Goal: Information Seeking & Learning: Check status

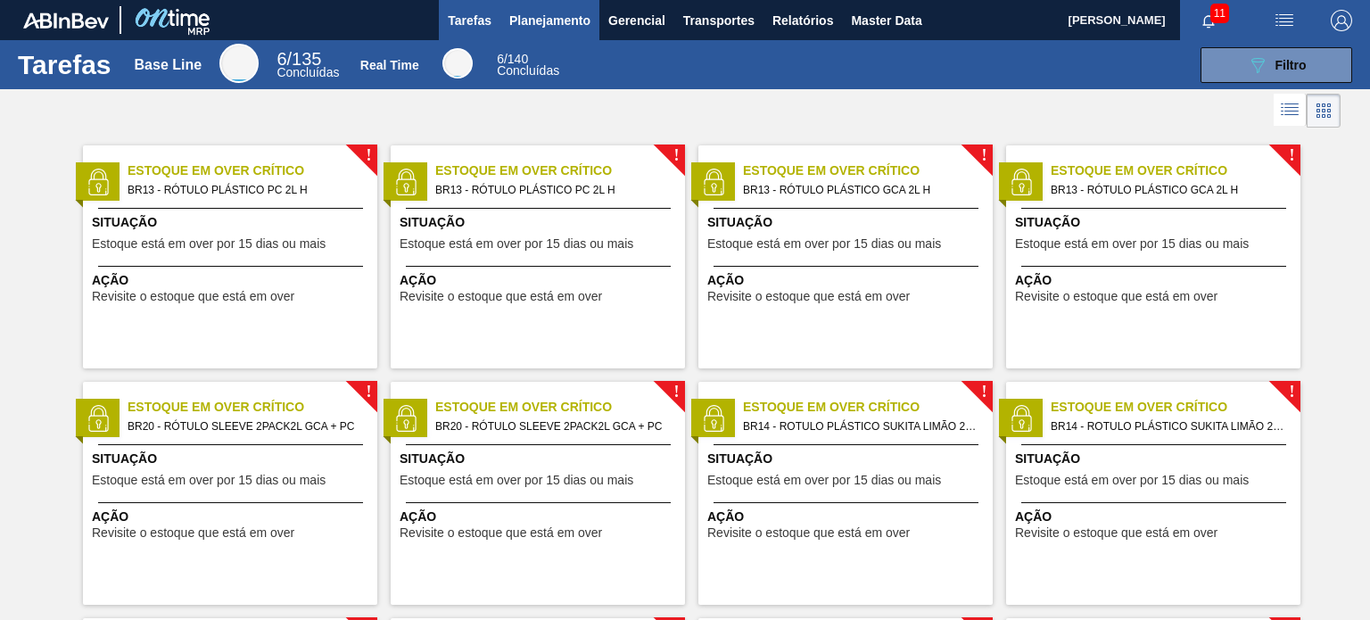
click at [569, 21] on span "Planejamento" at bounding box center [549, 20] width 81 height 21
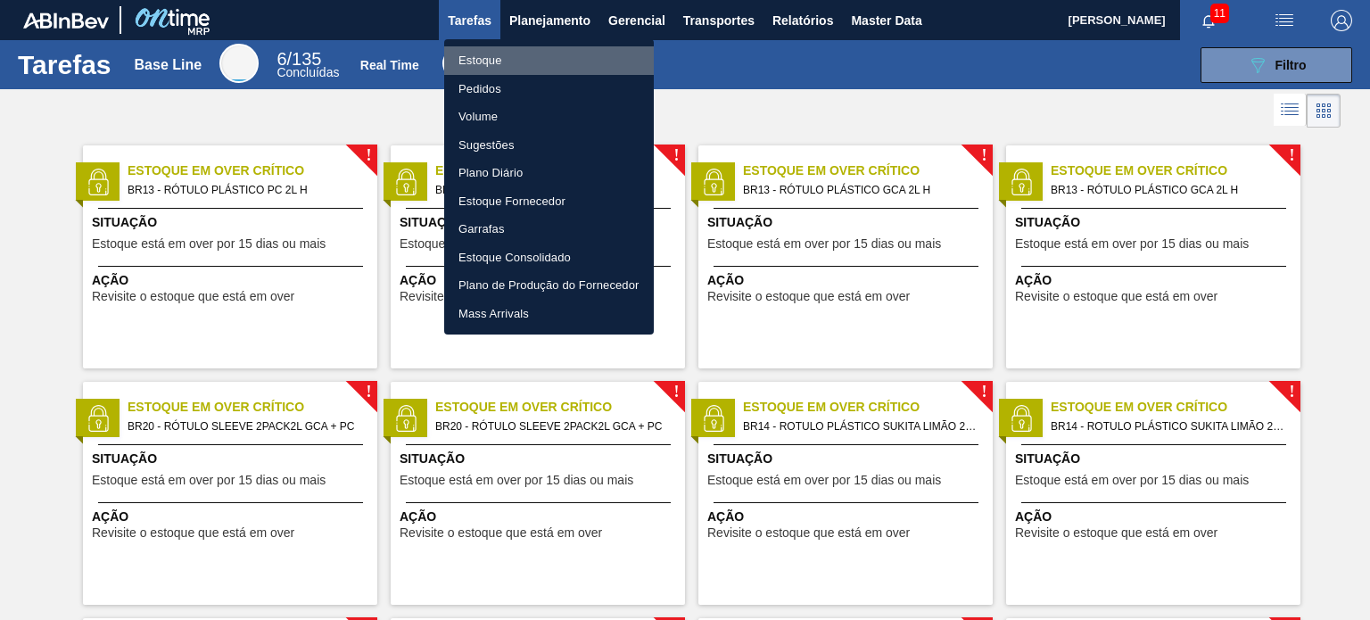
click at [536, 54] on li "Estoque" at bounding box center [549, 60] width 210 height 29
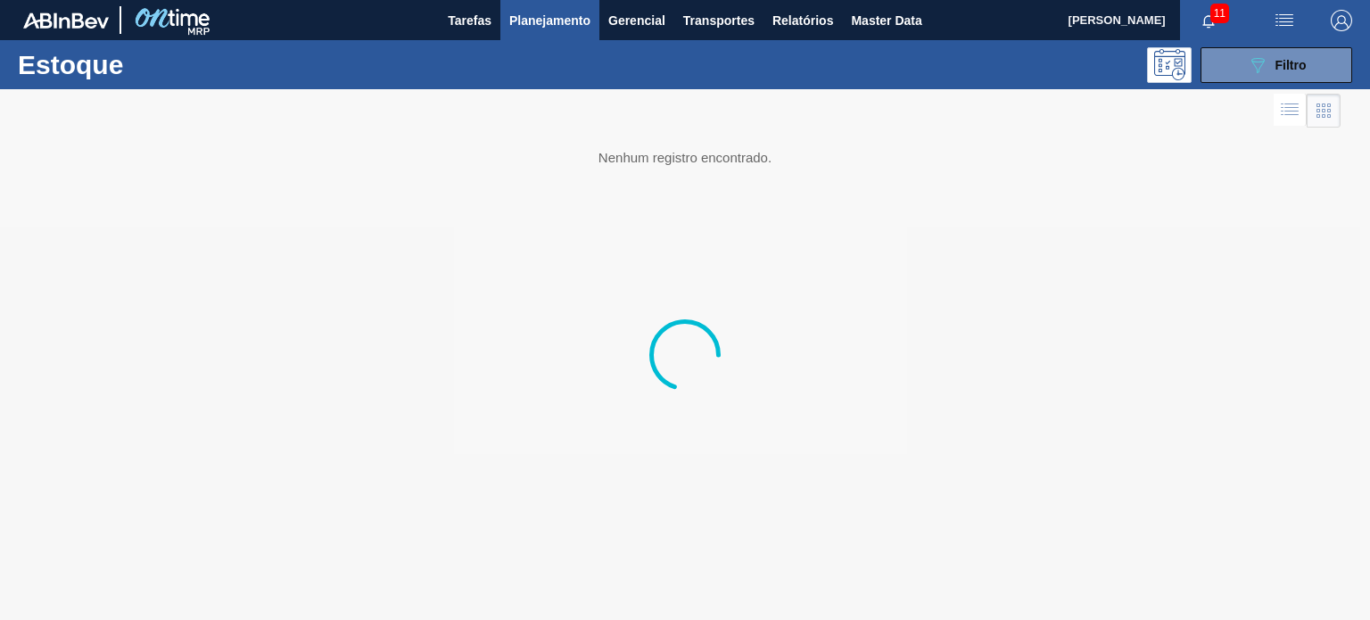
click at [1272, 85] on div "Estoque 089F7B8B-B2A5-4AFE-B5C0-19BA573D28AC Filtro" at bounding box center [685, 64] width 1370 height 49
click at [1268, 80] on button "089F7B8B-B2A5-4AFE-B5C0-19BA573D28AC Filtro" at bounding box center [1276, 65] width 152 height 36
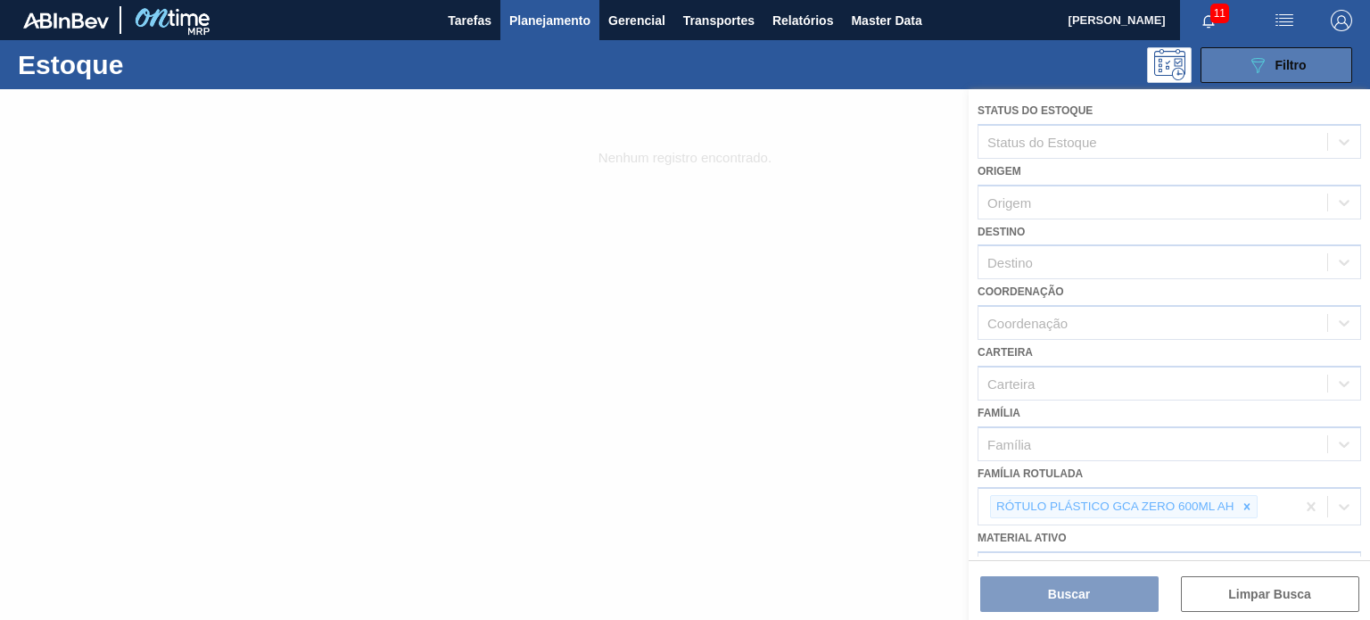
click at [1258, 69] on icon at bounding box center [1257, 65] width 13 height 15
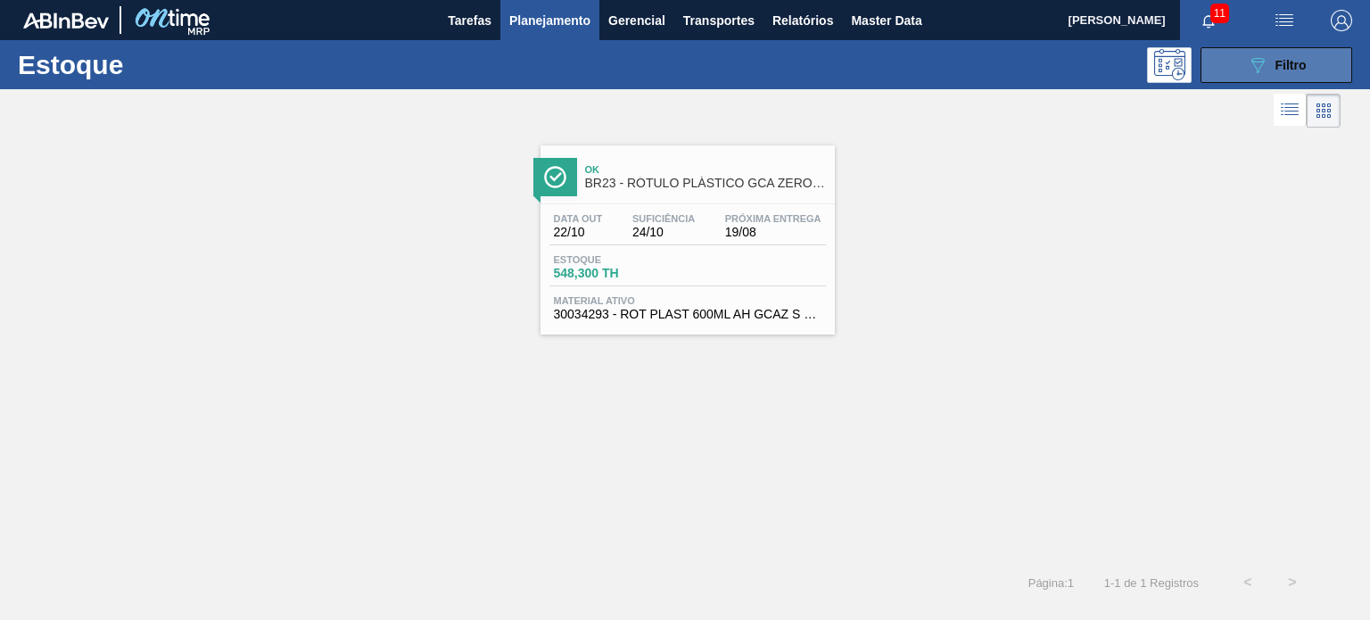
click at [1239, 74] on button "089F7B8B-B2A5-4AFE-B5C0-19BA573D28AC Filtro" at bounding box center [1276, 65] width 152 height 36
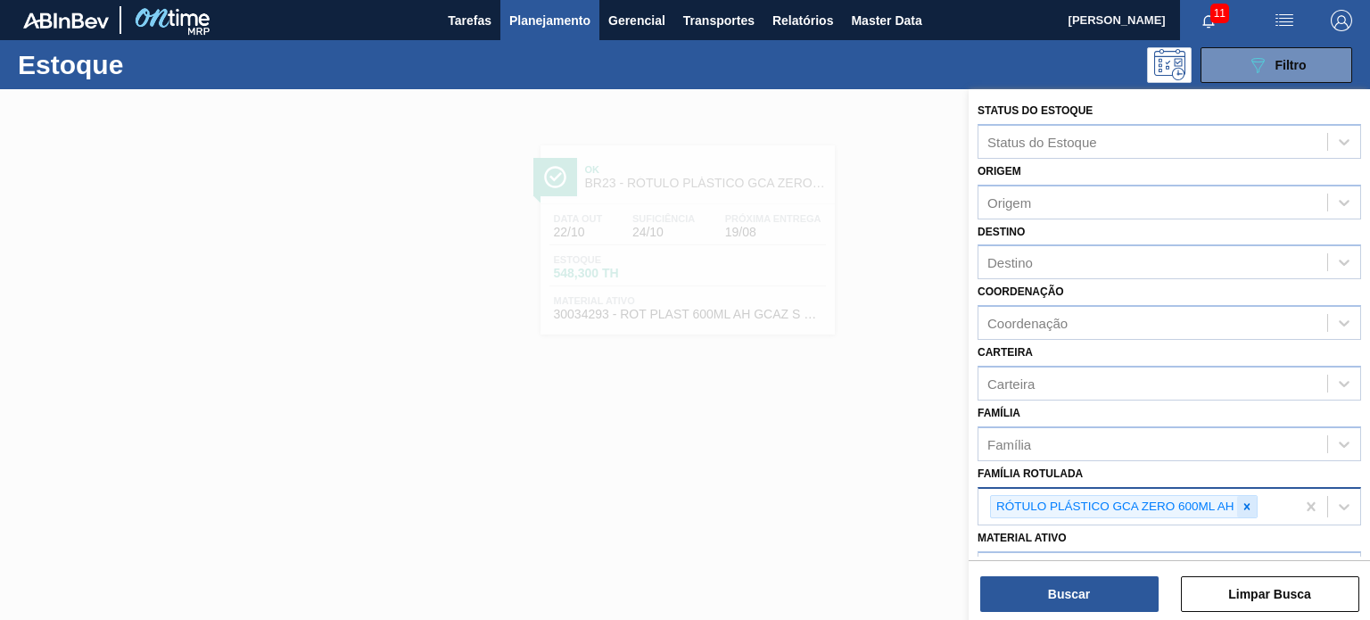
click at [1247, 505] on icon at bounding box center [1246, 506] width 6 height 6
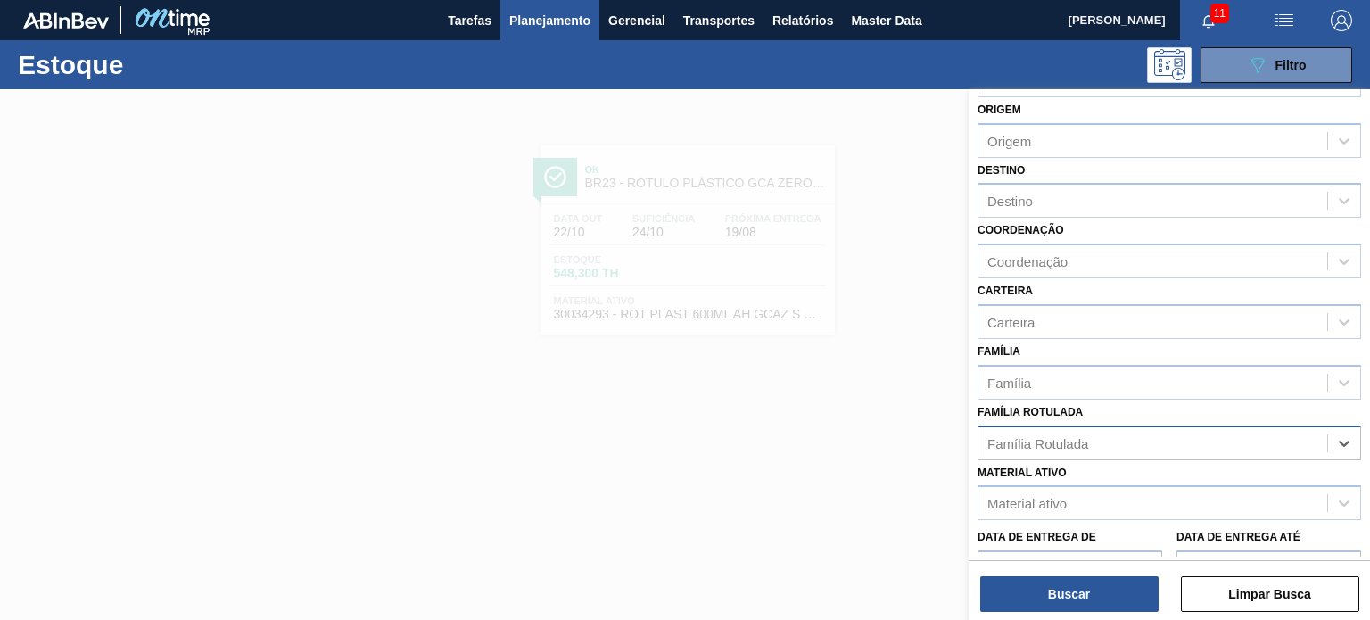
scroll to position [89, 0]
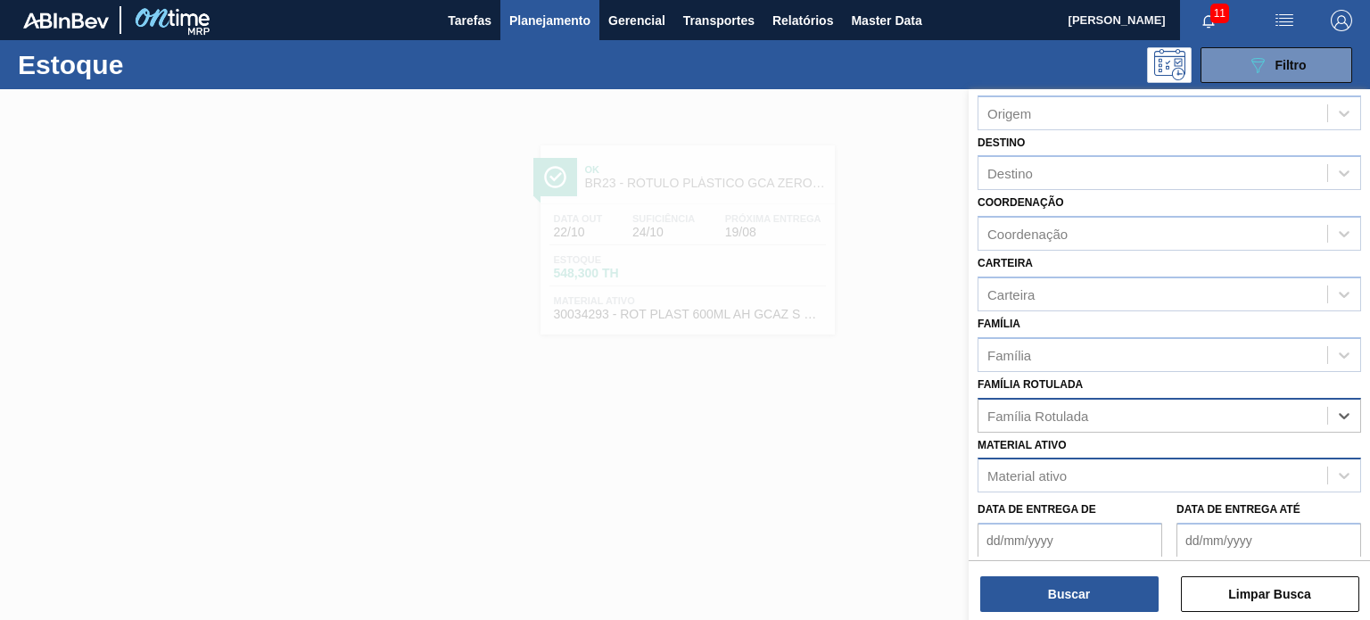
click at [1141, 475] on div "Material ativo" at bounding box center [1152, 476] width 349 height 26
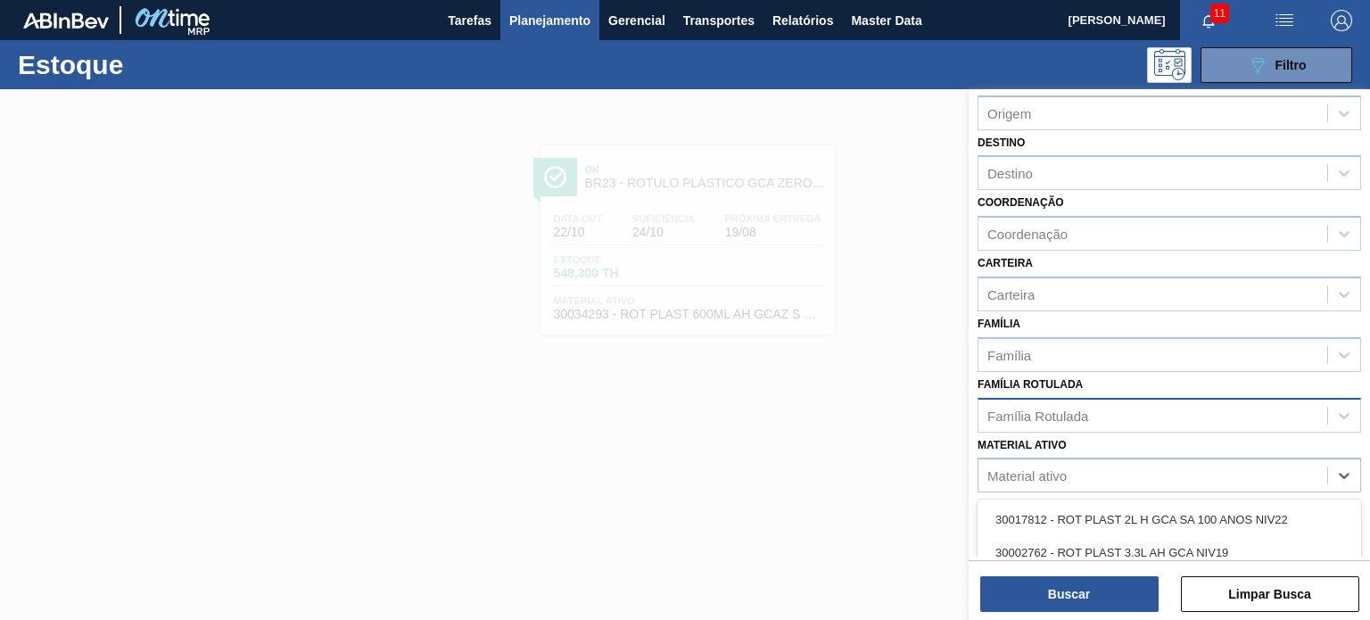
paste ativo "ROT PLAST 200ML H PC NIV24"
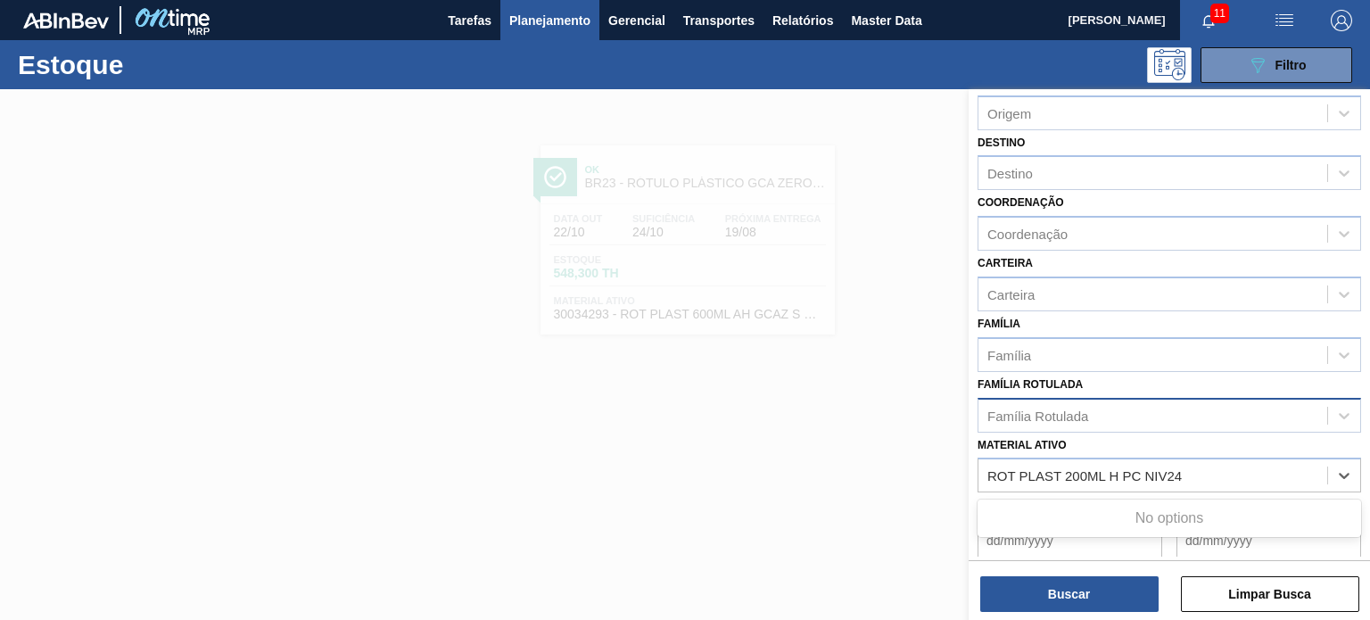
click at [1107, 510] on div "No options" at bounding box center [1168, 518] width 383 height 30
type ativo "ROT PLAST 200ML H PC NIV24"
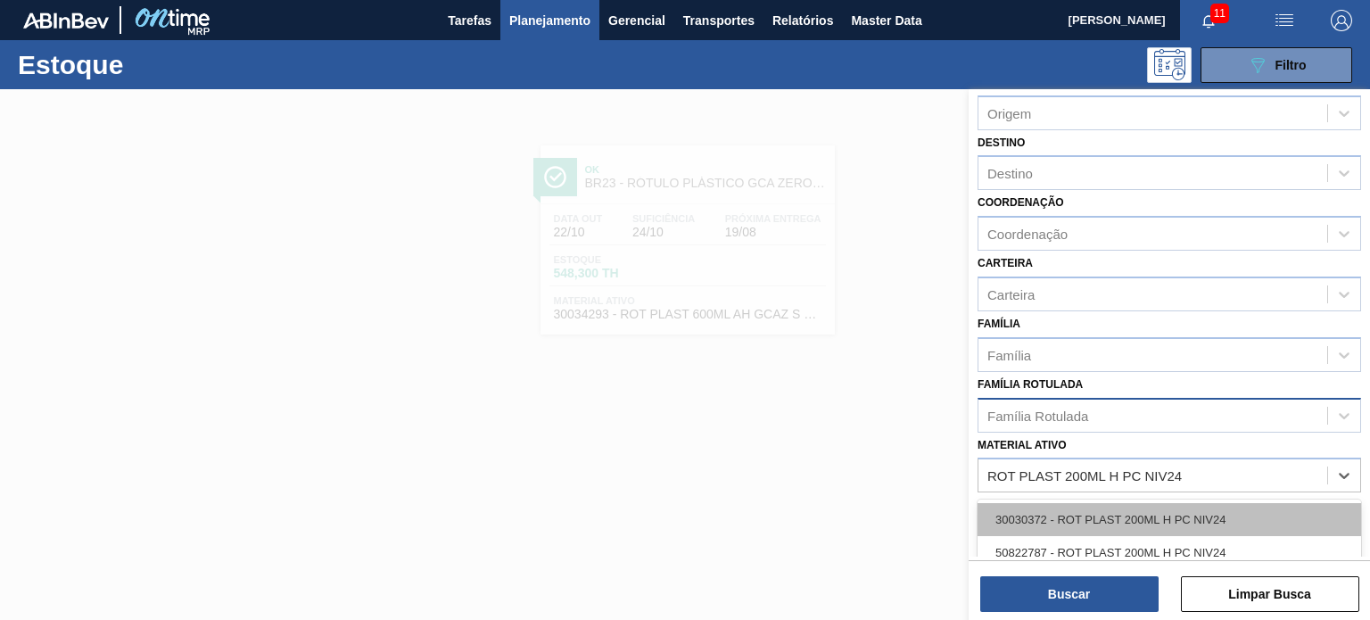
click at [1145, 505] on div "30030372 - ROT PLAST 200ML H PC NIV24" at bounding box center [1168, 519] width 383 height 33
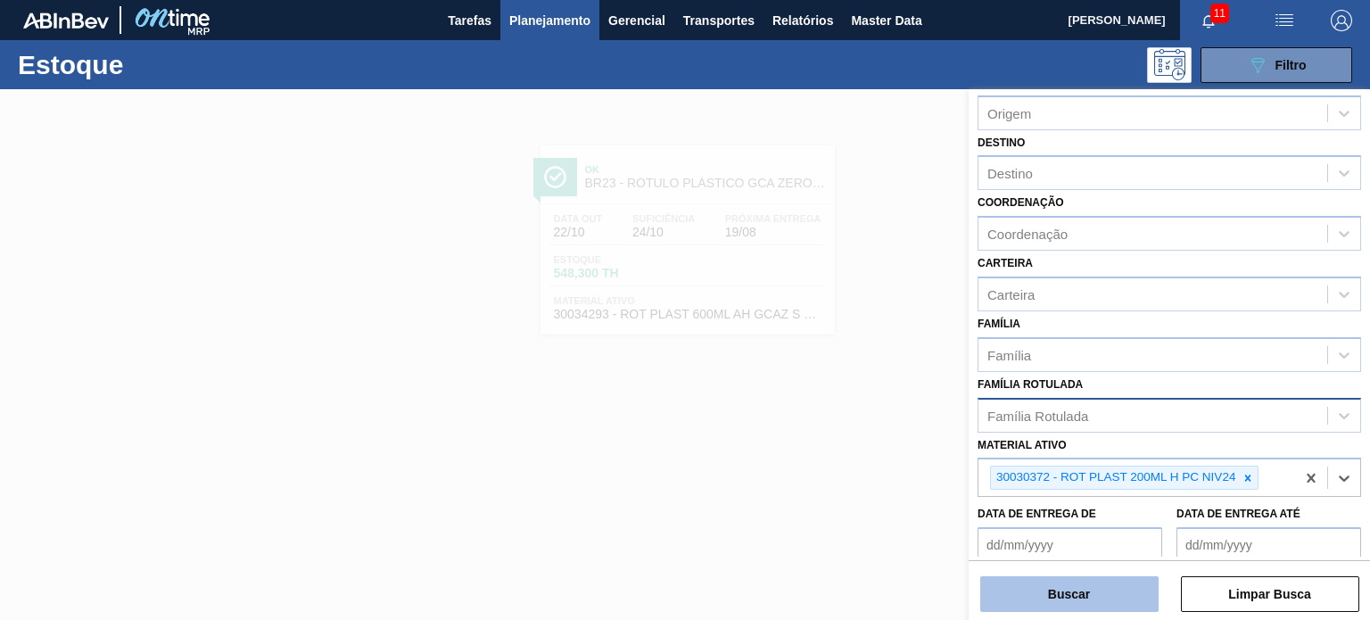
click at [1104, 602] on button "Buscar" at bounding box center [1069, 594] width 178 height 36
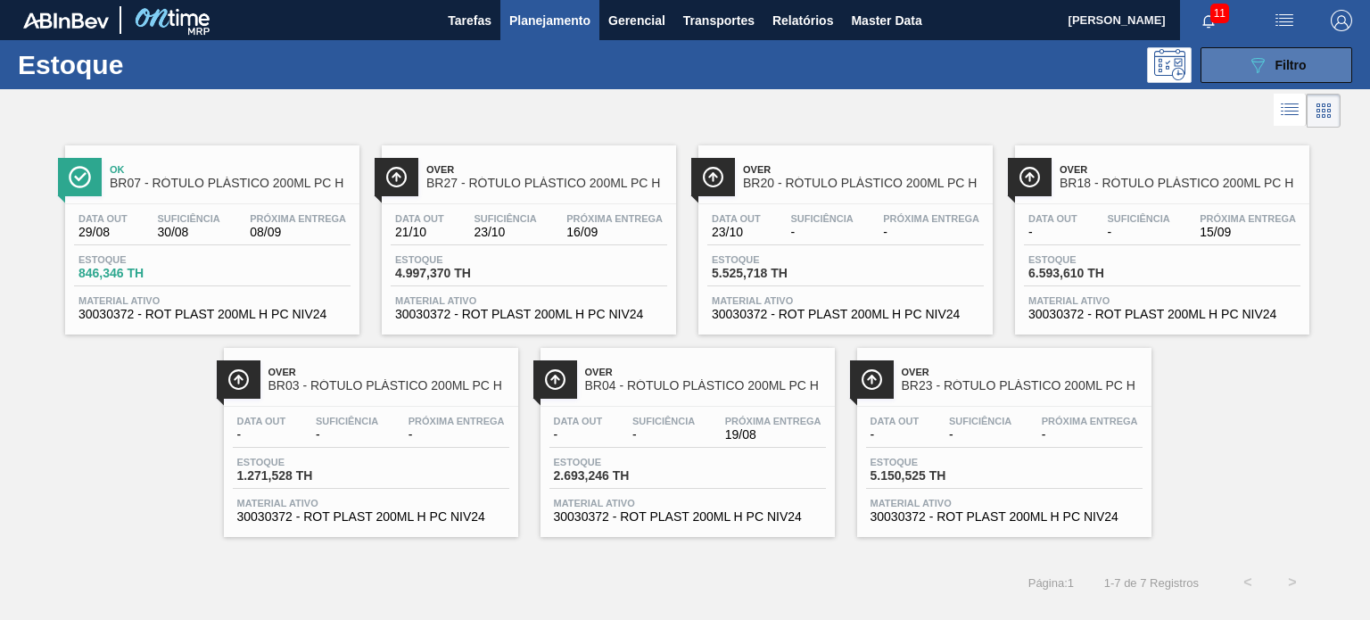
click at [1275, 66] on span "Filtro" at bounding box center [1290, 65] width 31 height 14
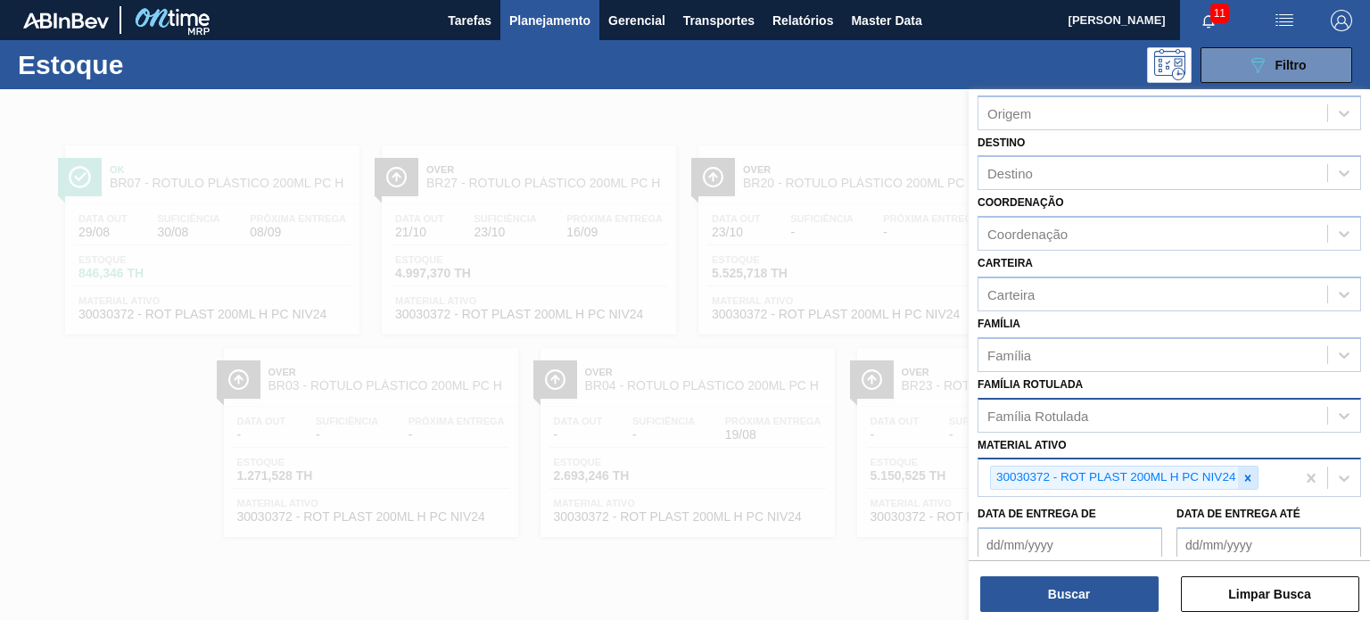
click at [1238, 472] on div at bounding box center [1248, 477] width 20 height 22
click at [1125, 417] on div "Família Rotulada" at bounding box center [1152, 415] width 349 height 26
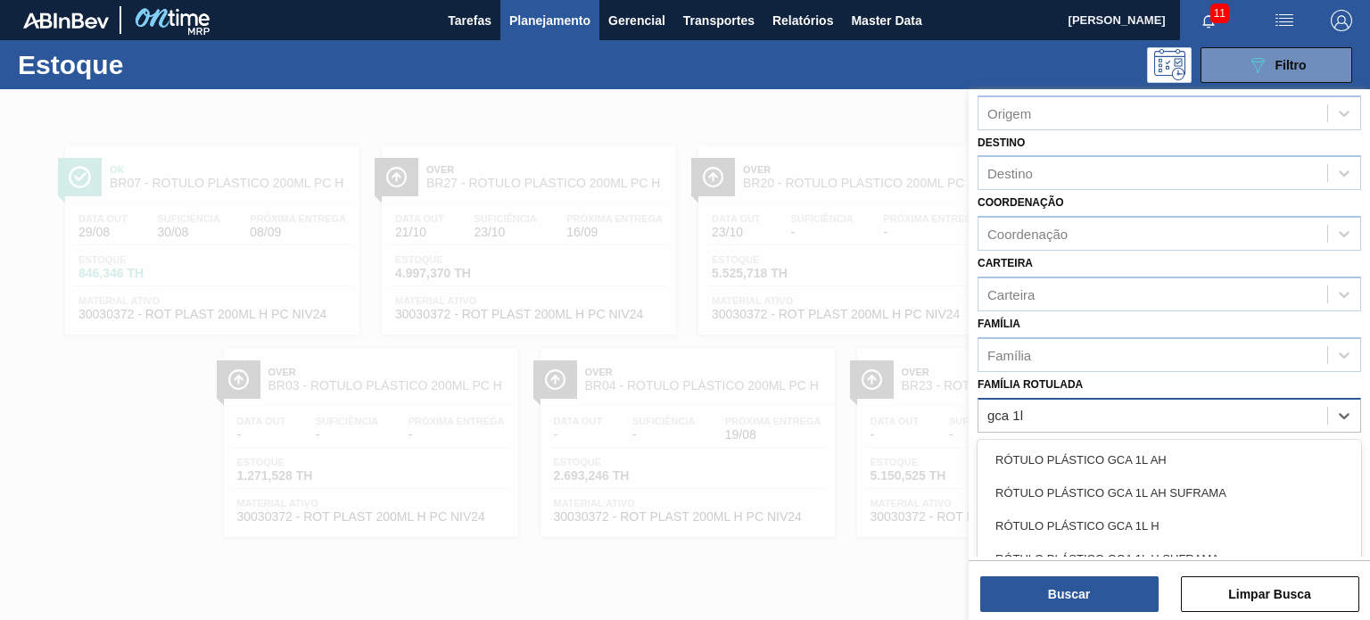
type Rotulada "gca 1l h"
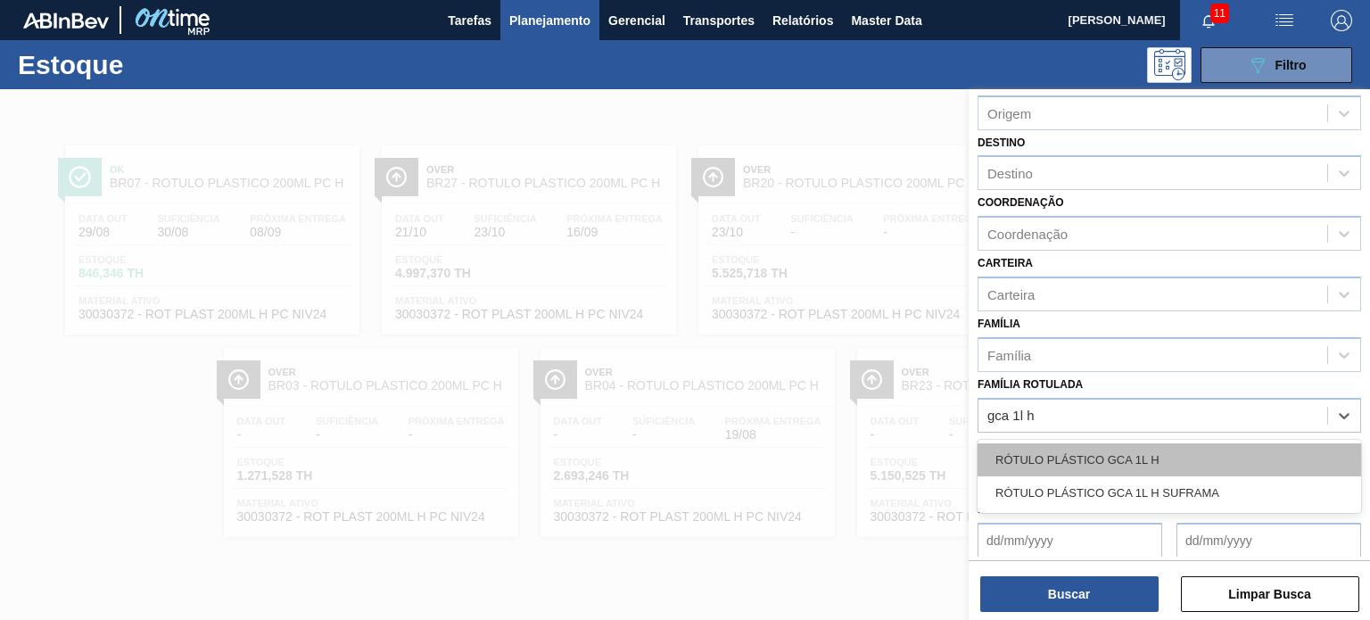
click at [1113, 454] on div "RÓTULO PLÁSTICO GCA 1L H" at bounding box center [1168, 459] width 383 height 33
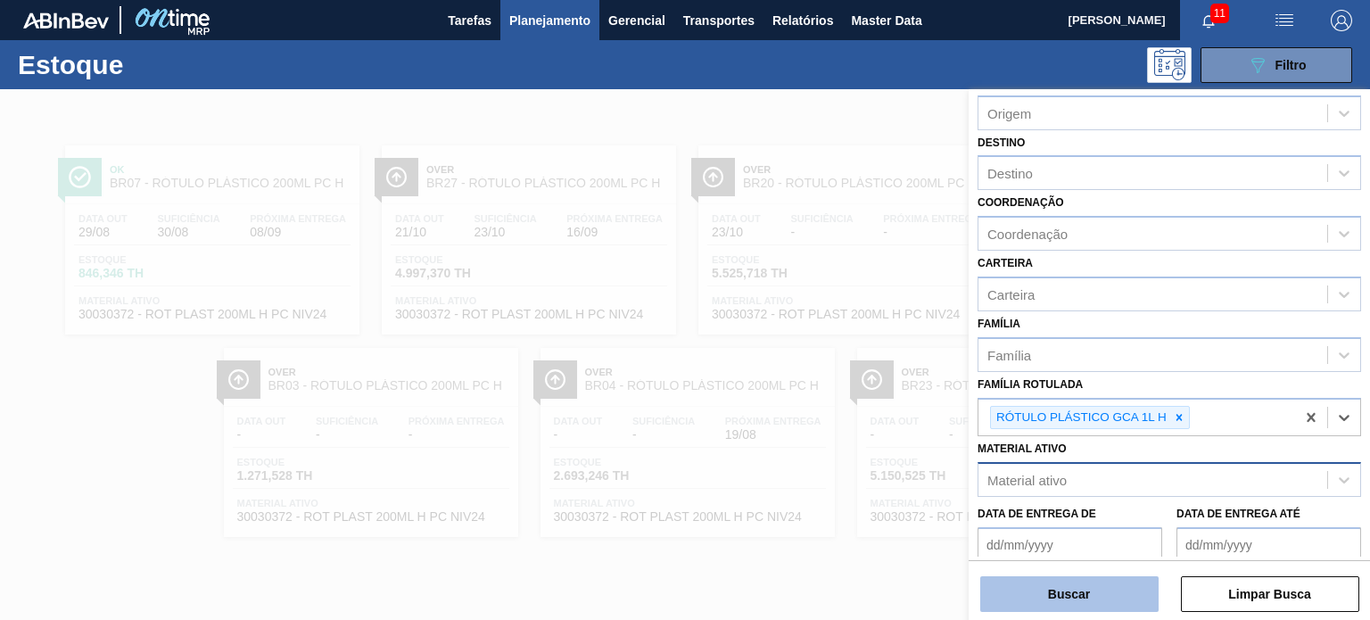
click at [1099, 601] on button "Buscar" at bounding box center [1069, 594] width 178 height 36
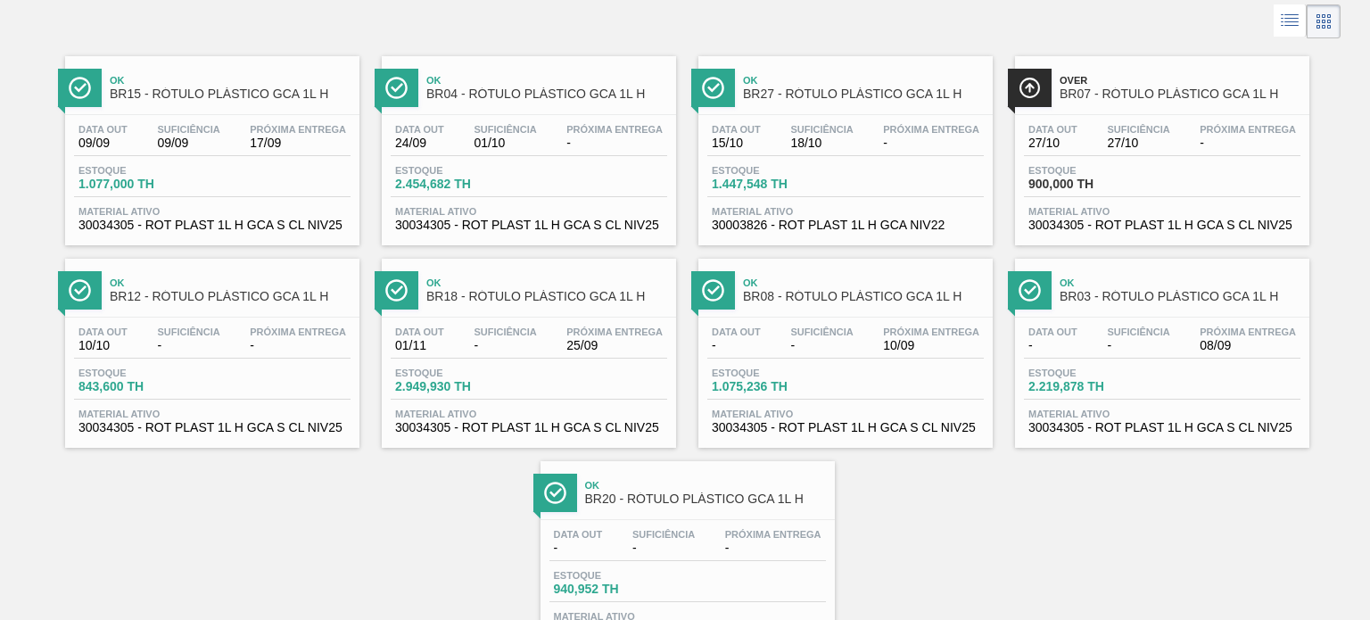
scroll to position [0, 0]
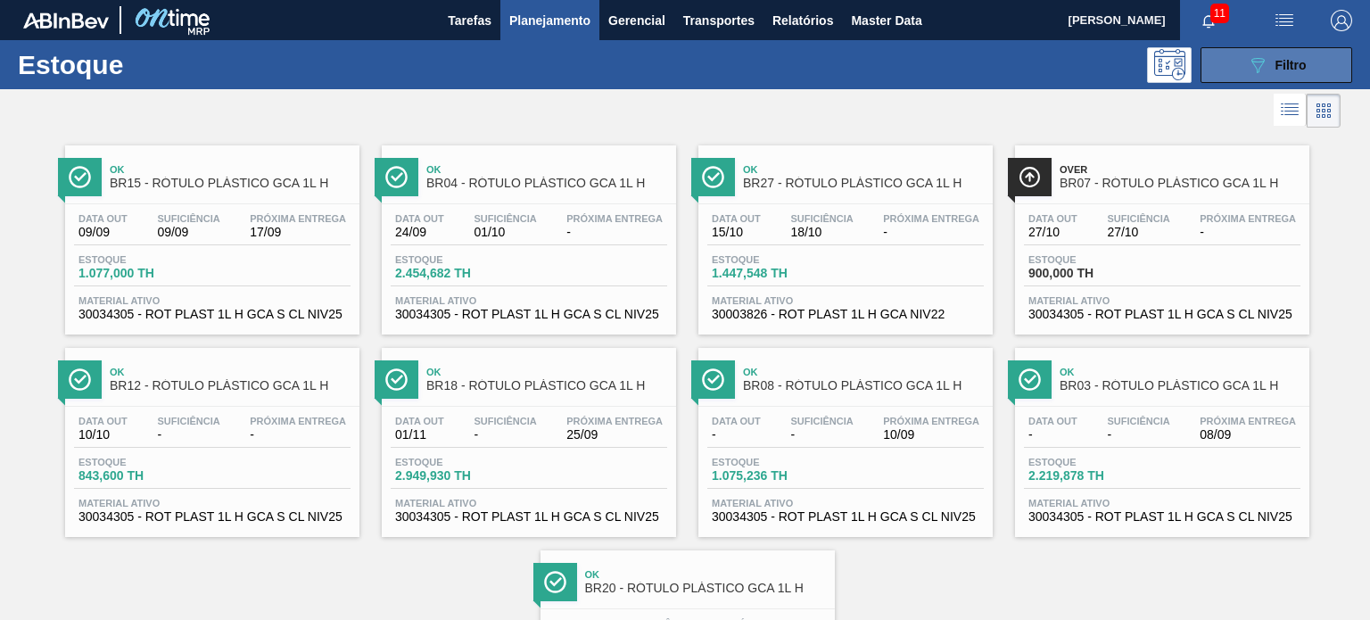
click at [1241, 62] on button "089F7B8B-B2A5-4AFE-B5C0-19BA573D28AC Filtro" at bounding box center [1276, 65] width 152 height 36
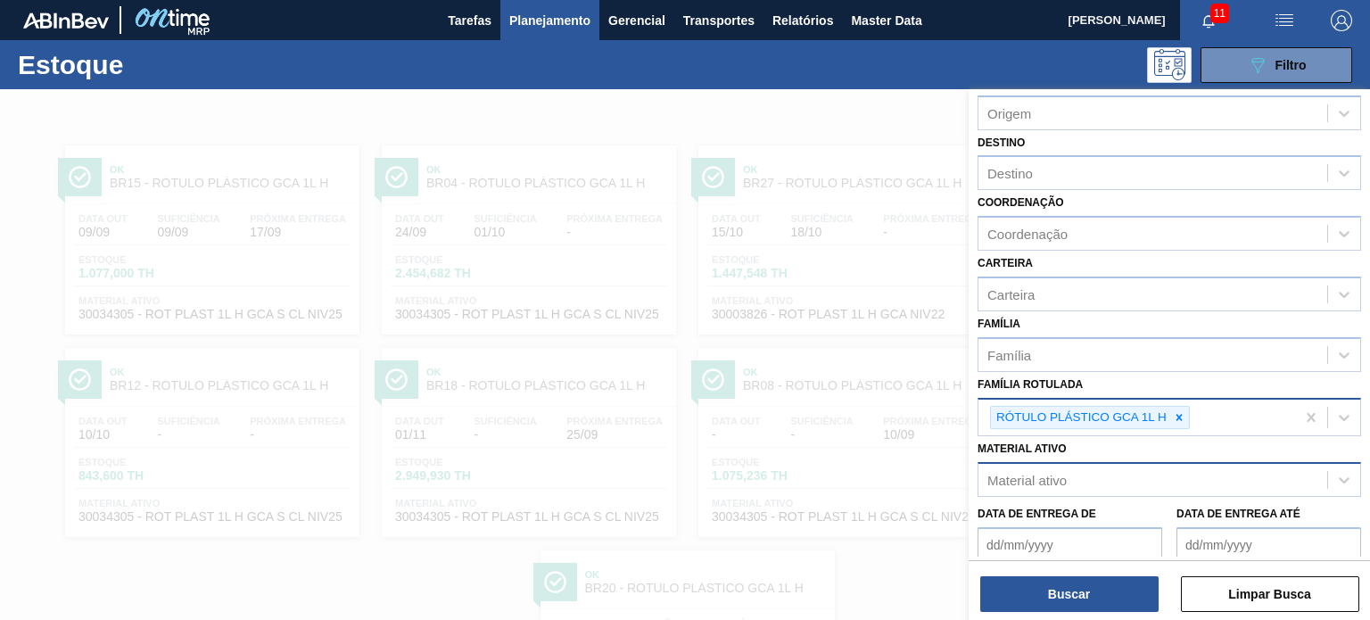
click at [1182, 414] on icon at bounding box center [1179, 417] width 12 height 12
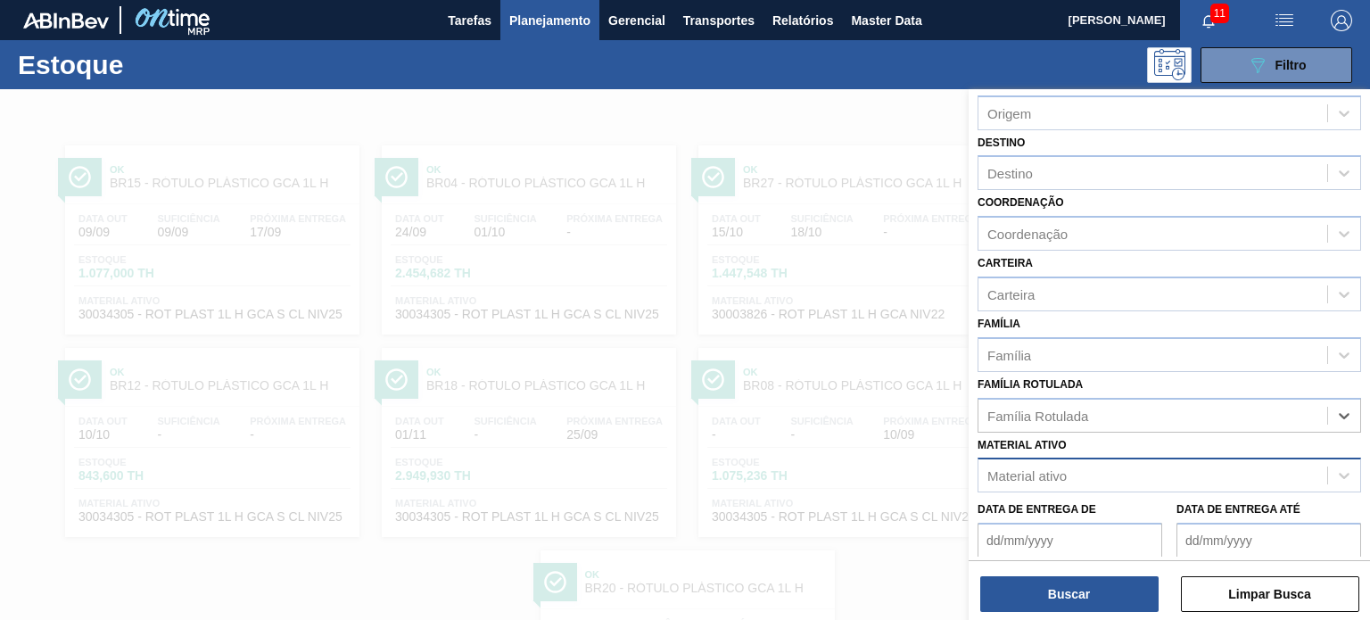
click at [1109, 463] on div "Material ativo" at bounding box center [1152, 476] width 349 height 26
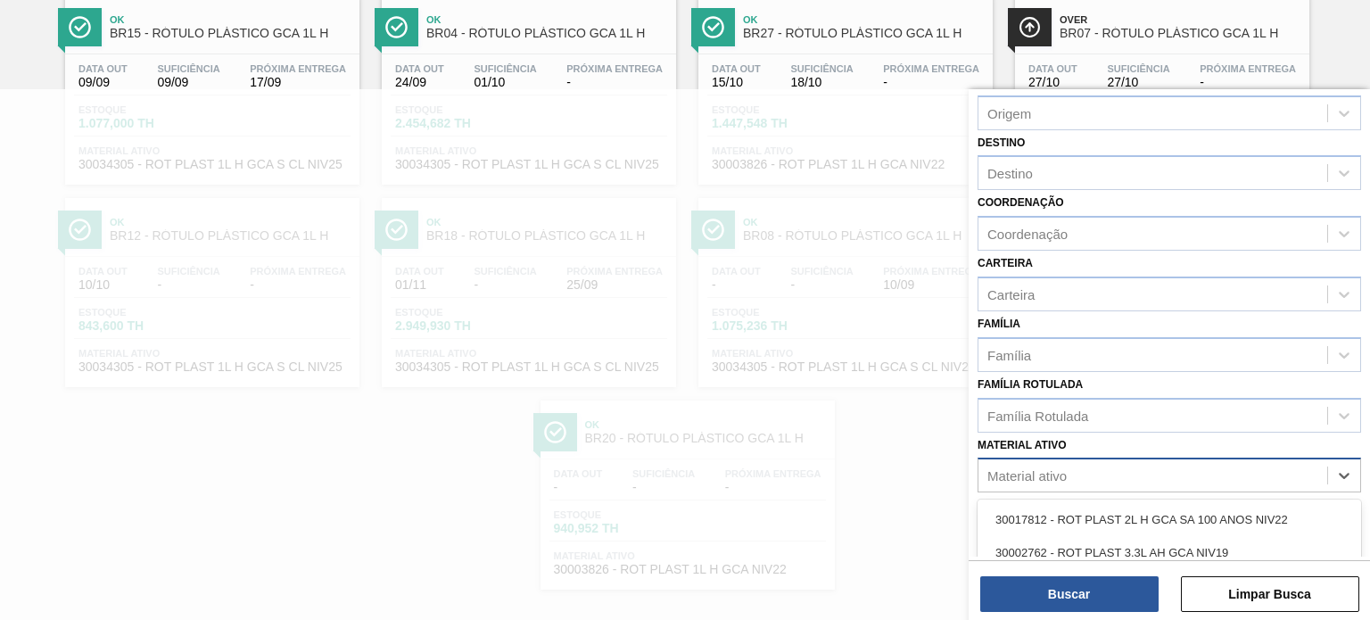
paste ativo "30017800"
type ativo "30017800"
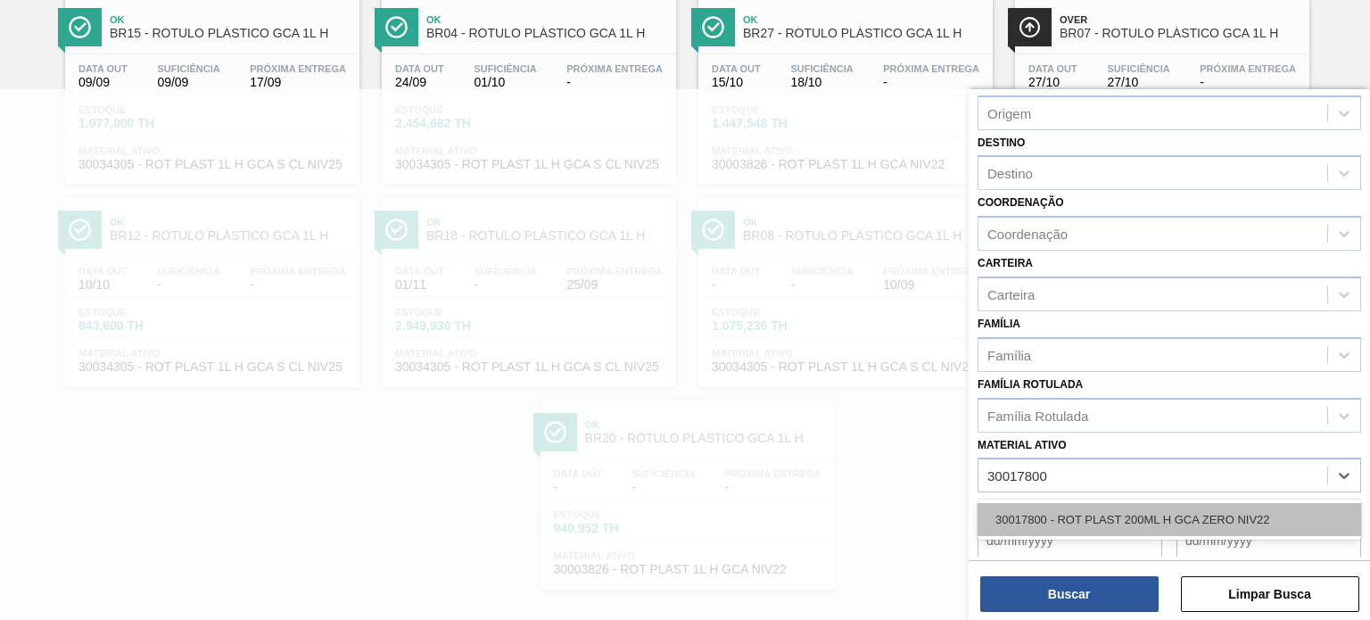
click at [1066, 506] on div "30017800 - ROT PLAST 200ML H GCA ZERO NIV22" at bounding box center [1168, 519] width 383 height 33
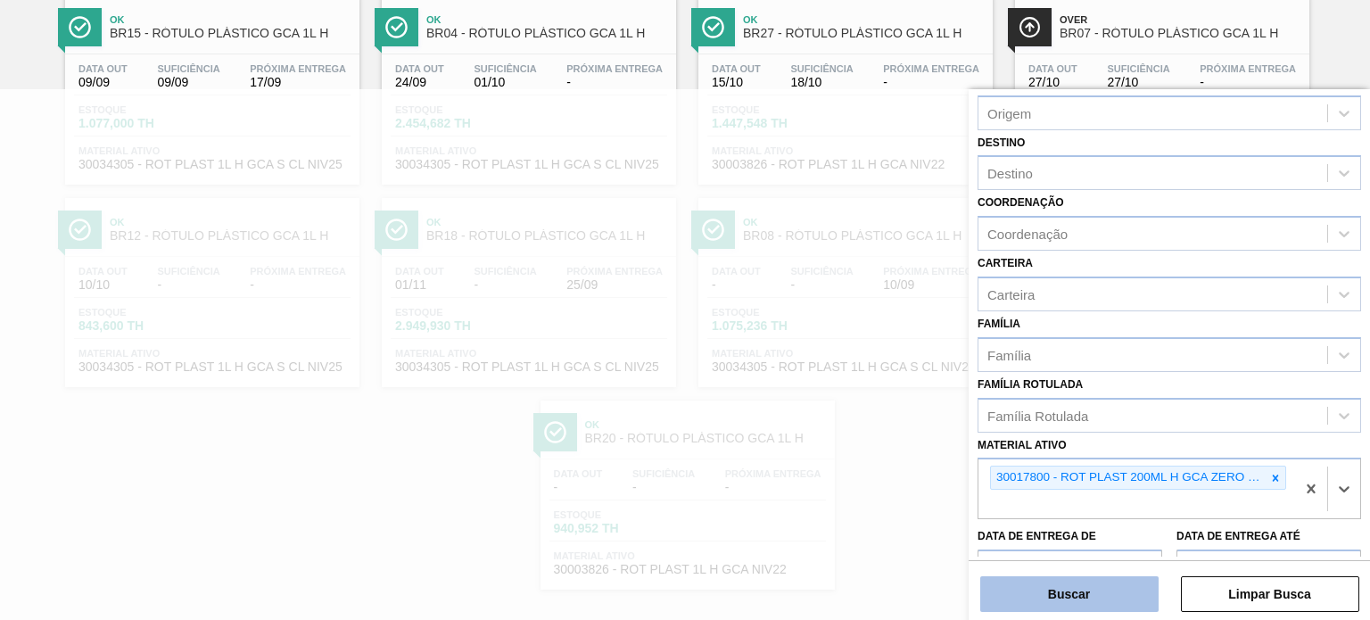
click at [1065, 587] on button "Buscar" at bounding box center [1069, 594] width 178 height 36
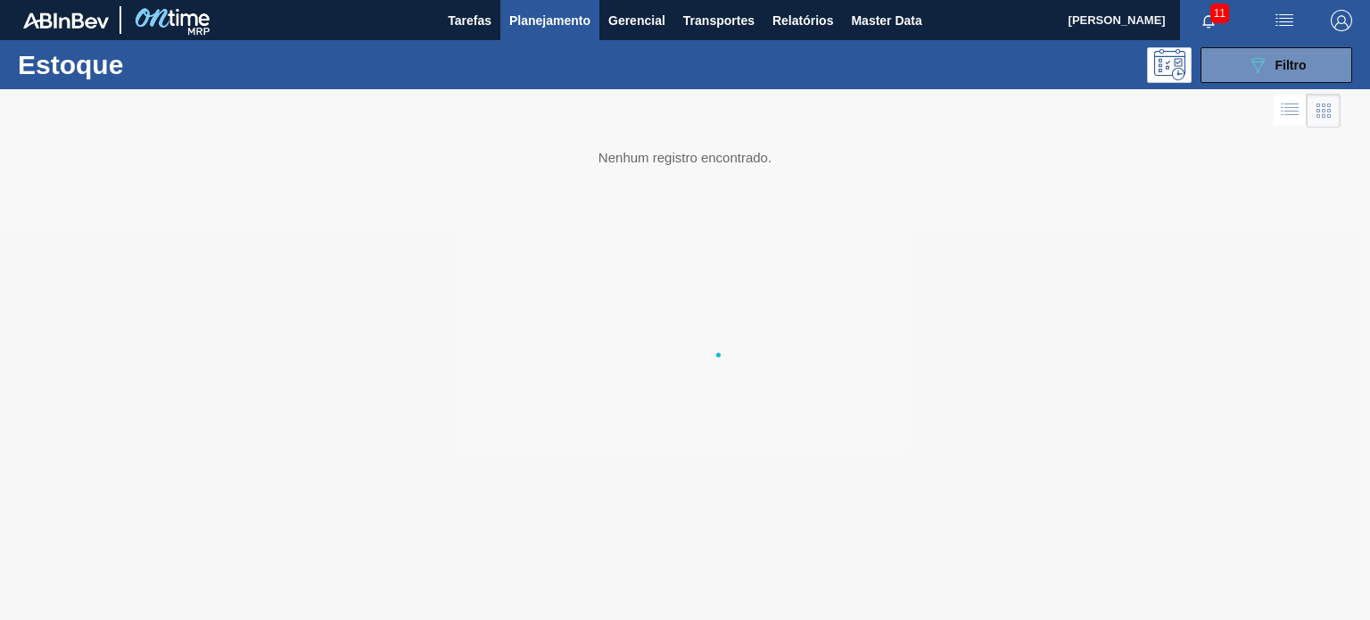
scroll to position [0, 0]
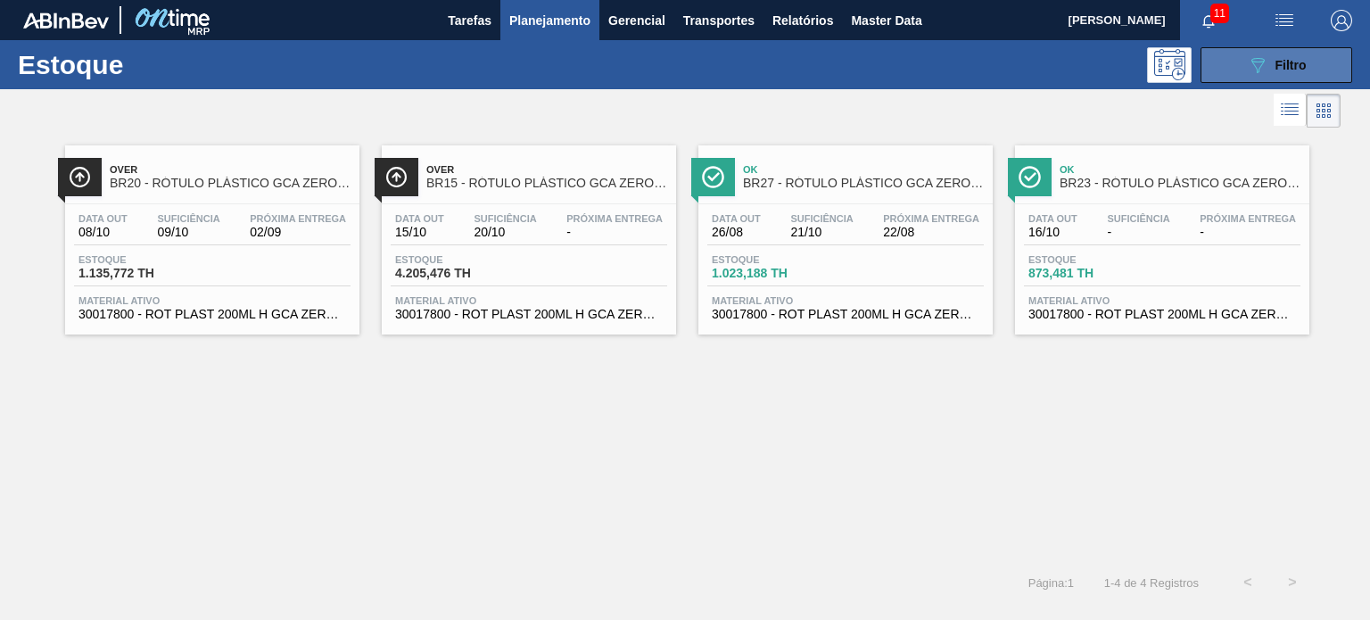
click at [1249, 60] on icon "089F7B8B-B2A5-4AFE-B5C0-19BA573D28AC" at bounding box center [1257, 64] width 21 height 21
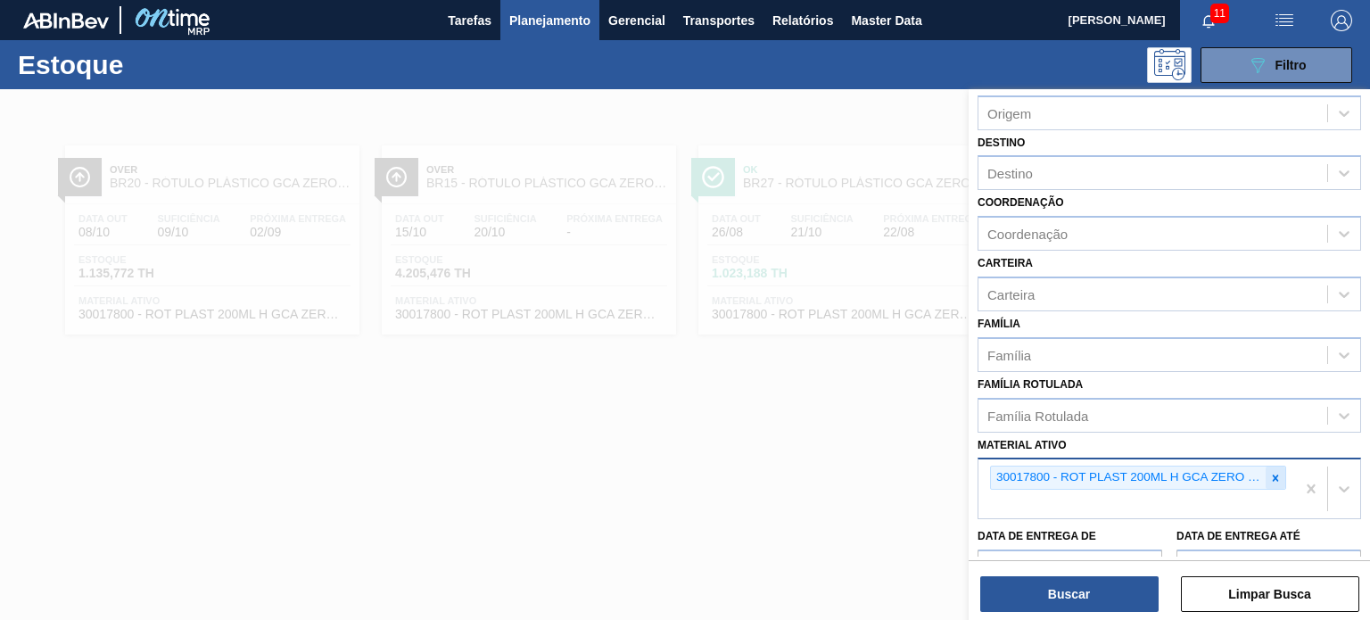
click at [1271, 473] on icon at bounding box center [1275, 478] width 12 height 12
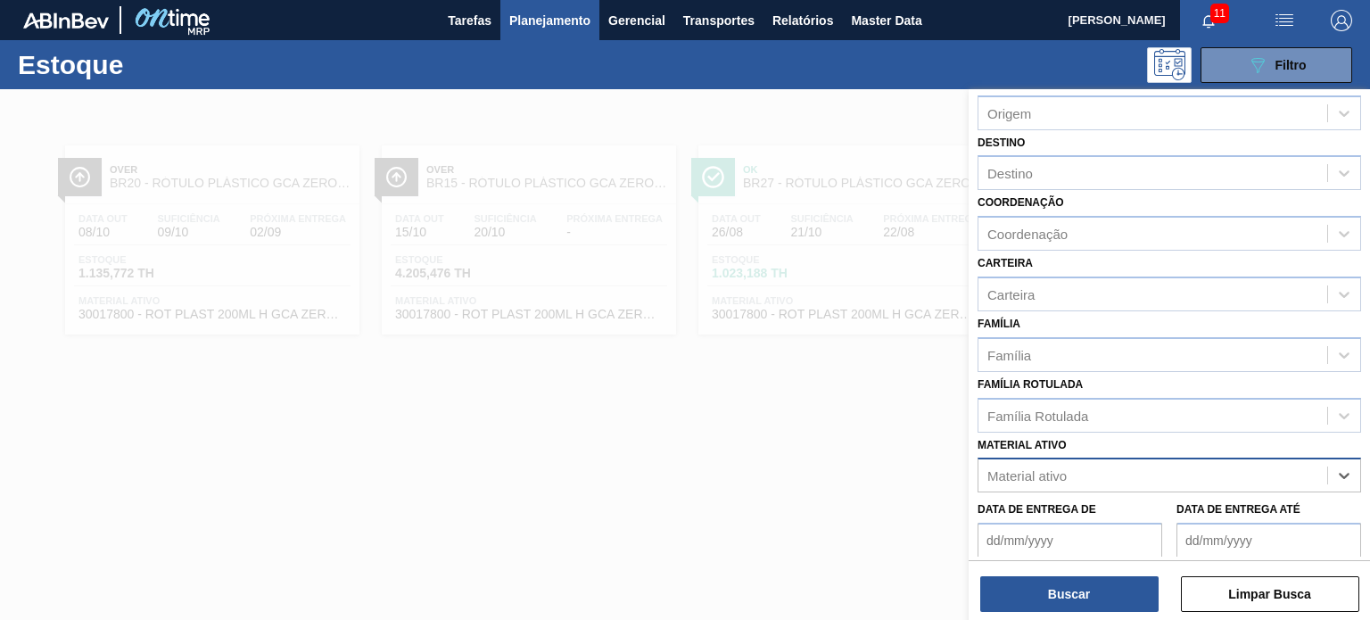
paste ativo "30017334"
type ativo "30017334"
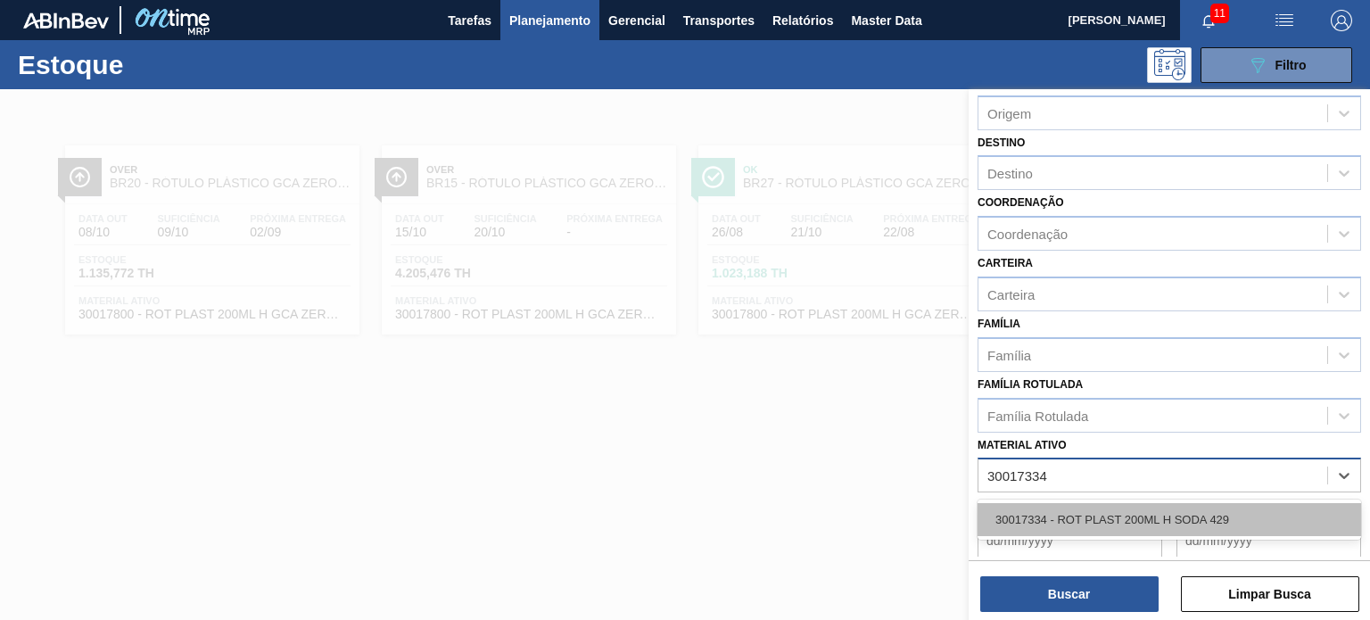
click at [1109, 519] on div "30017334 - ROT PLAST 200ML H SODA 429" at bounding box center [1168, 519] width 383 height 33
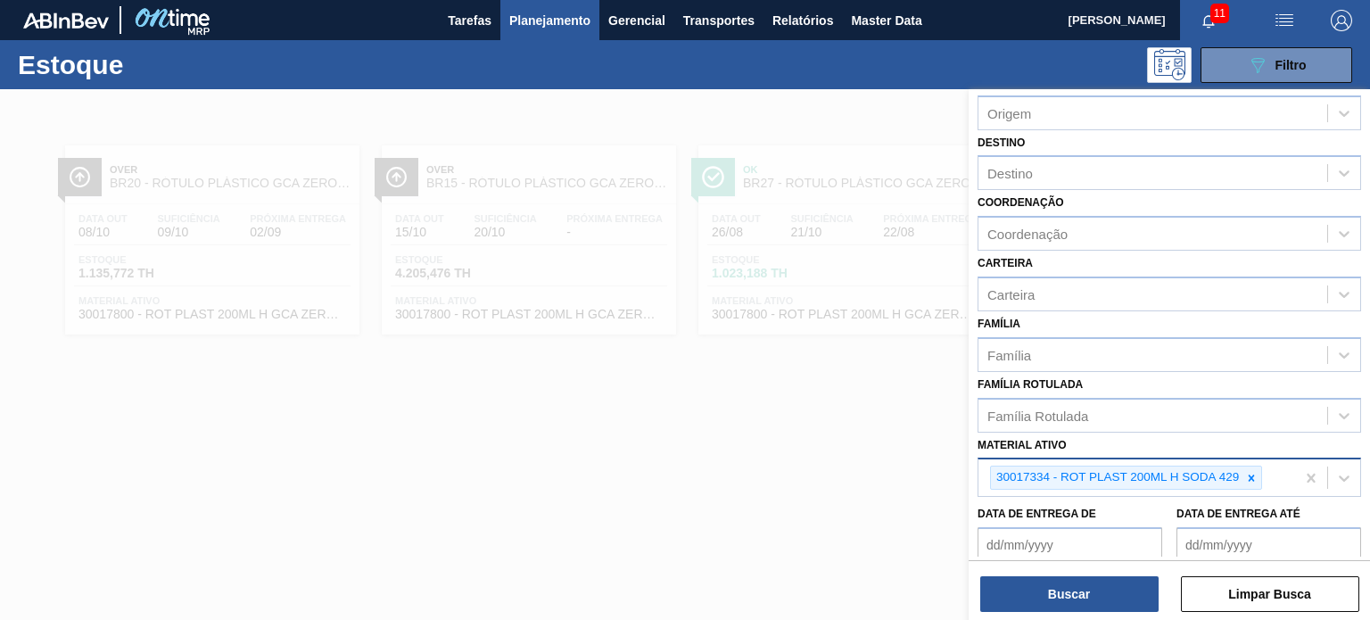
click at [1099, 570] on div "Buscar Limpar Busca" at bounding box center [1168, 585] width 401 height 50
click at [1094, 580] on button "Buscar" at bounding box center [1069, 594] width 178 height 36
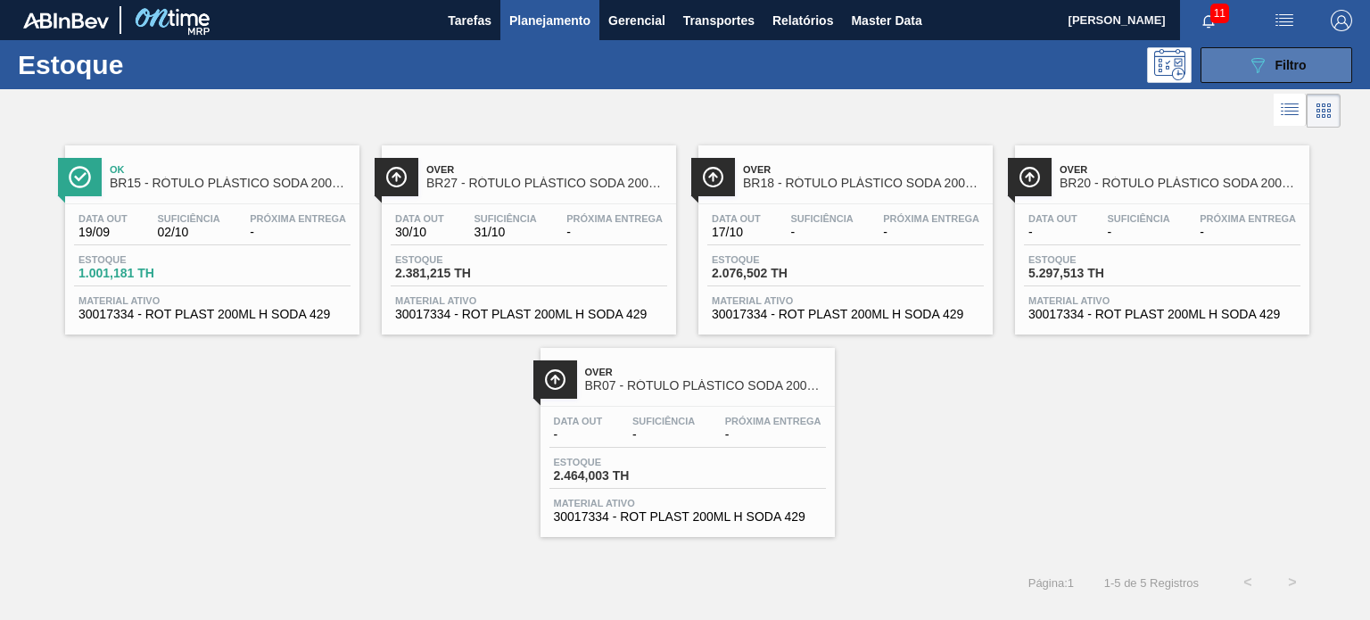
click at [1256, 69] on icon "089F7B8B-B2A5-4AFE-B5C0-19BA573D28AC" at bounding box center [1257, 64] width 21 height 21
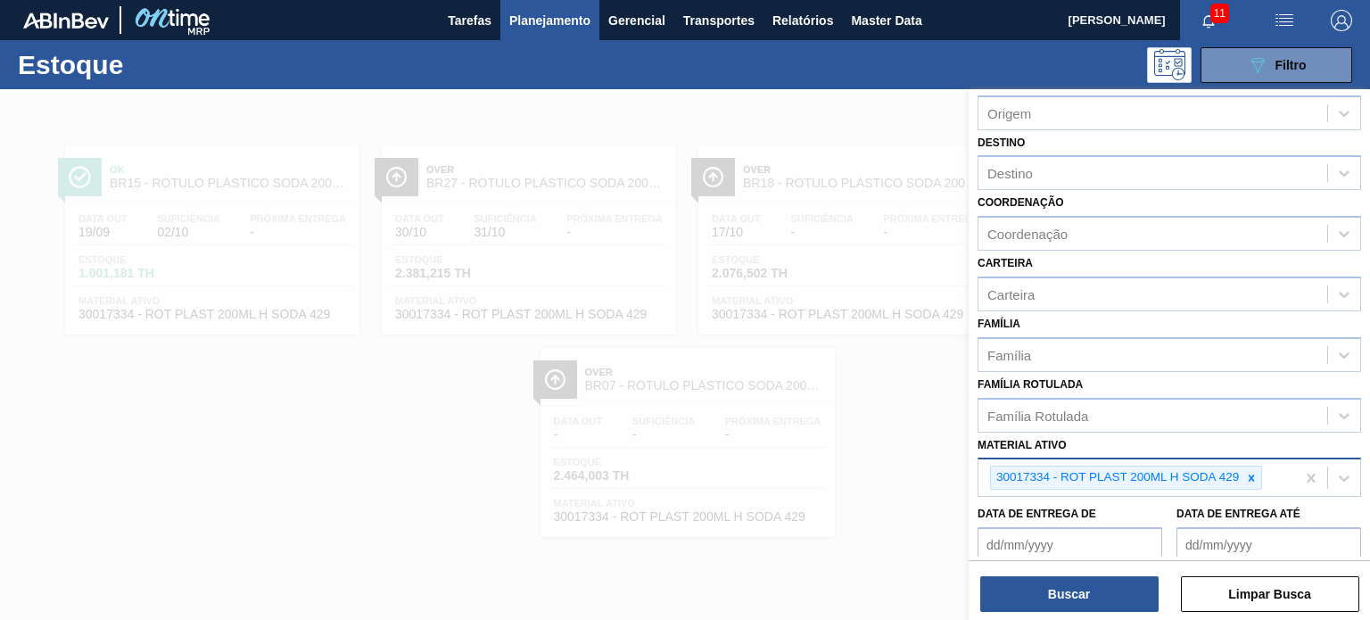
click at [1263, 477] on div "30017334 - ROT PLAST 200ML H SODA 429" at bounding box center [1136, 477] width 317 height 37
click at [1258, 477] on div at bounding box center [1251, 477] width 20 height 22
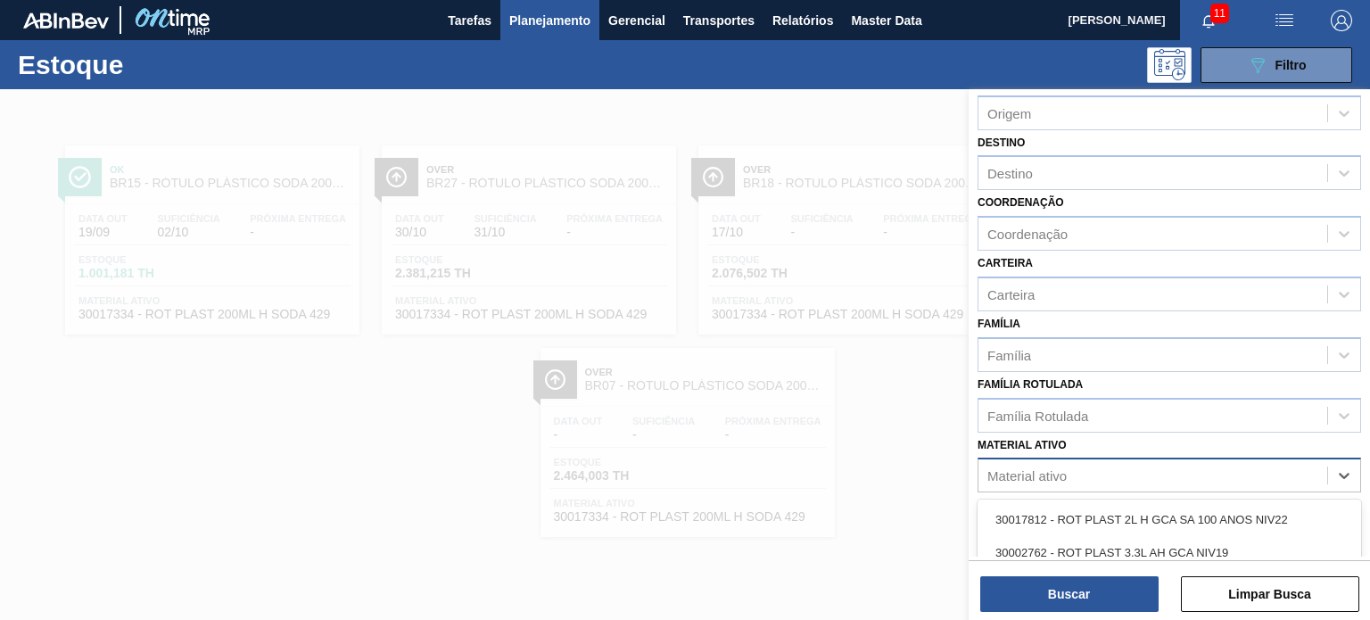
paste ativo "30030777"
type ativo "30030777"
click at [1108, 511] on div "30030777 - ROT PLAST 200ML H SUKITA NIV24" at bounding box center [1168, 519] width 383 height 33
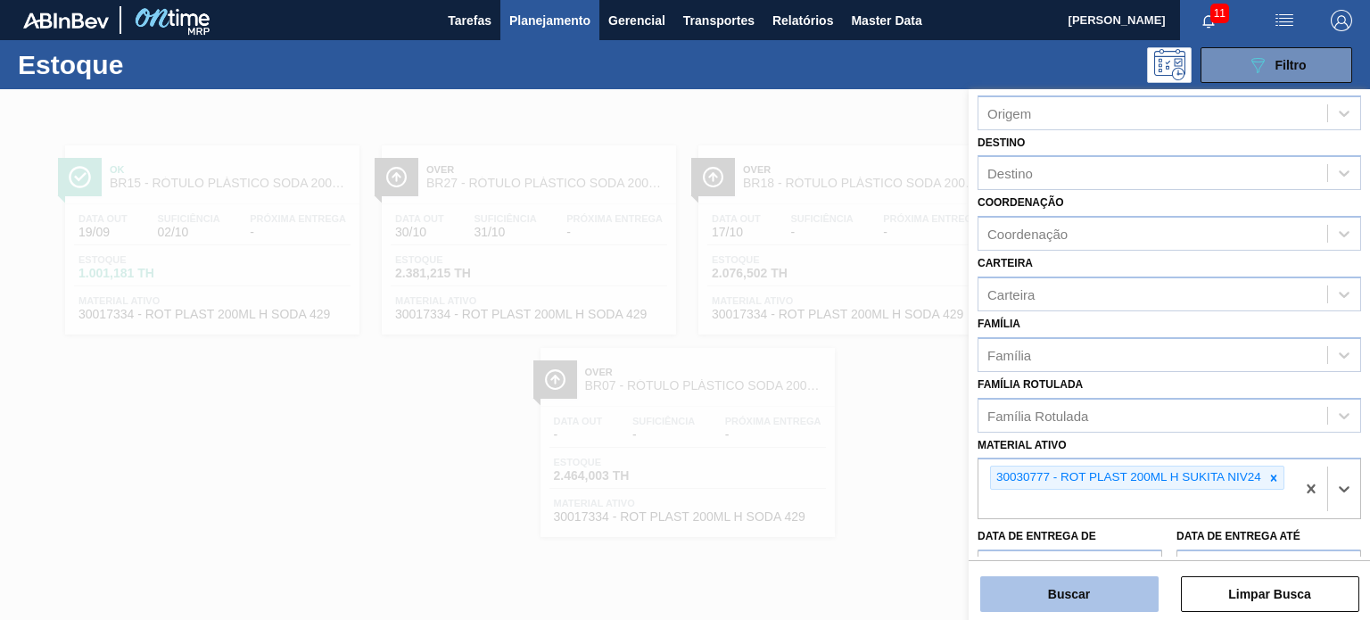
click at [1097, 581] on button "Buscar" at bounding box center [1069, 594] width 178 height 36
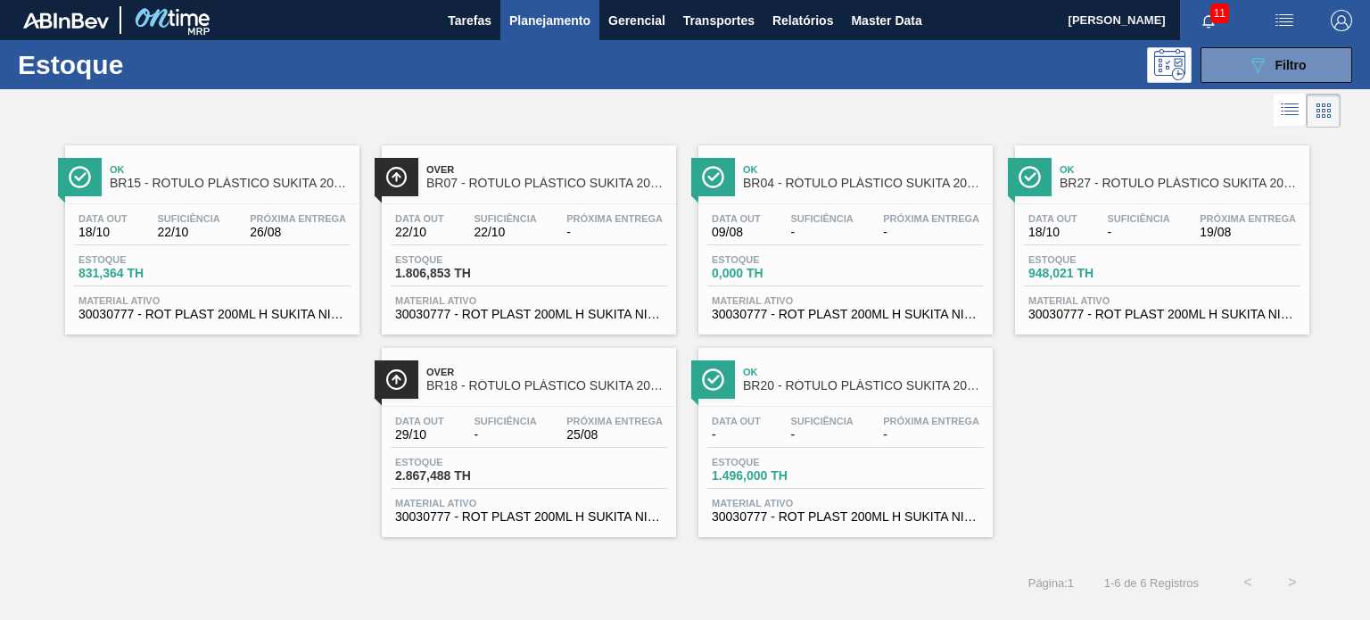
click at [1193, 75] on div "089F7B8B-B2A5-4AFE-B5C0-19BA573D28AC Filtro" at bounding box center [1275, 65] width 169 height 36
click at [1213, 75] on button "089F7B8B-B2A5-4AFE-B5C0-19BA573D28AC Filtro" at bounding box center [1276, 65] width 152 height 36
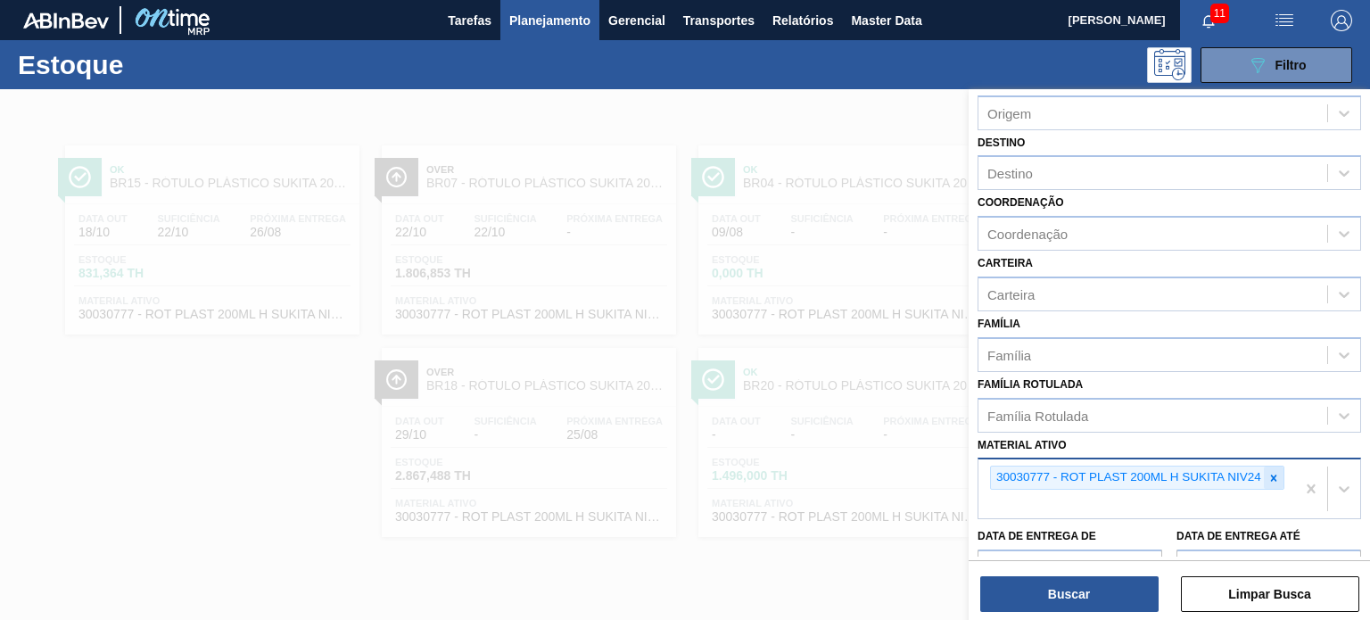
click at [1272, 481] on div at bounding box center [1274, 477] width 20 height 22
paste ativo "30030778"
type ativo "30030778"
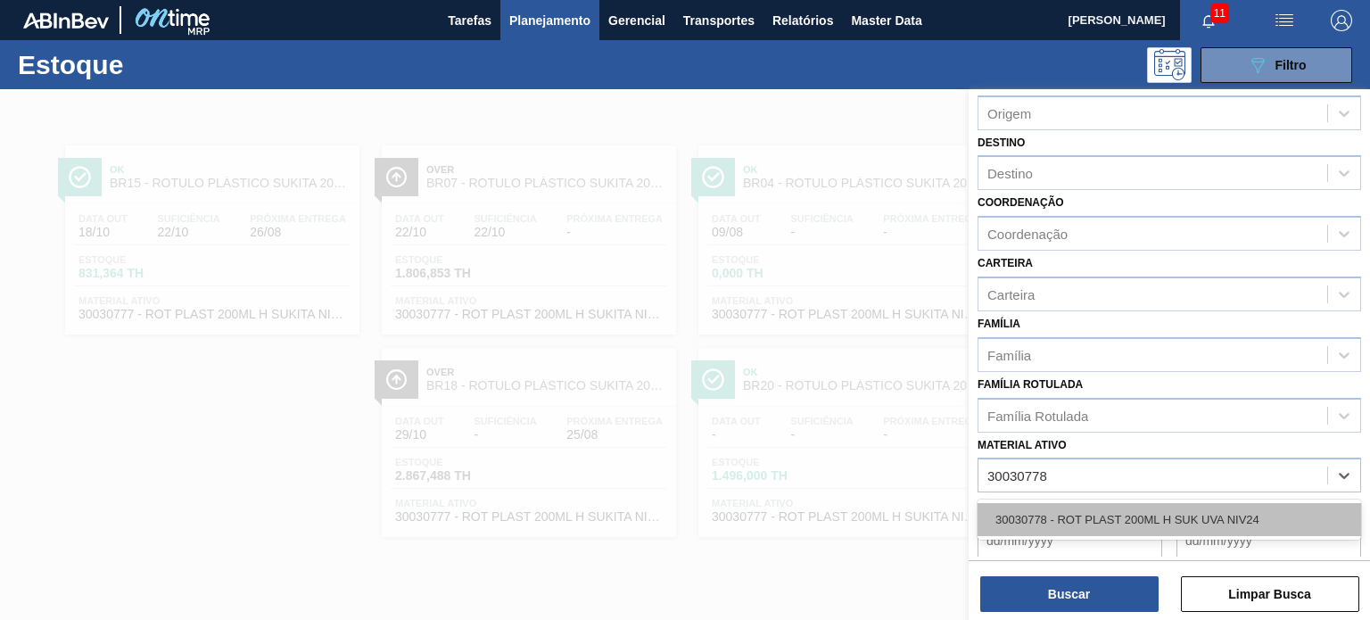
click at [1100, 528] on div "30030778 - ROT PLAST 200ML H SUK UVA NIV24" at bounding box center [1168, 519] width 383 height 33
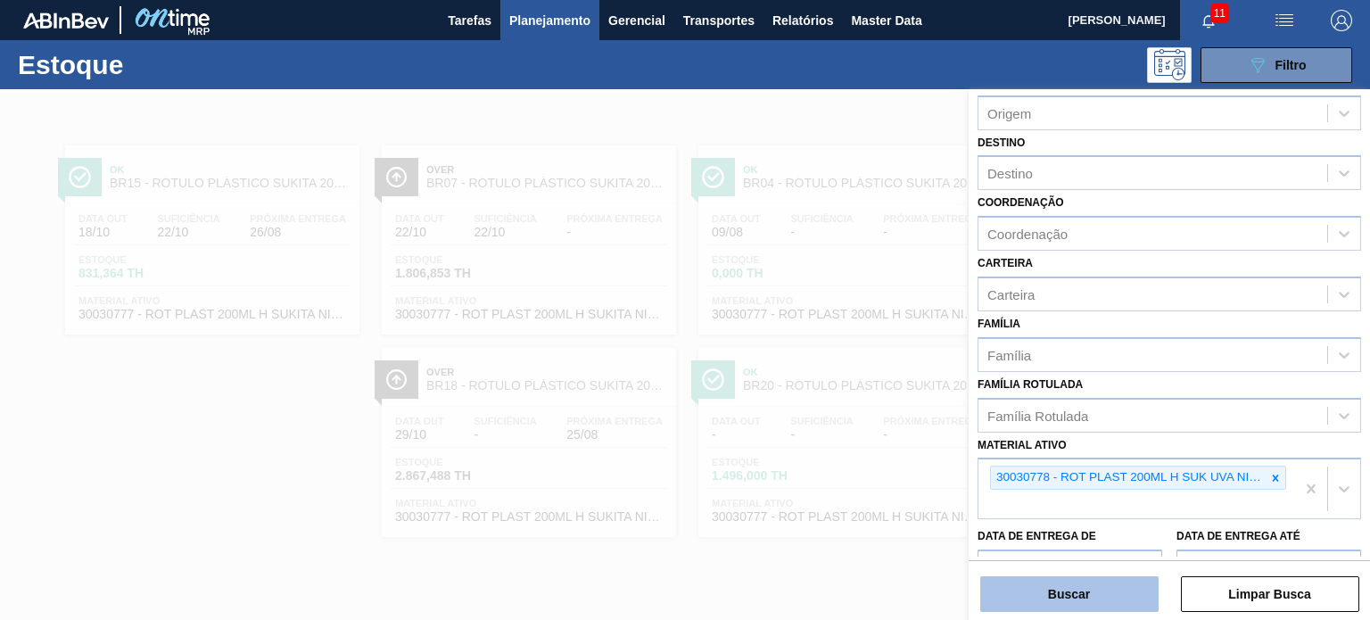
click at [1074, 597] on button "Buscar" at bounding box center [1069, 594] width 178 height 36
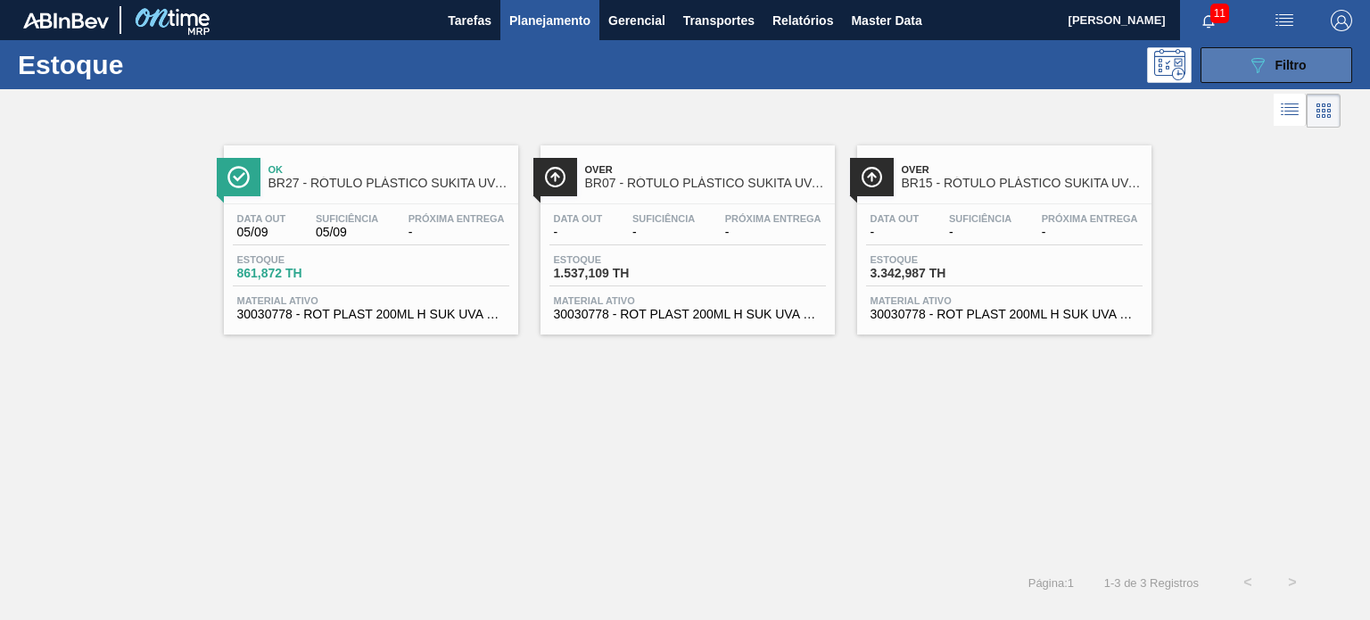
click at [1261, 52] on button "089F7B8B-B2A5-4AFE-B5C0-19BA573D28AC Filtro" at bounding box center [1276, 65] width 152 height 36
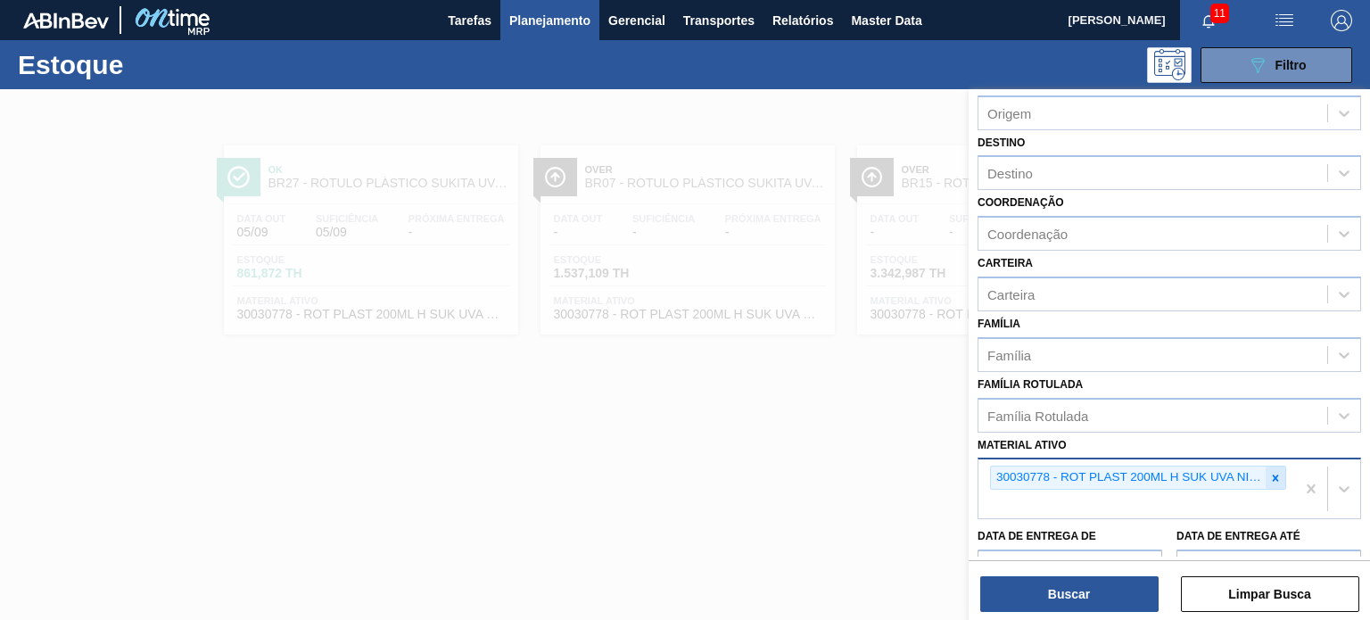
click at [1270, 483] on div at bounding box center [1275, 477] width 20 height 22
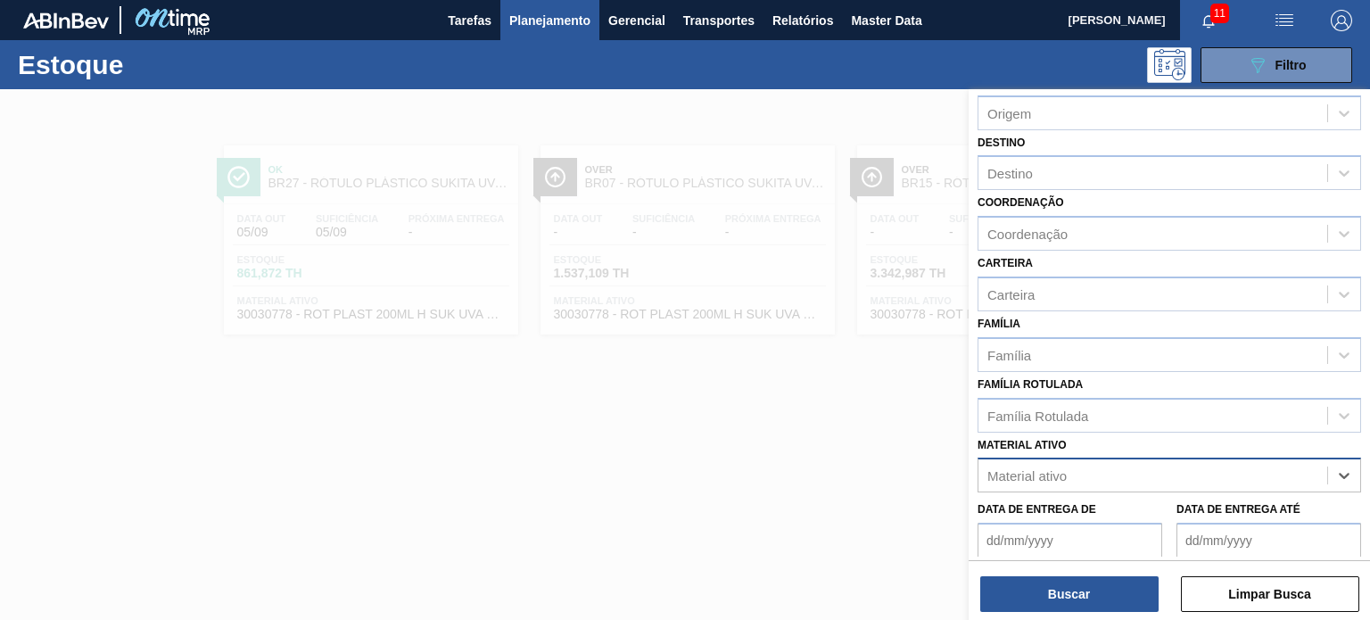
paste ativo "30030870"
type ativo "30030870"
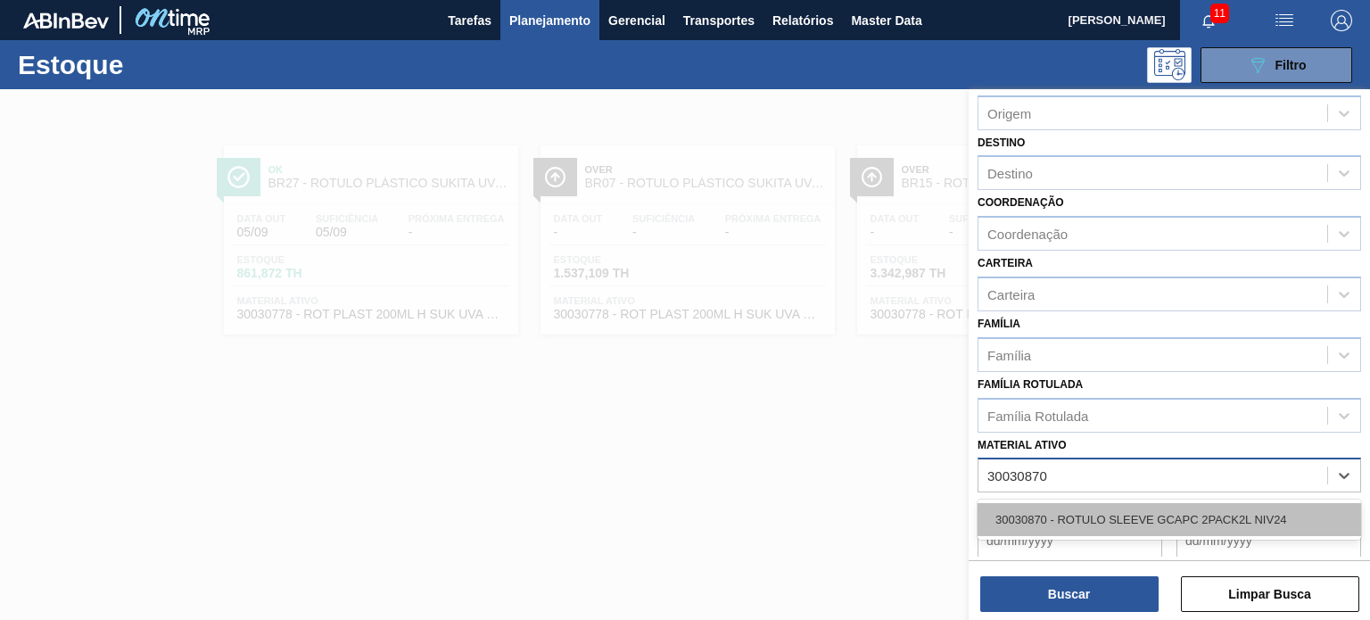
click at [1107, 510] on div "30030870 - ROTULO SLEEVE GCAPC 2PACK2L NIV24" at bounding box center [1168, 519] width 383 height 33
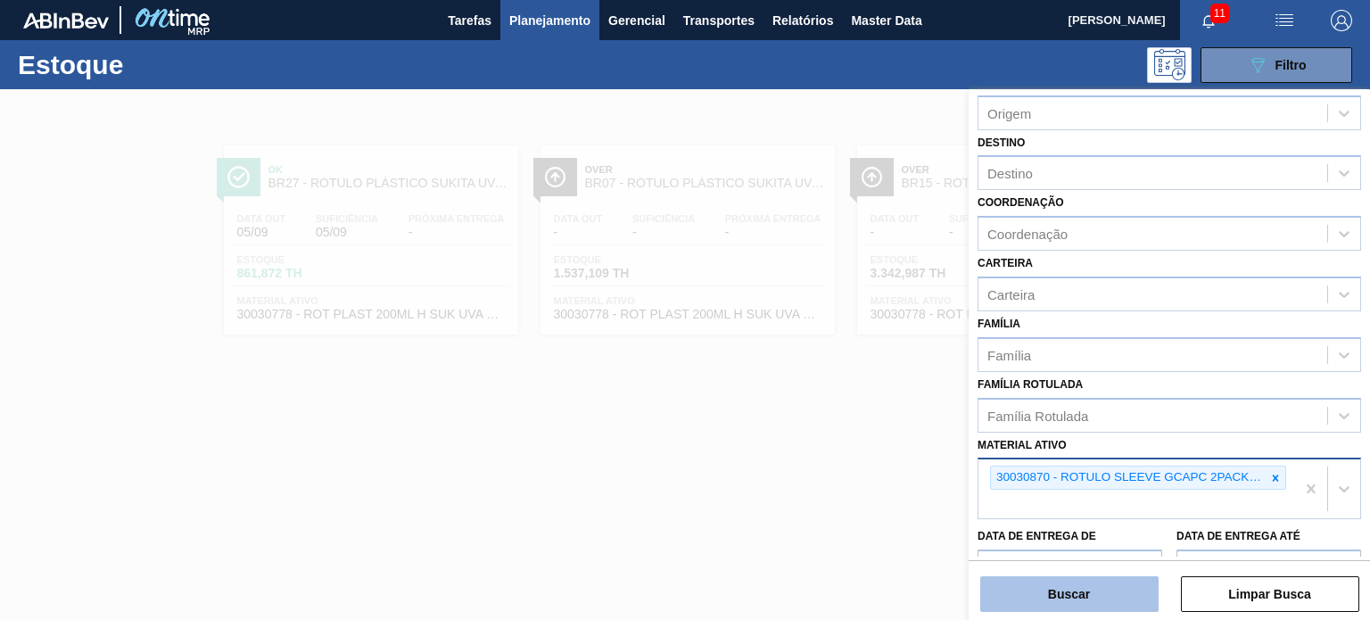
click at [1102, 591] on button "Buscar" at bounding box center [1069, 594] width 178 height 36
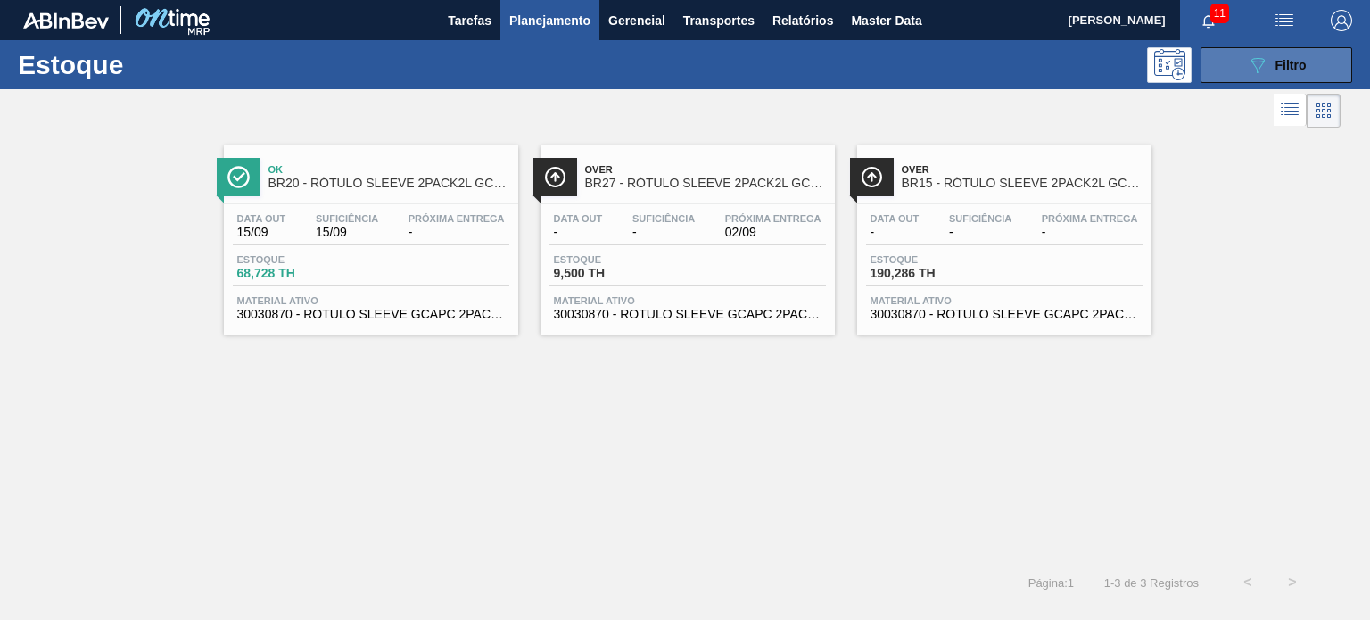
click at [1237, 78] on button "089F7B8B-B2A5-4AFE-B5C0-19BA573D28AC Filtro" at bounding box center [1276, 65] width 152 height 36
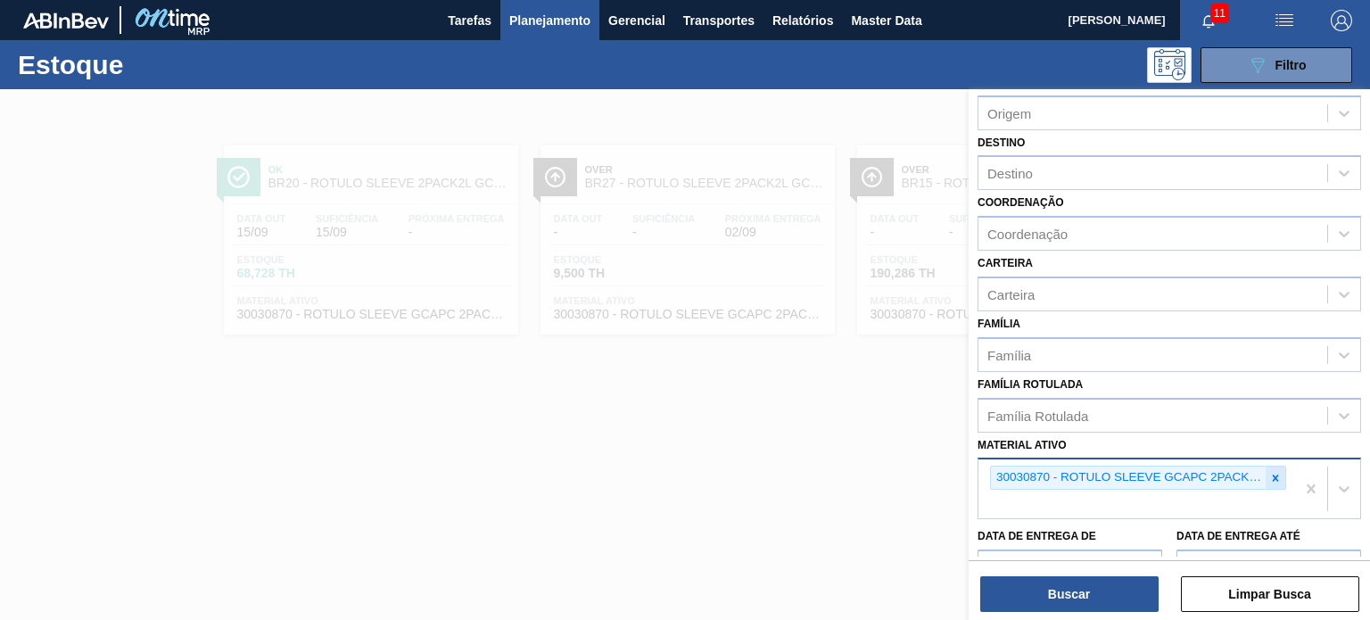
click at [1275, 479] on icon at bounding box center [1275, 478] width 12 height 12
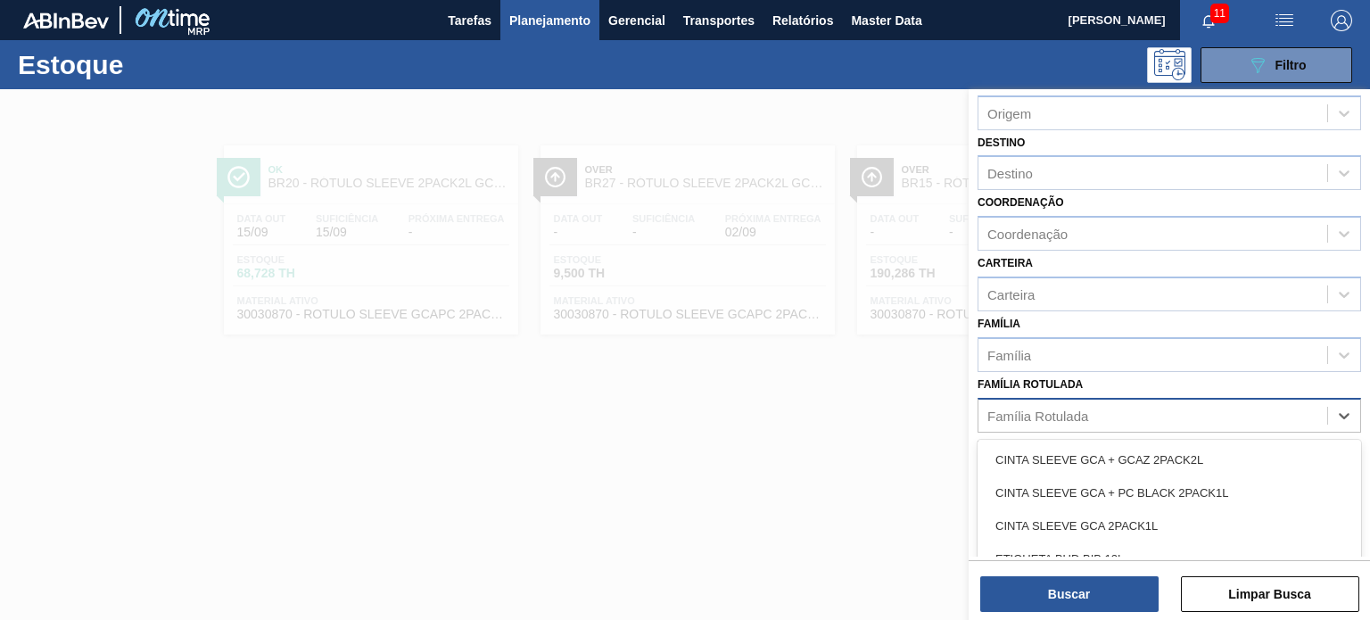
click at [1157, 410] on div "Família Rotulada" at bounding box center [1152, 415] width 349 height 26
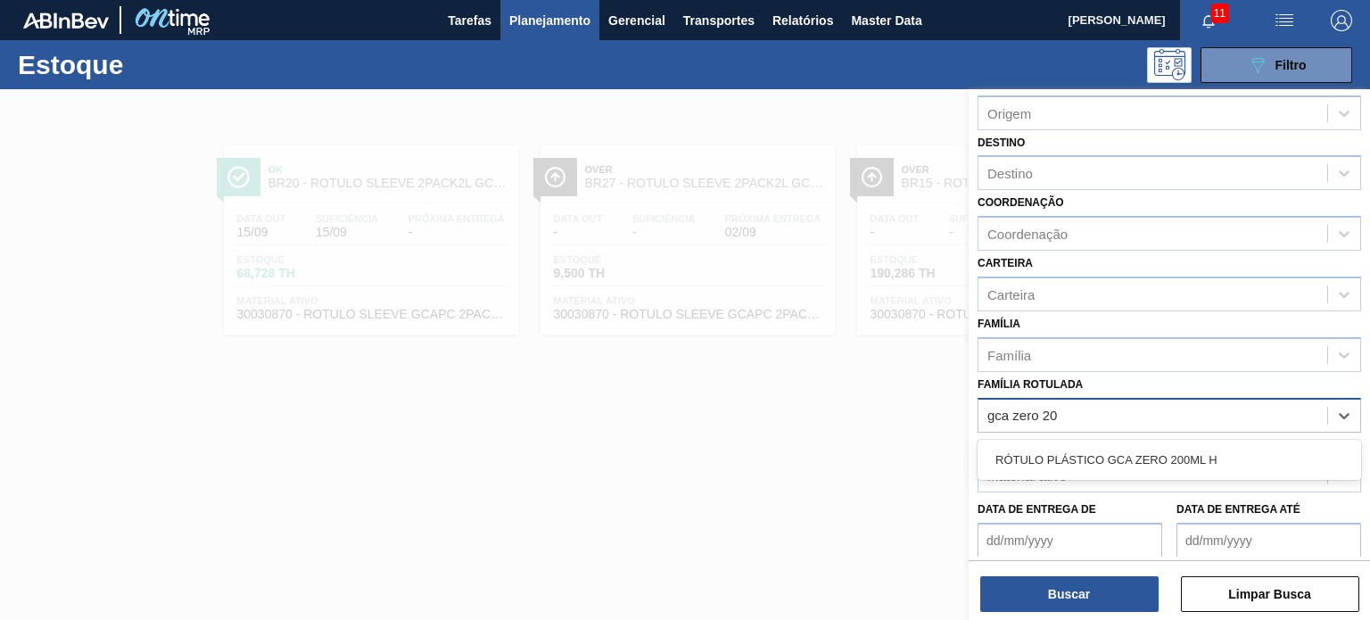
type Rotulada "gca zero 200"
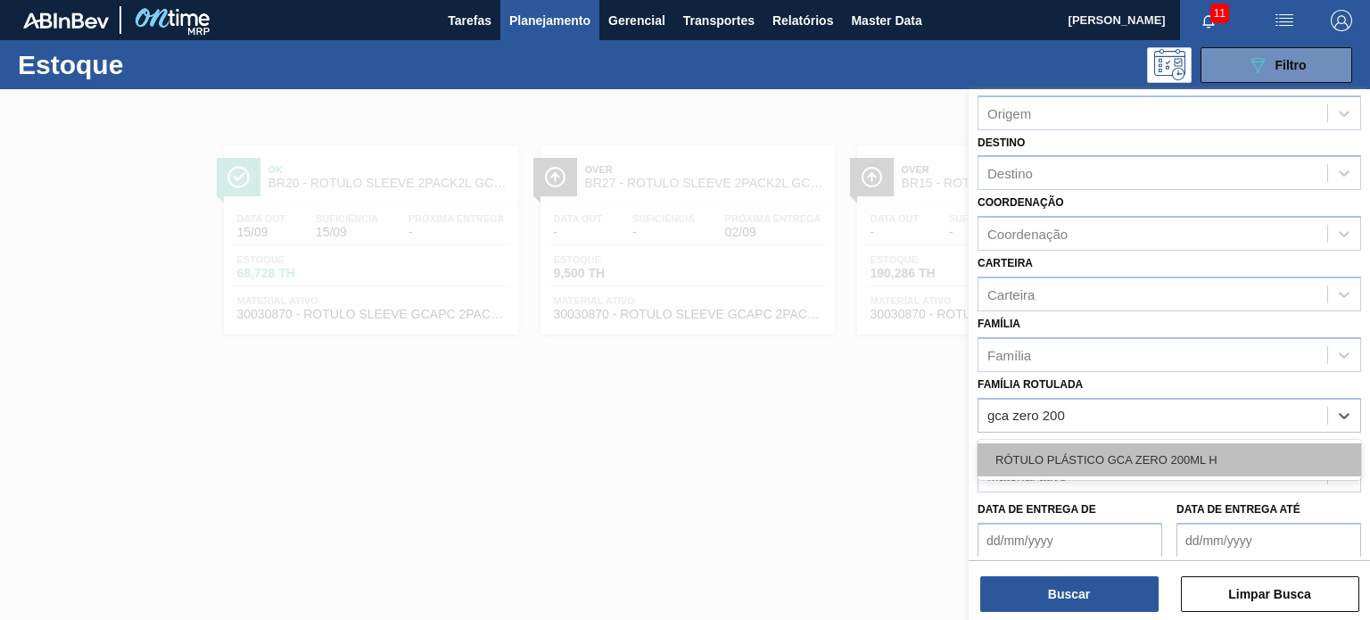
click at [1148, 443] on div "RÓTULO PLÁSTICO GCA ZERO 200ML H" at bounding box center [1168, 459] width 383 height 33
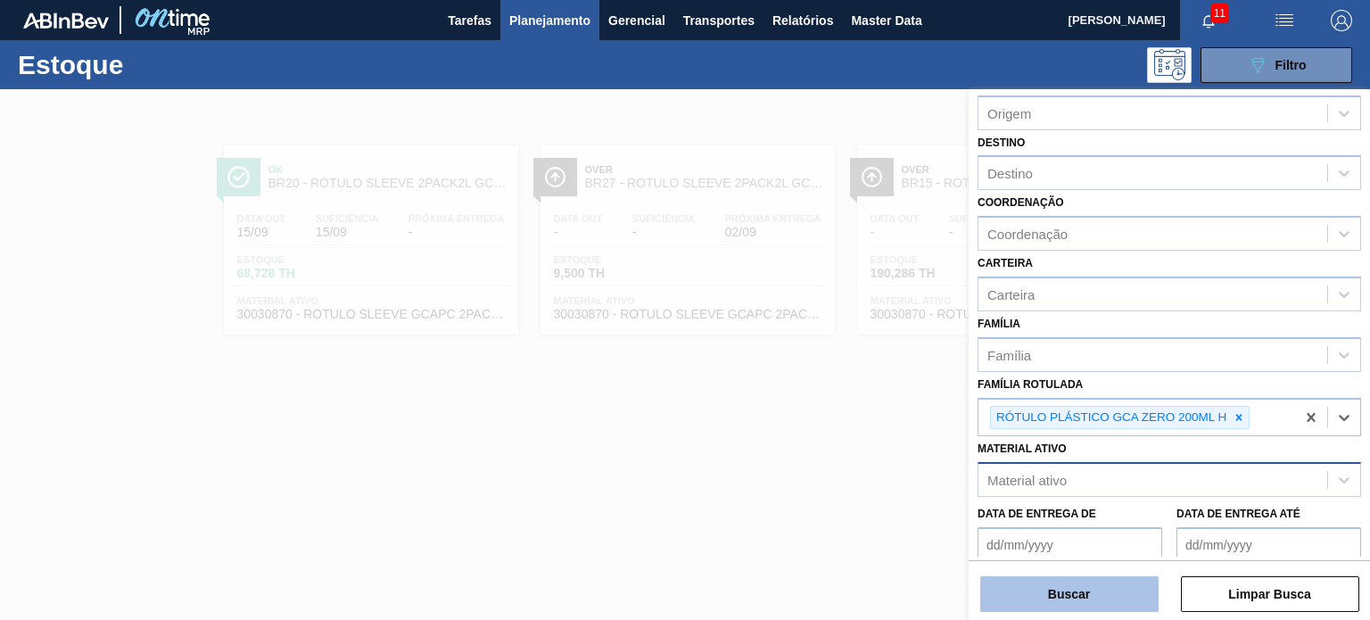
click at [1114, 586] on button "Buscar" at bounding box center [1069, 594] width 178 height 36
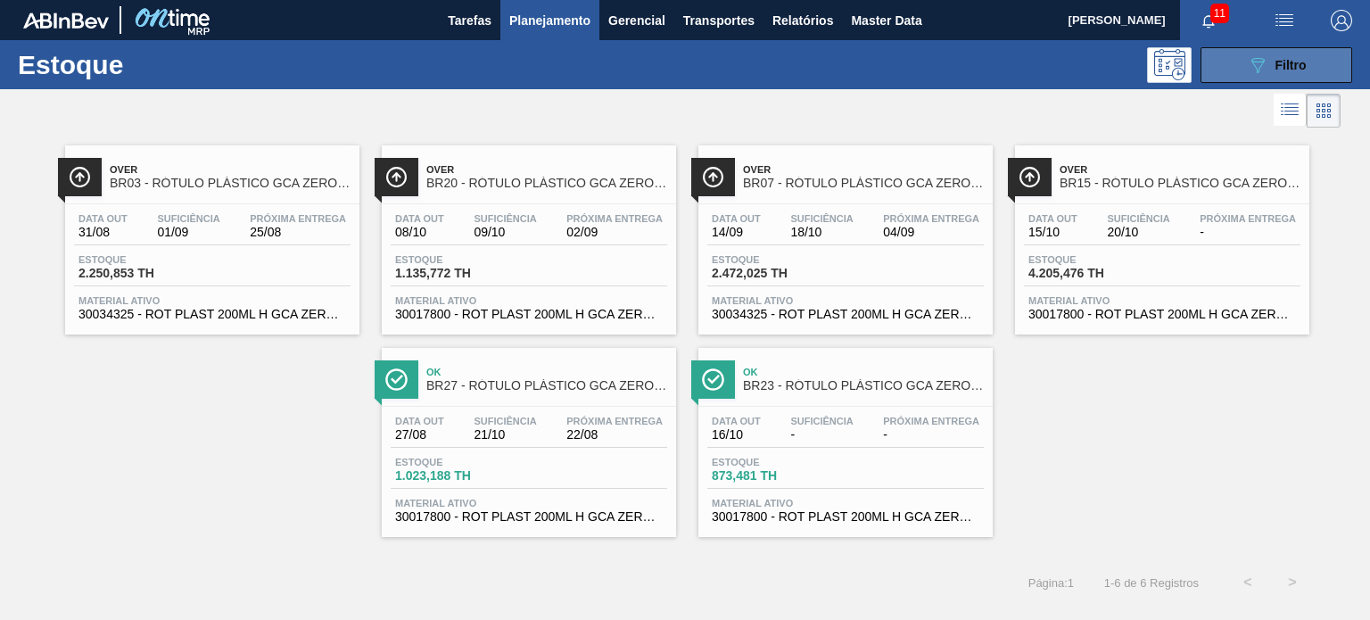
click at [1296, 80] on button "089F7B8B-B2A5-4AFE-B5C0-19BA573D28AC Filtro" at bounding box center [1276, 65] width 152 height 36
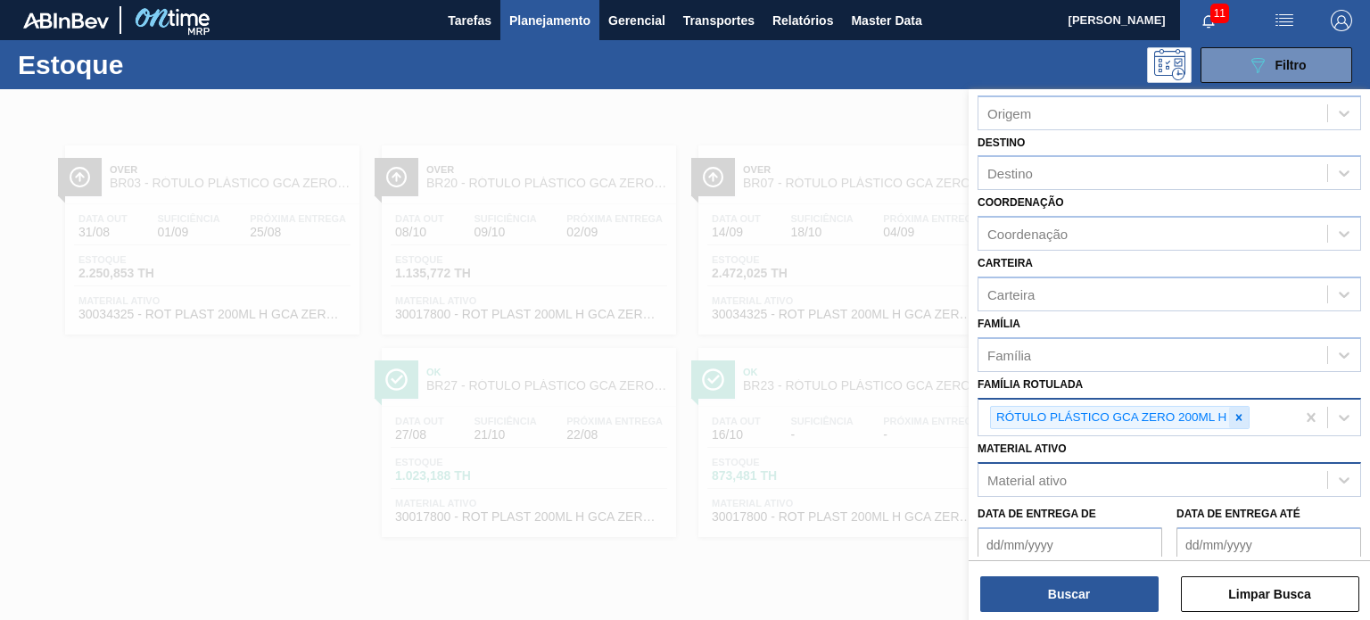
click at [1233, 414] on icon at bounding box center [1238, 417] width 12 height 12
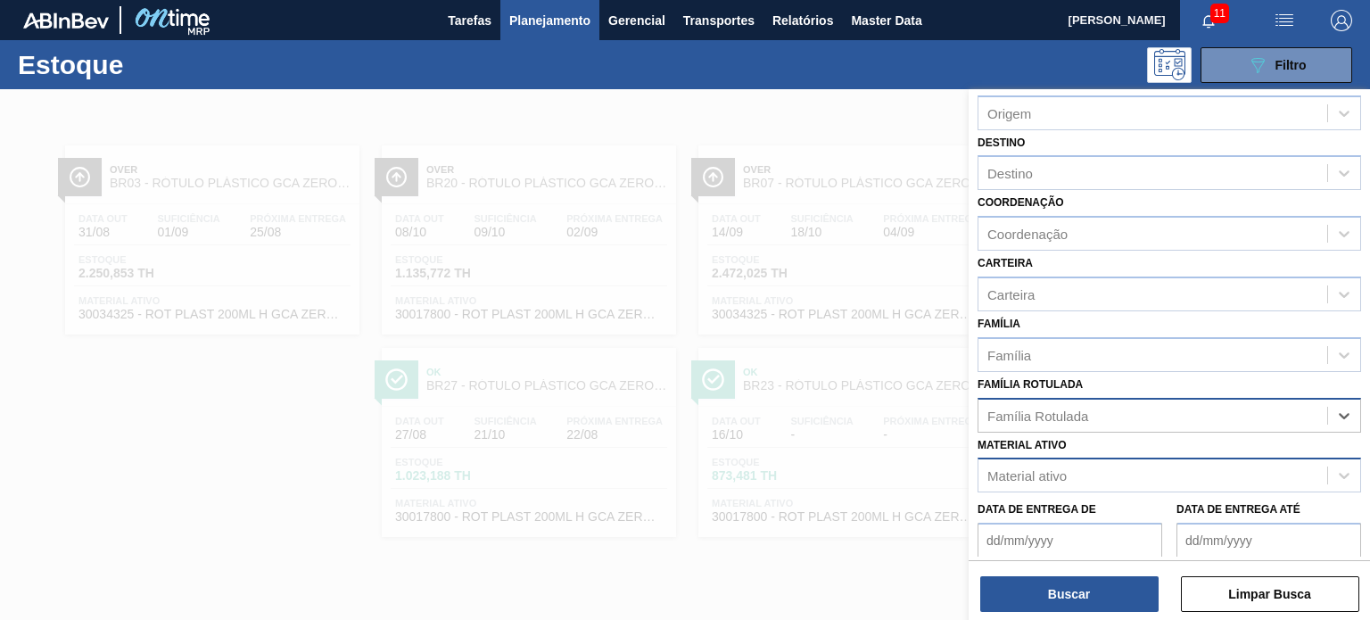
click at [1091, 492] on div "Data de Entrega de Data de Entrega até" at bounding box center [1169, 525] width 398 height 66
click at [1073, 472] on div "Material ativo" at bounding box center [1152, 476] width 349 height 26
paste ativo "30003804"
type ativo "30003804"
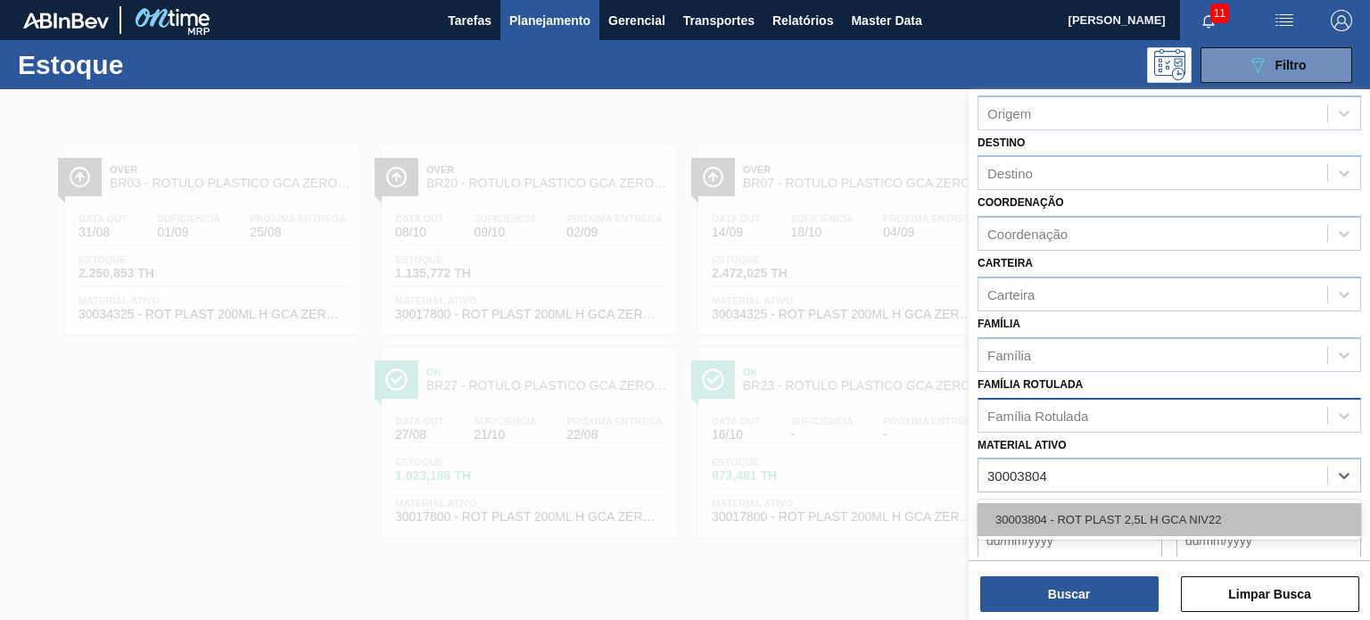
click at [1050, 514] on div "30003804 - ROT PLAST 2,5L H GCA NIV22" at bounding box center [1168, 519] width 383 height 33
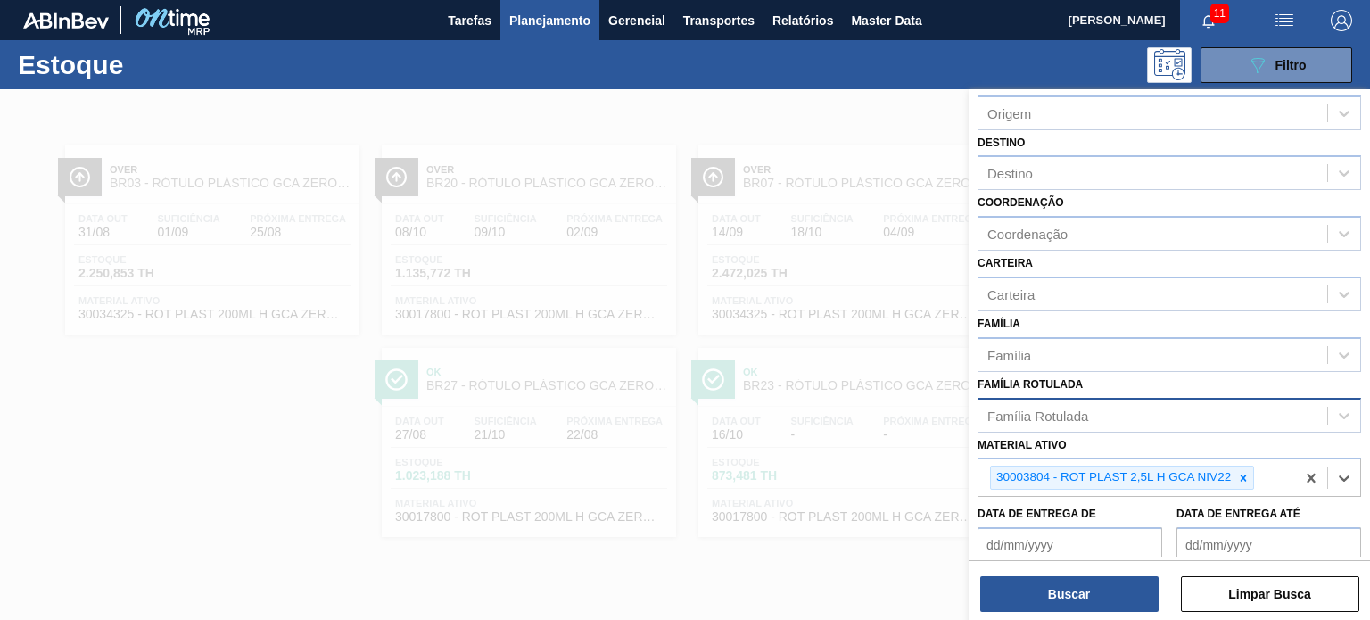
click at [1066, 619] on div "Status do Estoque Status do Estoque Origem Origem Destino Destino Coordenação C…" at bounding box center [1168, 356] width 401 height 534
click at [1058, 599] on button "Buscar" at bounding box center [1069, 594] width 178 height 36
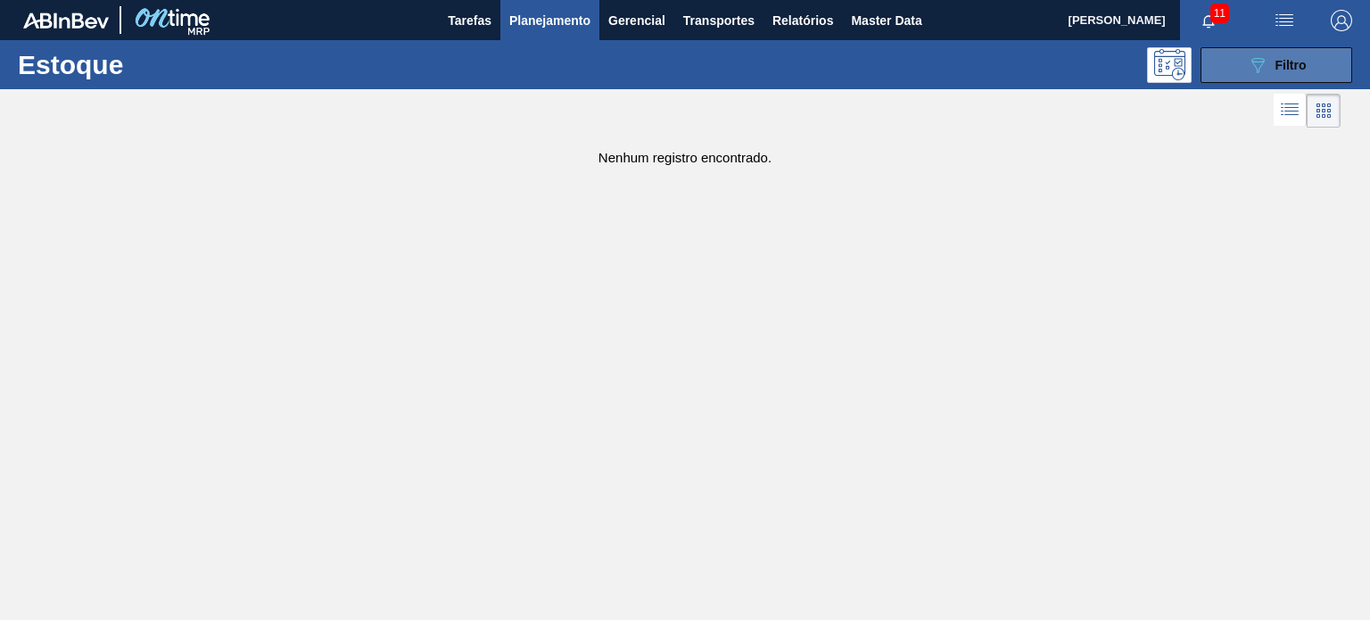
click at [1248, 76] on button "089F7B8B-B2A5-4AFE-B5C0-19BA573D28AC Filtro" at bounding box center [1276, 65] width 152 height 36
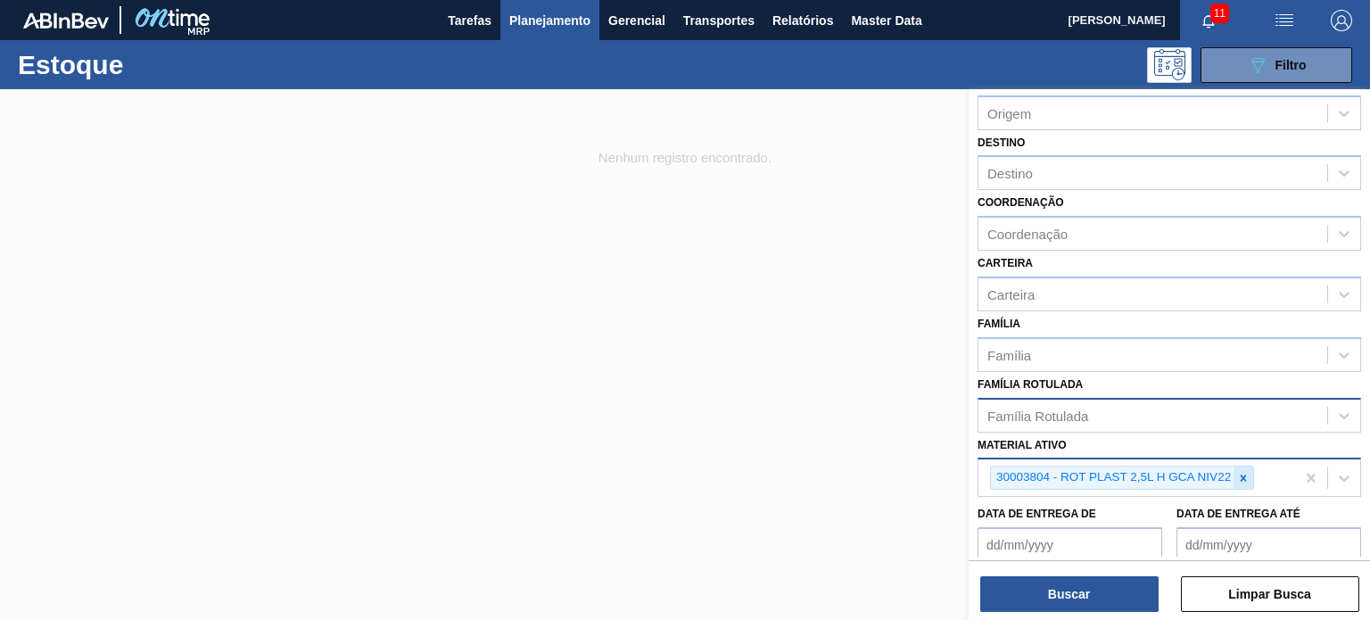
click at [1245, 472] on icon at bounding box center [1243, 478] width 12 height 12
click at [1117, 398] on div "Família Rotulada" at bounding box center [1168, 415] width 383 height 35
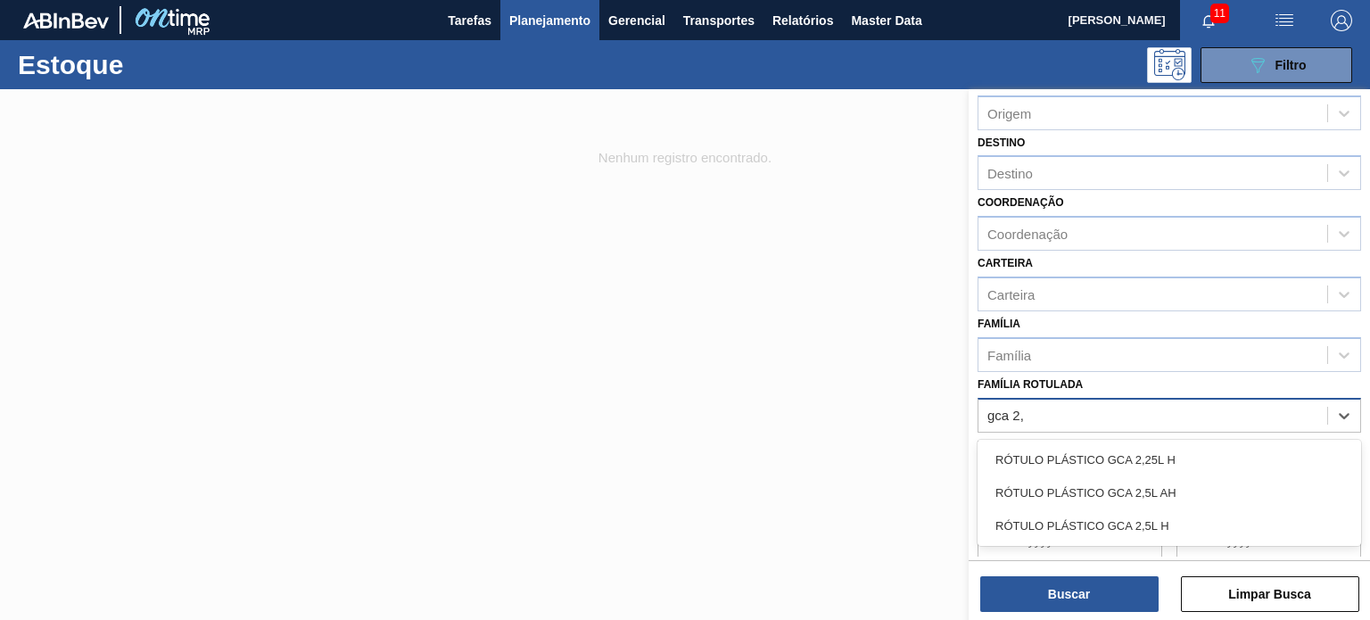
type Rotulada "gca 2,5"
click at [1148, 481] on div "RÓTULO PLÁSTICO GCA 2,5L H" at bounding box center [1168, 492] width 383 height 33
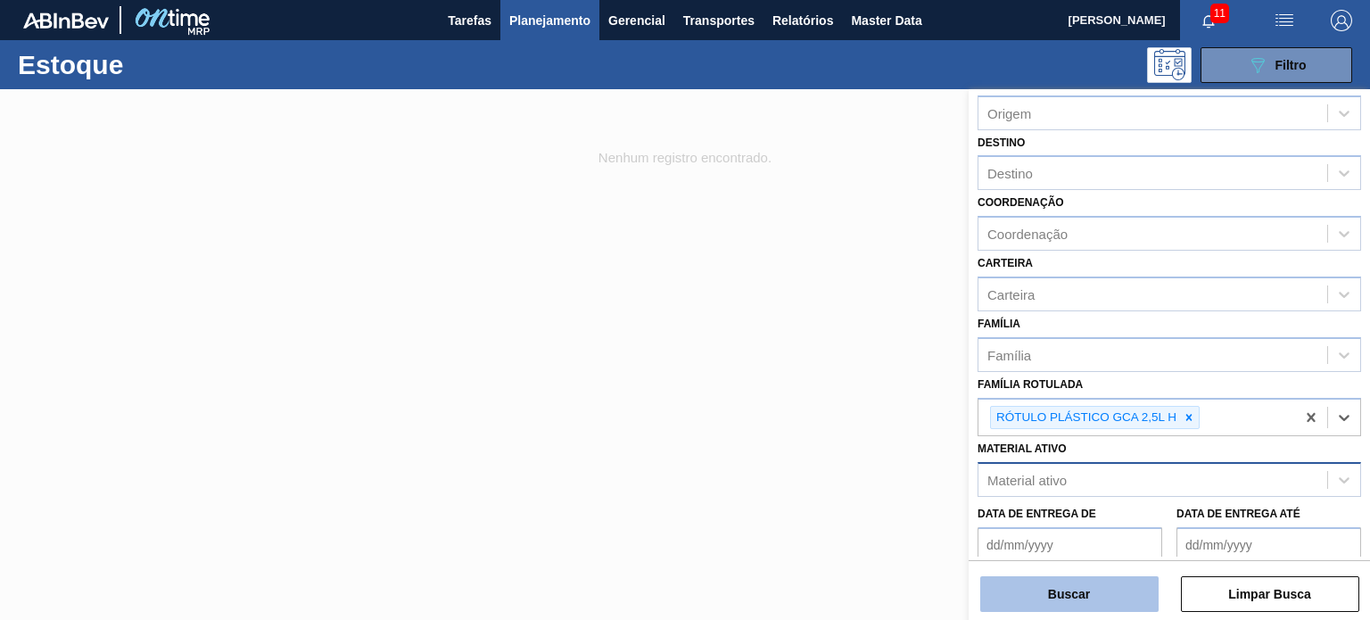
click at [1106, 587] on button "Buscar" at bounding box center [1069, 594] width 178 height 36
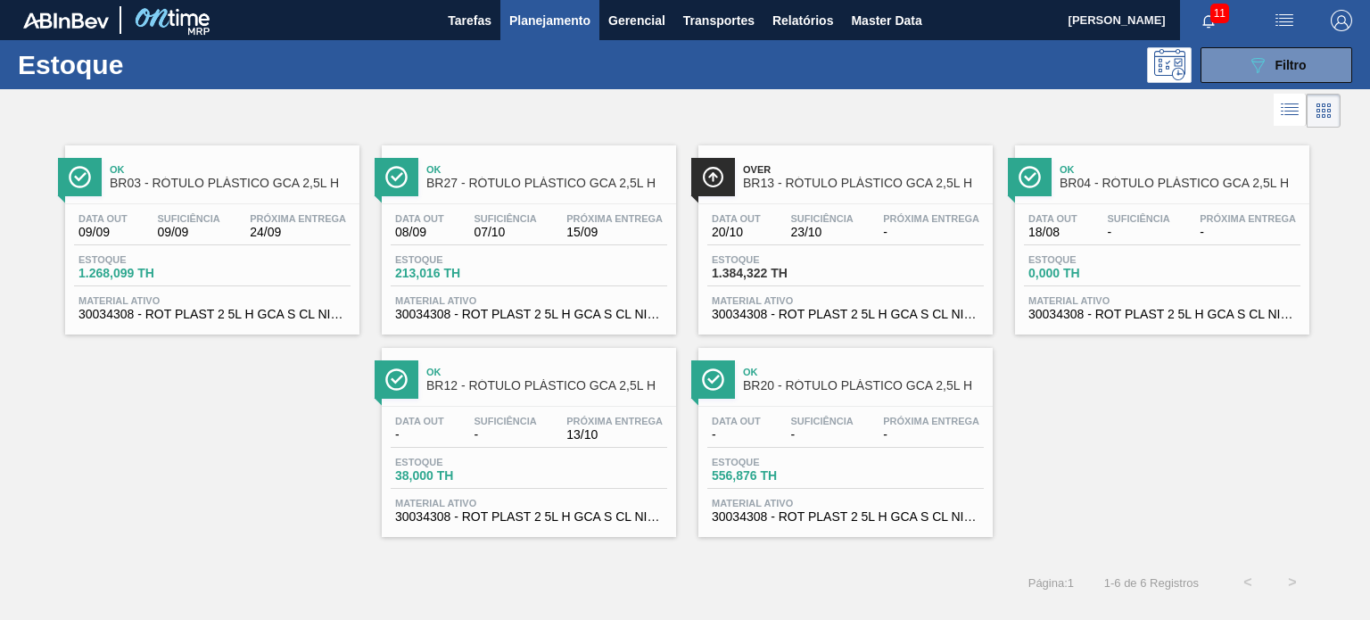
drag, startPoint x: 1300, startPoint y: 67, endPoint x: 1280, endPoint y: 107, distance: 44.7
click at [1299, 67] on span "Filtro" at bounding box center [1290, 65] width 31 height 14
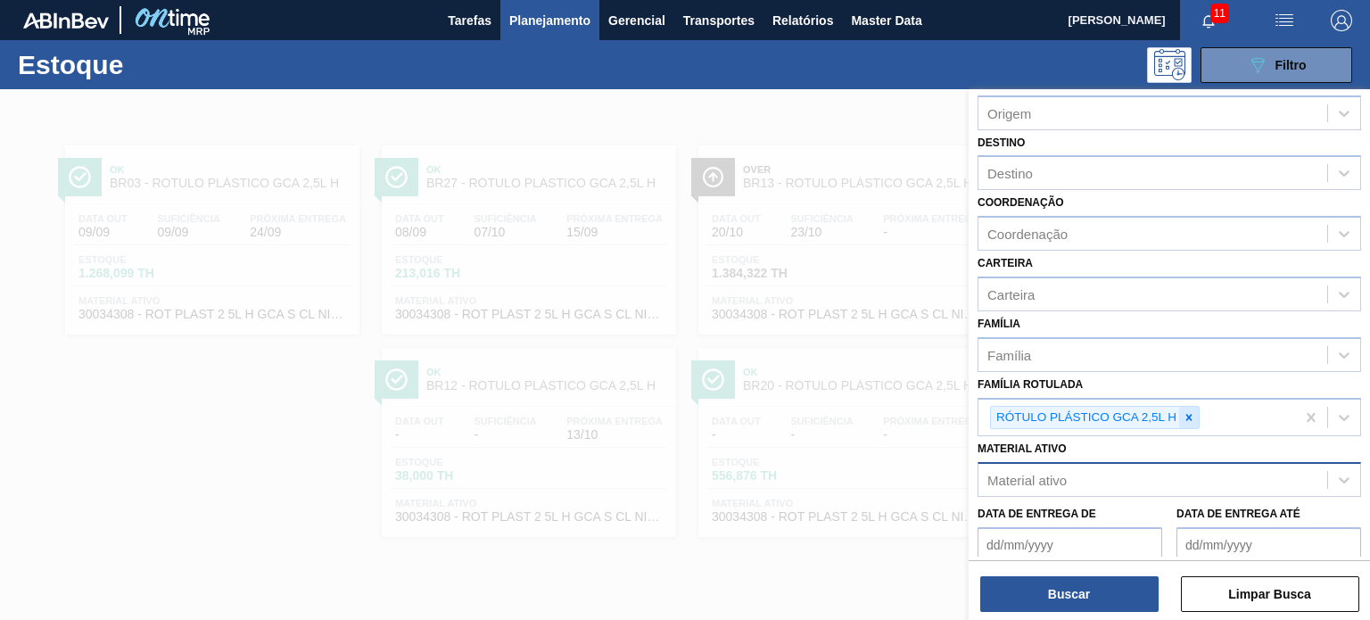
click at [1191, 407] on div at bounding box center [1189, 418] width 20 height 22
paste Rotulada "RÓTULO PLÁSTICO 200ML PC H"
type Rotulada "RÓTULO PLÁSTICO 200ML PC H"
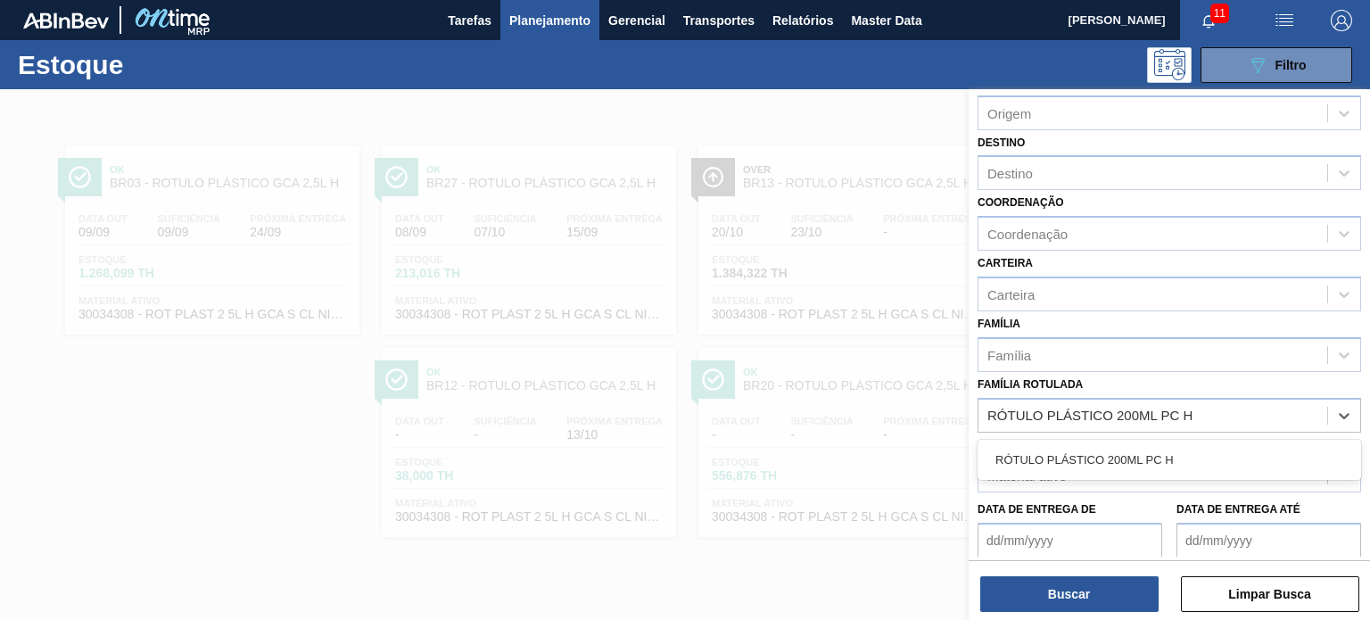
click at [1140, 456] on div "RÓTULO PLÁSTICO 200ML PC H" at bounding box center [1168, 459] width 383 height 33
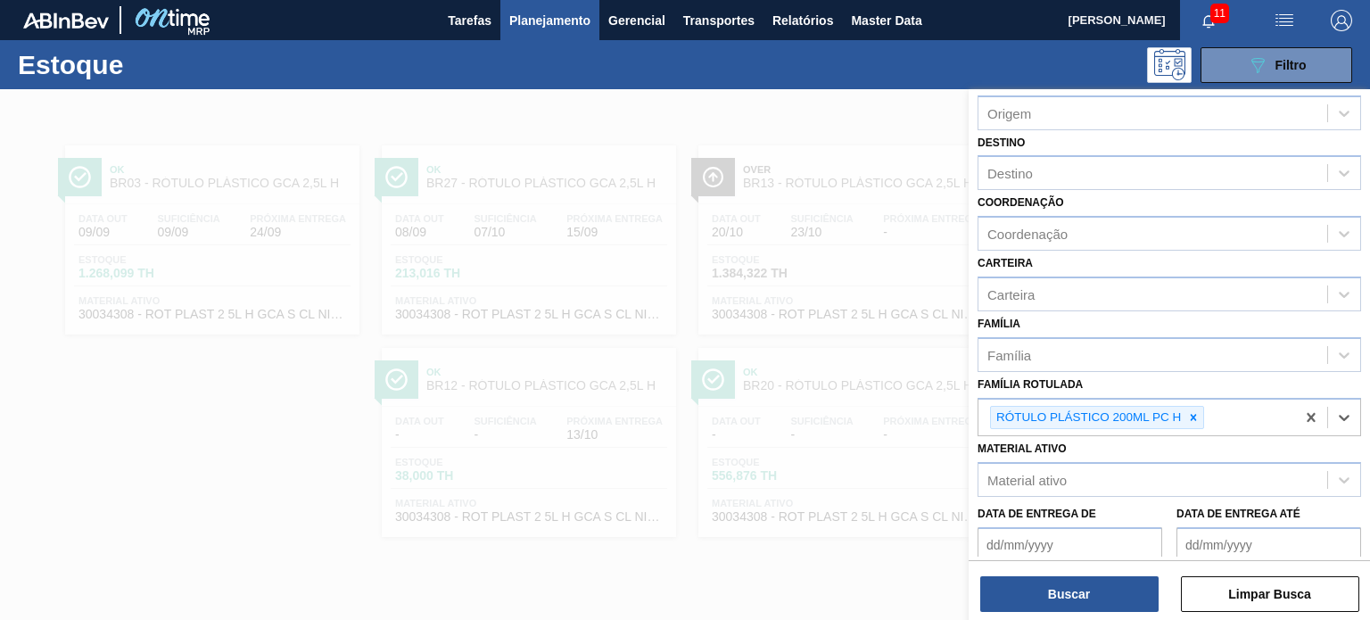
click at [1132, 560] on div "Buscar Limpar Busca" at bounding box center [1168, 585] width 401 height 50
click at [1137, 590] on button "Buscar" at bounding box center [1069, 594] width 178 height 36
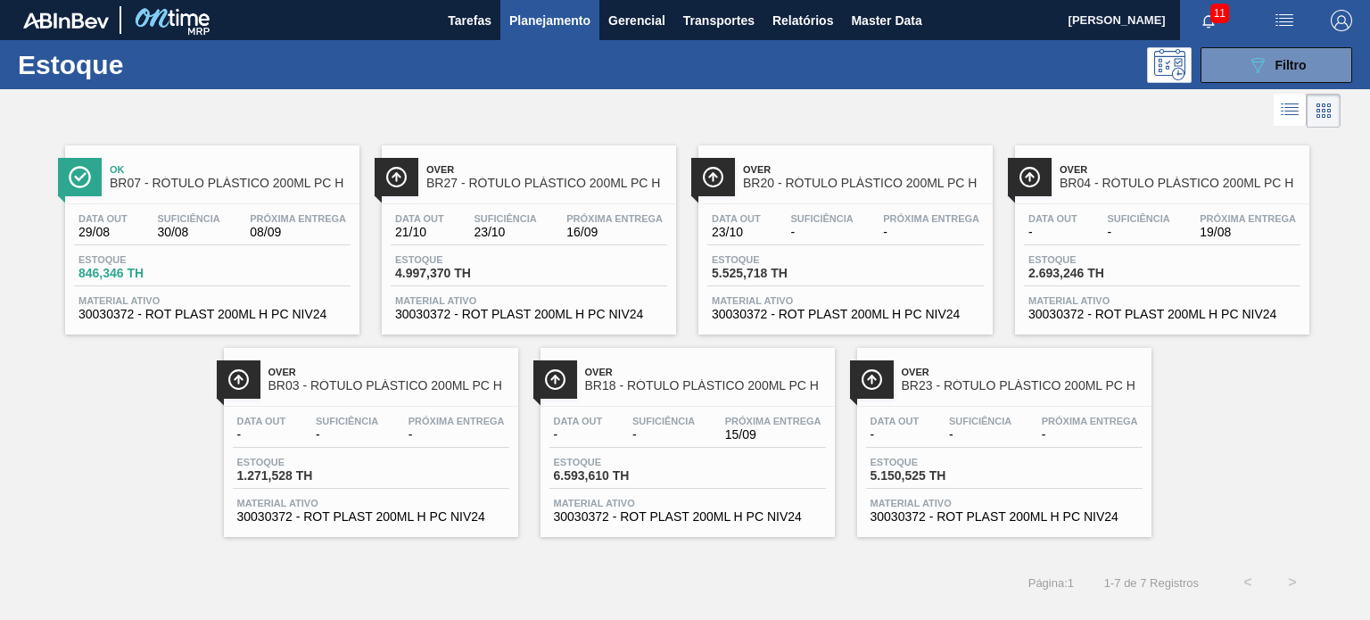
drag, startPoint x: 754, startPoint y: 181, endPoint x: 727, endPoint y: 129, distance: 58.6
click at [727, 129] on div at bounding box center [670, 110] width 1340 height 43
click at [1253, 76] on button "089F7B8B-B2A5-4AFE-B5C0-19BA573D28AC Filtro" at bounding box center [1276, 65] width 152 height 36
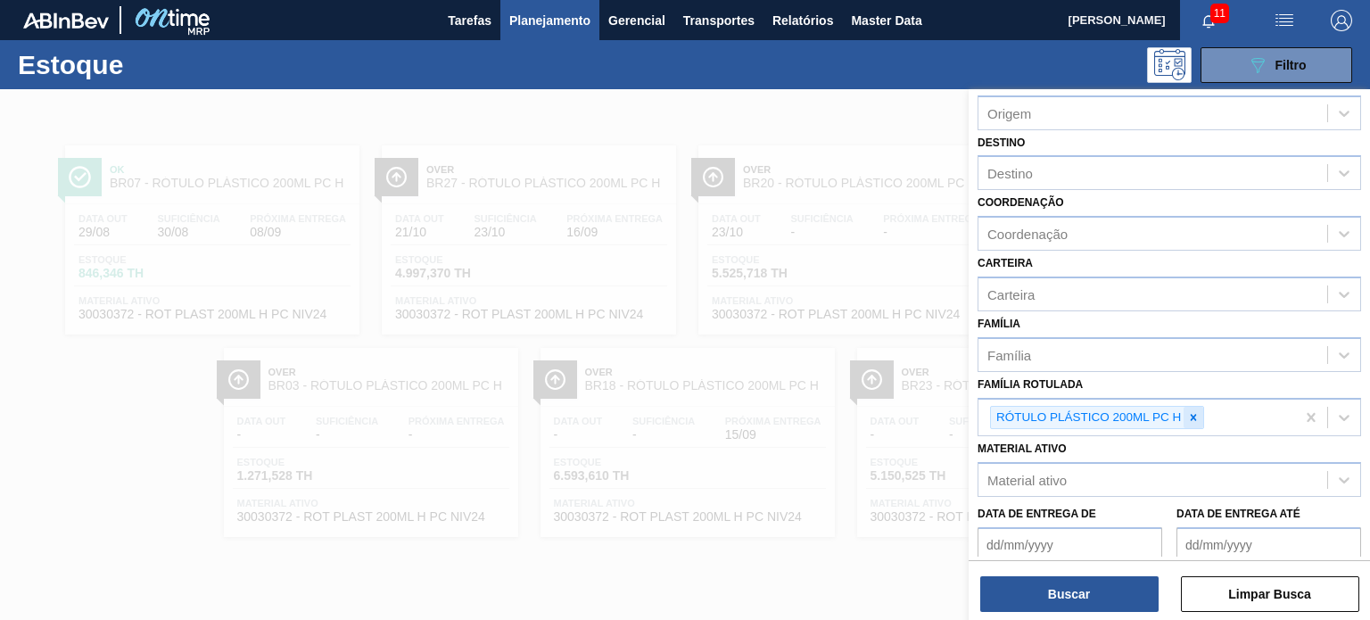
click at [1195, 407] on div at bounding box center [1193, 418] width 20 height 22
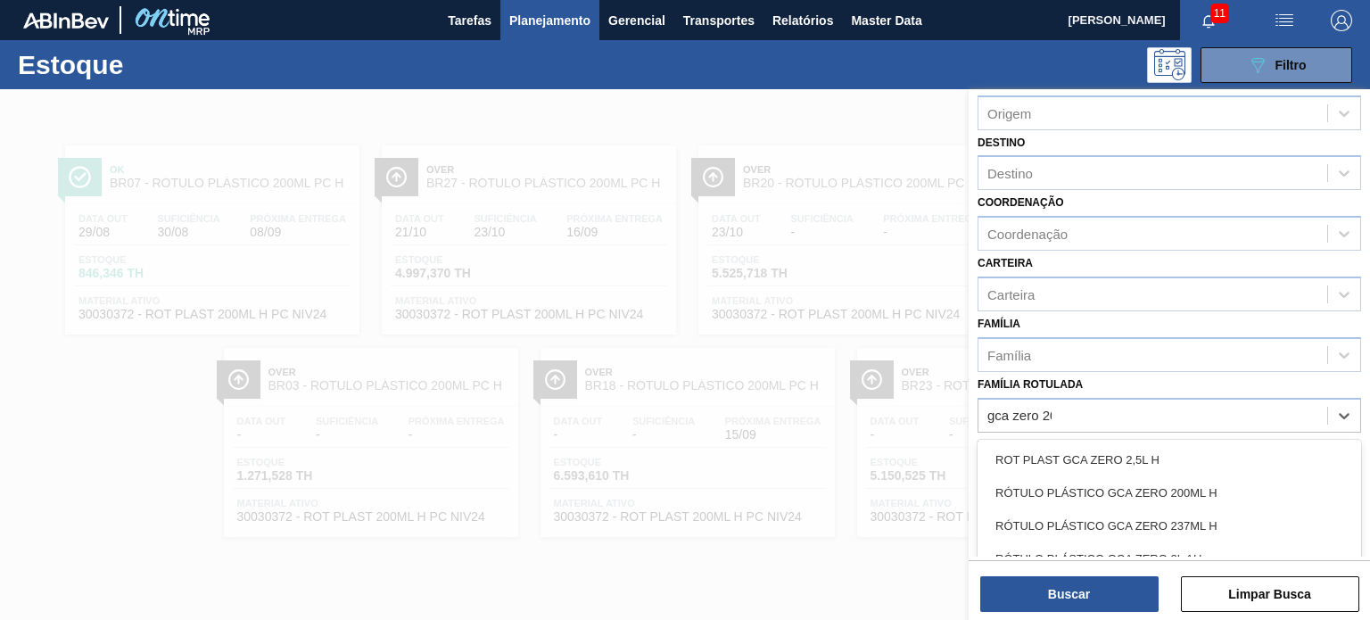
type Rotulada "gca zero 200"
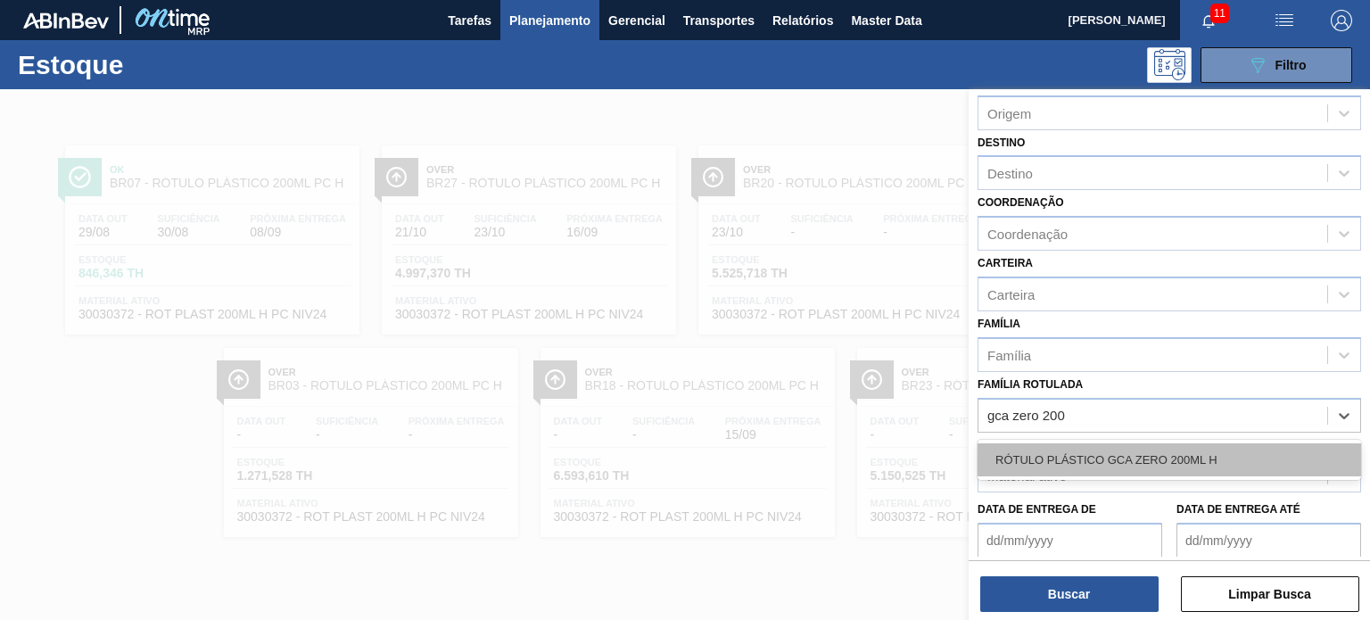
click at [1166, 463] on div "RÓTULO PLÁSTICO GCA ZERO 200ML H" at bounding box center [1168, 459] width 383 height 33
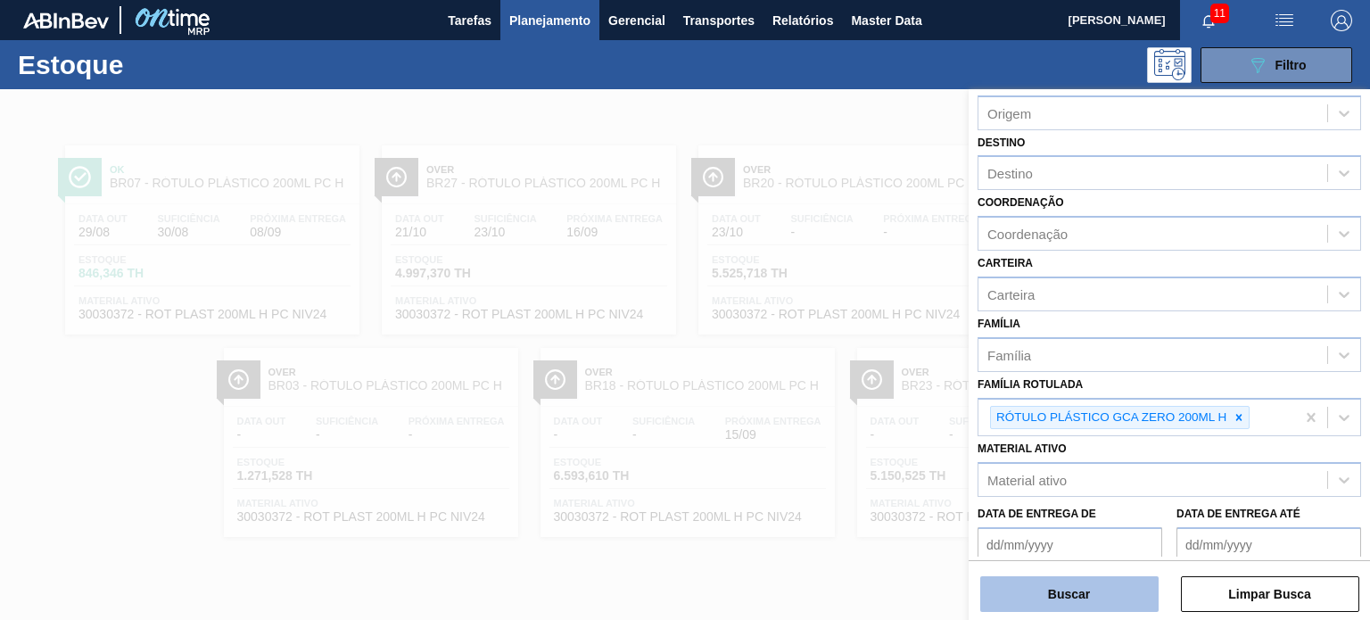
click at [1128, 592] on button "Buscar" at bounding box center [1069, 594] width 178 height 36
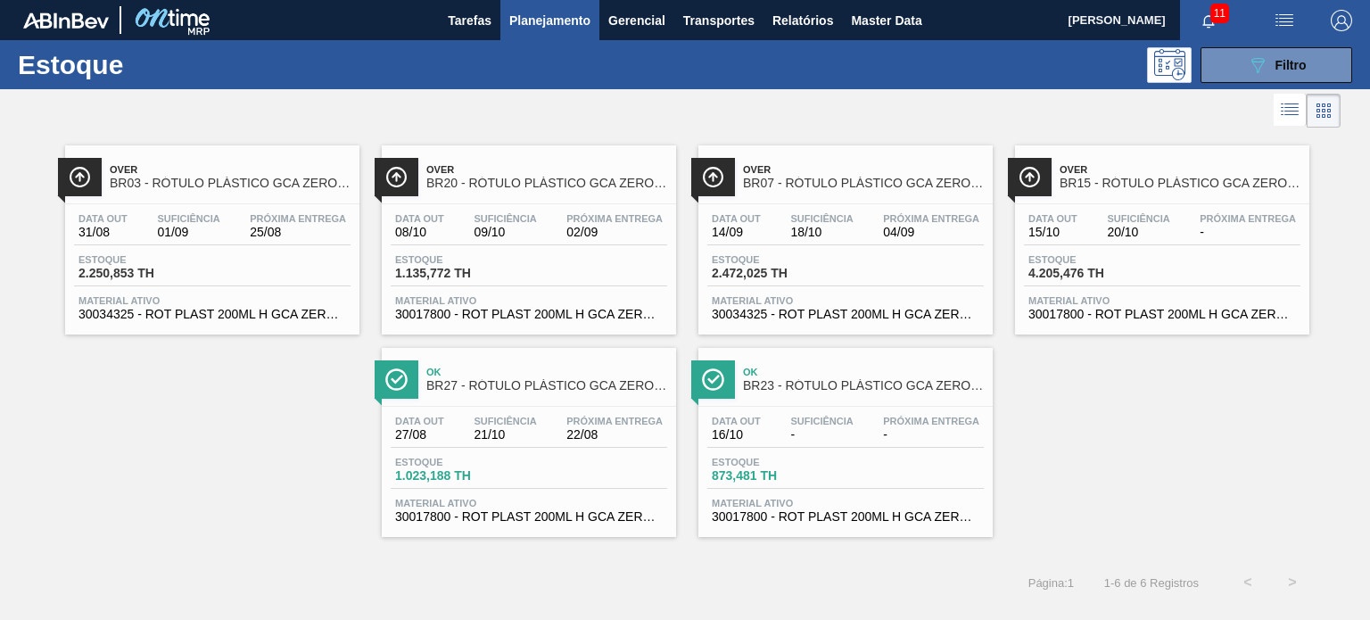
drag, startPoint x: 1241, startPoint y: 56, endPoint x: 1242, endPoint y: 122, distance: 66.0
click at [1238, 63] on button "089F7B8B-B2A5-4AFE-B5C0-19BA573D28AC Filtro" at bounding box center [1276, 65] width 152 height 36
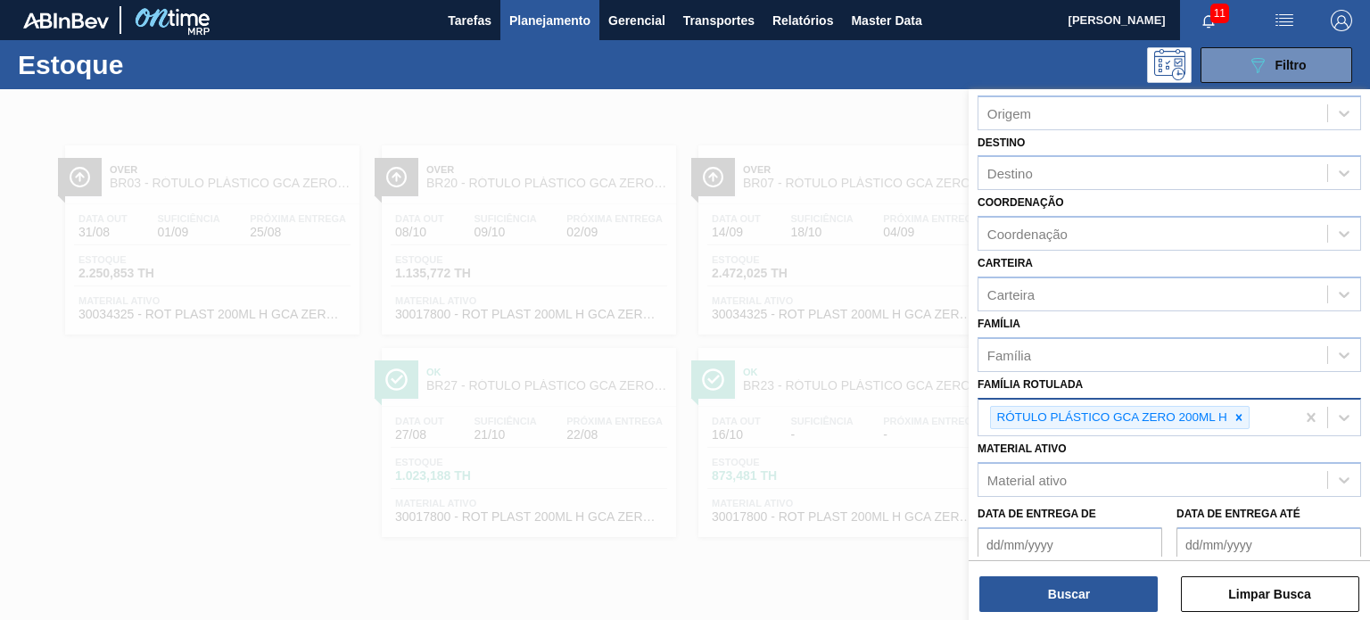
click at [1240, 412] on icon at bounding box center [1238, 417] width 12 height 12
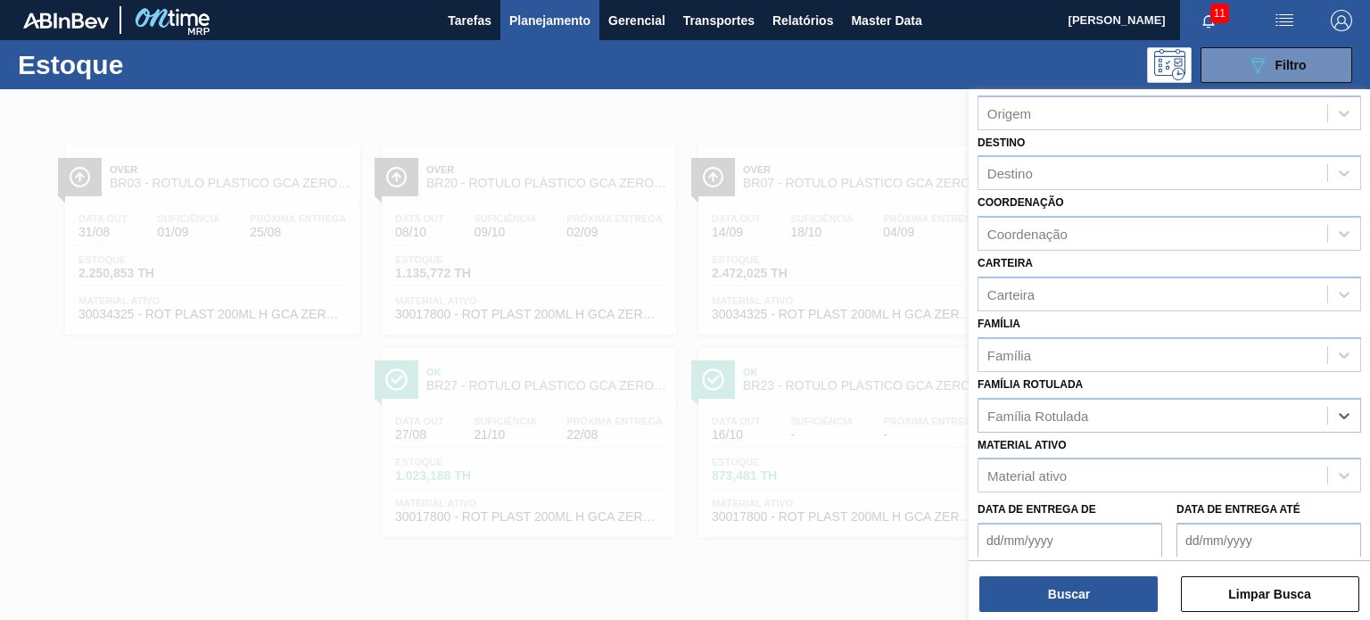
paste Rotulada "RÓTULO PLÁSTICO H2OH LIMÃO 1,5L AH"
type Rotulada "RÓTULO PLÁSTICO H2OH LIMÃO 1,5L AH"
click at [1184, 455] on div "No options" at bounding box center [1168, 458] width 383 height 30
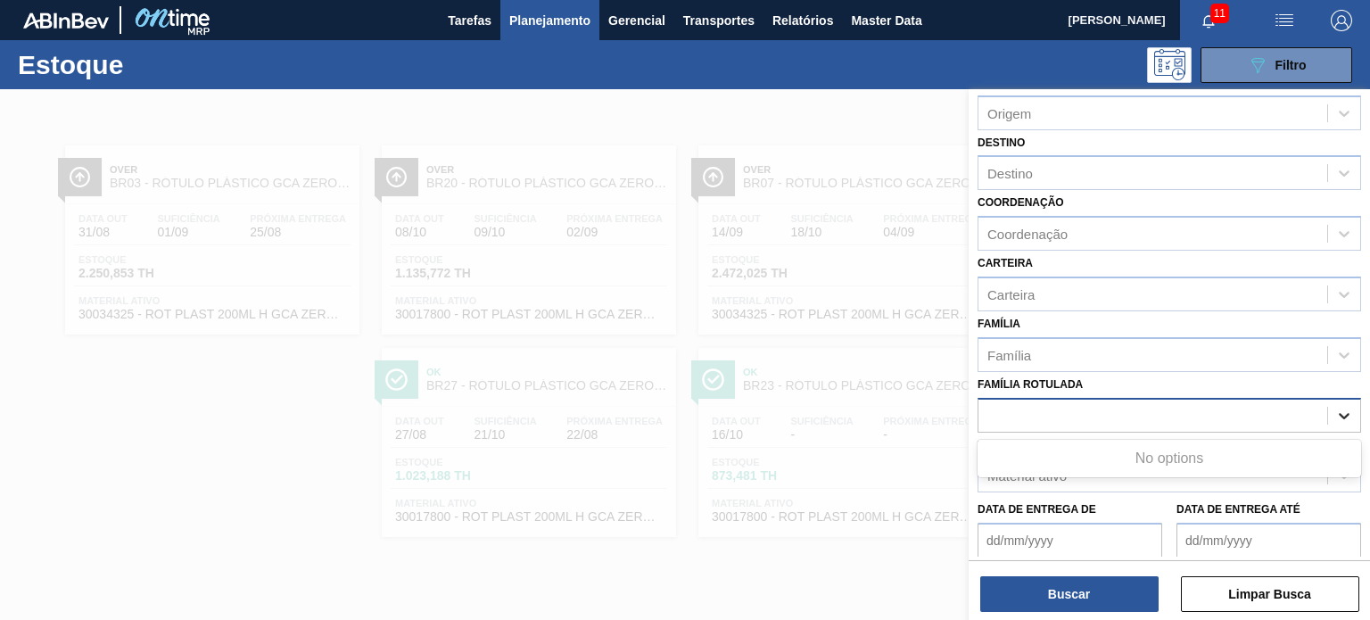
click at [1335, 407] on icon at bounding box center [1344, 416] width 18 height 18
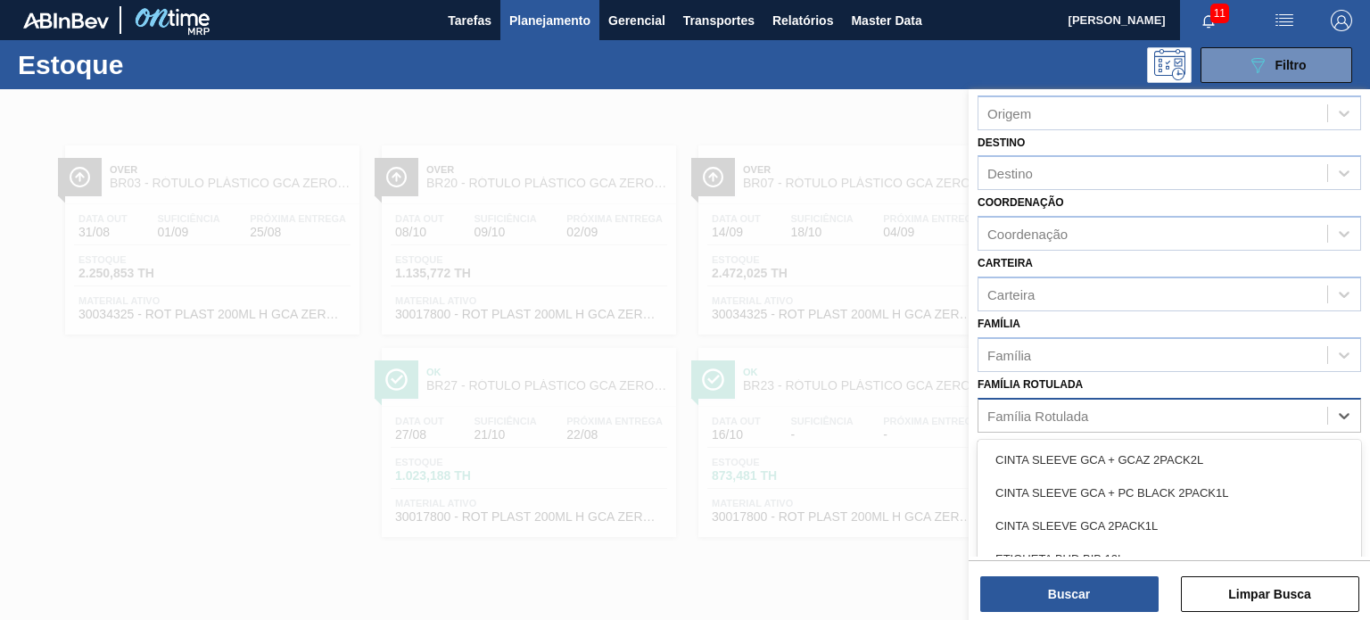
click at [1281, 407] on div "Família Rotulada" at bounding box center [1152, 415] width 349 height 26
paste Rotulada "RÓTULO PLÁSTICO H2OH LIMÃO 1,5L AH"
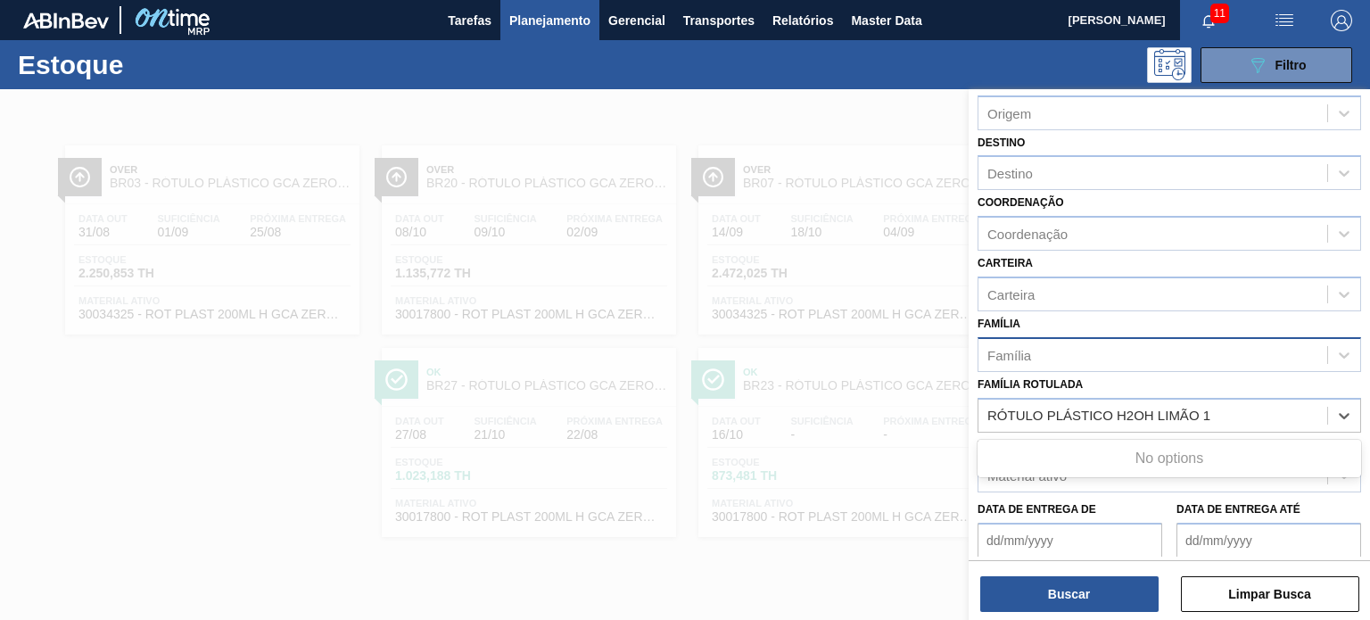
type Rotulada "RÓTULO PLÁSTICO H2OH LIMÃO 1"
click at [1246, 363] on div "Família" at bounding box center [1152, 355] width 349 height 26
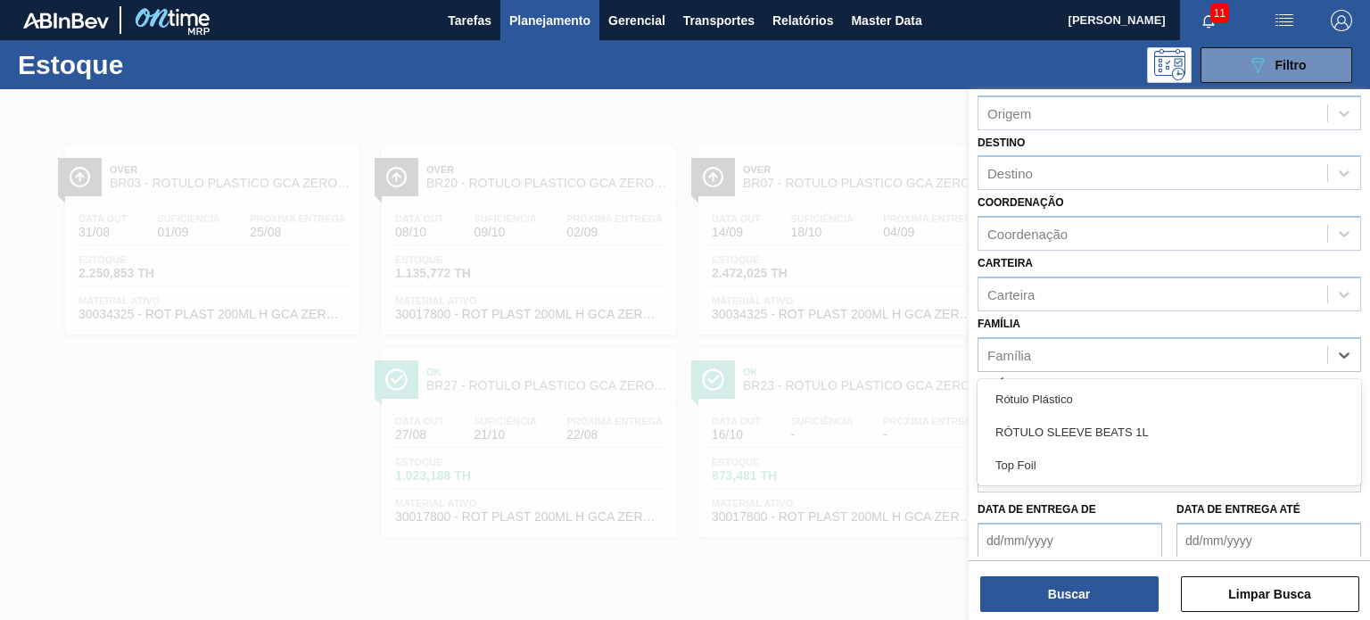
click at [1214, 325] on div "Família option Rótulo Plástico focused, 1 of 3. 3 results available. Use Up and…" at bounding box center [1168, 341] width 383 height 61
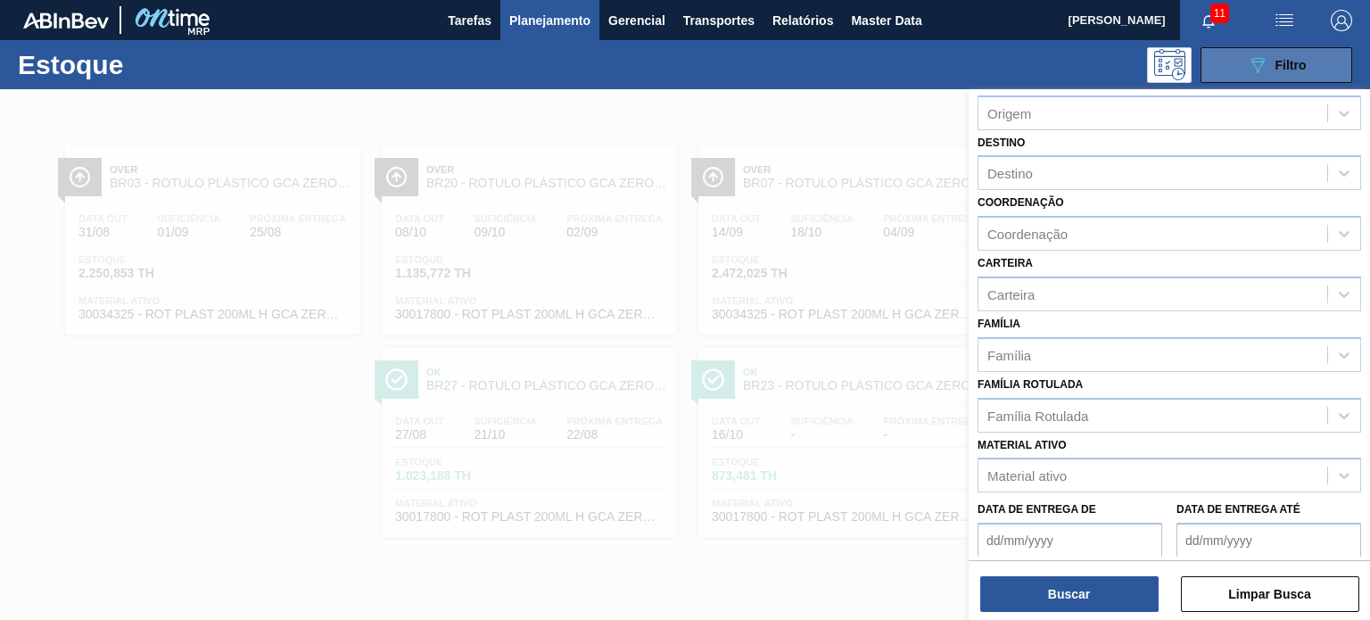
click at [1290, 72] on div "089F7B8B-B2A5-4AFE-B5C0-19BA573D28AC Filtro" at bounding box center [1277, 64] width 60 height 21
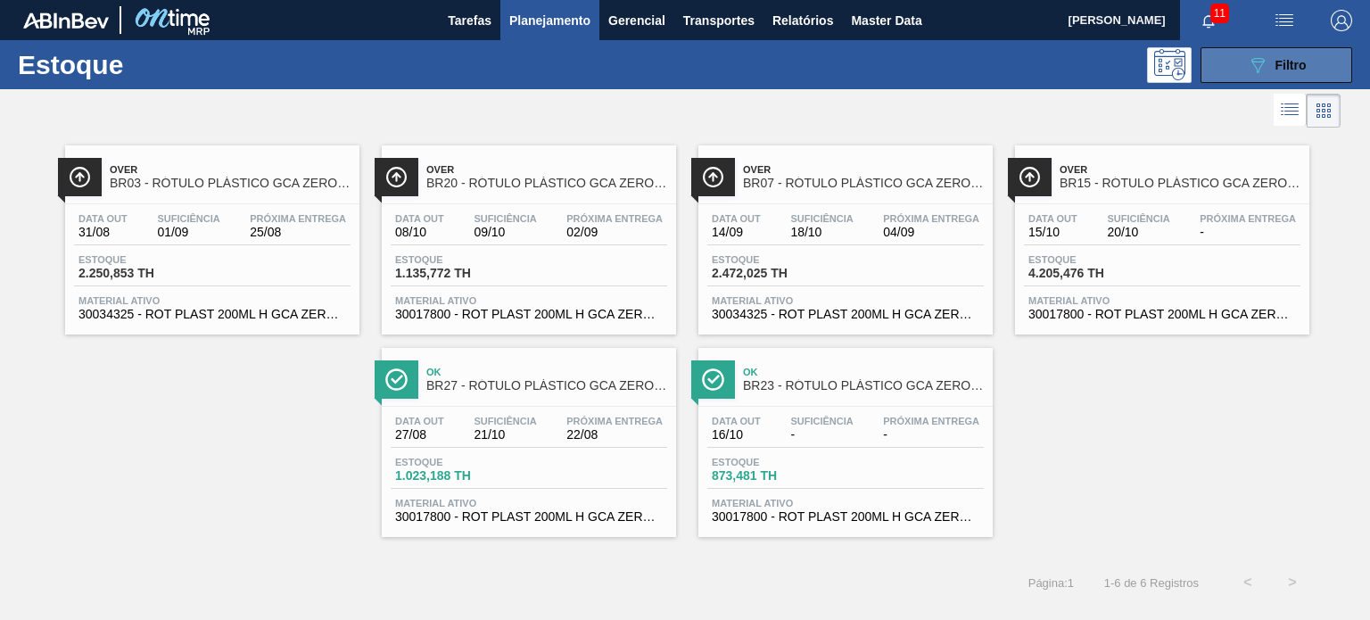
click at [1291, 67] on span "Filtro" at bounding box center [1290, 65] width 31 height 14
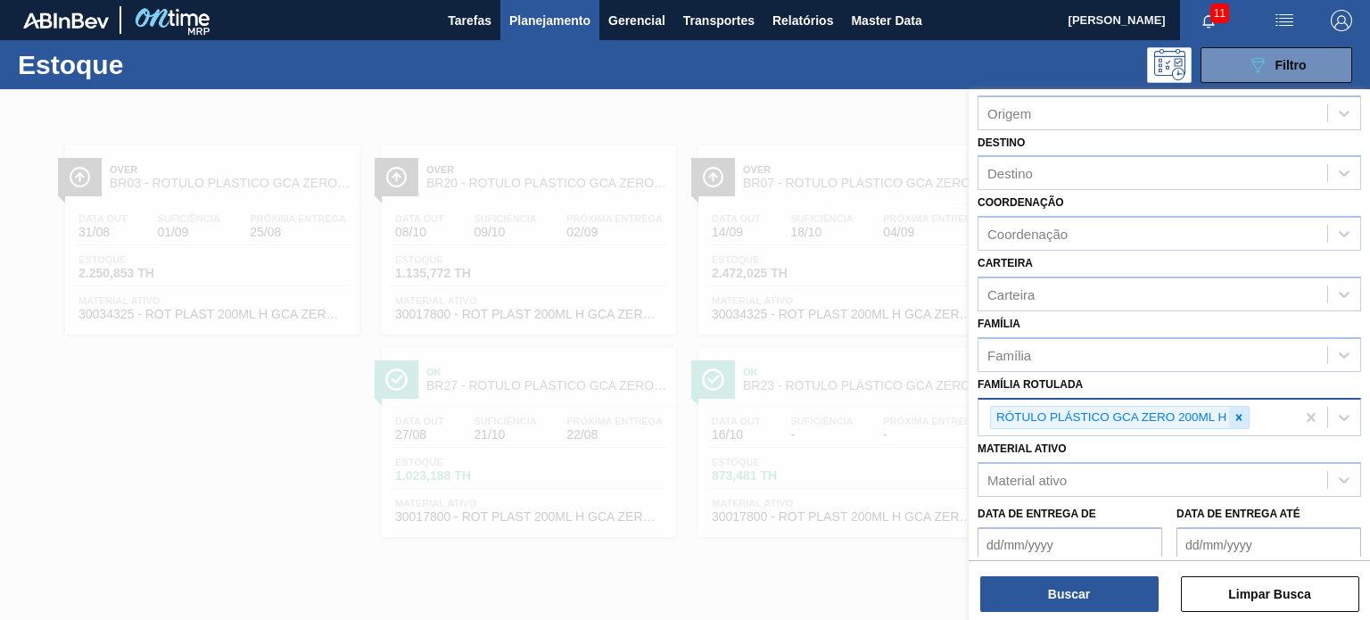
click at [1233, 414] on icon at bounding box center [1238, 417] width 12 height 12
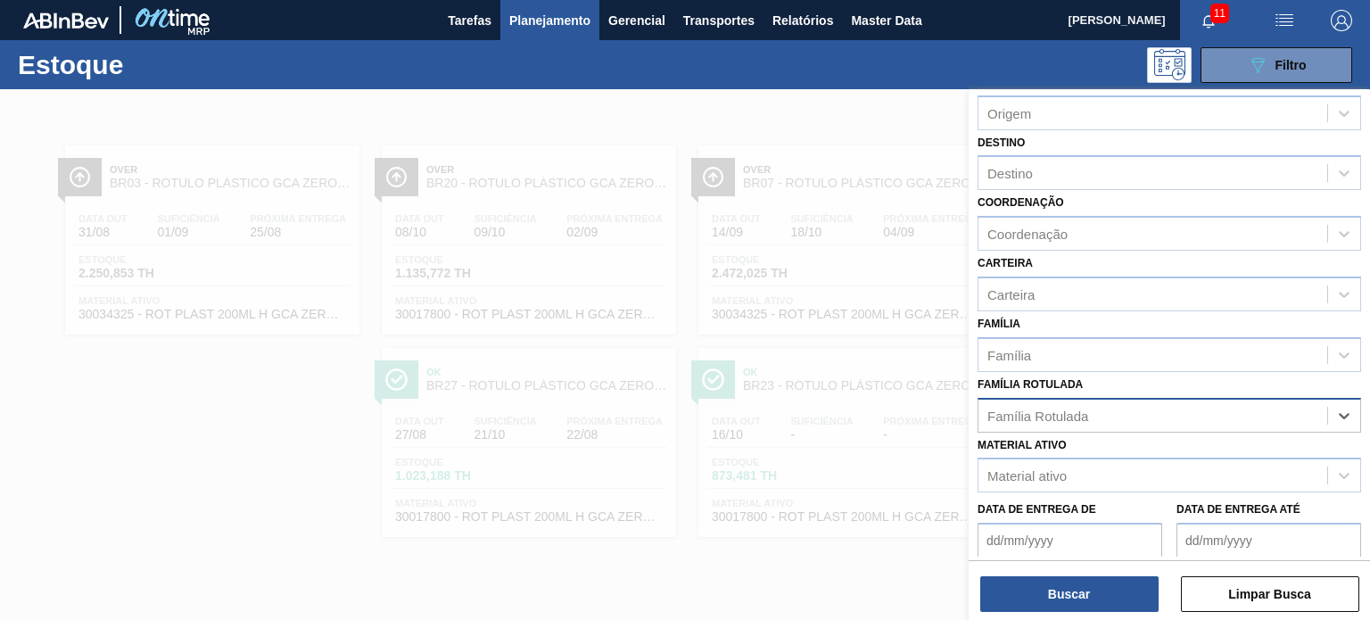
paste Rotulada "RÓTULO PLÁSTICO H2OH LIMÃO 1,5L AH"
click at [990, 413] on Rotulada "RÓTULO PLÁSTICO H2OH LIMÃO 1,5L AH" at bounding box center [1121, 414] width 268 height 15
type Rotulada "RÓTULO PLÁSTICO H2OH LIMÃO 1,5L AH"
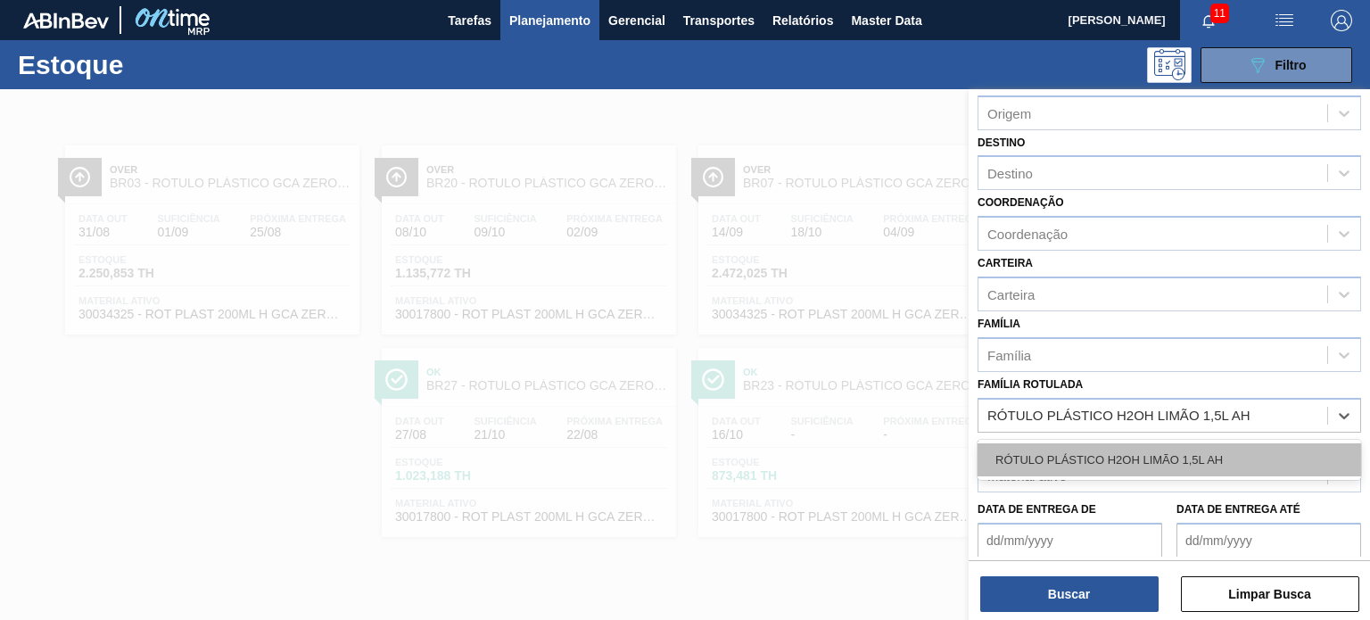
click at [1029, 443] on div "RÓTULO PLÁSTICO H2OH LIMÃO 1,5L AH" at bounding box center [1168, 459] width 383 height 33
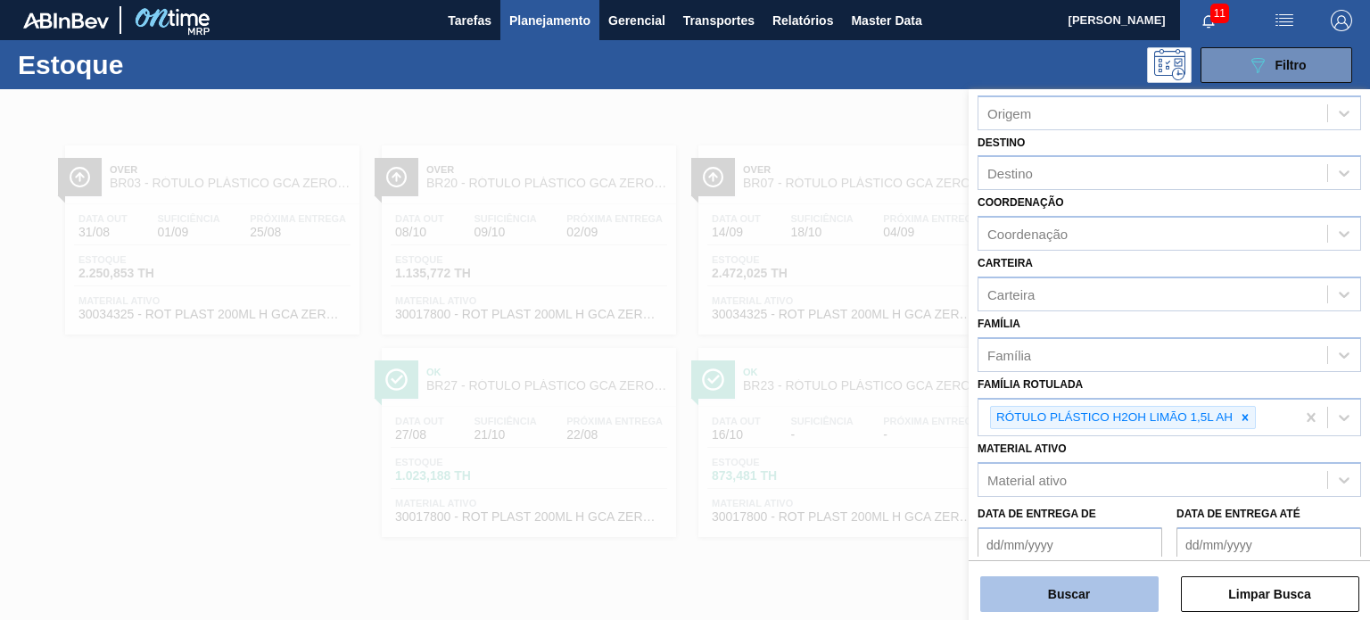
click at [1066, 593] on button "Buscar" at bounding box center [1069, 594] width 178 height 36
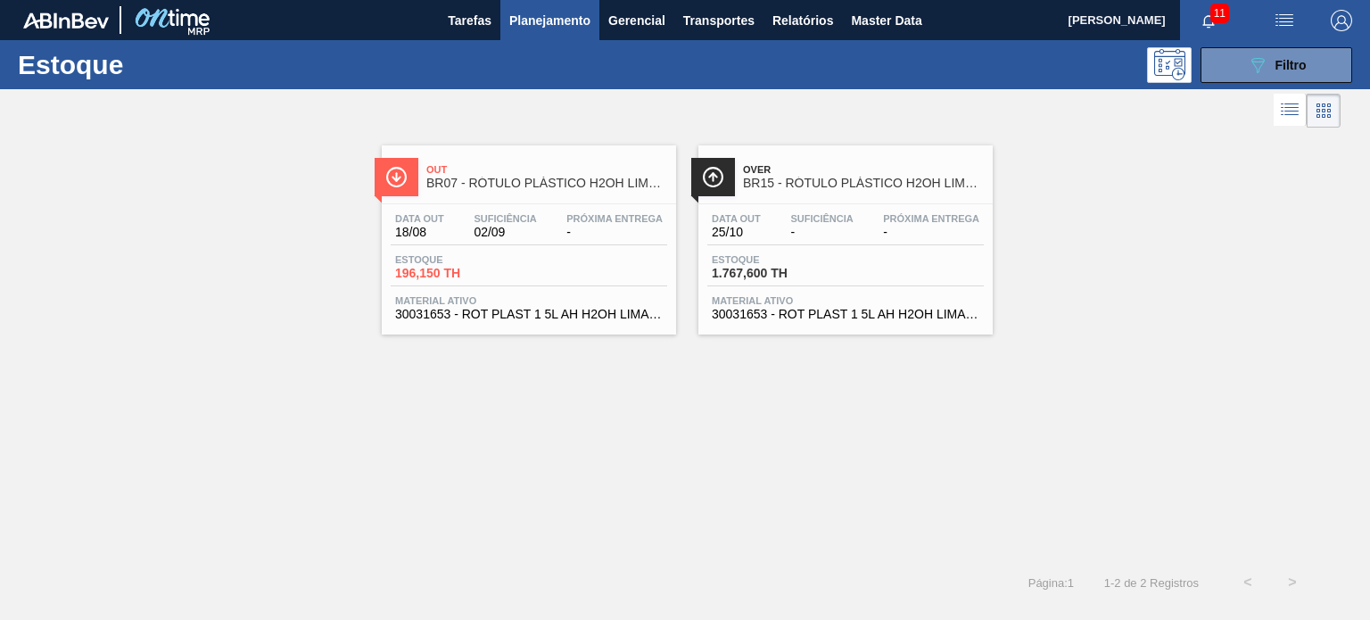
drag, startPoint x: 749, startPoint y: 199, endPoint x: 638, endPoint y: 226, distance: 114.0
click at [1257, 85] on div "Estoque 089F7B8B-B2A5-4AFE-B5C0-19BA573D28AC Filtro" at bounding box center [685, 64] width 1370 height 49
click at [1247, 76] on button "089F7B8B-B2A5-4AFE-B5C0-19BA573D28AC Filtro" at bounding box center [1276, 65] width 152 height 36
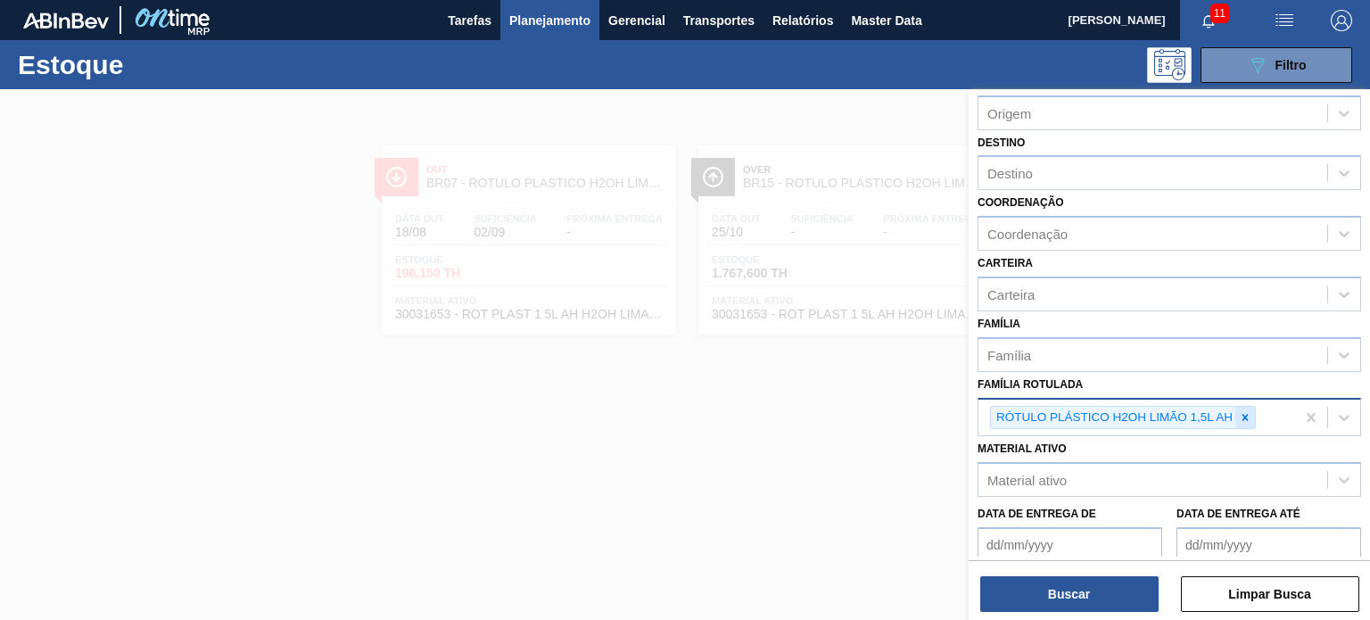
click at [1241, 407] on div at bounding box center [1245, 418] width 20 height 22
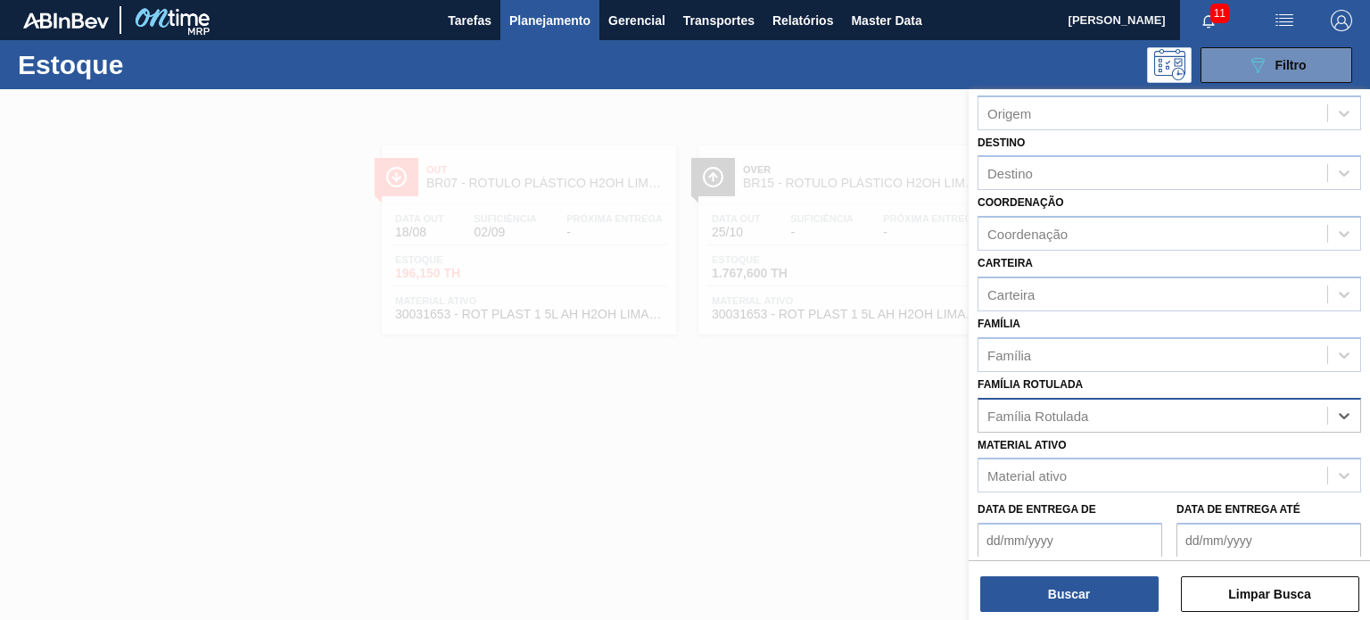
paste Rotulada "RÓTULO PLÁSTICO GCA 2,5L H"
type Rotulada "RÓTULO PLÁSTICO GCA 2,5L H"
click at [1168, 460] on div "RÓTULO PLÁSTICO GCA 2,5L H" at bounding box center [1168, 459] width 383 height 33
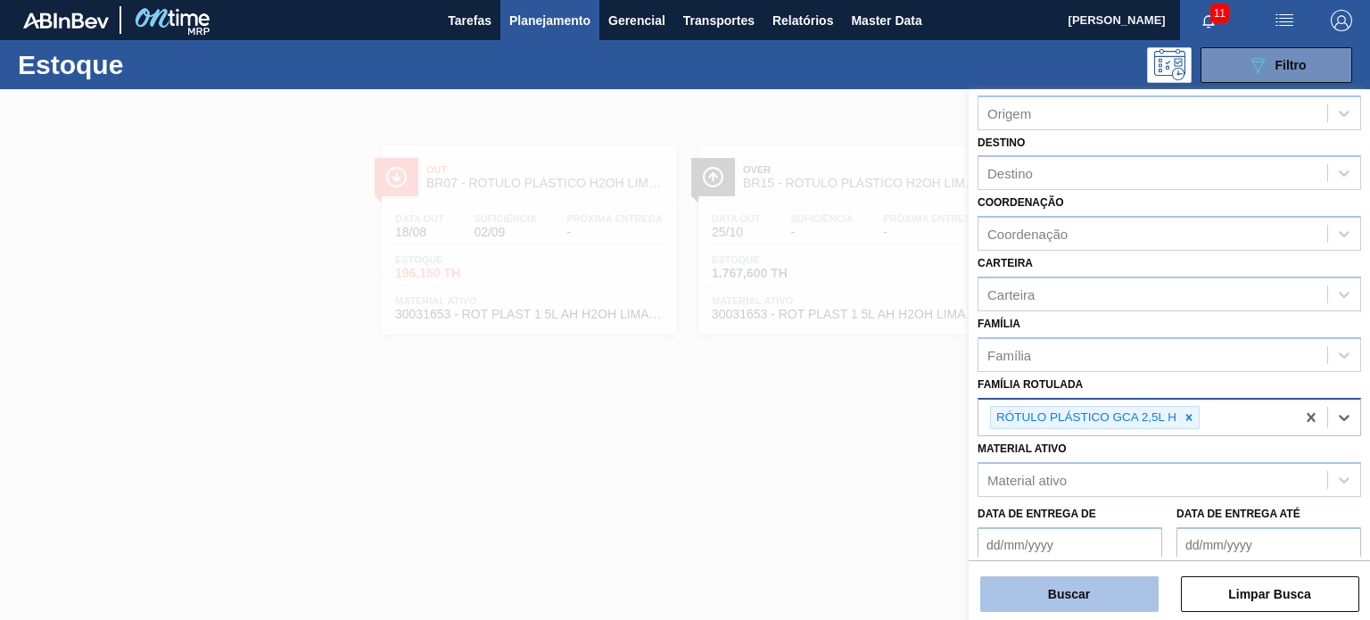
click at [1108, 596] on button "Buscar" at bounding box center [1069, 594] width 178 height 36
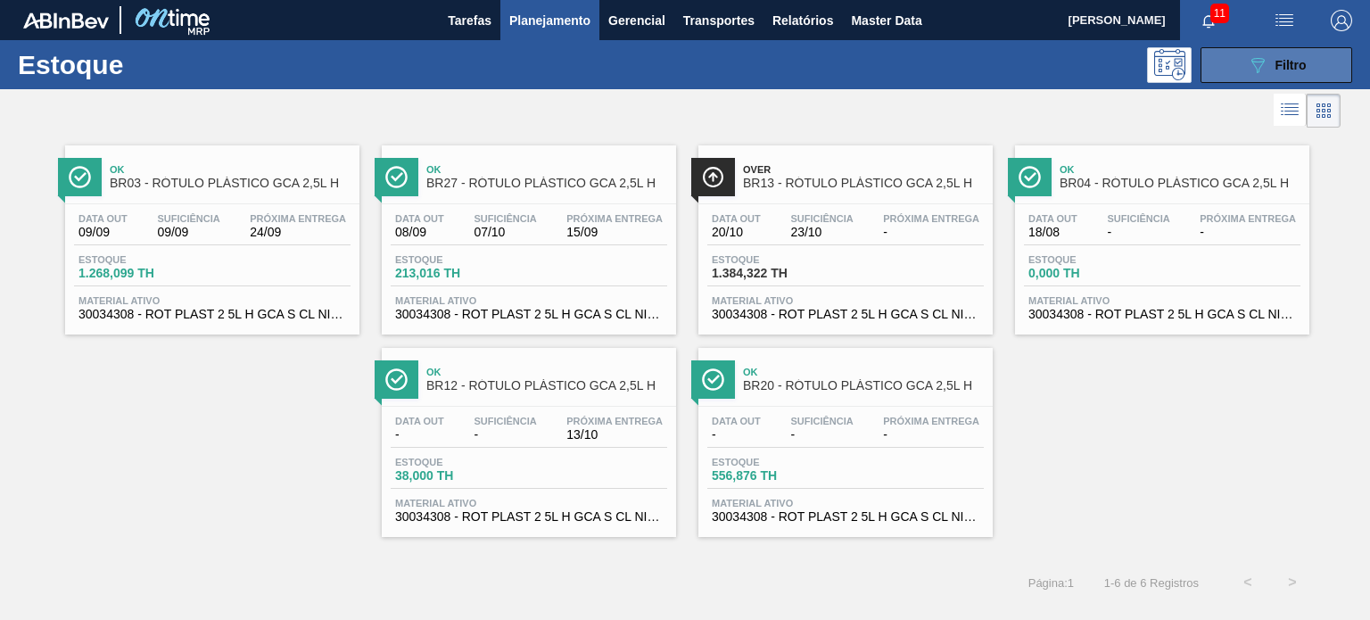
click at [1269, 68] on div "089F7B8B-B2A5-4AFE-B5C0-19BA573D28AC Filtro" at bounding box center [1277, 64] width 60 height 21
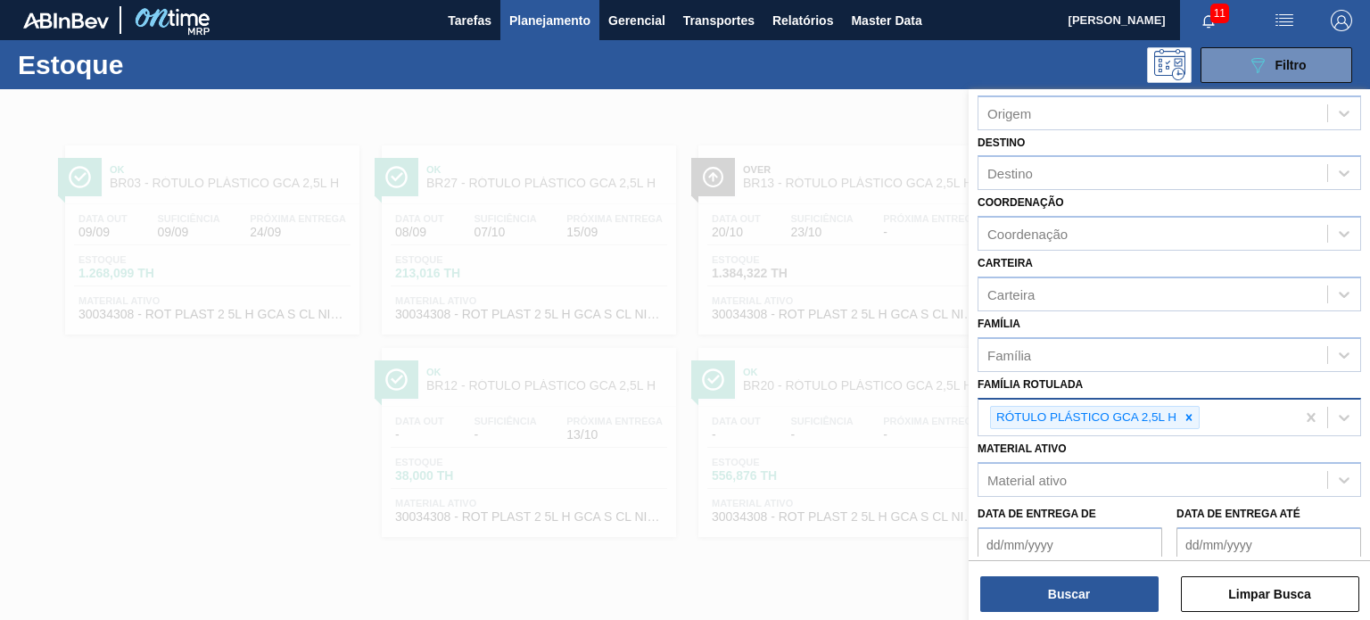
drag, startPoint x: 1191, startPoint y: 420, endPoint x: 1180, endPoint y: 420, distance: 11.6
click at [1190, 420] on div at bounding box center [1189, 418] width 20 height 22
paste Rotulada "RÓTULO PLÁSTICO GCA 1L H"
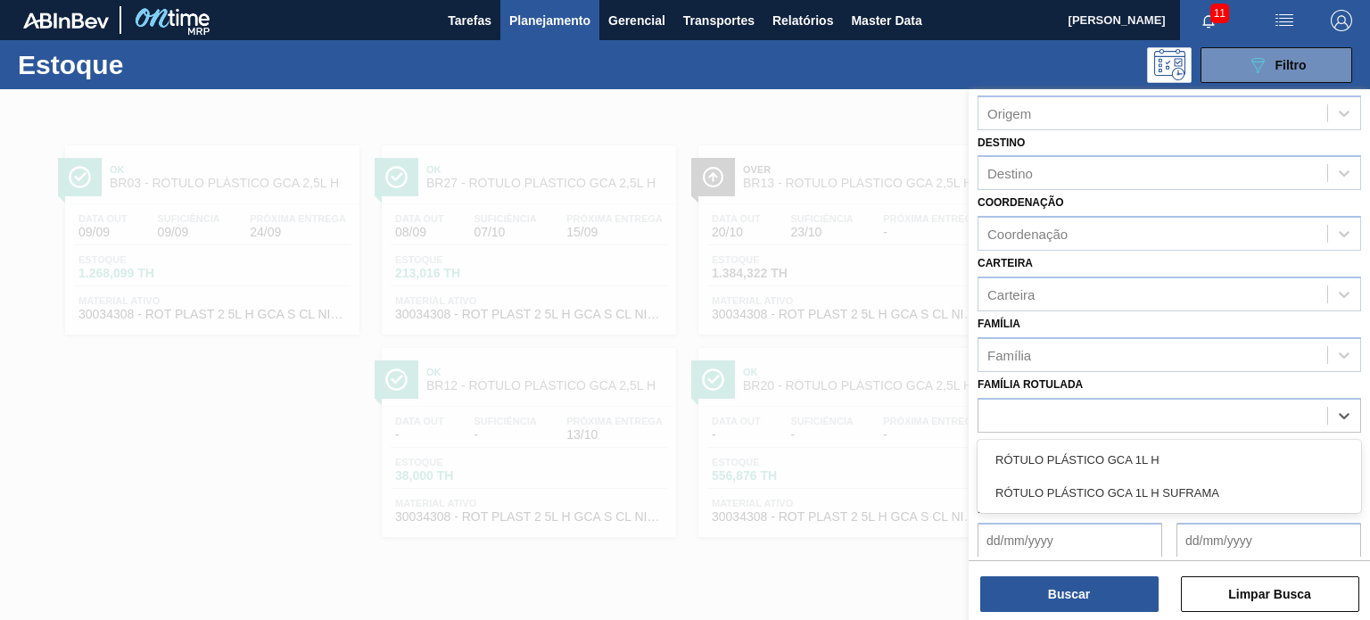
type Rotulada "RÓTULO PLÁSTICO GCA 1L H"
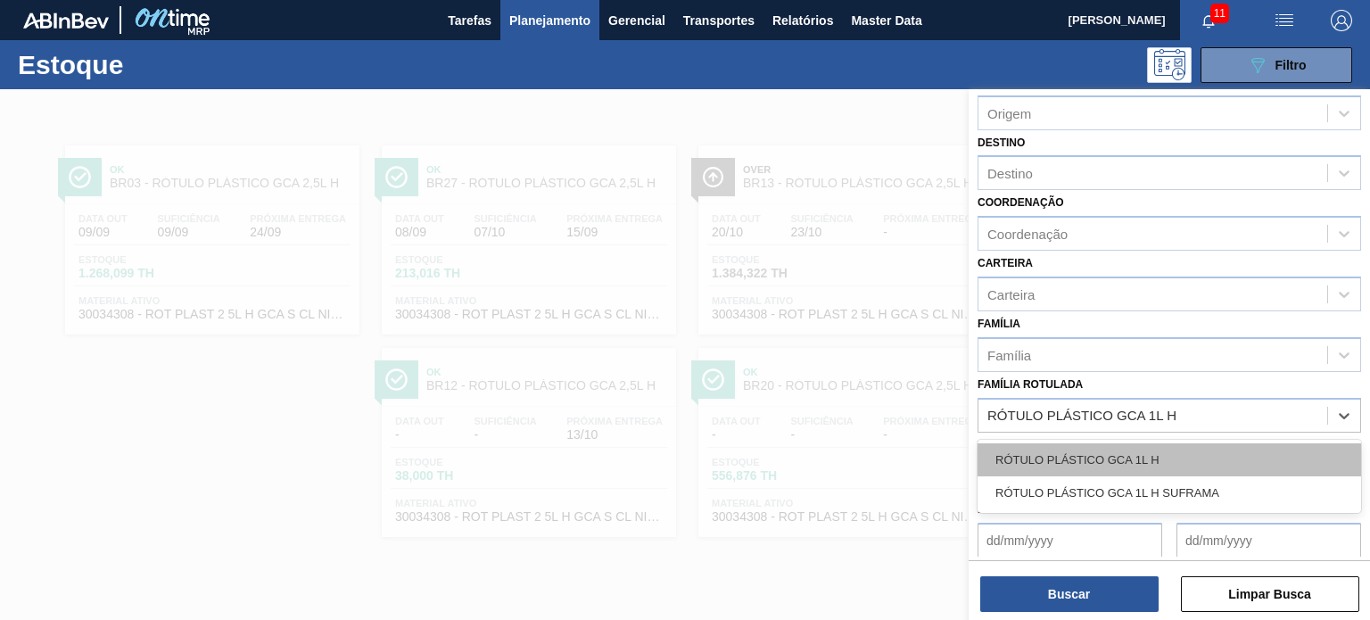
click at [1131, 456] on div "RÓTULO PLÁSTICO GCA 1L H" at bounding box center [1168, 459] width 383 height 33
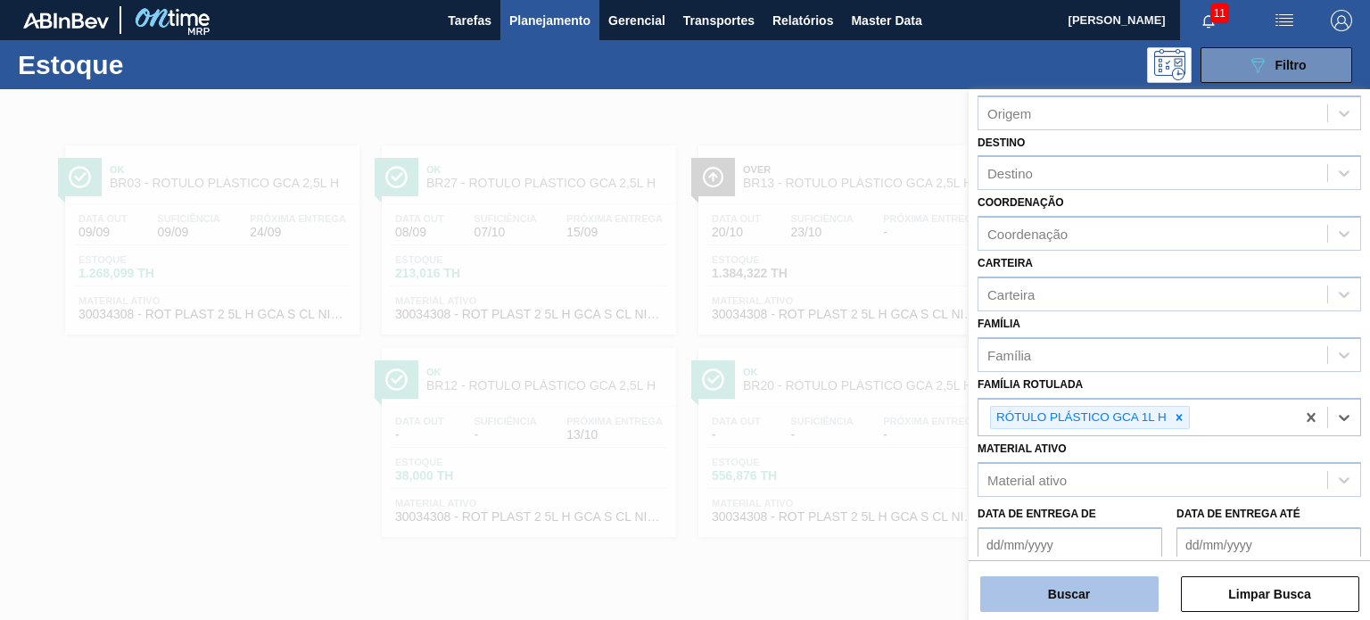
click at [1093, 587] on button "Buscar" at bounding box center [1069, 594] width 178 height 36
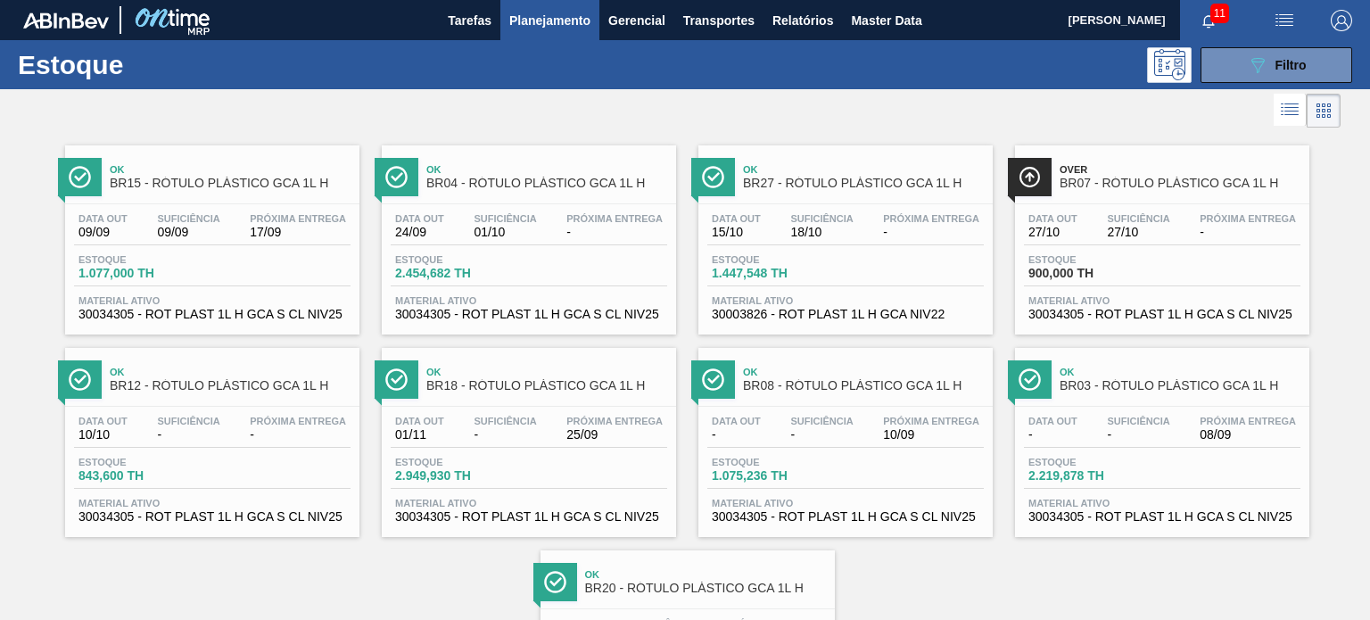
drag, startPoint x: 1266, startPoint y: 66, endPoint x: 1233, endPoint y: 104, distance: 50.6
click at [1265, 66] on div "089F7B8B-B2A5-4AFE-B5C0-19BA573D28AC Filtro" at bounding box center [1277, 64] width 60 height 21
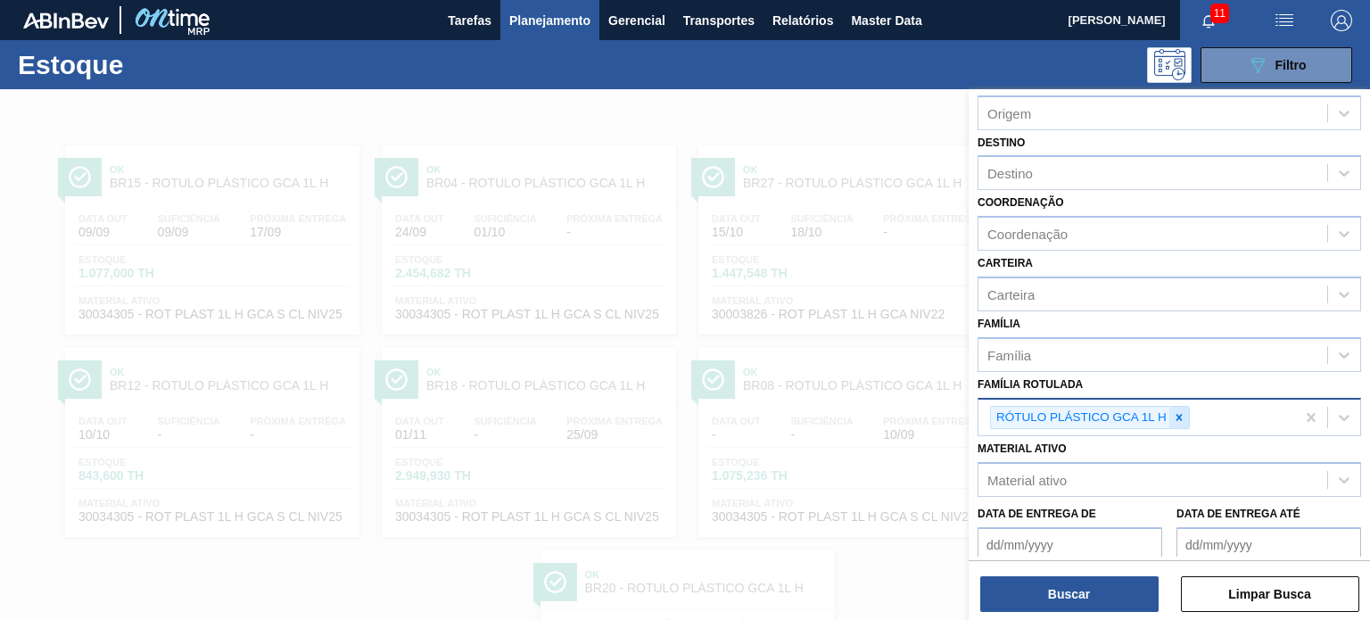
click at [1179, 416] on icon at bounding box center [1179, 417] width 12 height 12
paste Rotulada "RÓTULO PLÁSTICO SODA 200ML H"
type Rotulada "RÓTULO PLÁSTICO SODA 200ML H"
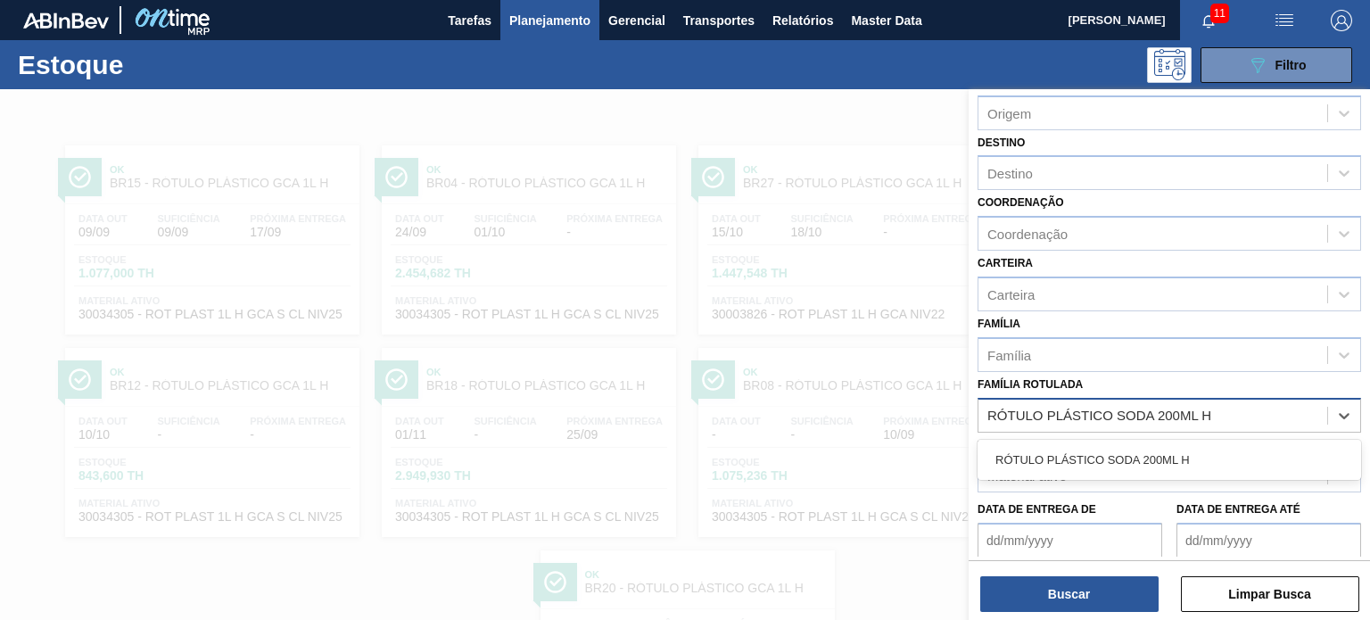
click at [1142, 447] on div "RÓTULO PLÁSTICO SODA 200ML H" at bounding box center [1168, 459] width 383 height 33
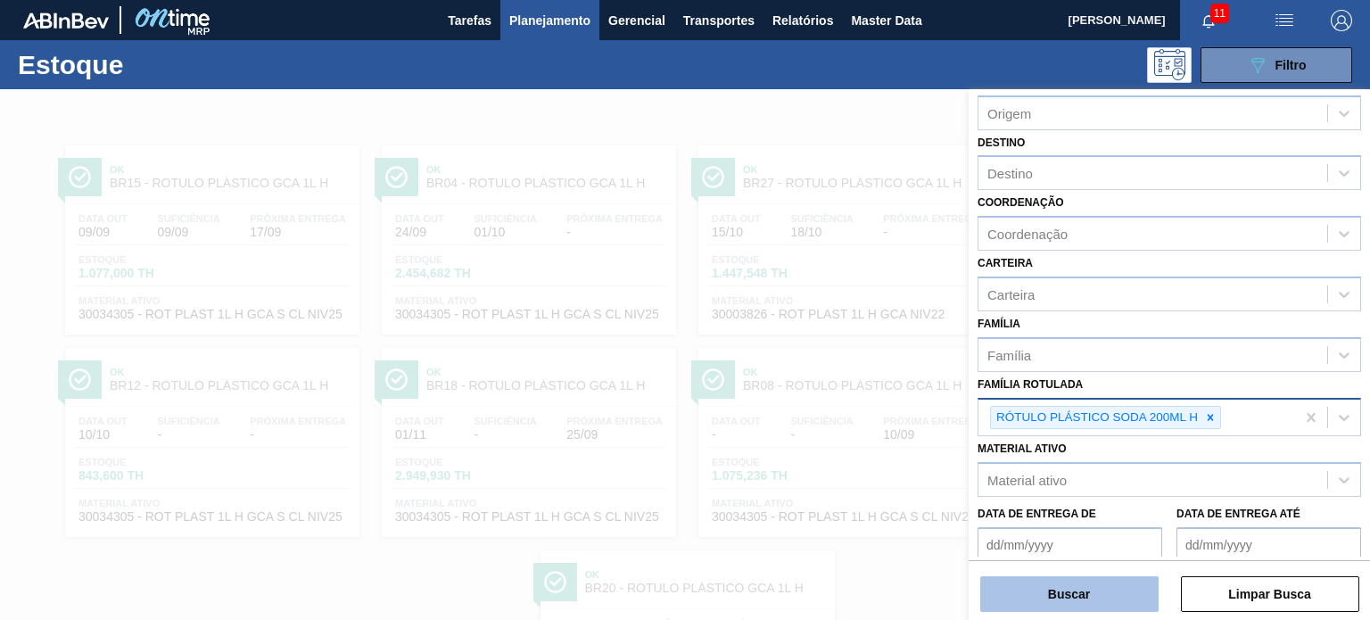
click at [1107, 602] on button "Buscar" at bounding box center [1069, 594] width 178 height 36
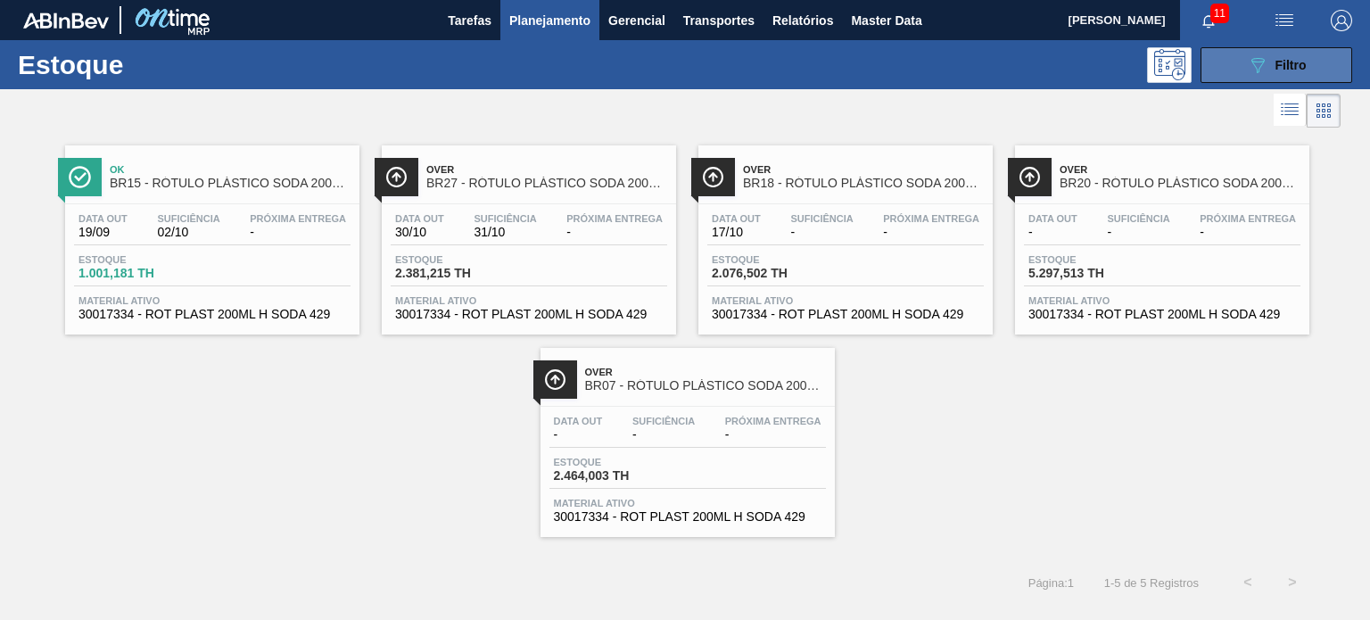
click at [1238, 74] on button "089F7B8B-B2A5-4AFE-B5C0-19BA573D28AC Filtro" at bounding box center [1276, 65] width 152 height 36
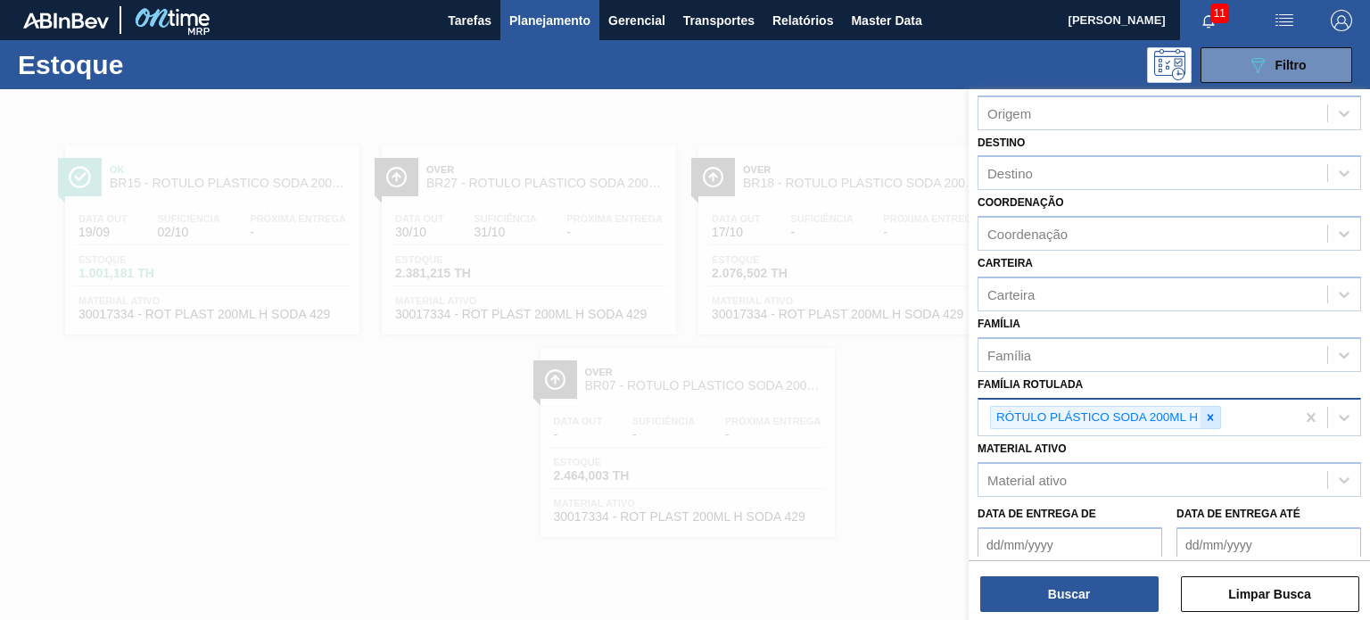
click at [1206, 416] on icon at bounding box center [1210, 417] width 12 height 12
paste Rotulada "RÓTULO PLÁSTICO GCA 1L H"
type Rotulada "RÓTULO PLÁSTICO GCA 1L H"
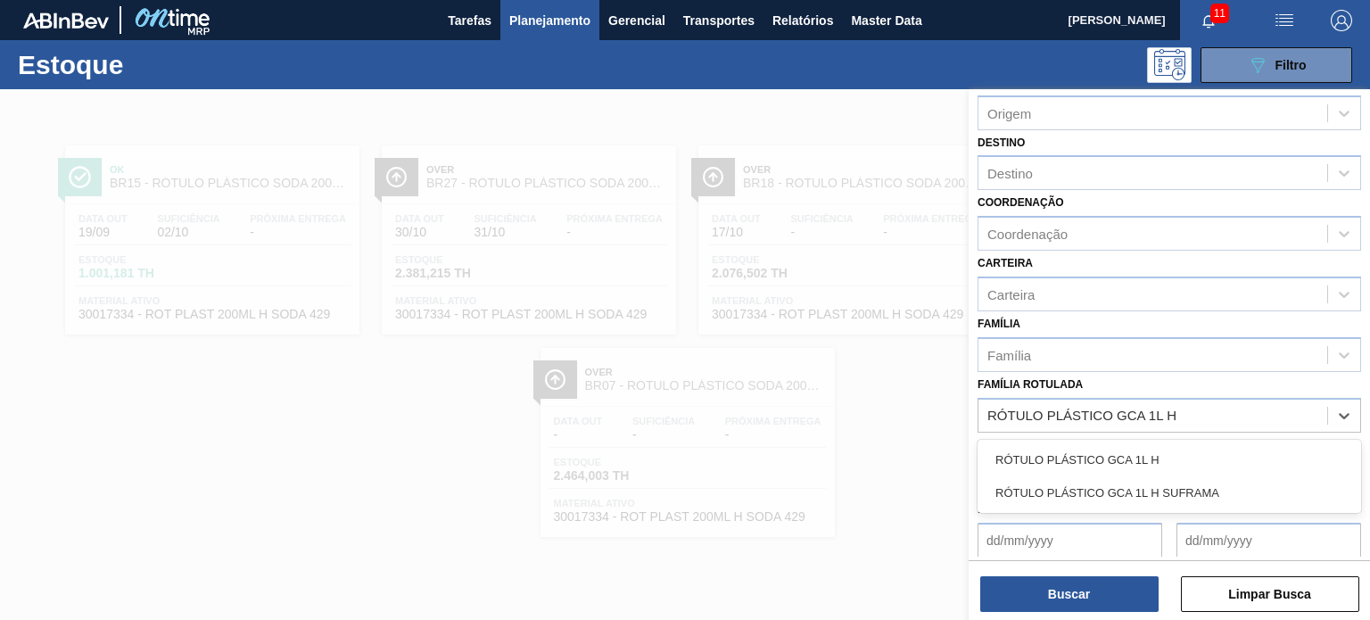
click at [1146, 453] on div "RÓTULO PLÁSTICO GCA 1L H" at bounding box center [1168, 459] width 383 height 33
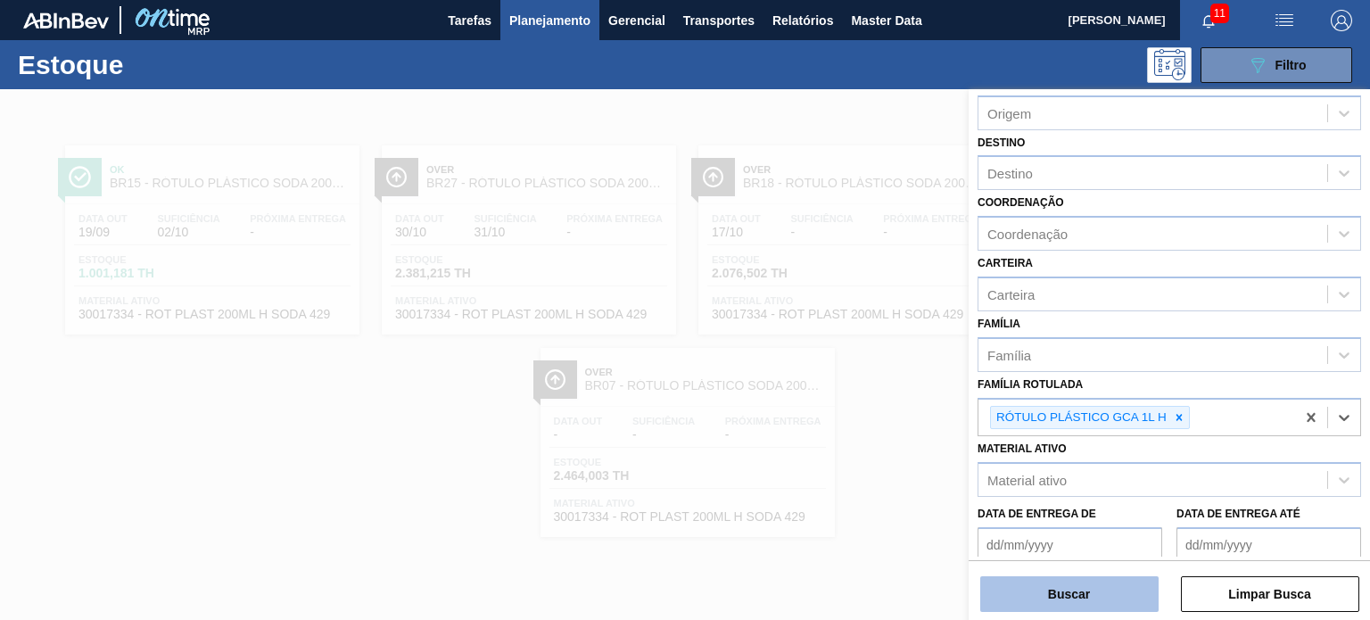
click at [1094, 586] on button "Buscar" at bounding box center [1069, 594] width 178 height 36
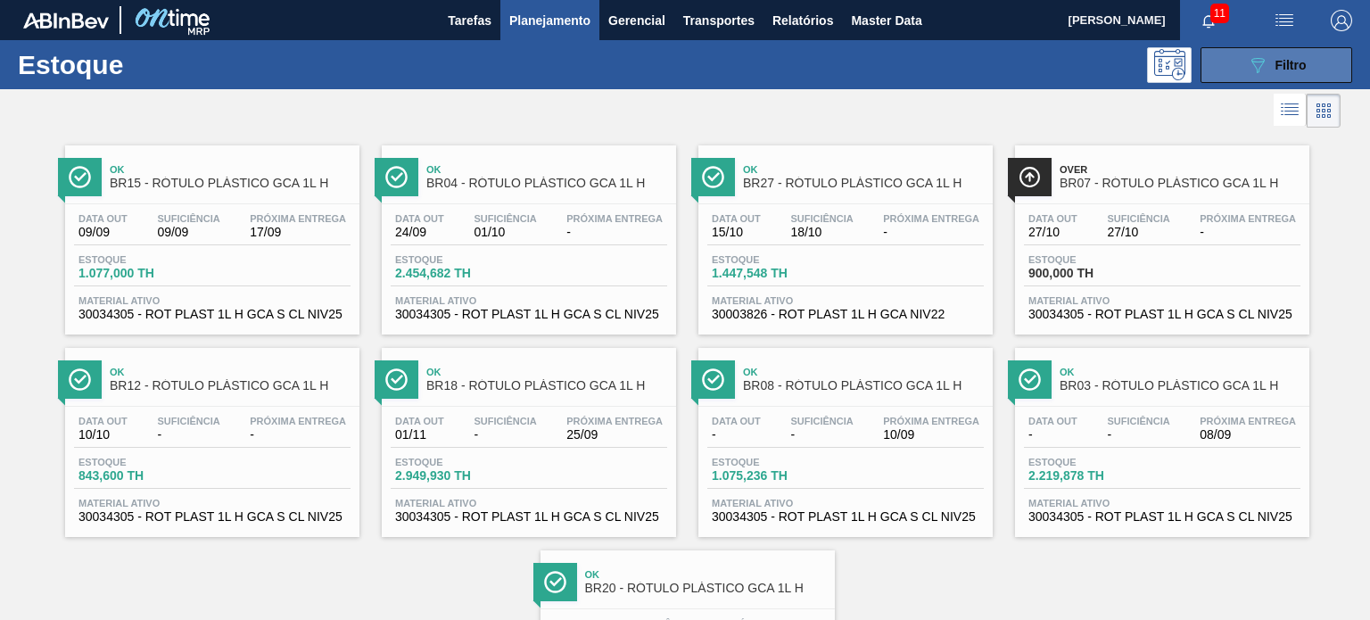
drag, startPoint x: 1309, startPoint y: 58, endPoint x: 1306, endPoint y: 71, distance: 13.6
click at [1309, 59] on button "089F7B8B-B2A5-4AFE-B5C0-19BA573D28AC Filtro" at bounding box center [1276, 65] width 152 height 36
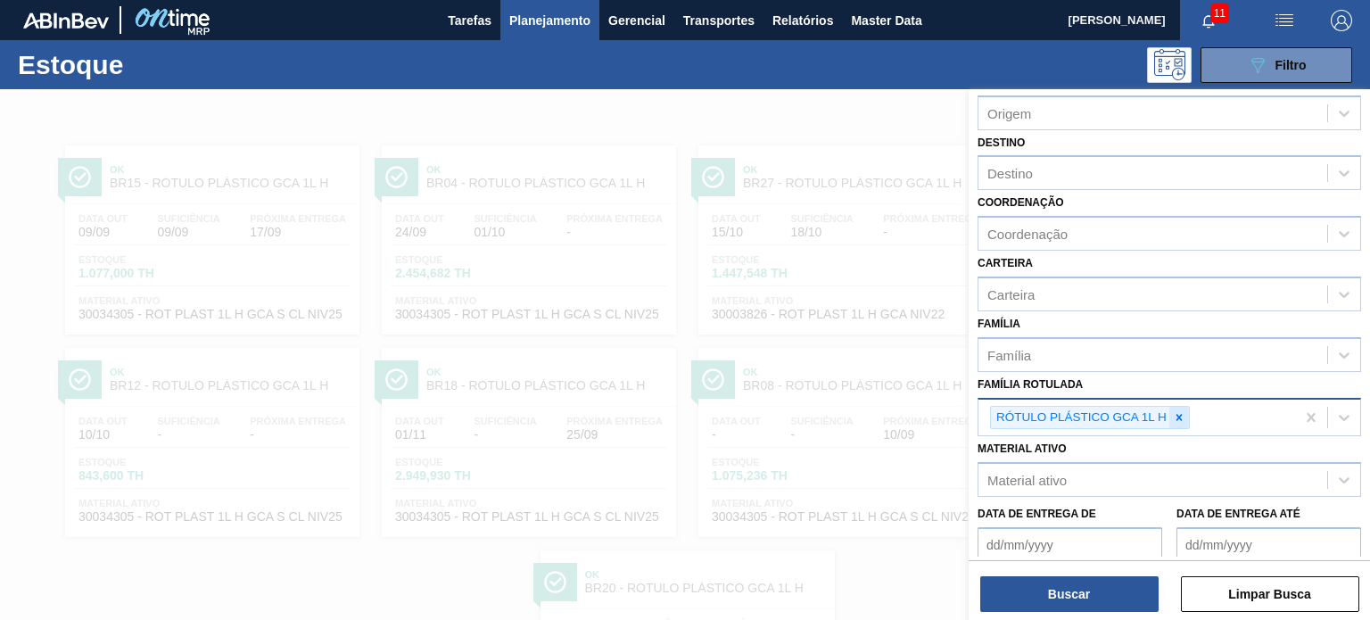
click at [1176, 416] on icon at bounding box center [1179, 417] width 6 height 6
paste Rotulada "RÓTULO PLÁSTICO GCA 200ML H"
type Rotulada "RÓTULO PLÁSTICO GCA 200ML H"
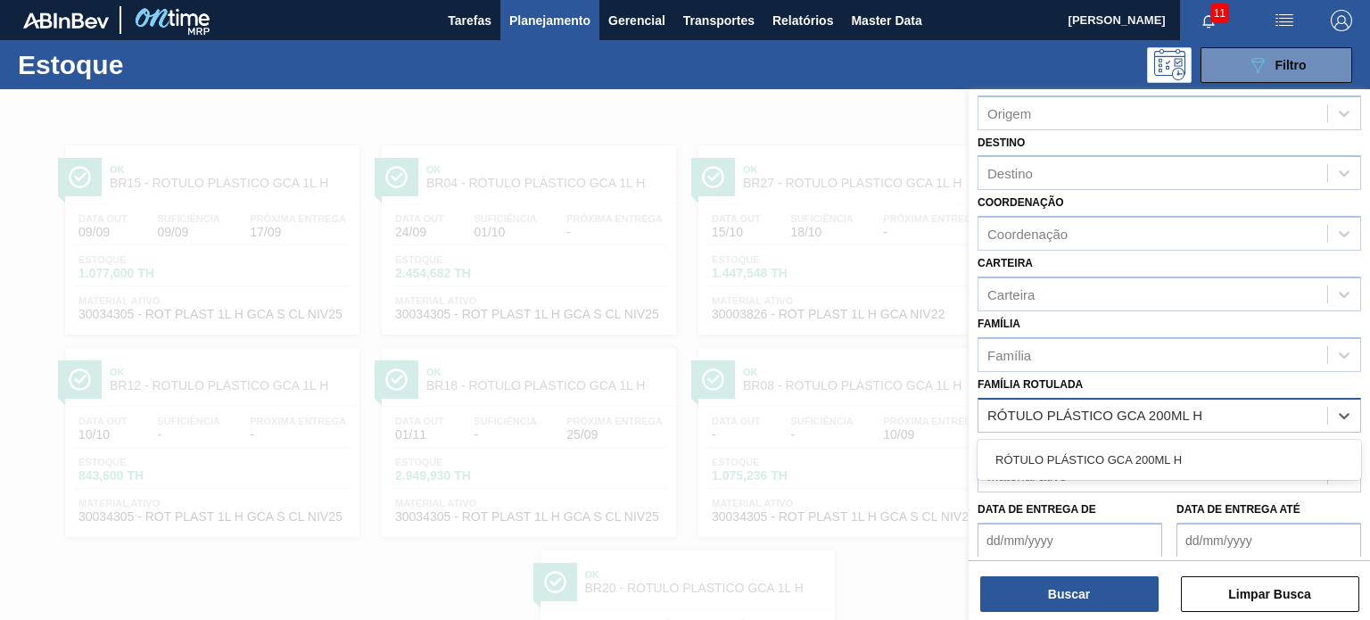
click at [1138, 460] on div "RÓTULO PLÁSTICO GCA 200ML H" at bounding box center [1168, 459] width 383 height 33
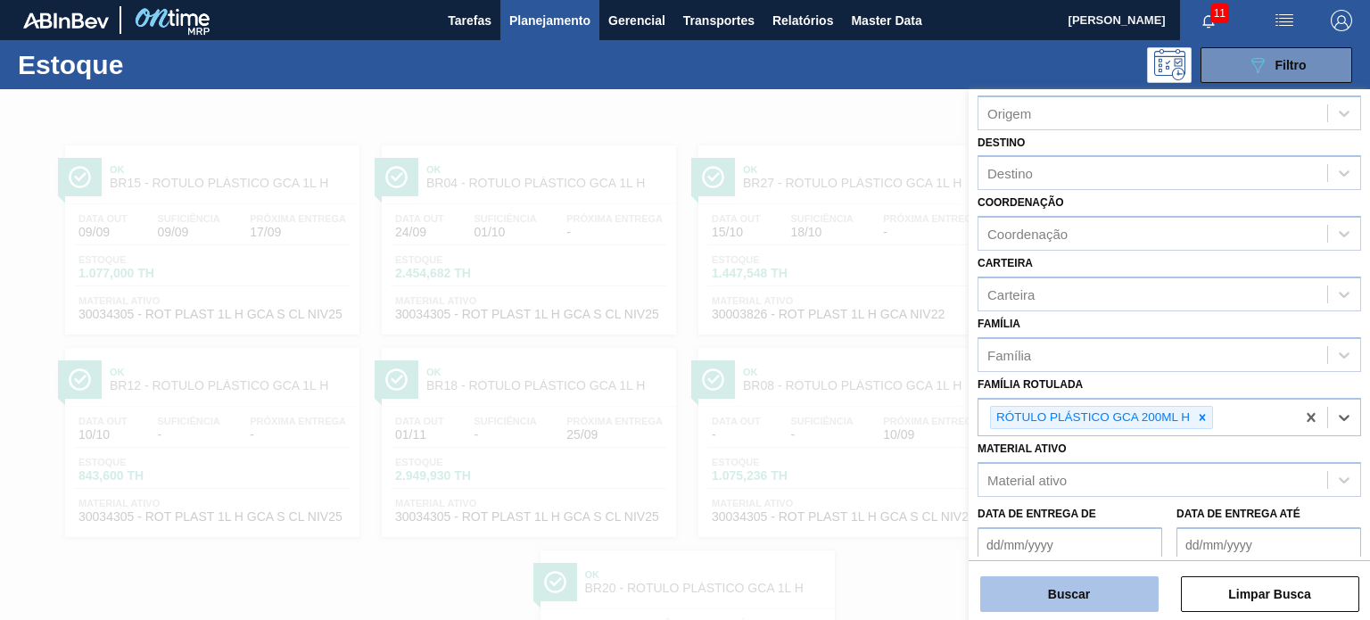
click at [1114, 589] on button "Buscar" at bounding box center [1069, 594] width 178 height 36
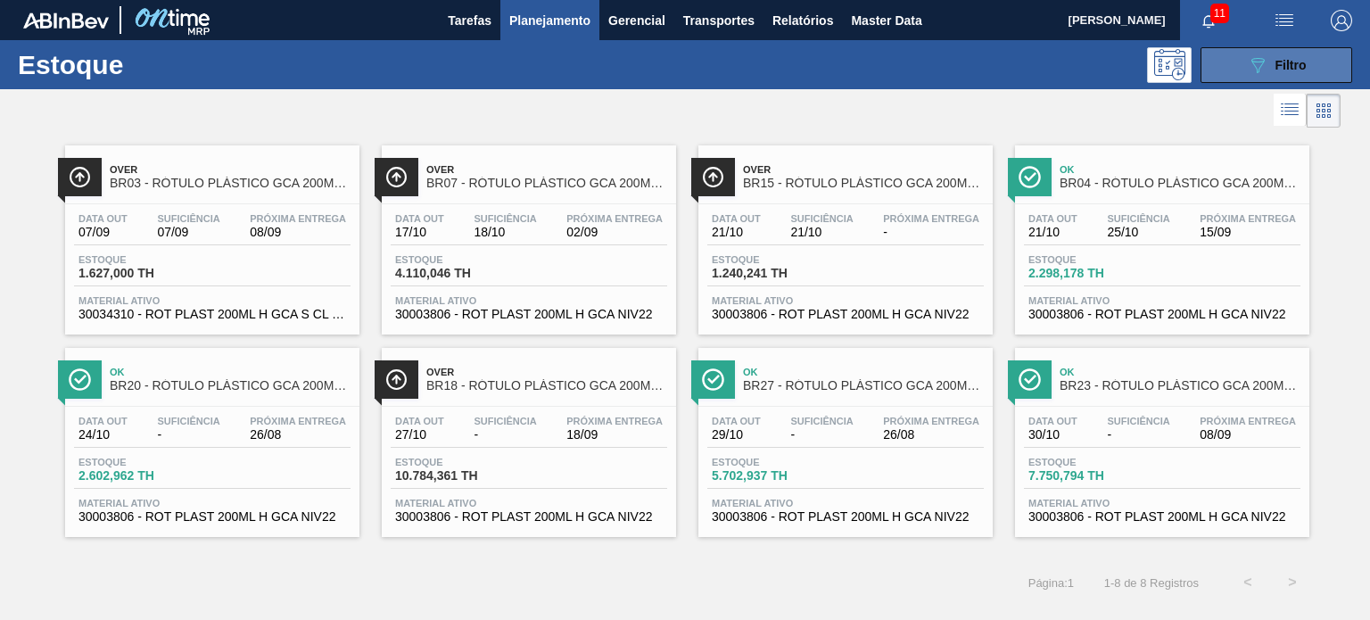
click at [1241, 78] on button "089F7B8B-B2A5-4AFE-B5C0-19BA573D28AC Filtro" at bounding box center [1276, 65] width 152 height 36
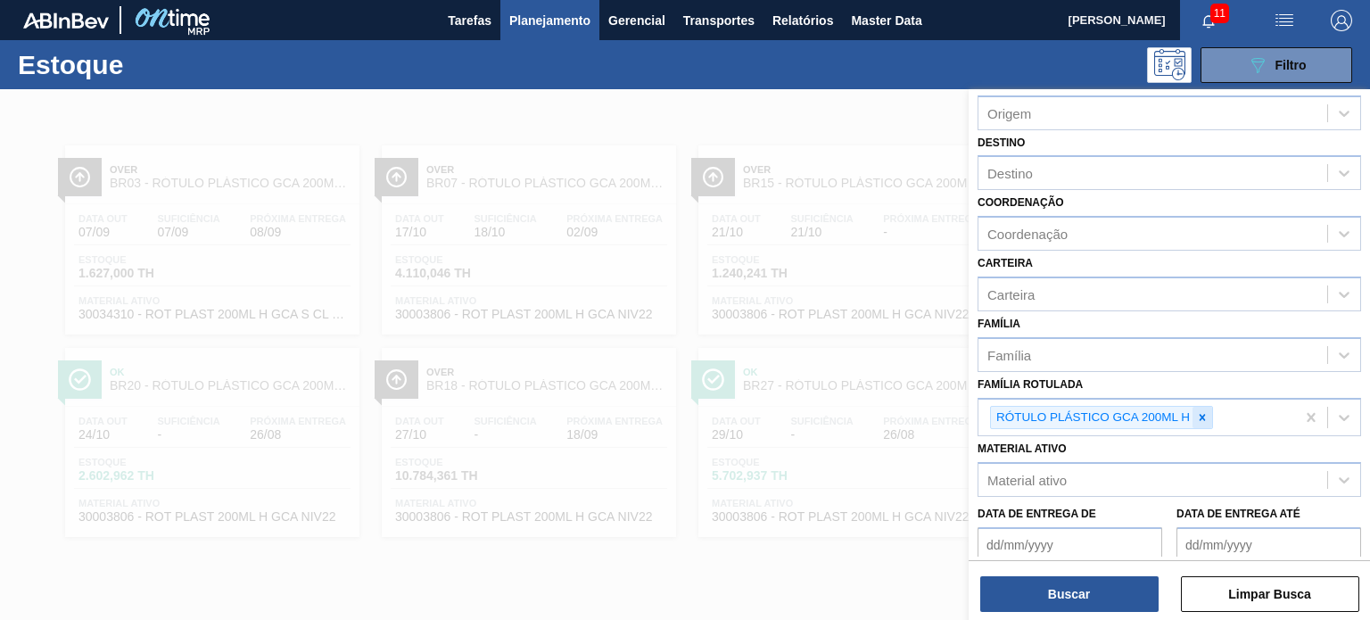
click at [1198, 407] on div at bounding box center [1202, 418] width 20 height 22
click at [1200, 412] on div "Família Rotulada" at bounding box center [1152, 415] width 349 height 26
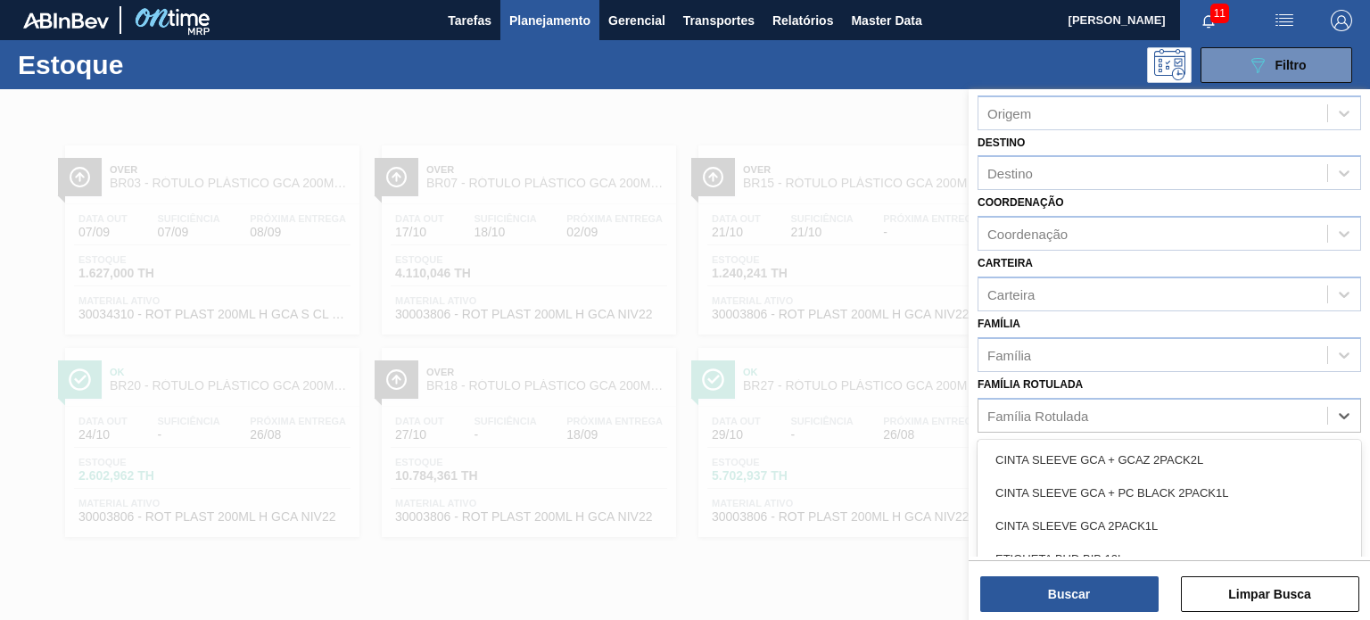
paste Rotulada "RÓTULO PLÁSTICO SUKITA UVA MISTA 200ML H"
type Rotulada "RÓTULO PLÁSTICO SUKITA UVA MISTA 200ML H"
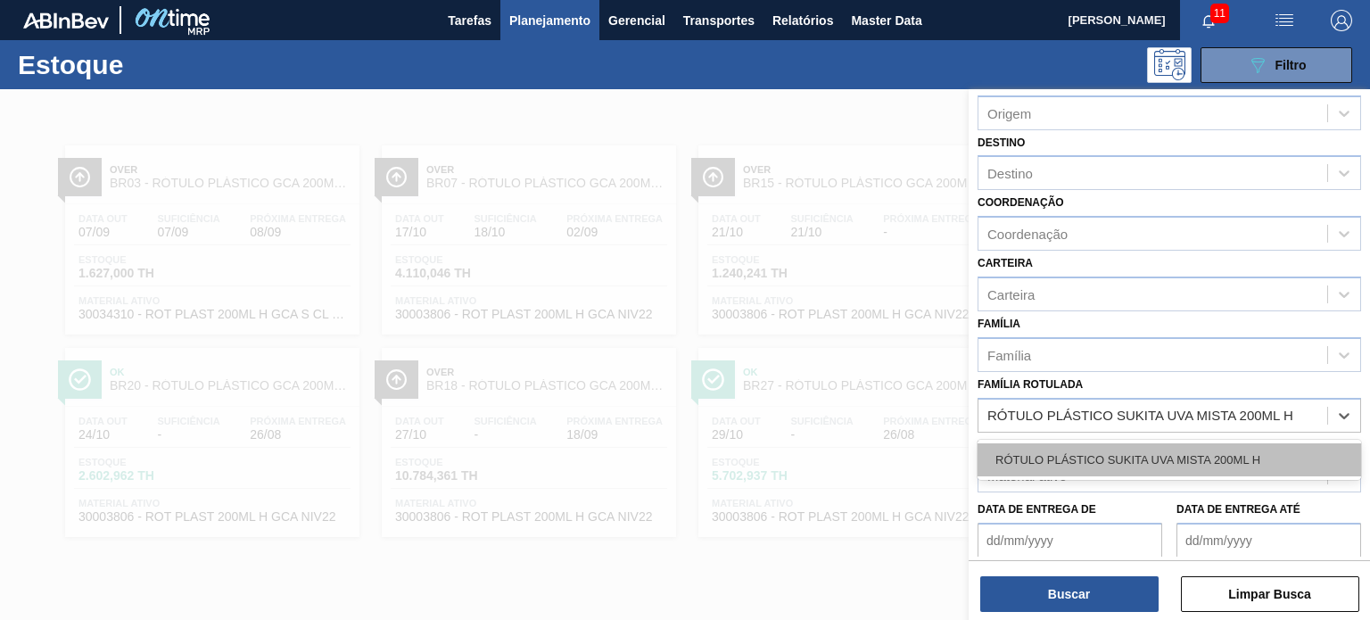
click at [1148, 456] on div "RÓTULO PLÁSTICO SUKITA UVA MISTA 200ML H" at bounding box center [1168, 459] width 383 height 33
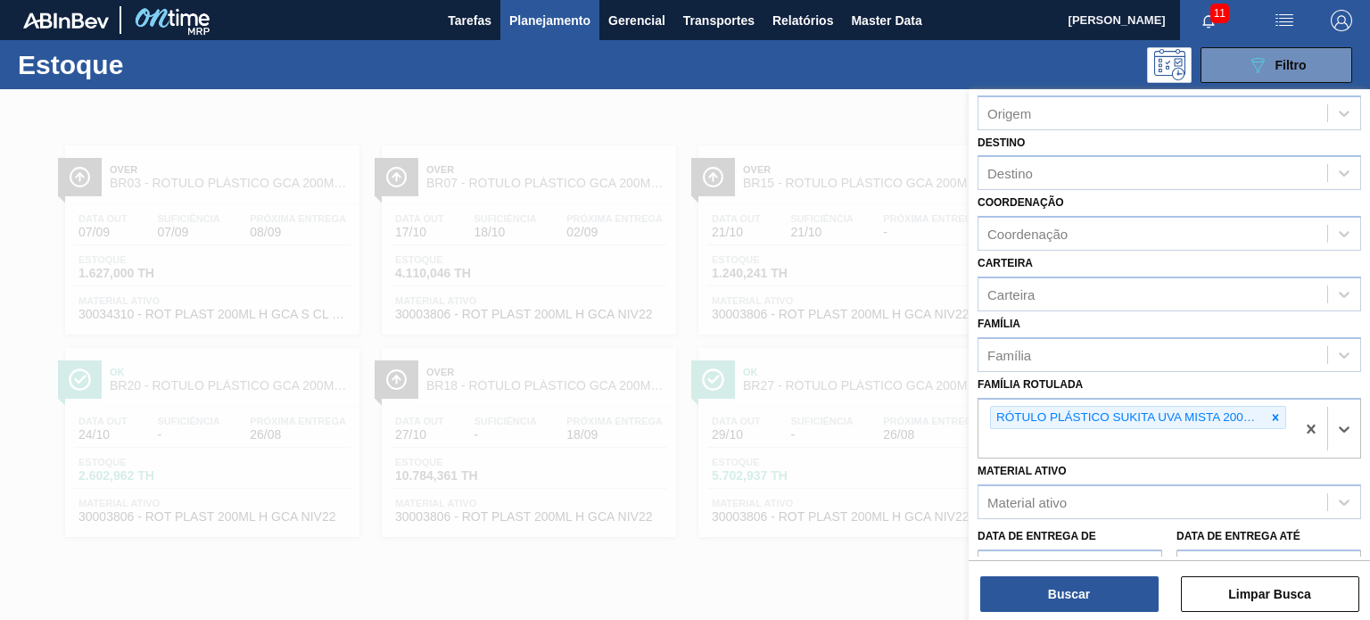
click at [1096, 616] on div "Status do Estoque Status do Estoque Origem Origem Destino Destino Coordenação C…" at bounding box center [1168, 356] width 401 height 534
click at [1088, 605] on button "Buscar" at bounding box center [1069, 594] width 178 height 36
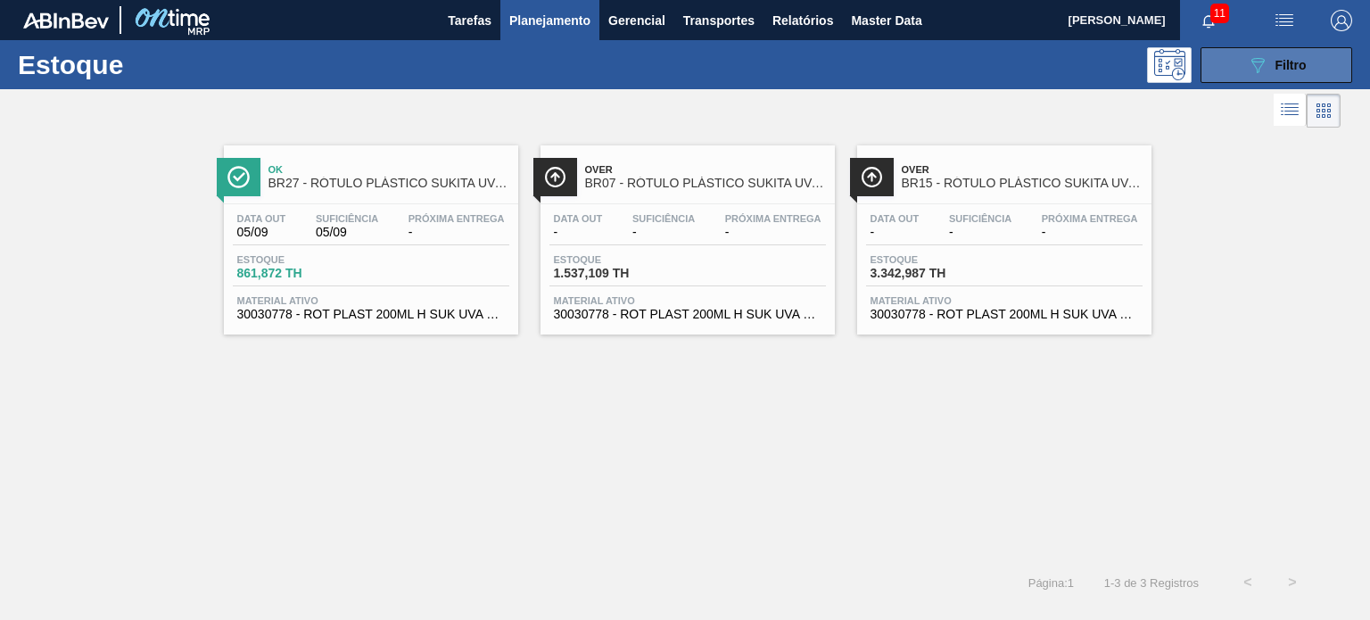
click at [1247, 70] on icon "089F7B8B-B2A5-4AFE-B5C0-19BA573D28AC" at bounding box center [1257, 64] width 21 height 21
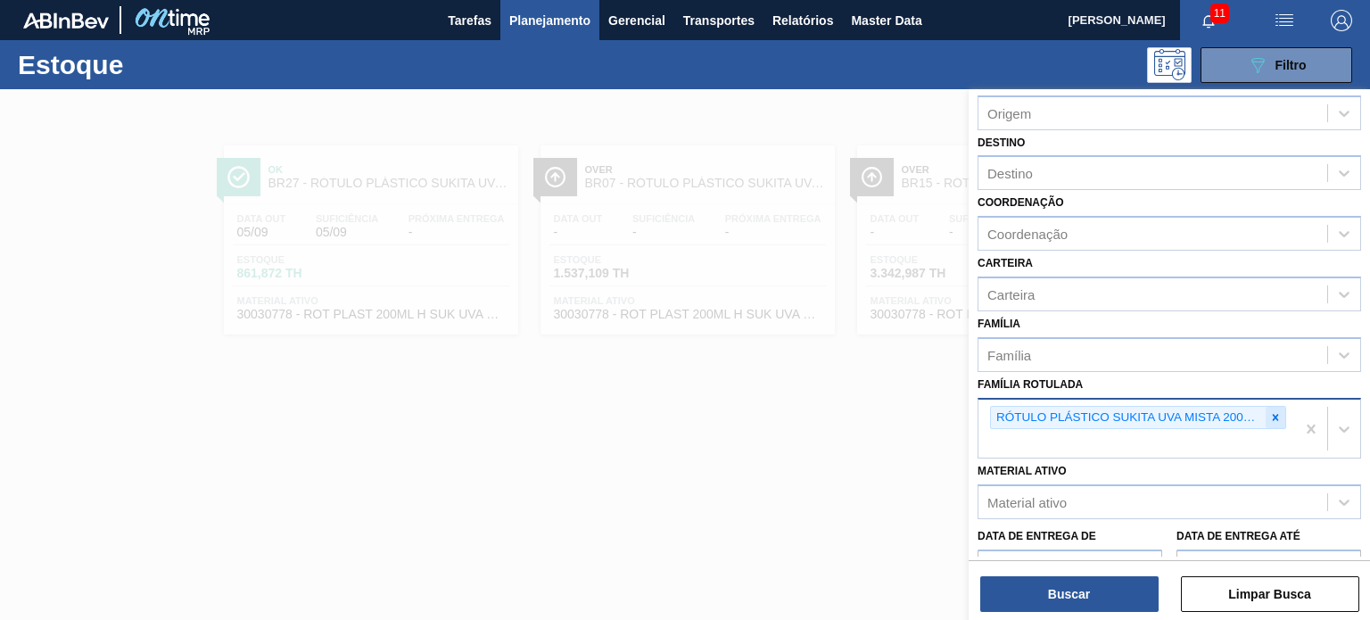
click at [1278, 406] on div "RÓTULO PLÁSTICO SUKITA UVA MISTA 200ML H" at bounding box center [1138, 418] width 296 height 24
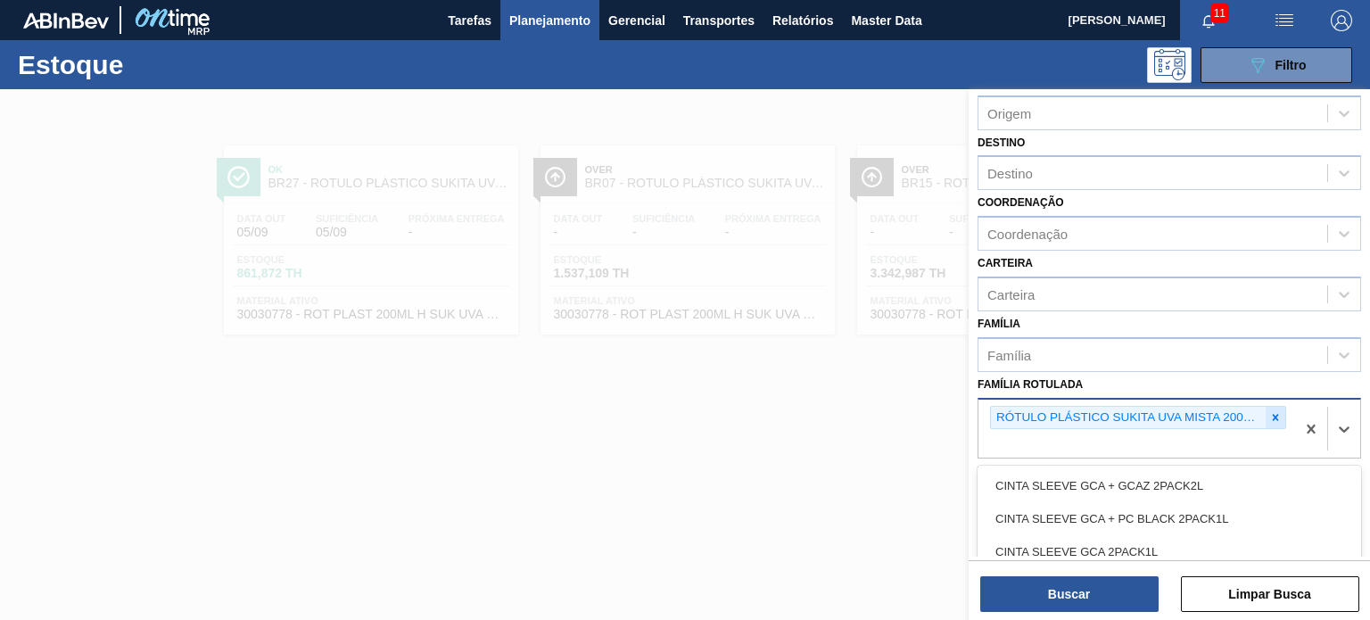
click at [1273, 411] on icon at bounding box center [1275, 417] width 12 height 12
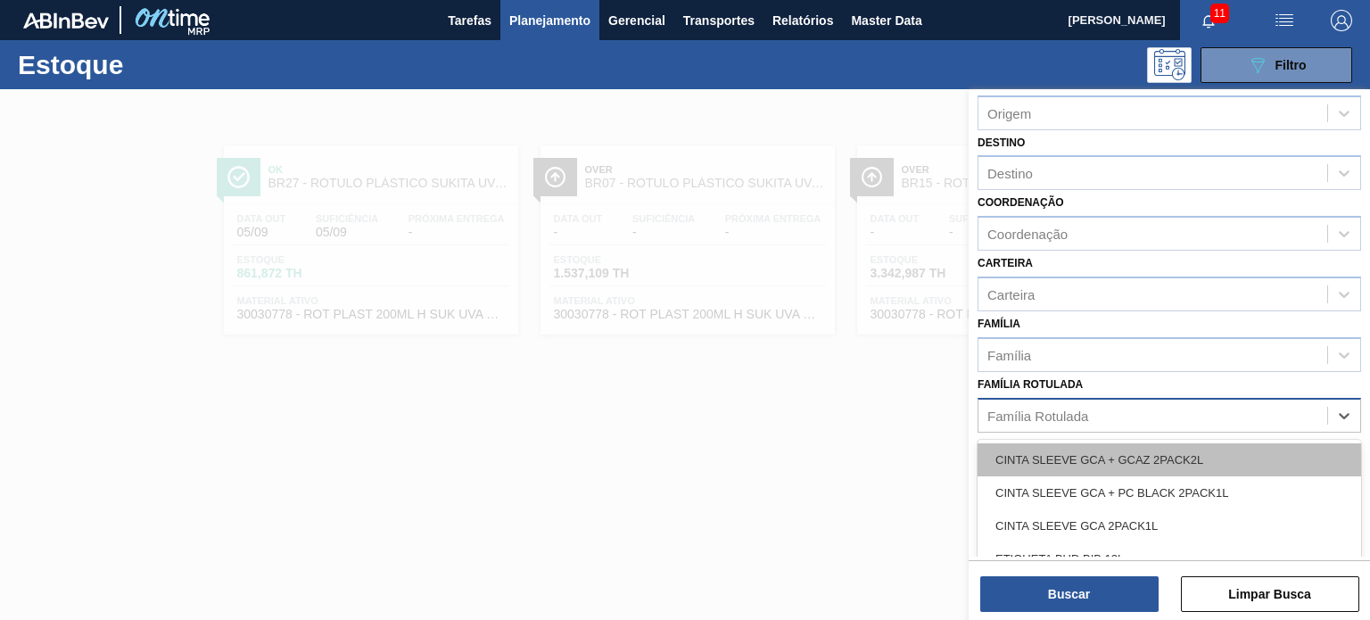
paste Rotulada "RÓTULO PLÁSTICO GCA ZERO 200ML H"
type Rotulada "RÓTULO PLÁSTICO GCA ZERO 200ML H"
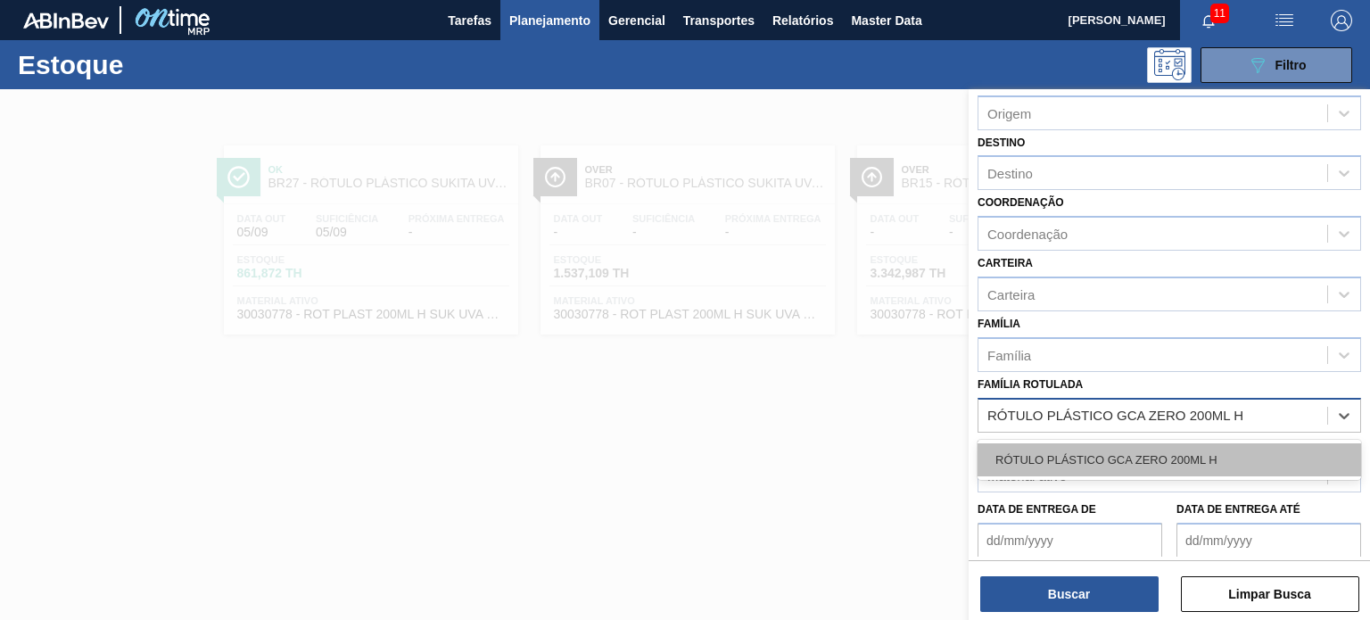
click at [1183, 456] on div "RÓTULO PLÁSTICO GCA ZERO 200ML H" at bounding box center [1168, 459] width 383 height 33
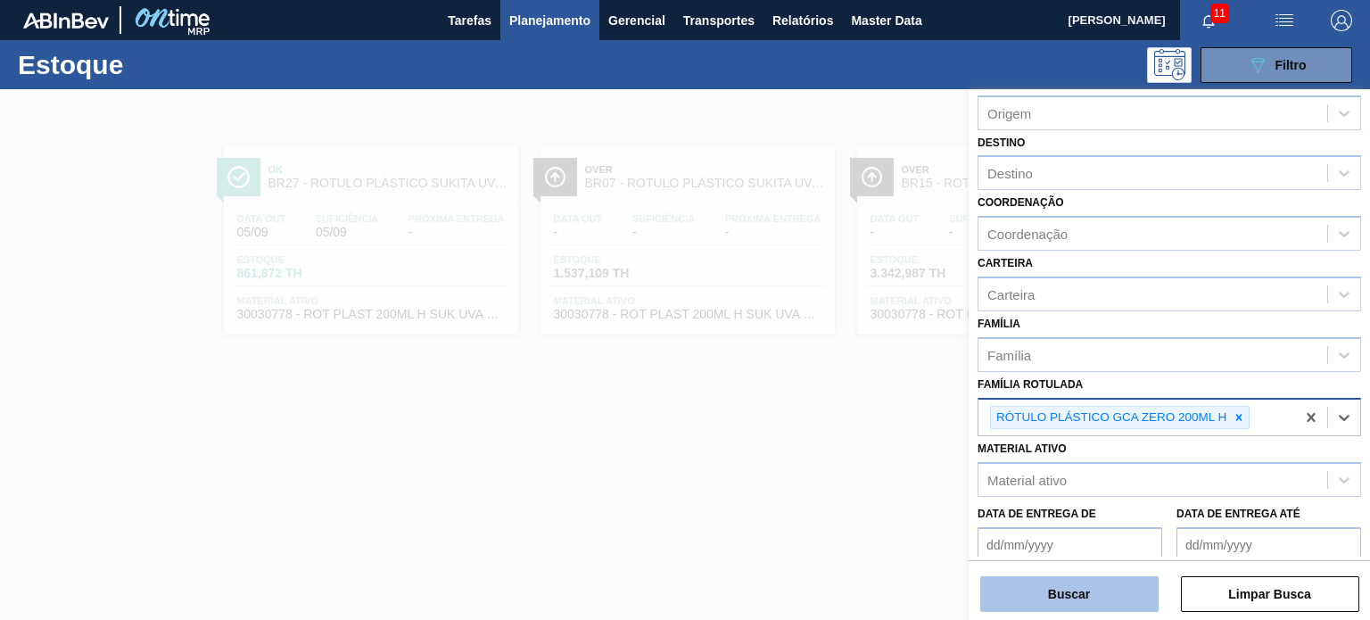
click at [1126, 592] on button "Buscar" at bounding box center [1069, 594] width 178 height 36
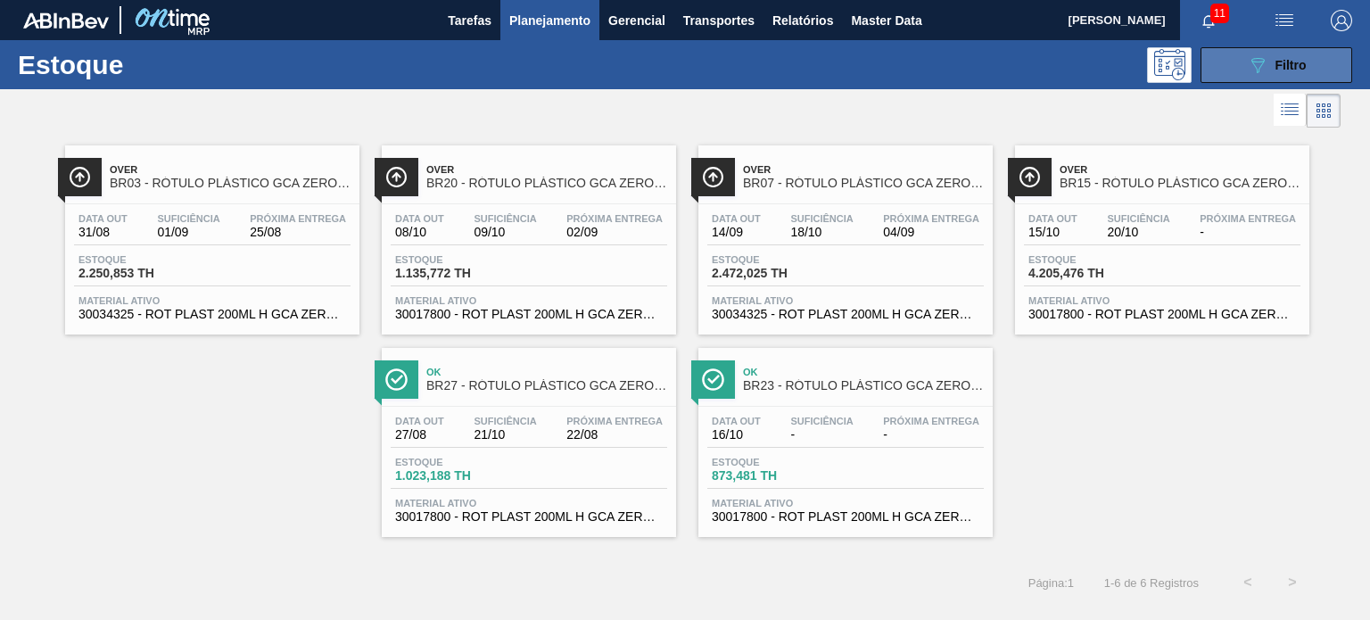
click at [1205, 63] on button "089F7B8B-B2A5-4AFE-B5C0-19BA573D28AC Filtro" at bounding box center [1276, 65] width 152 height 36
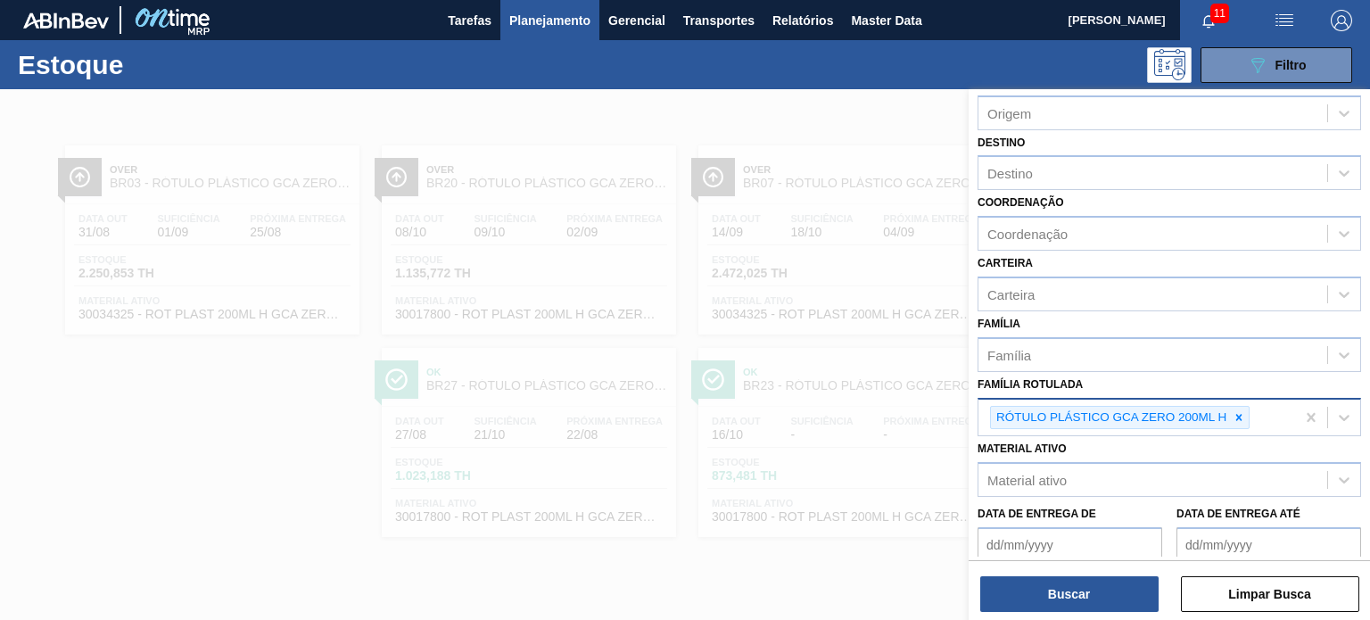
click at [1244, 416] on div at bounding box center [1239, 418] width 20 height 22
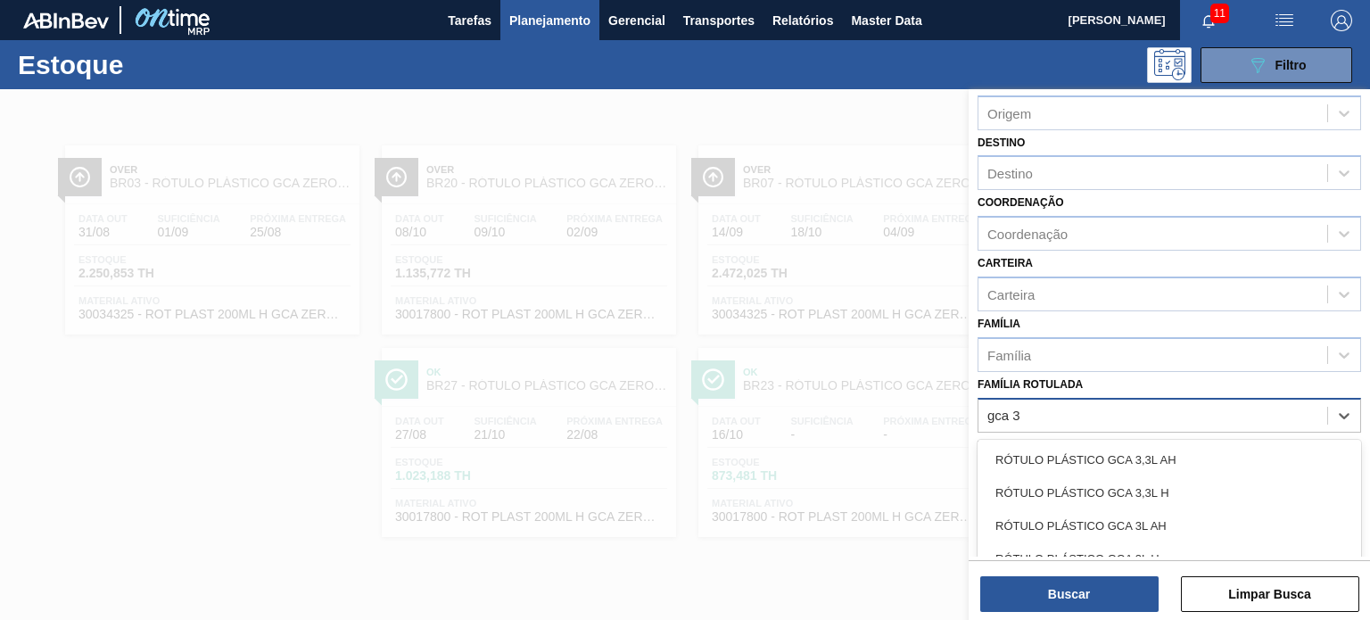
type Rotulada "gca 3l"
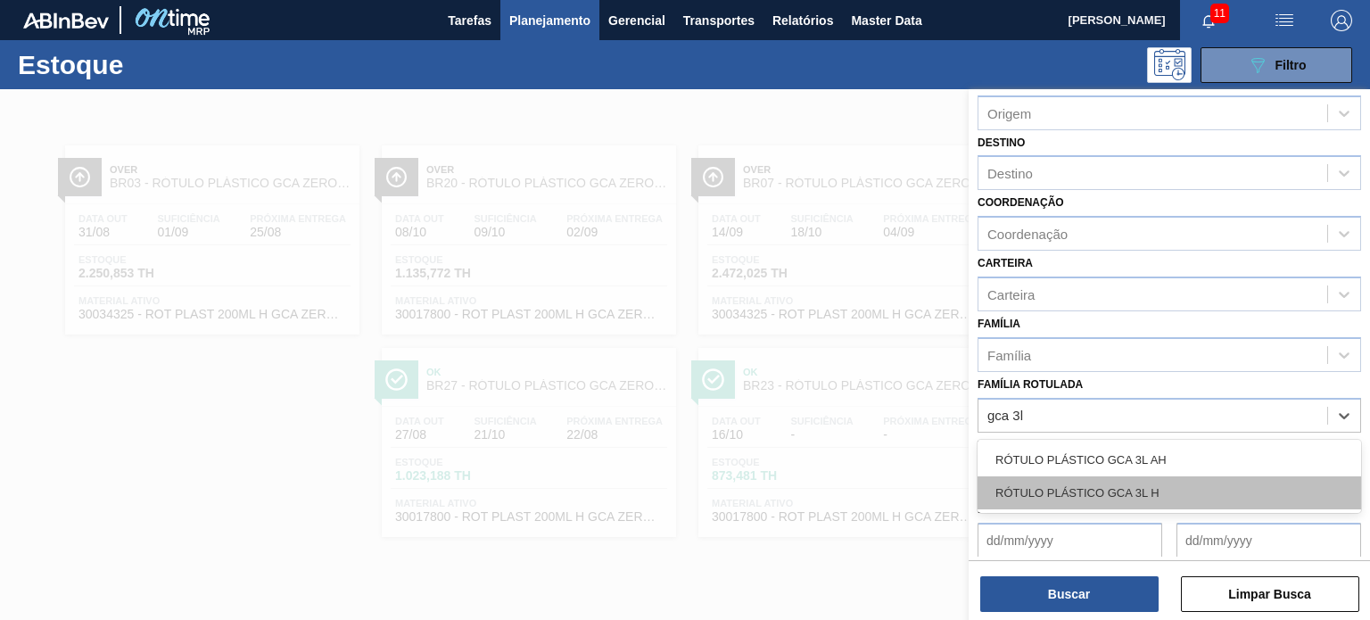
click at [1124, 498] on div "RÓTULO PLÁSTICO GCA 3L H" at bounding box center [1168, 492] width 383 height 33
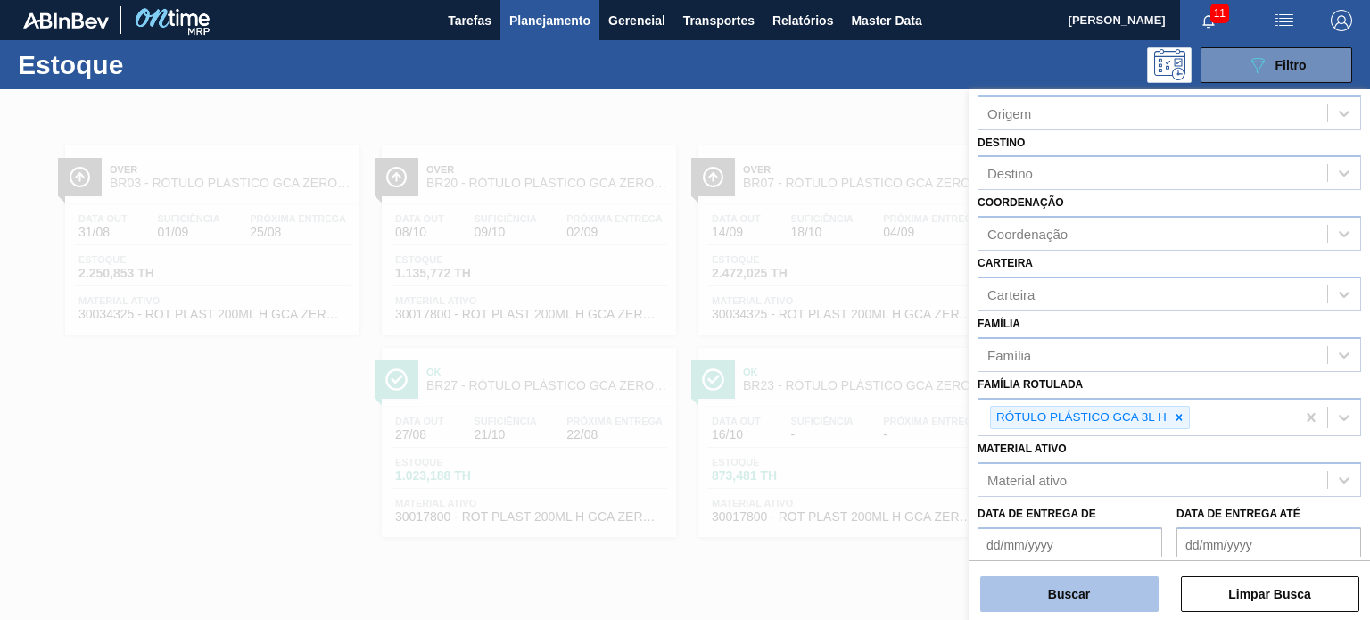
click at [1115, 584] on button "Buscar" at bounding box center [1069, 594] width 178 height 36
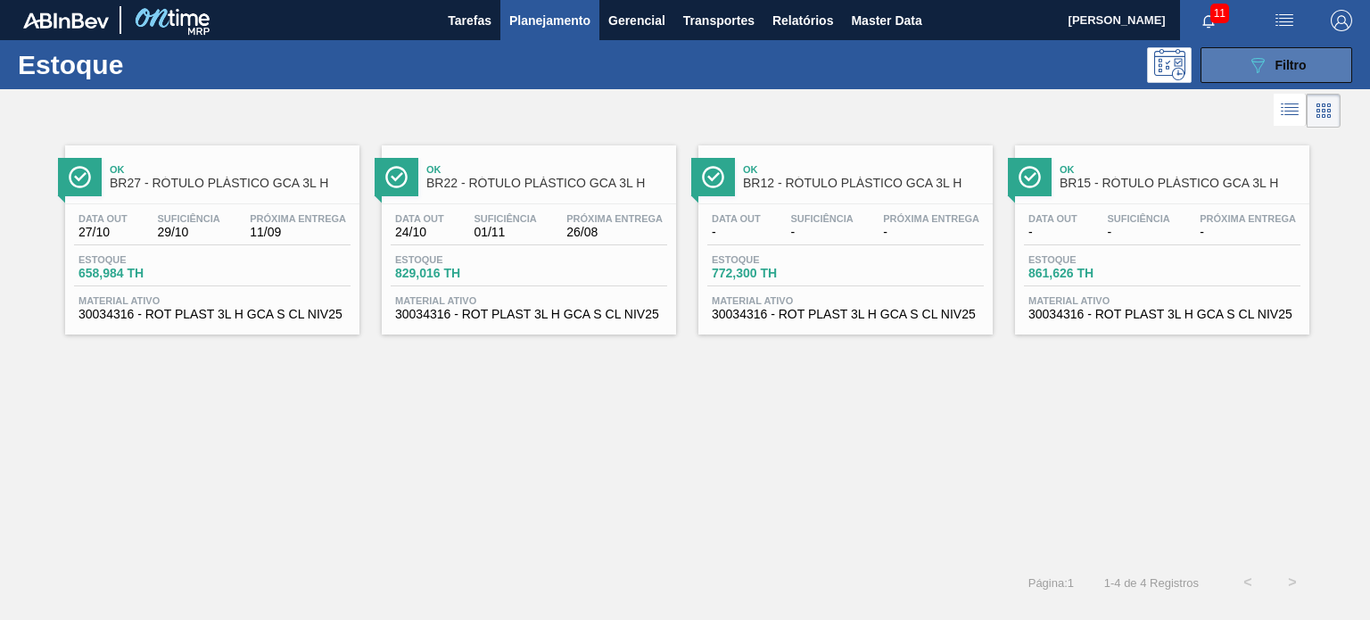
click at [1311, 60] on button "089F7B8B-B2A5-4AFE-B5C0-19BA573D28AC Filtro" at bounding box center [1276, 65] width 152 height 36
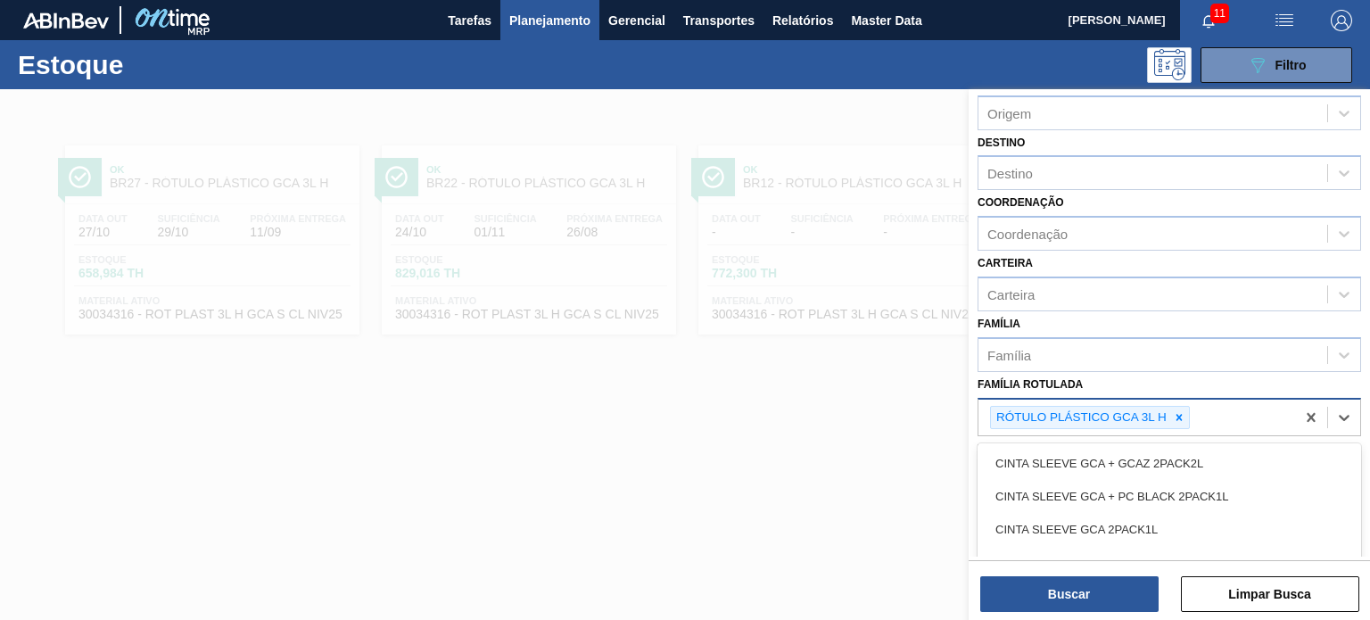
click at [1156, 407] on div "RÓTULO PLÁSTICO GCA 3L H" at bounding box center [1080, 418] width 178 height 22
click at [1169, 407] on div at bounding box center [1179, 418] width 20 height 22
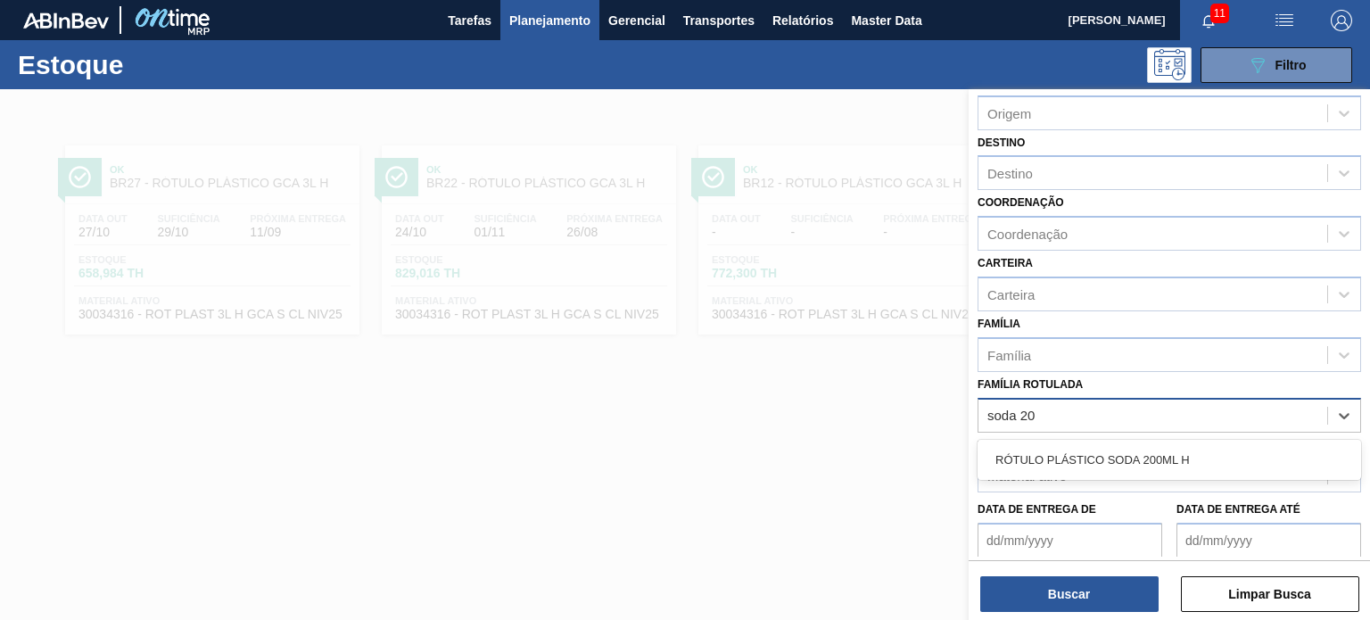
type Rotulada "soda 200"
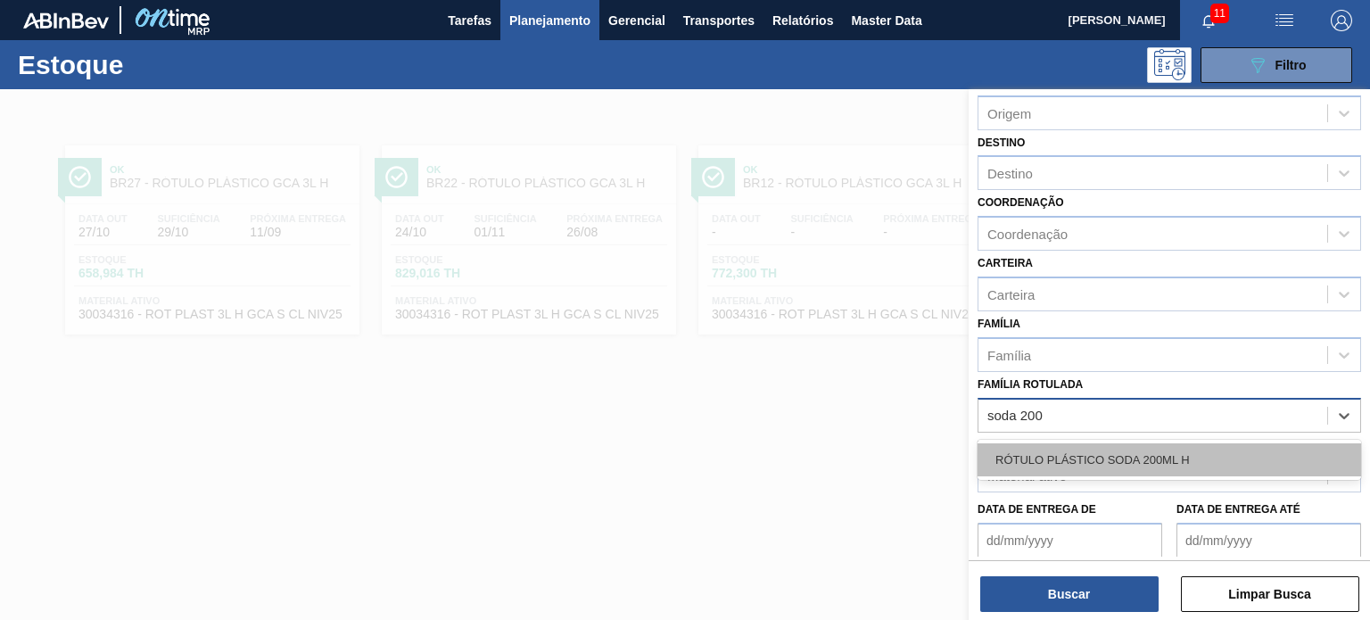
click at [1123, 449] on div "RÓTULO PLÁSTICO SODA 200ML H" at bounding box center [1168, 459] width 383 height 33
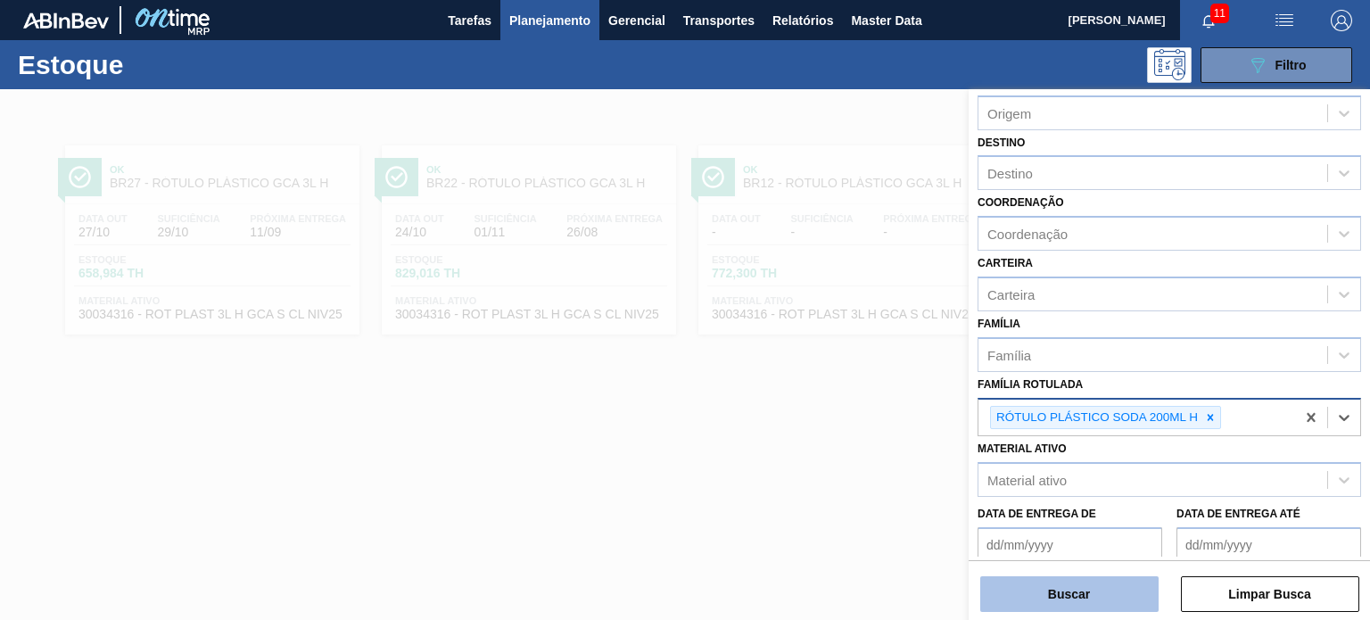
click at [1099, 605] on button "Buscar" at bounding box center [1069, 594] width 178 height 36
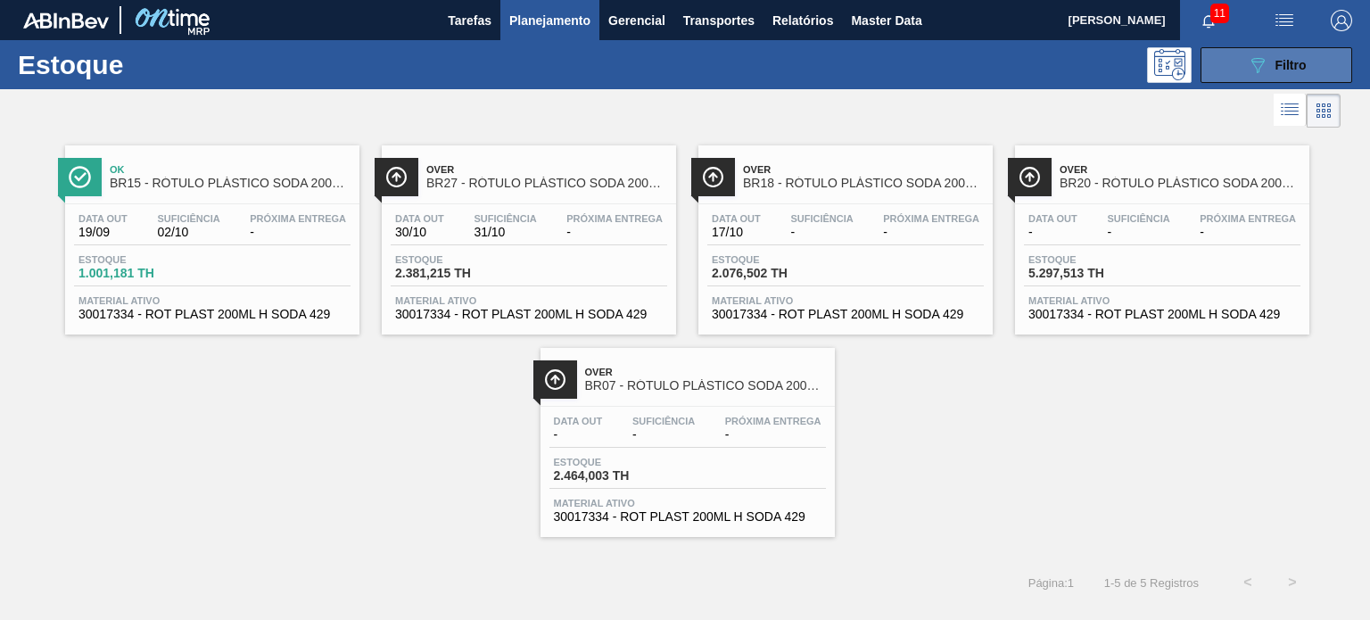
click at [1240, 72] on button "089F7B8B-B2A5-4AFE-B5C0-19BA573D28AC Filtro" at bounding box center [1276, 65] width 152 height 36
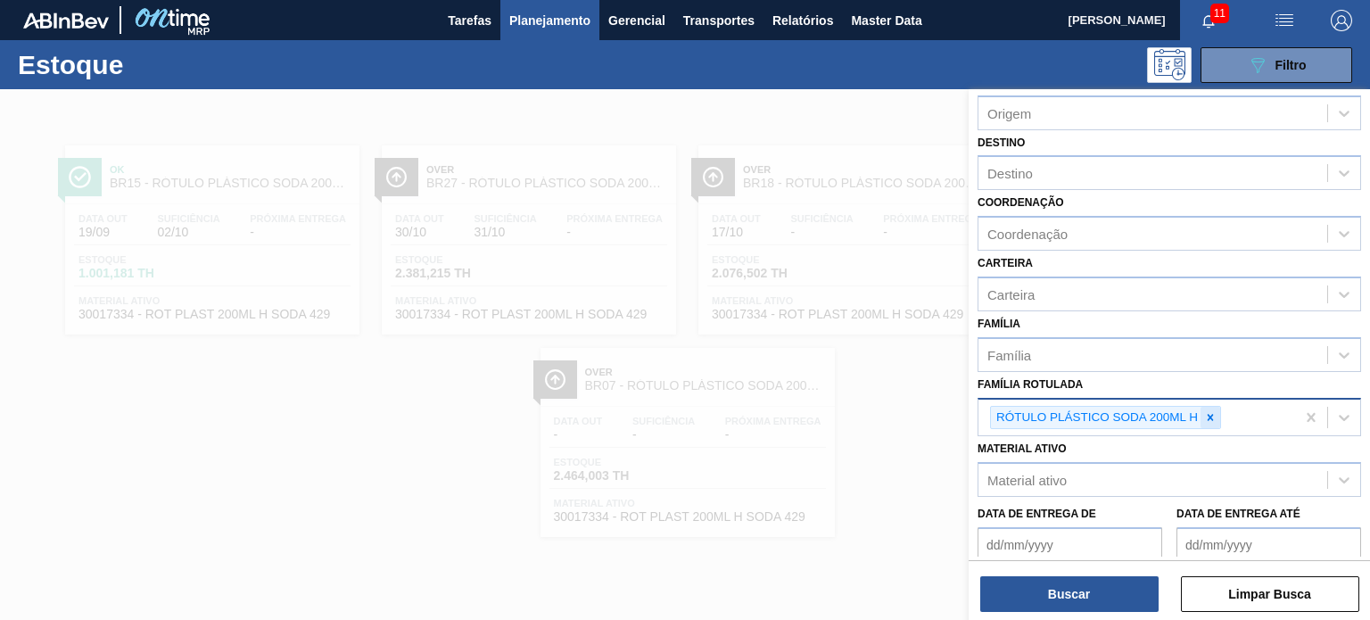
click at [1202, 414] on div at bounding box center [1210, 418] width 20 height 22
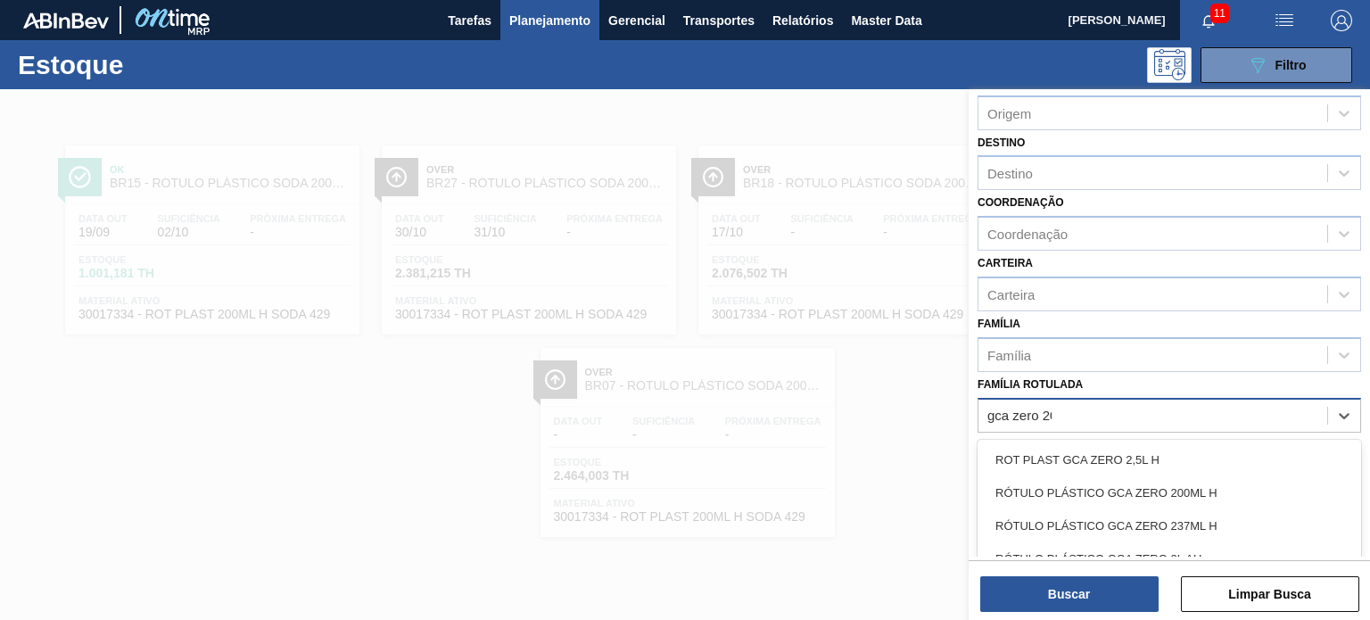
type Rotulada "gca zero 200"
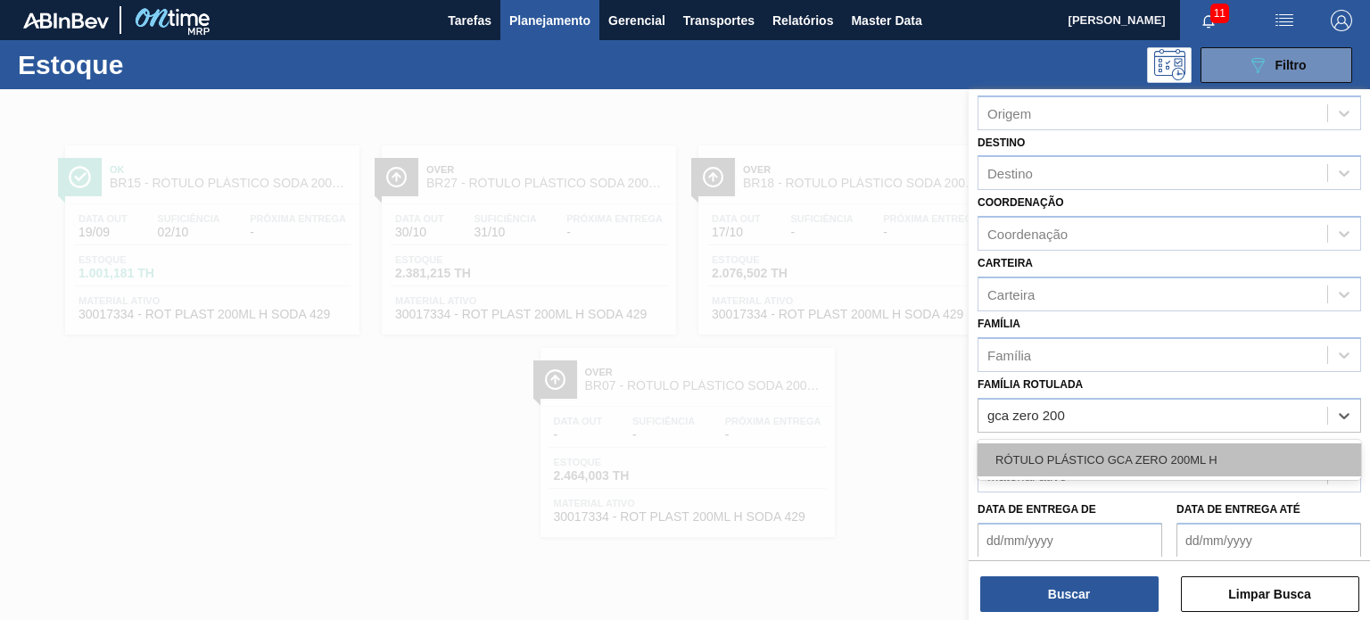
click at [1176, 449] on div "RÓTULO PLÁSTICO GCA ZERO 200ML H" at bounding box center [1168, 459] width 383 height 33
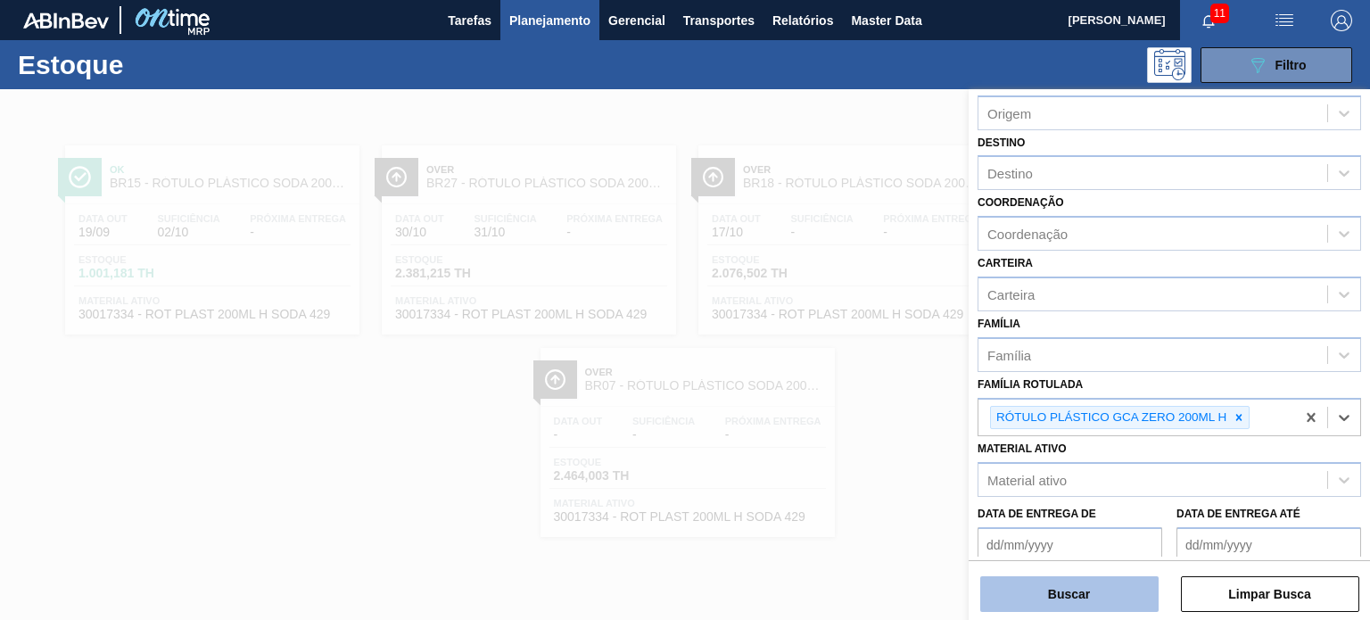
click at [1119, 586] on button "Buscar" at bounding box center [1069, 594] width 178 height 36
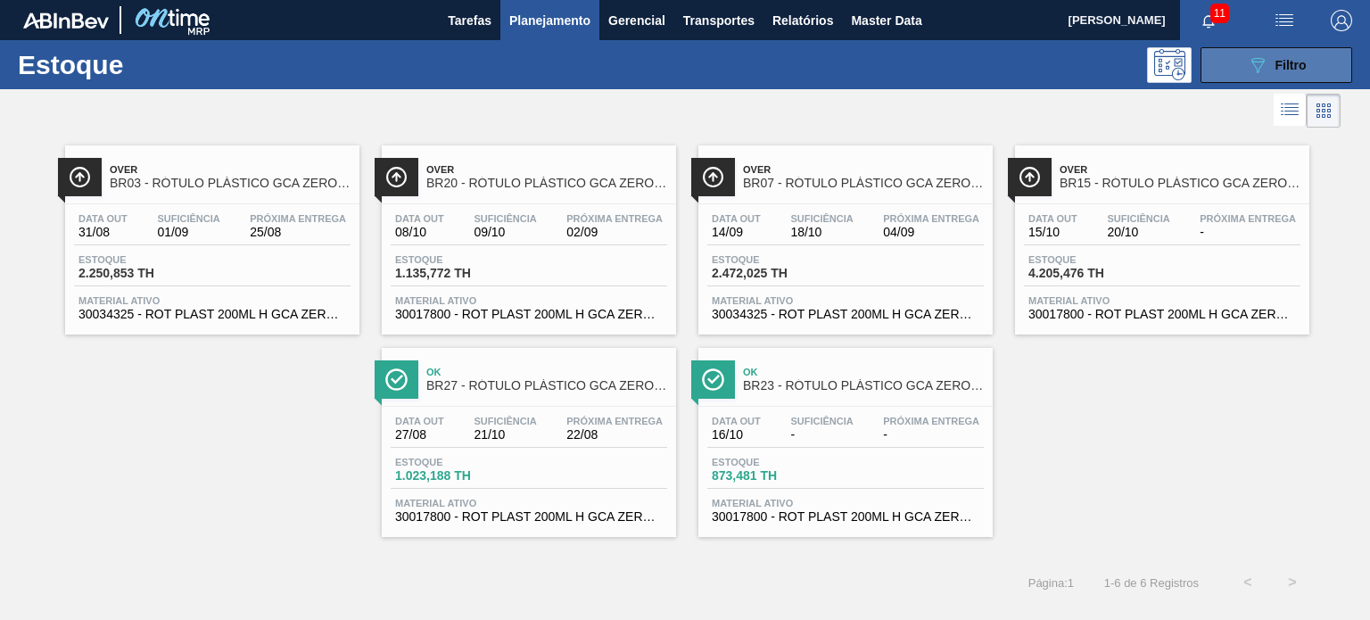
click at [1227, 58] on button "089F7B8B-B2A5-4AFE-B5C0-19BA573D28AC Filtro" at bounding box center [1276, 65] width 152 height 36
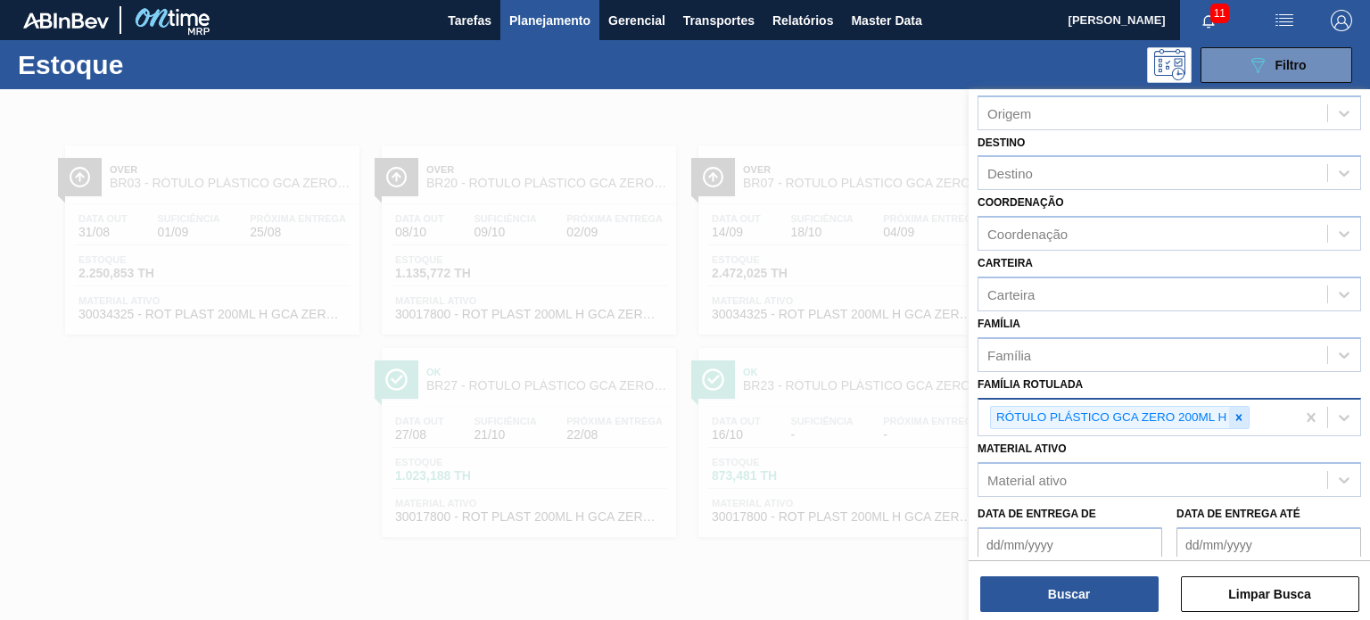
click at [1241, 414] on icon at bounding box center [1238, 417] width 12 height 12
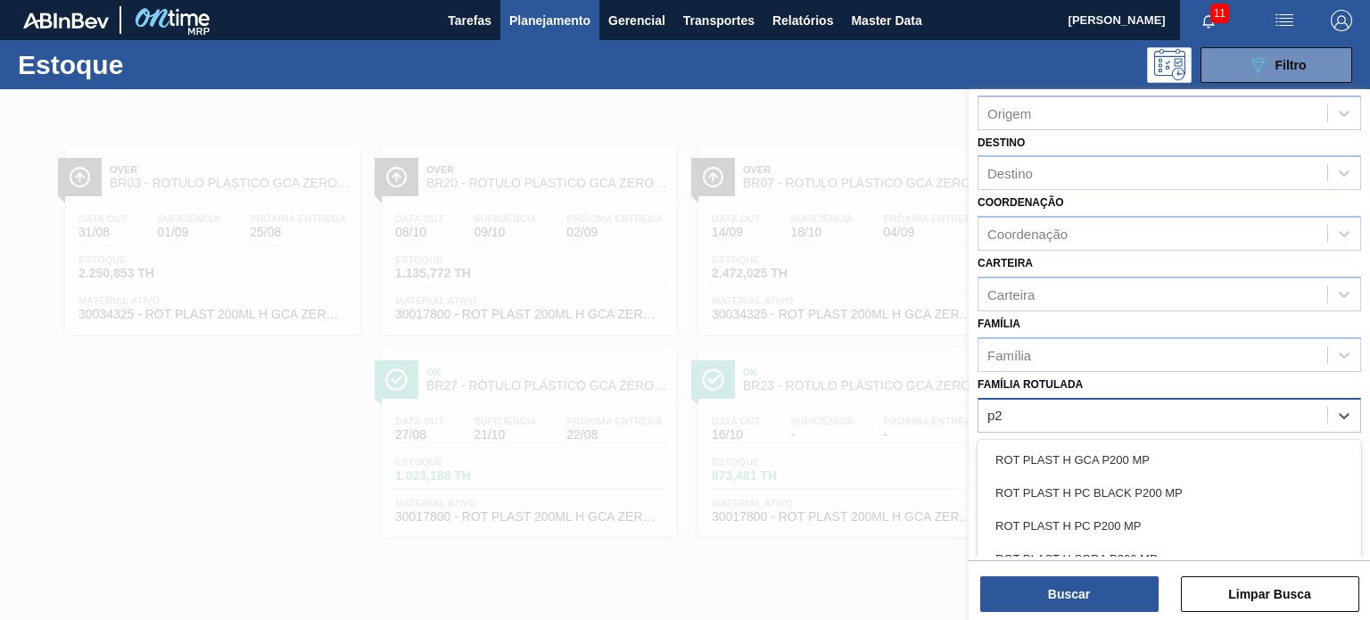
type Rotulada "p"
type Rotulada "200ml"
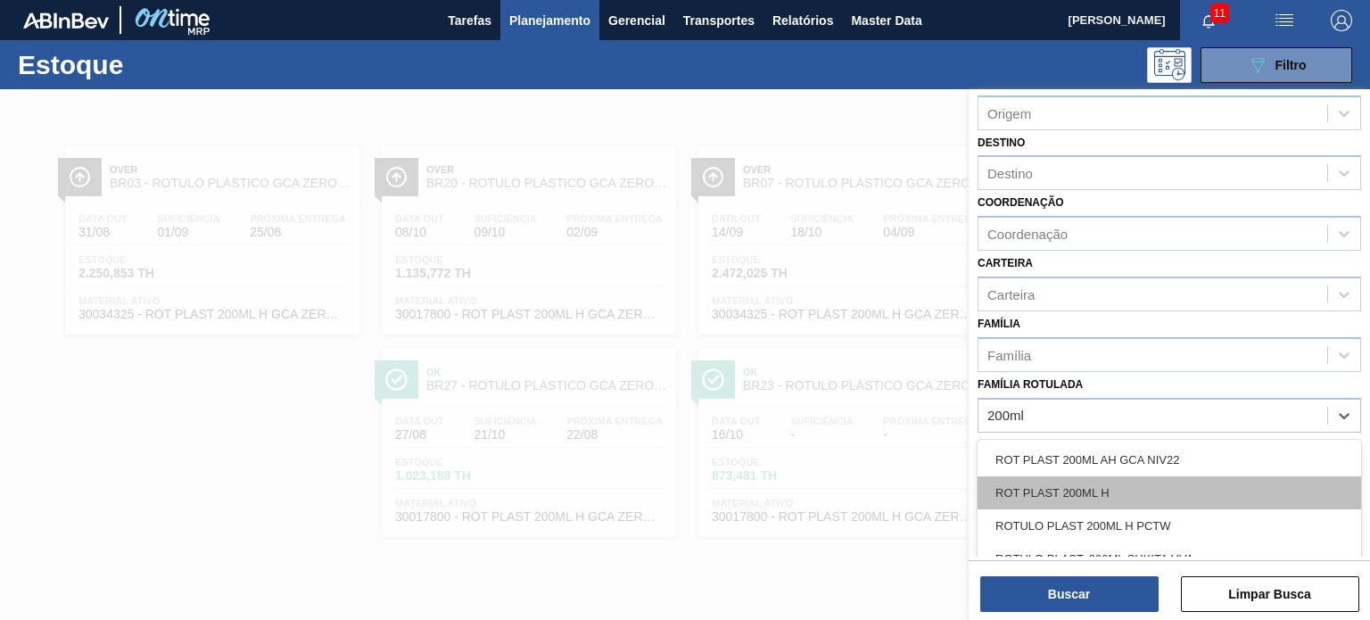
scroll to position [89, 0]
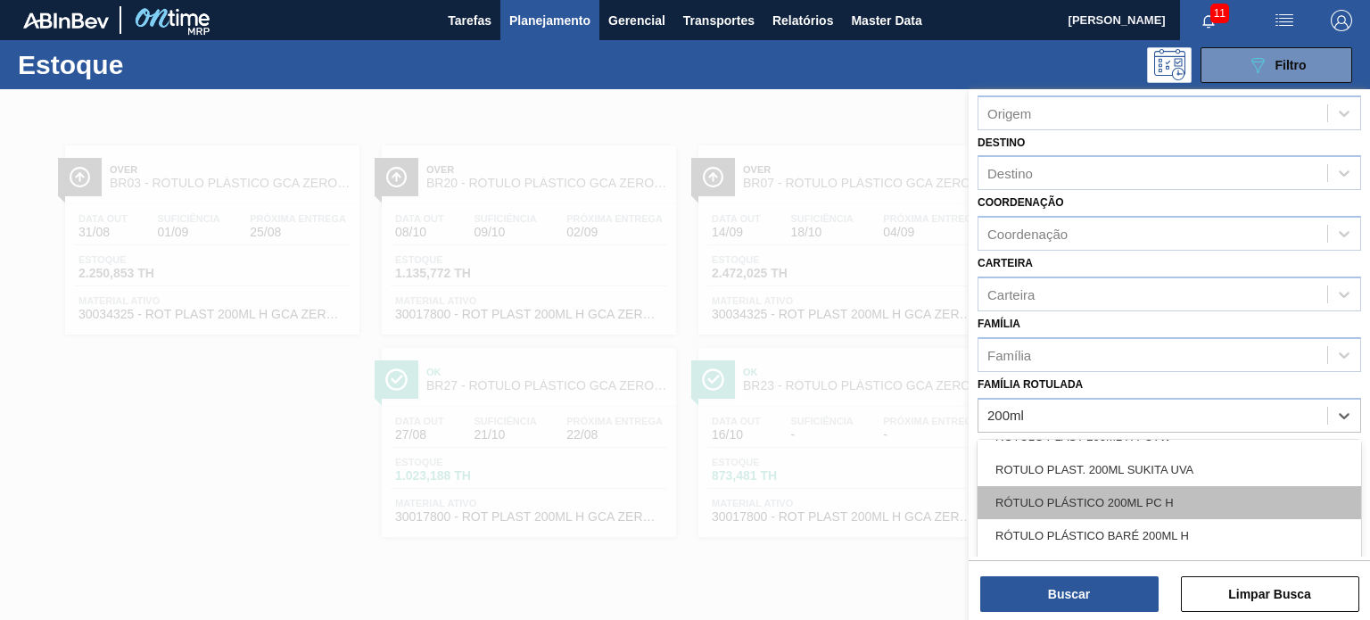
click at [1173, 502] on div "RÓTULO PLÁSTICO 200ML PC H" at bounding box center [1168, 502] width 383 height 33
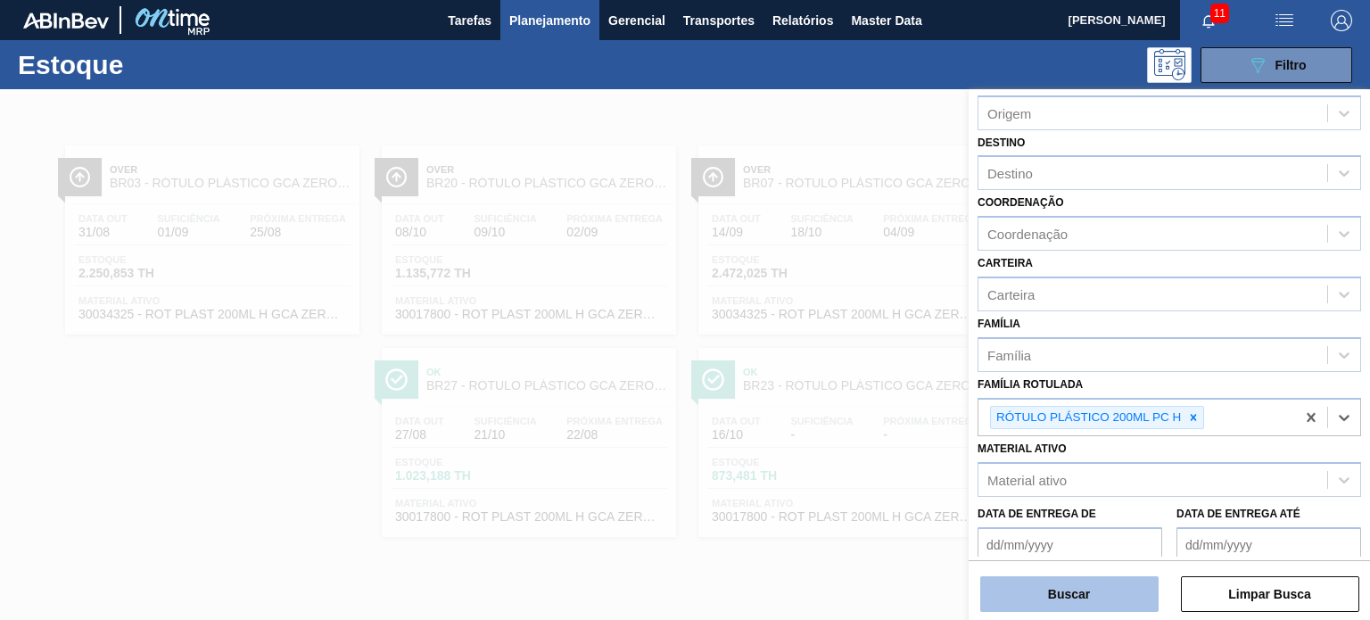
click at [1122, 590] on button "Buscar" at bounding box center [1069, 594] width 178 height 36
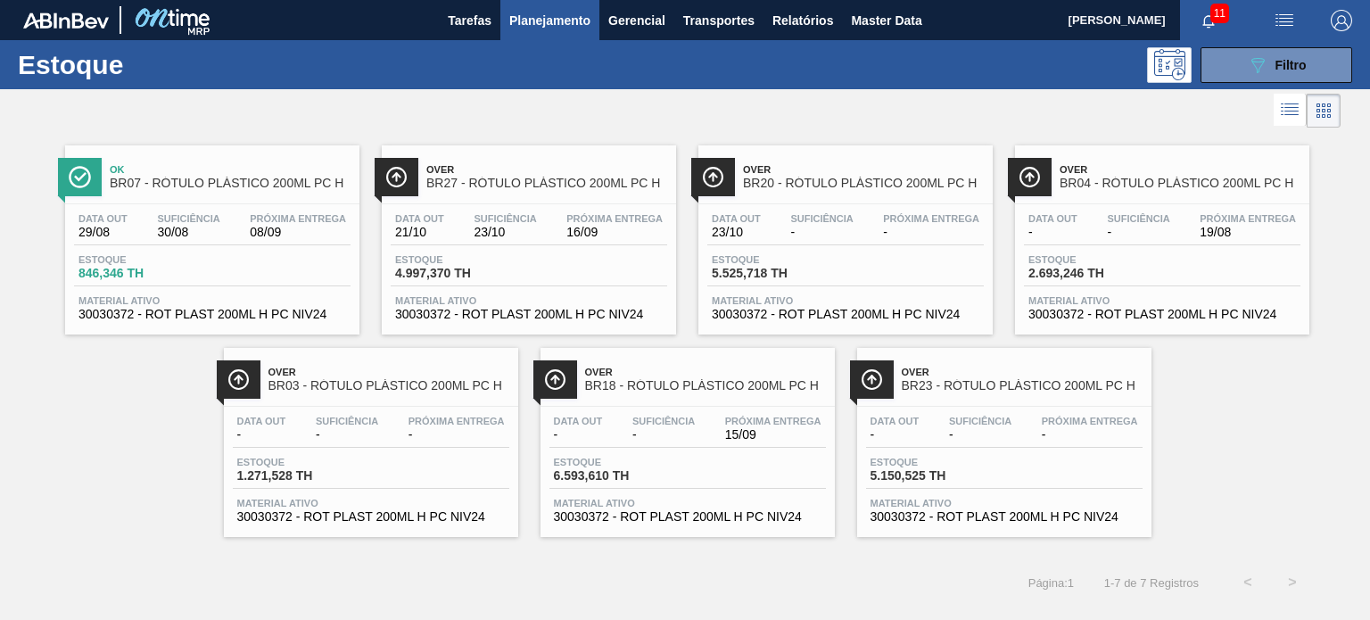
click at [468, 119] on div at bounding box center [670, 110] width 1340 height 43
click at [1270, 70] on div "089F7B8B-B2A5-4AFE-B5C0-19BA573D28AC Filtro" at bounding box center [1277, 64] width 60 height 21
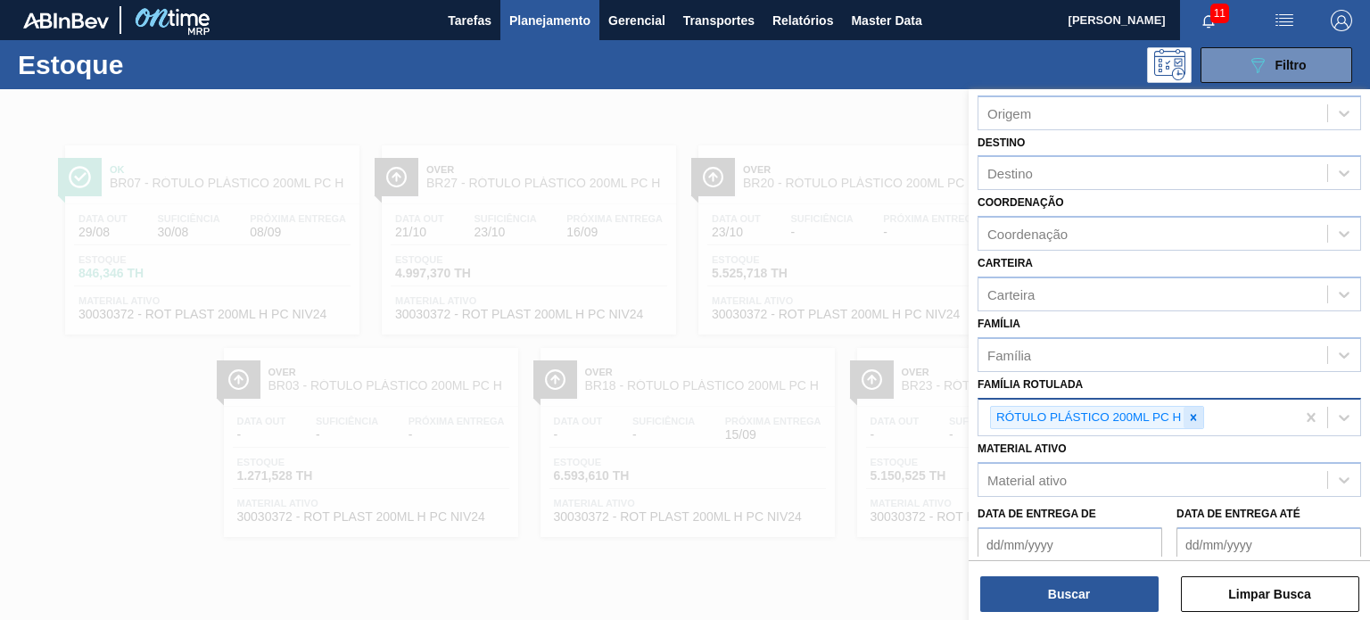
click at [1186, 420] on div at bounding box center [1193, 418] width 20 height 22
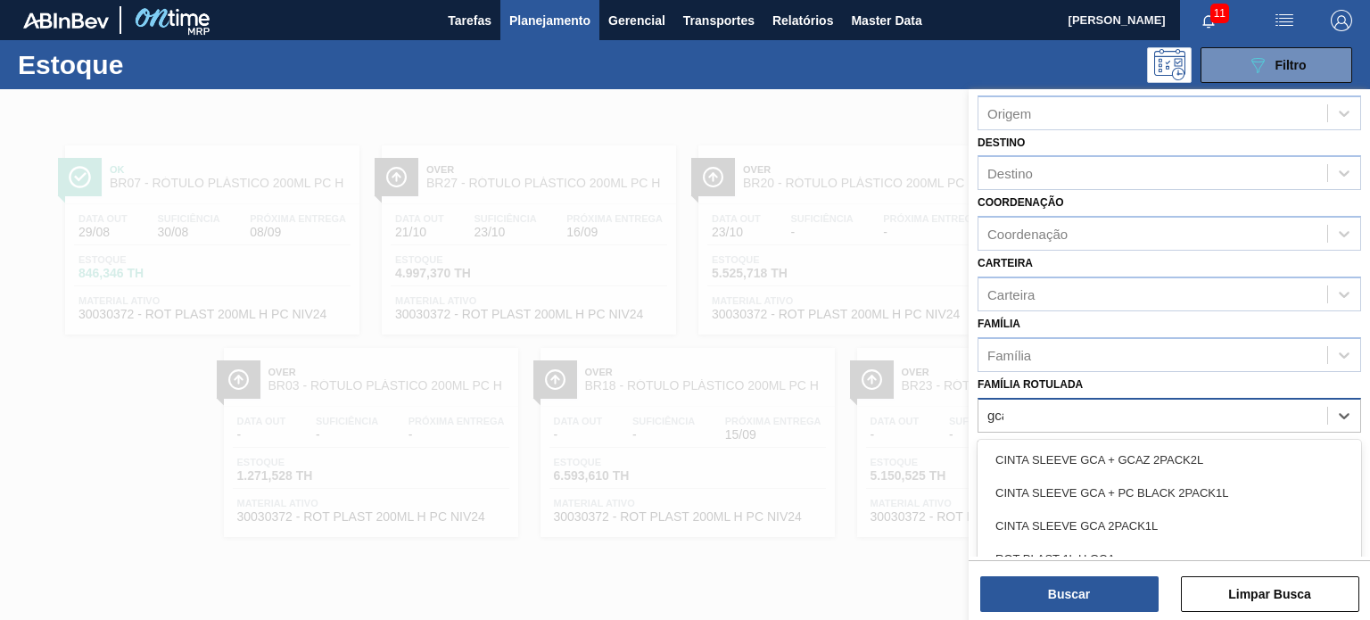
type Rotulada "gca"
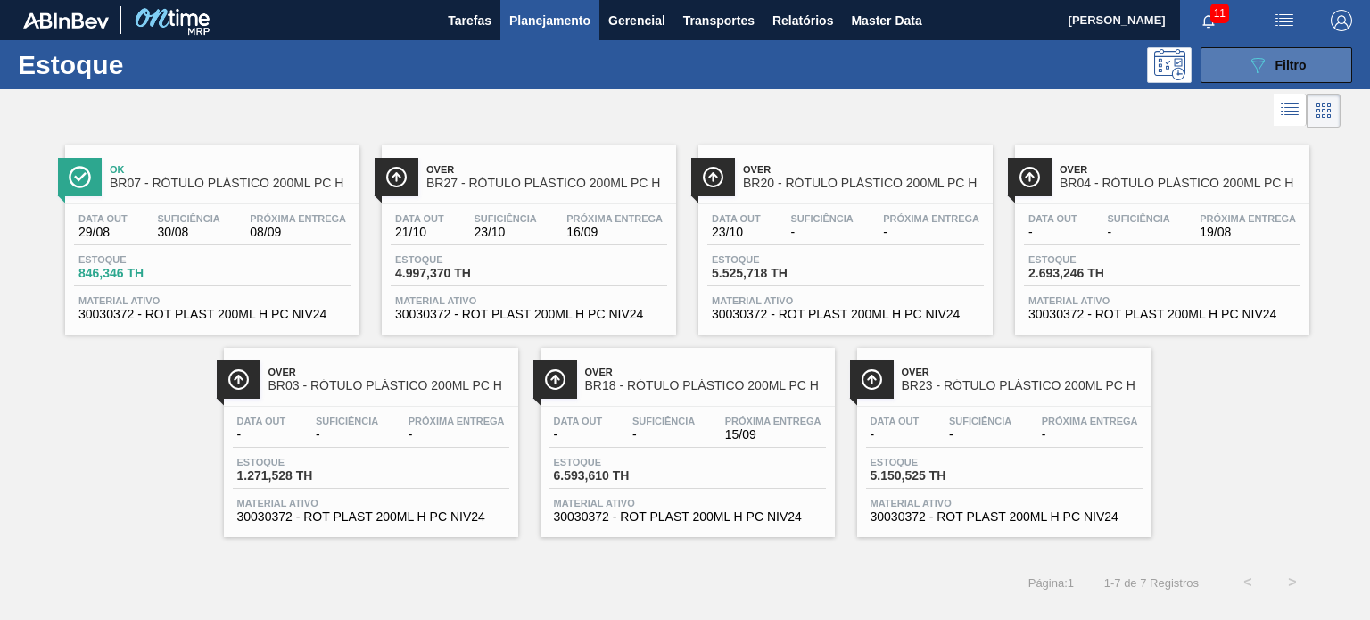
click at [1230, 74] on button "089F7B8B-B2A5-4AFE-B5C0-19BA573D28AC Filtro" at bounding box center [1276, 65] width 152 height 36
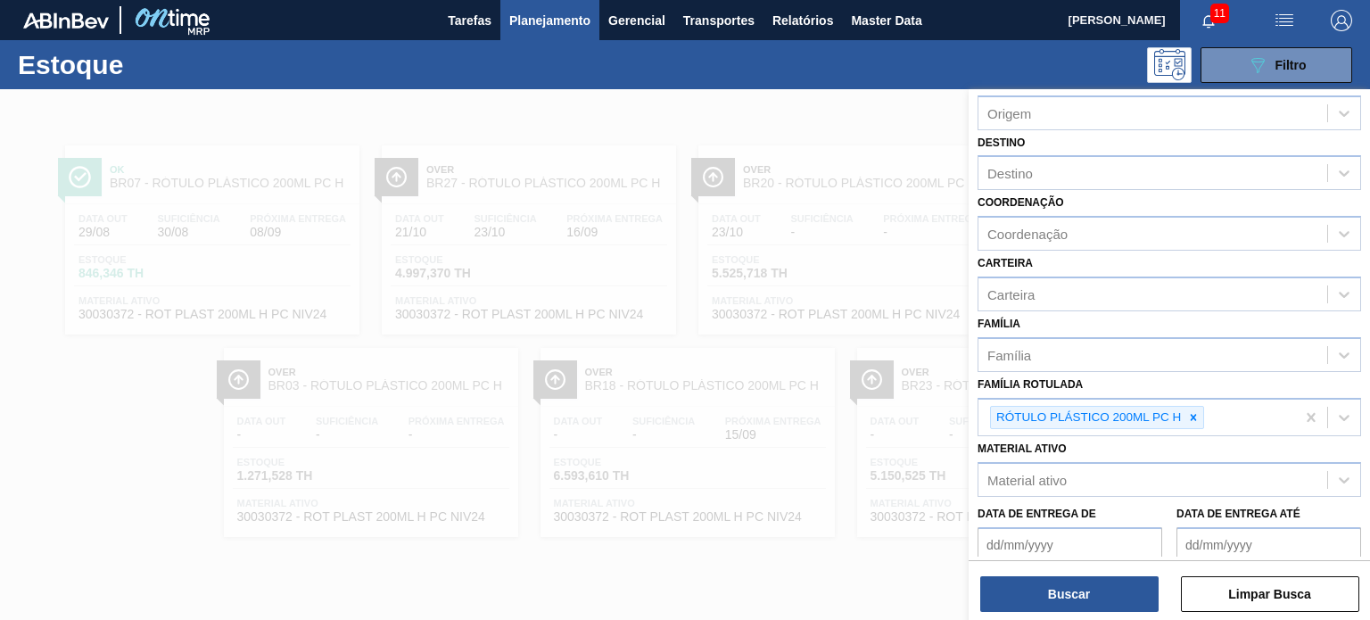
click at [783, 194] on div at bounding box center [685, 399] width 1370 height 620
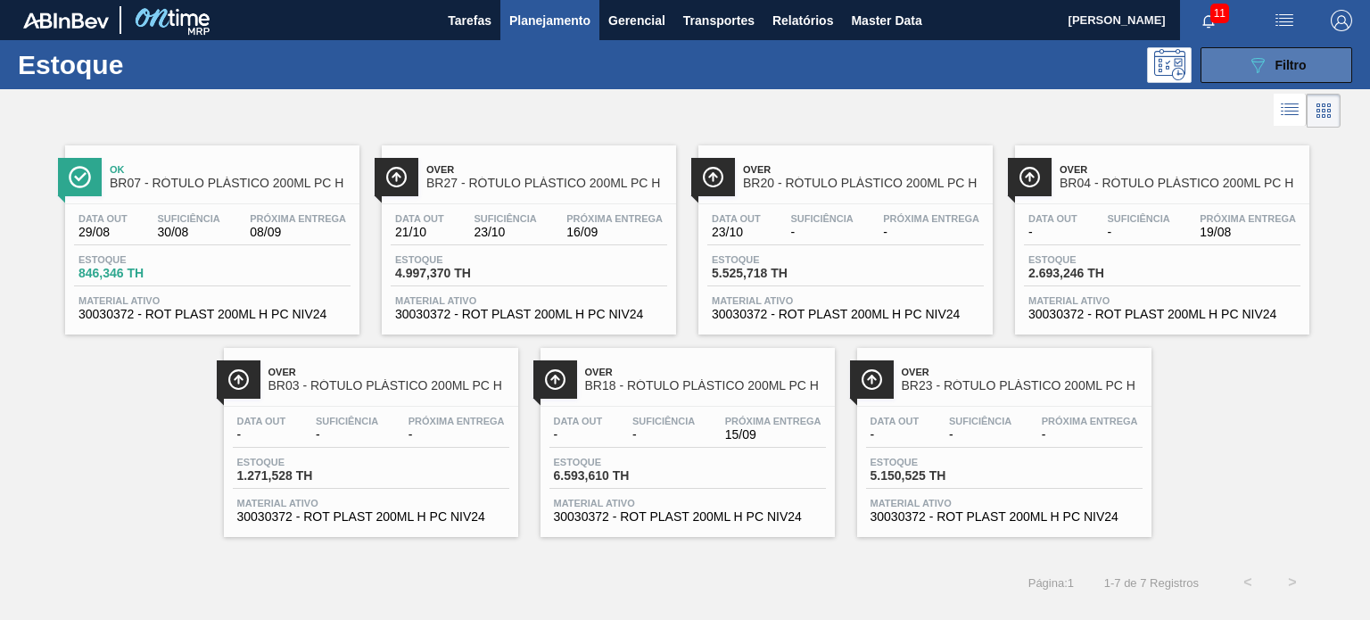
click at [1277, 63] on span "Filtro" at bounding box center [1290, 65] width 31 height 14
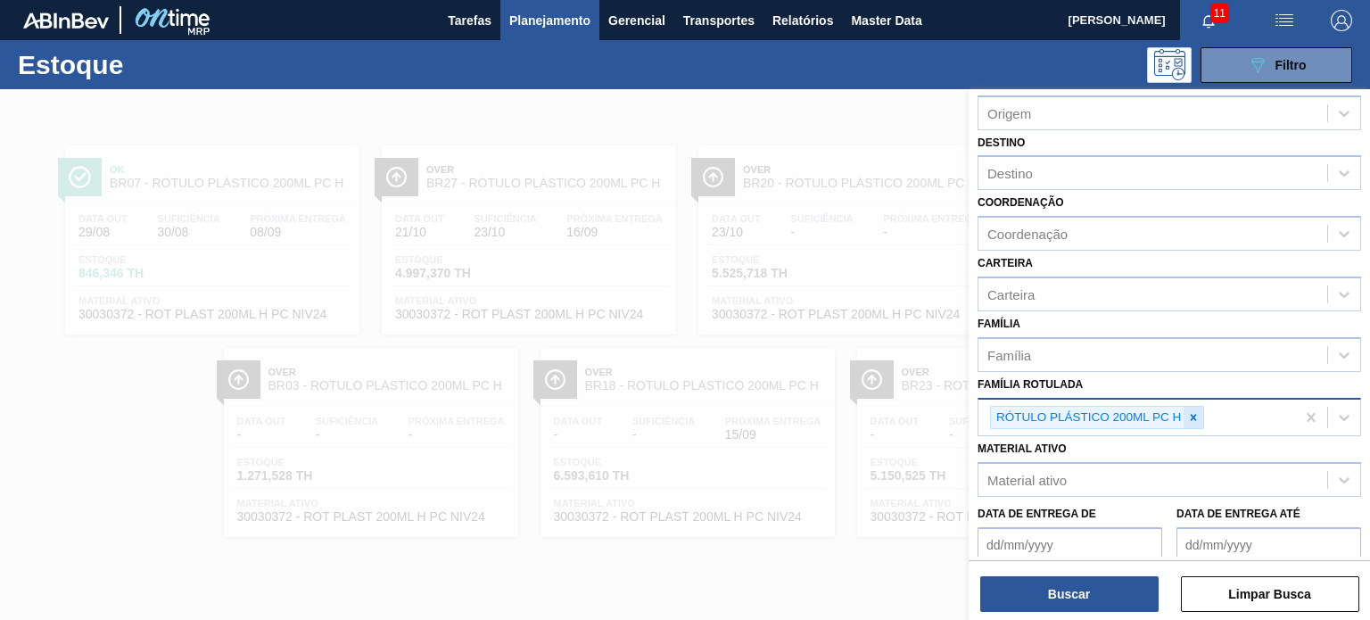
click at [1196, 416] on icon at bounding box center [1193, 417] width 12 height 12
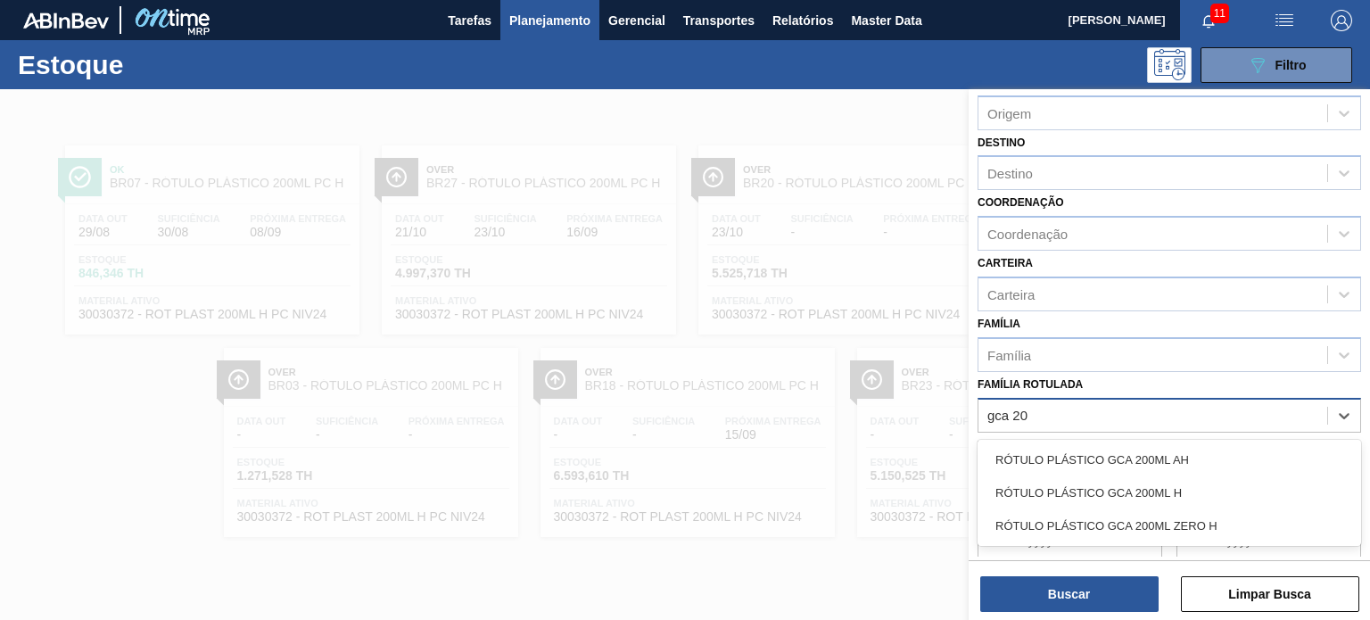
type Rotulada "gca 200"
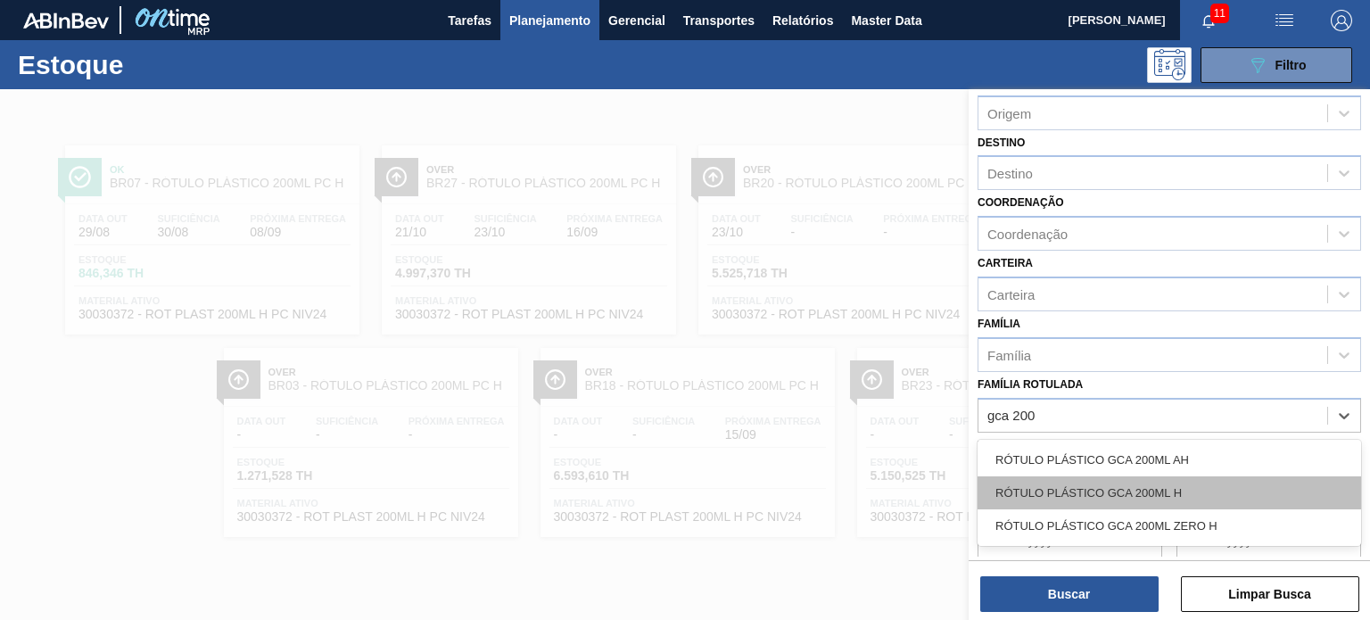
click at [1171, 477] on div "RÓTULO PLÁSTICO GCA 200ML H" at bounding box center [1168, 492] width 383 height 33
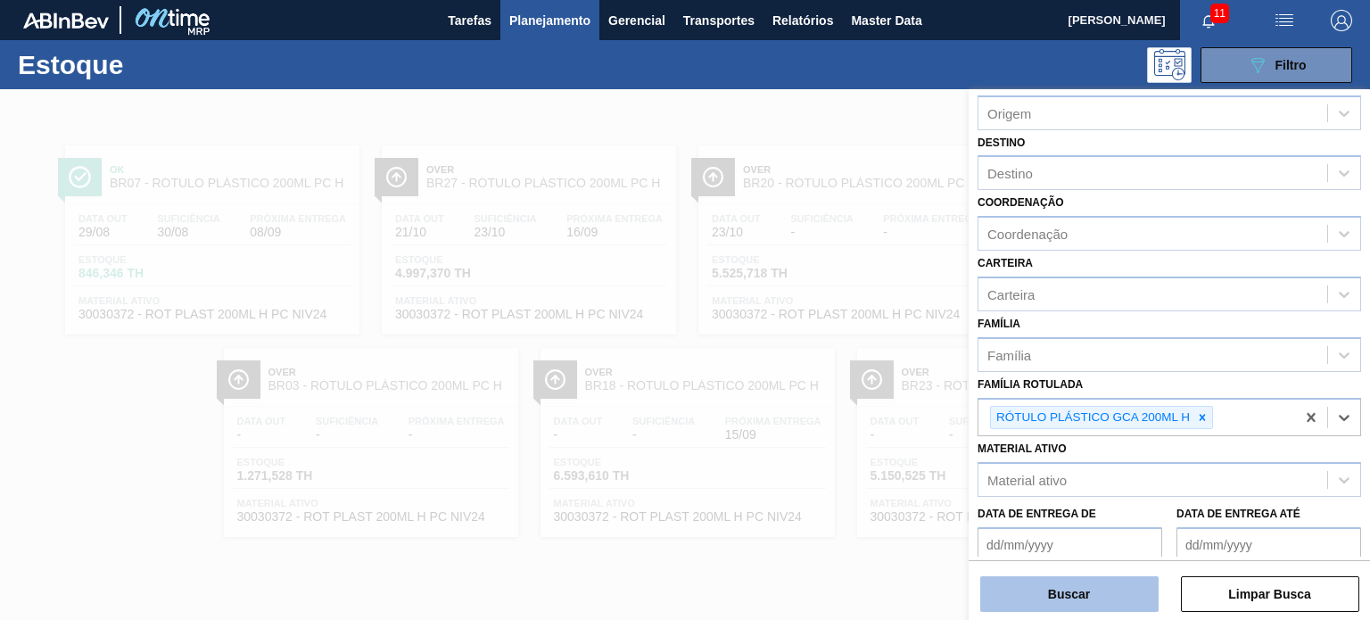
click at [1102, 581] on button "Buscar" at bounding box center [1069, 594] width 178 height 36
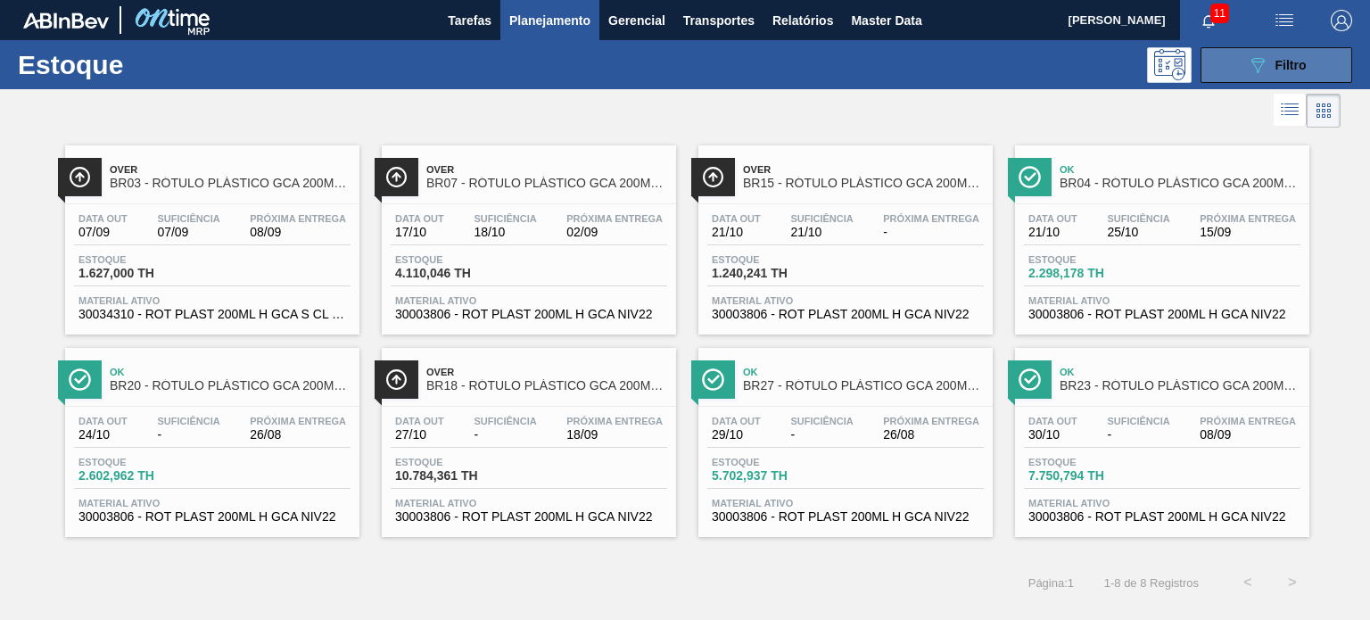
click at [1309, 53] on button "089F7B8B-B2A5-4AFE-B5C0-19BA573D28AC Filtro" at bounding box center [1276, 65] width 152 height 36
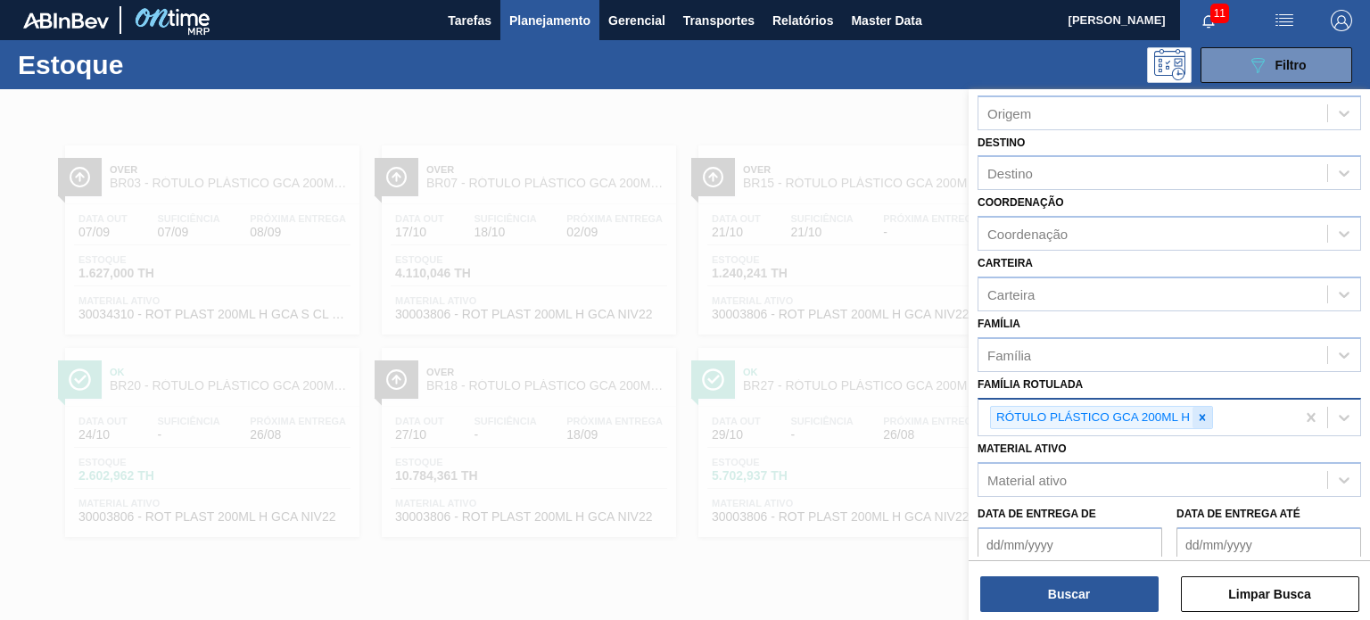
click at [1206, 414] on icon at bounding box center [1202, 417] width 12 height 12
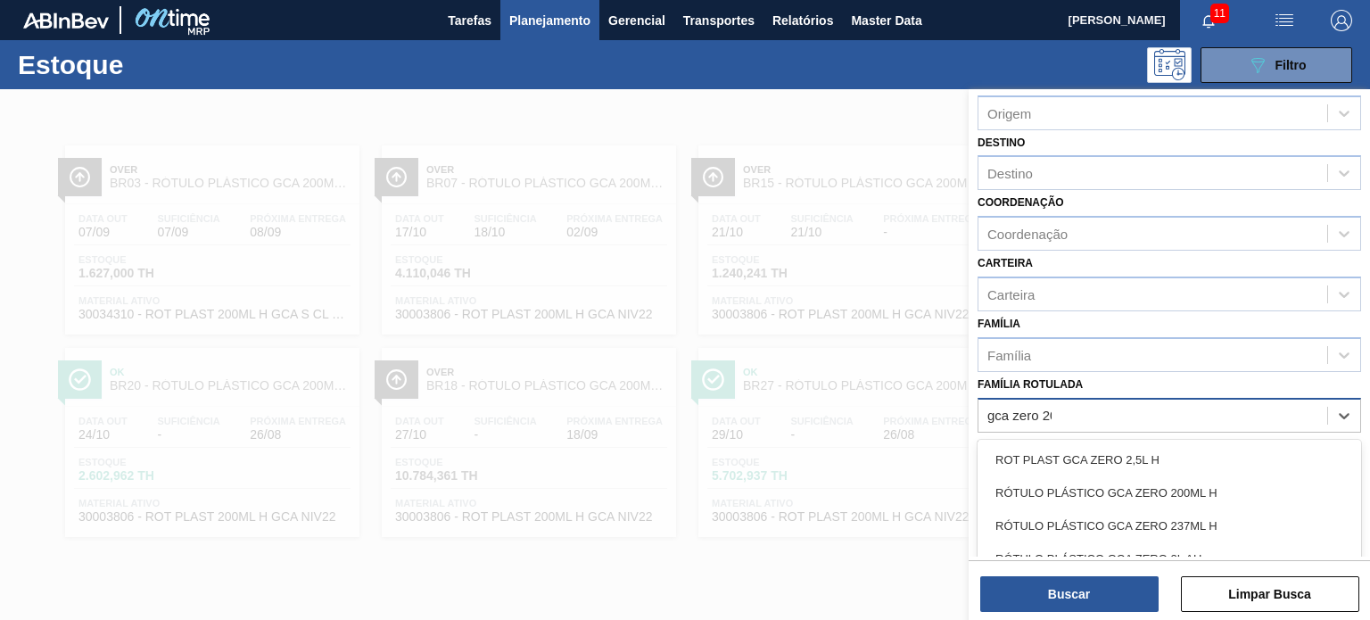
type Rotulada "gca zero 200"
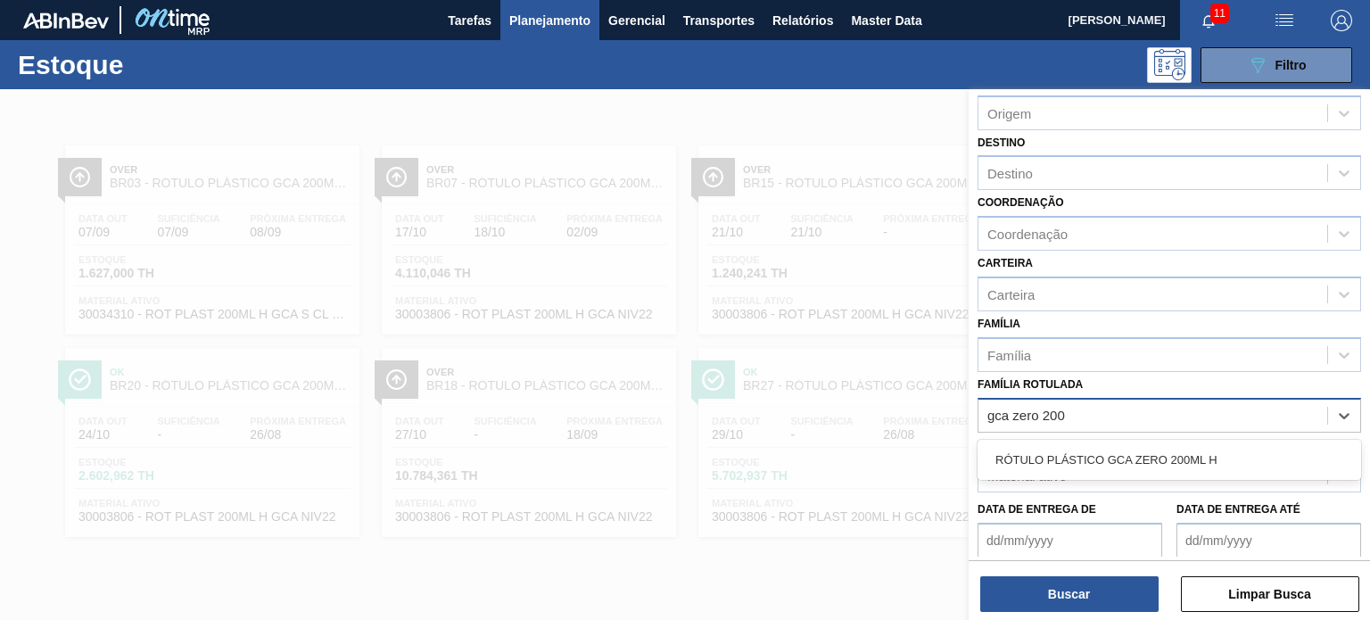
click at [1164, 440] on div "RÓTULO PLÁSTICO GCA ZERO 200ML H" at bounding box center [1168, 460] width 383 height 40
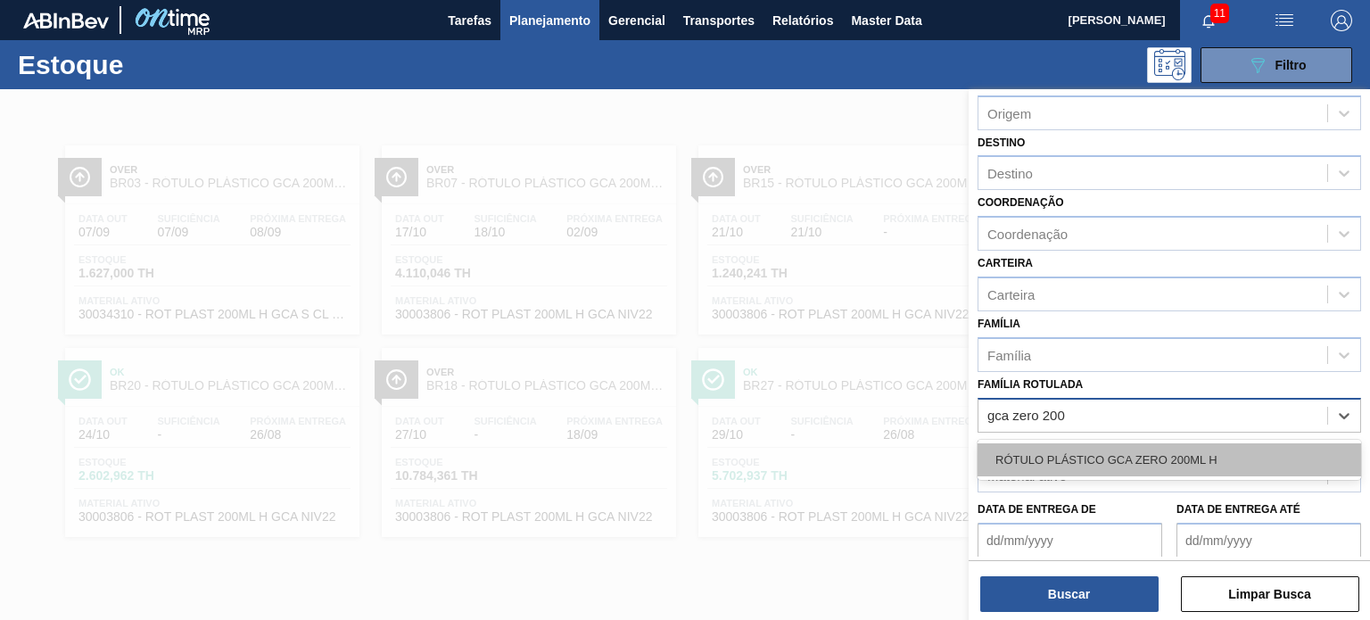
click at [1159, 446] on div "RÓTULO PLÁSTICO GCA ZERO 200ML H" at bounding box center [1168, 459] width 383 height 33
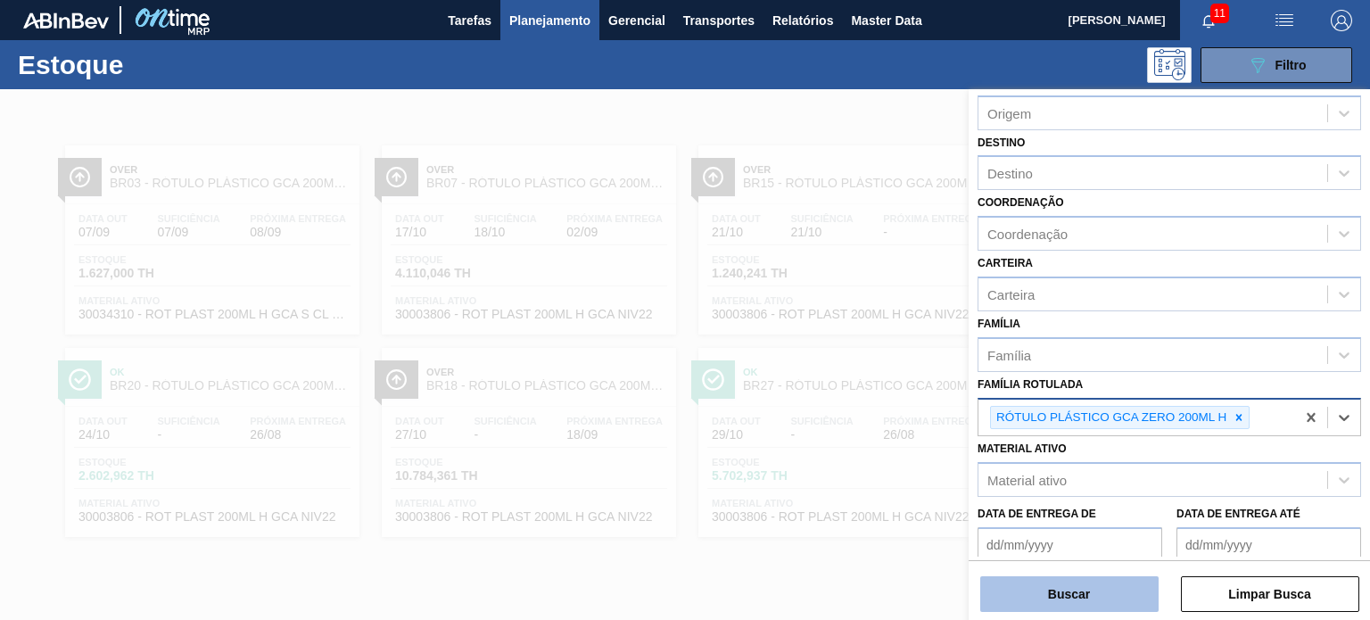
click at [1118, 605] on button "Buscar" at bounding box center [1069, 594] width 178 height 36
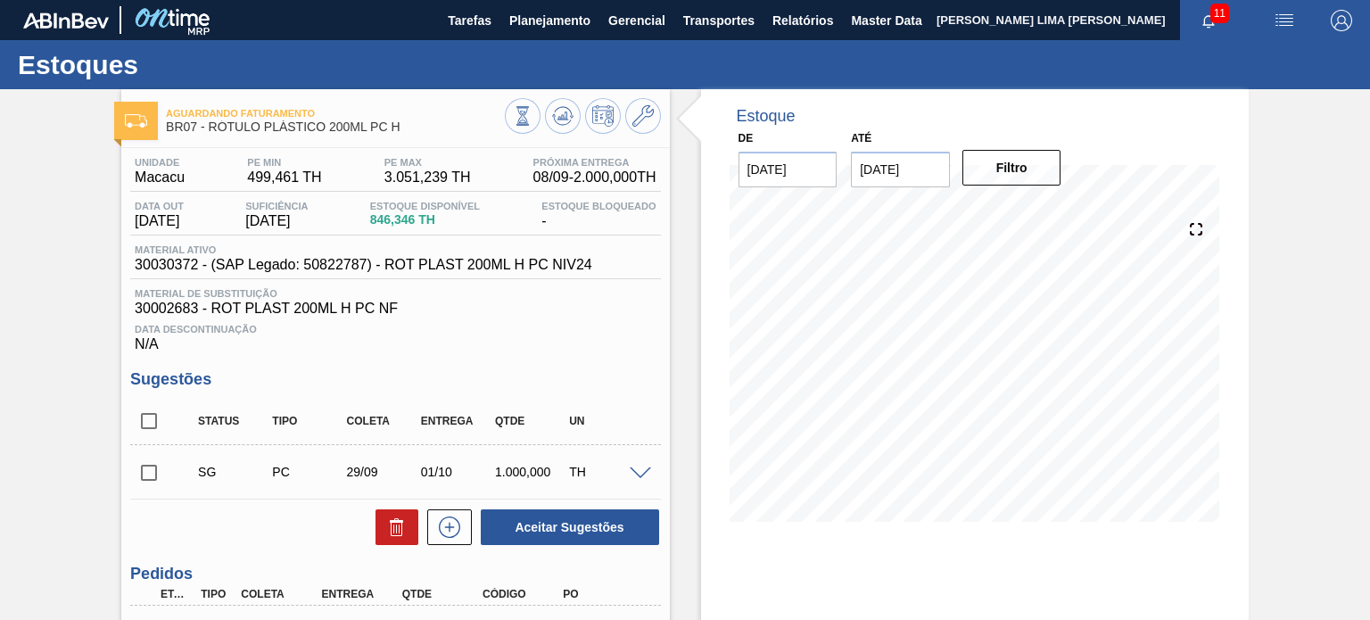
click at [543, 124] on div at bounding box center [583, 118] width 156 height 40
click at [532, 119] on icon at bounding box center [523, 116] width 20 height 20
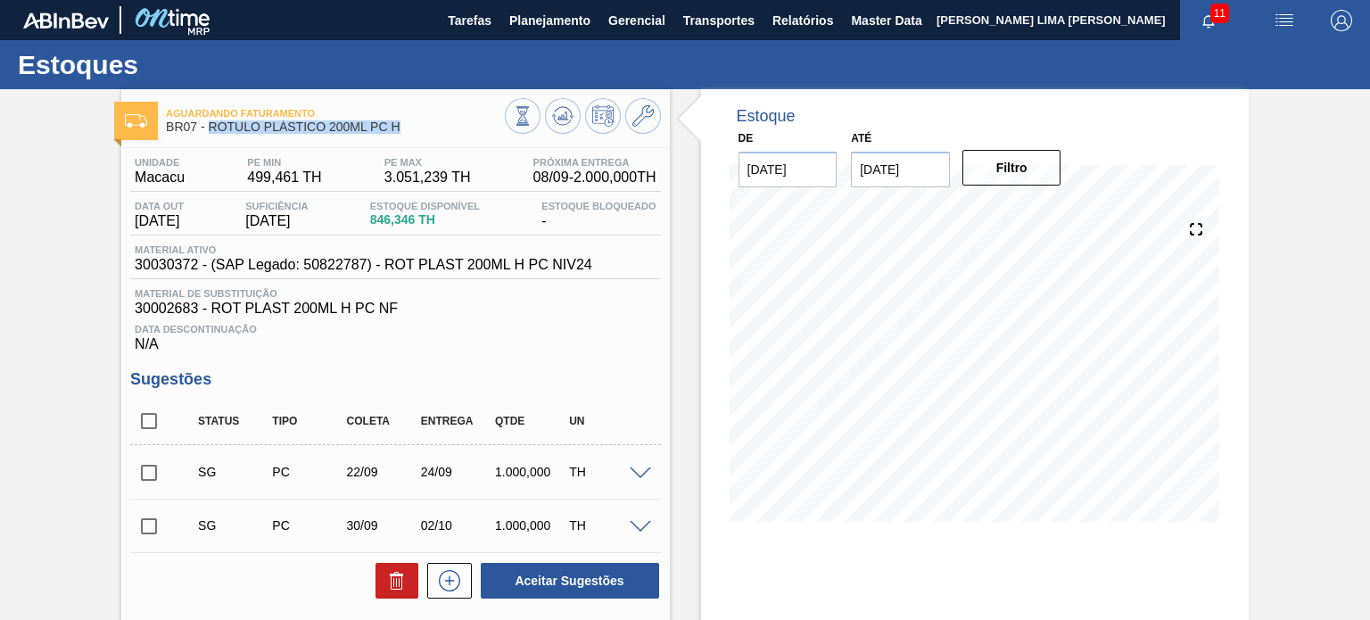
drag, startPoint x: 208, startPoint y: 128, endPoint x: 406, endPoint y: 138, distance: 198.2
click at [406, 138] on div "Aguardando Faturamento BR07 - RÓTULO PLÁSTICO 200ML PC H" at bounding box center [335, 121] width 338 height 40
copy span "RÓTULO PLÁSTICO 200ML PC H"
click at [564, 135] on div at bounding box center [583, 118] width 156 height 40
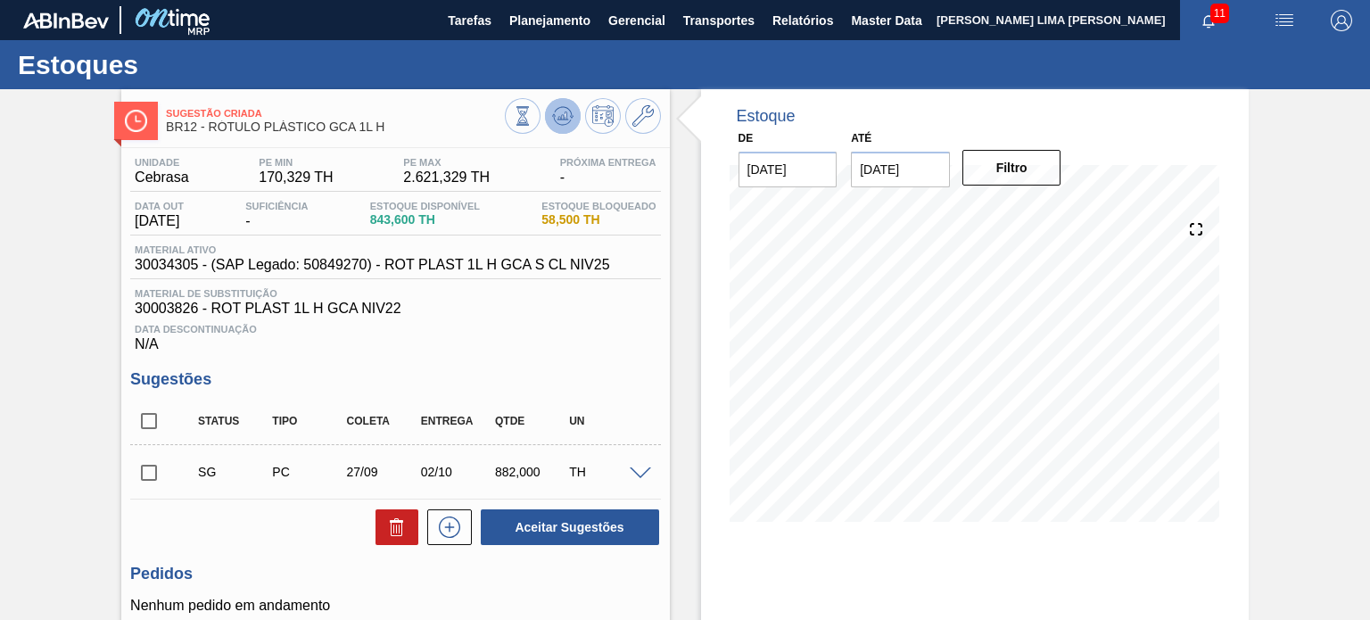
click at [560, 107] on icon at bounding box center [563, 112] width 18 height 10
click at [532, 115] on icon at bounding box center [523, 116] width 20 height 20
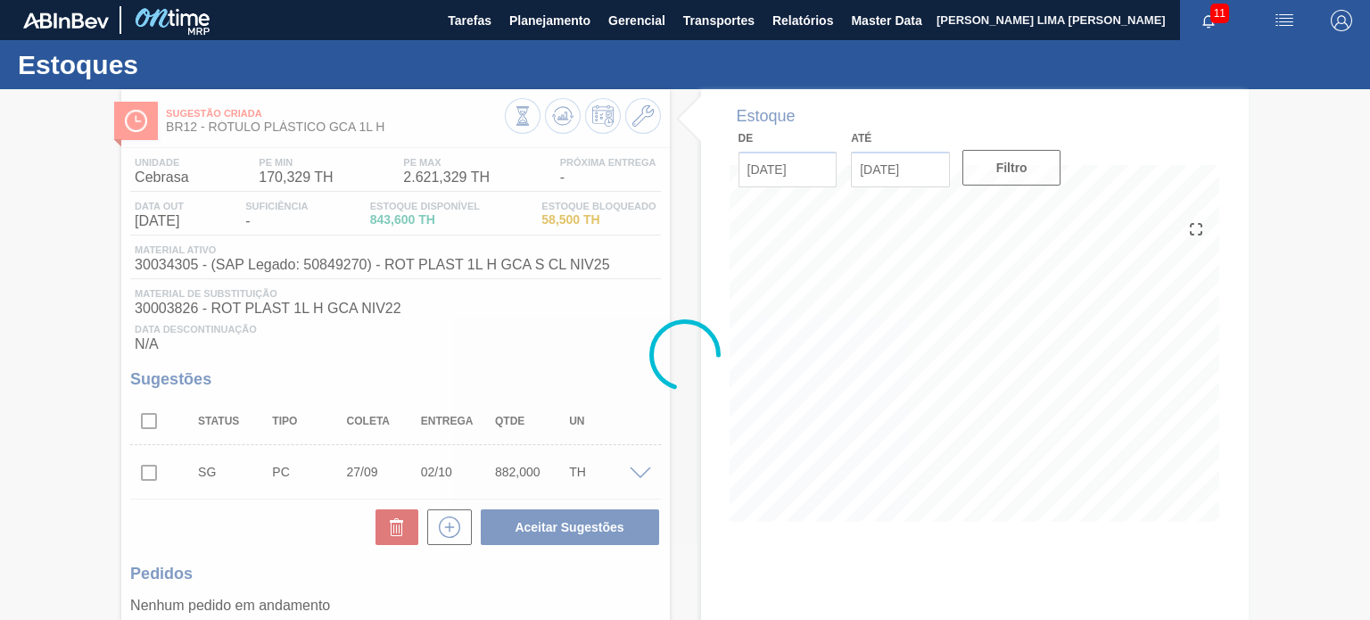
click at [383, 210] on div at bounding box center [685, 354] width 1370 height 531
click at [503, 128] on div at bounding box center [685, 354] width 1370 height 531
click at [506, 120] on div at bounding box center [685, 354] width 1370 height 531
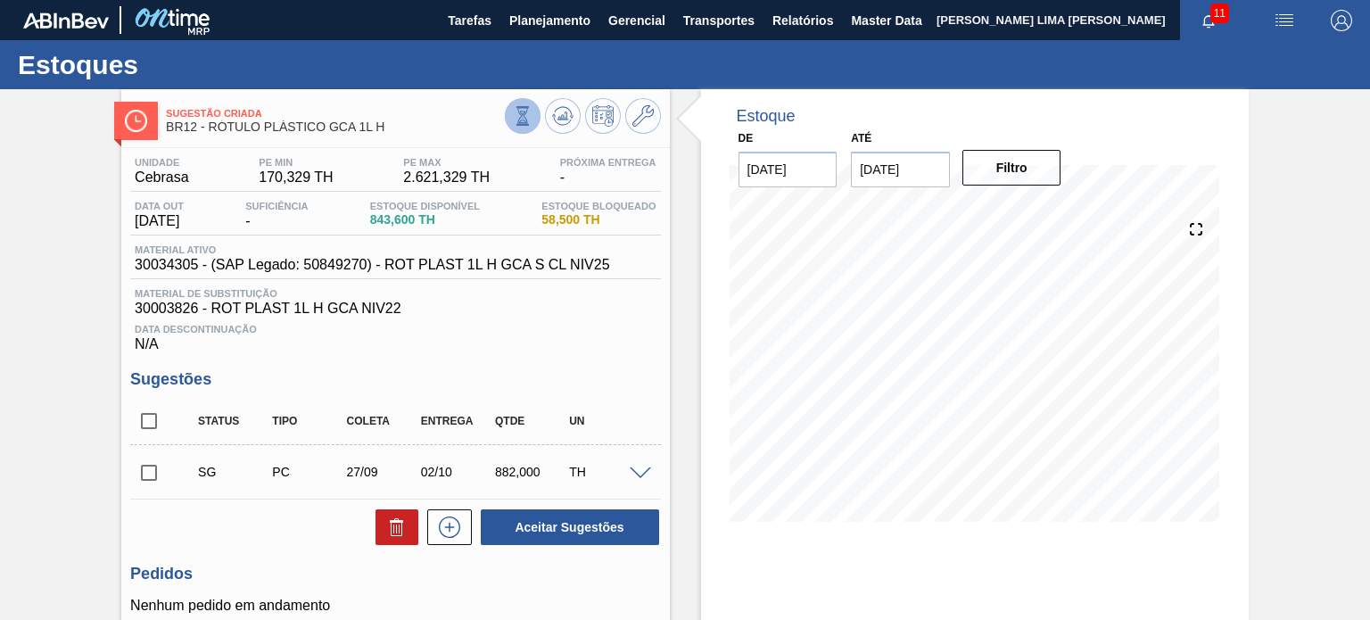
click at [514, 120] on icon at bounding box center [523, 116] width 20 height 20
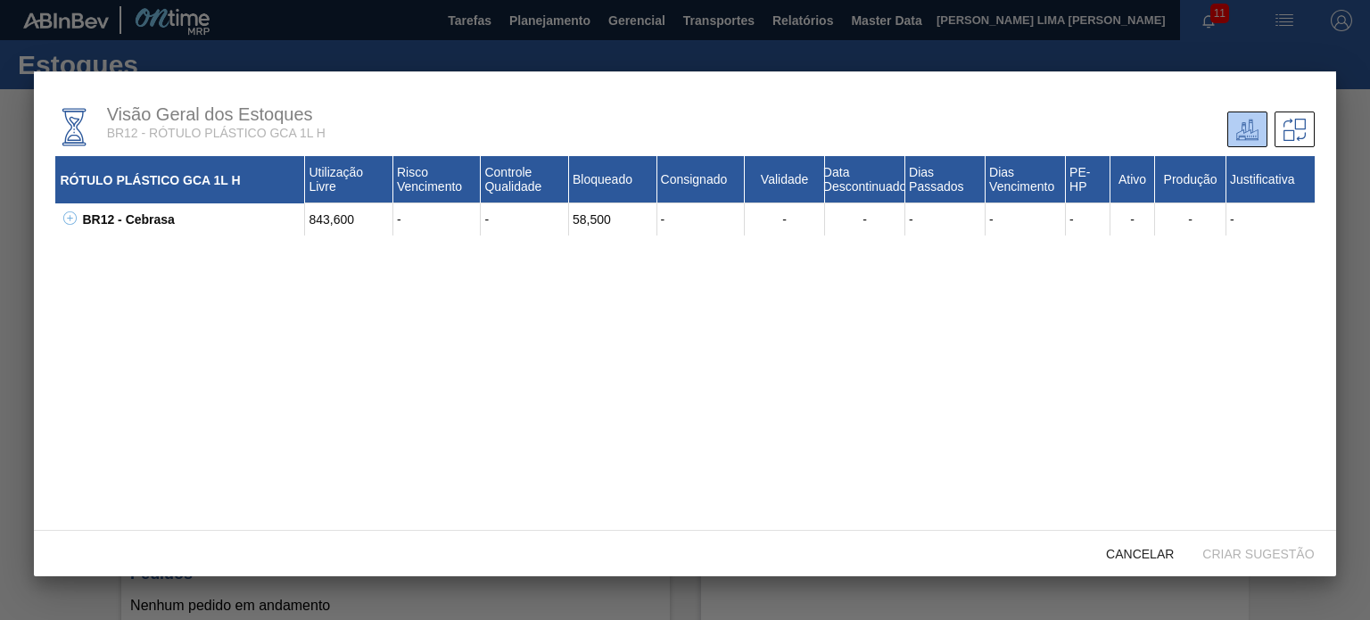
click at [77, 220] on div "BR12 - Cebrasa 843,600 - - 58,500 - - - - - - - - - 30003826 - ROT PLAST 1L H G…" at bounding box center [684, 219] width 1258 height 32
click at [75, 218] on icon at bounding box center [69, 217] width 13 height 13
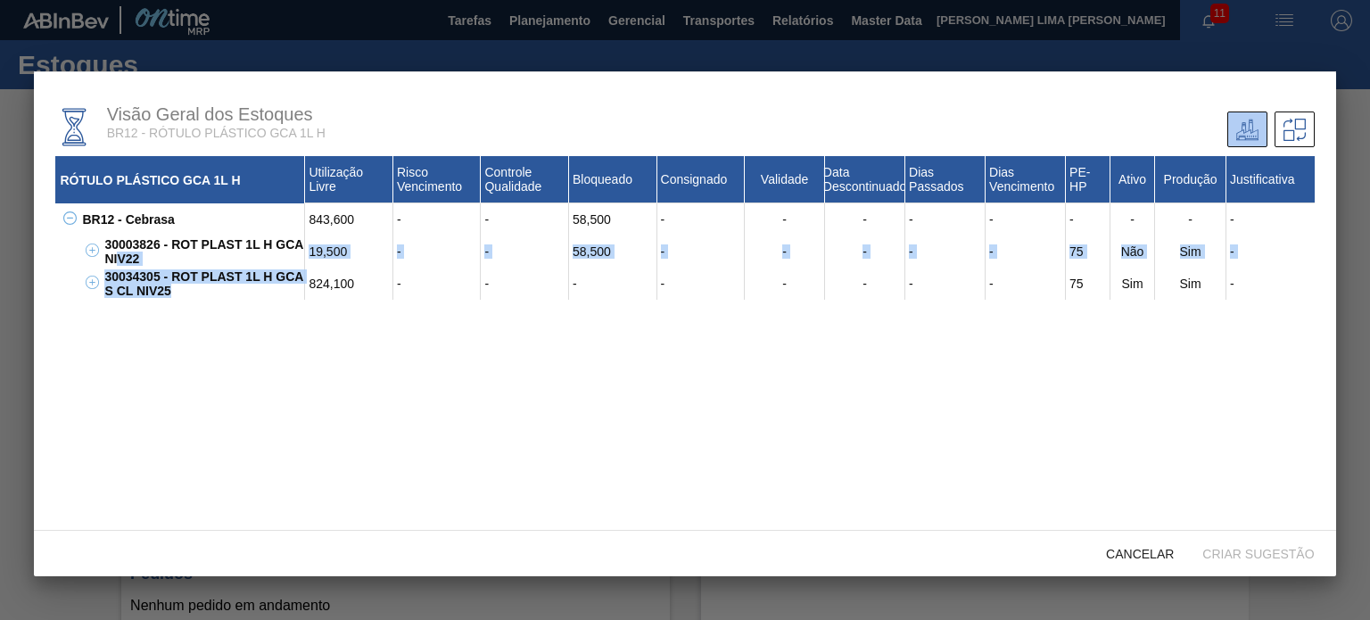
drag, startPoint x: 184, startPoint y: 293, endPoint x: 117, endPoint y: 269, distance: 71.1
click at [118, 269] on div "30034305 - ROT PLAST 1L H GCA S CL NIV25" at bounding box center [202, 284] width 205 height 32
click at [127, 276] on div "30034305 - ROT PLAST 1L H GCA S CL NIV25" at bounding box center [202, 284] width 205 height 32
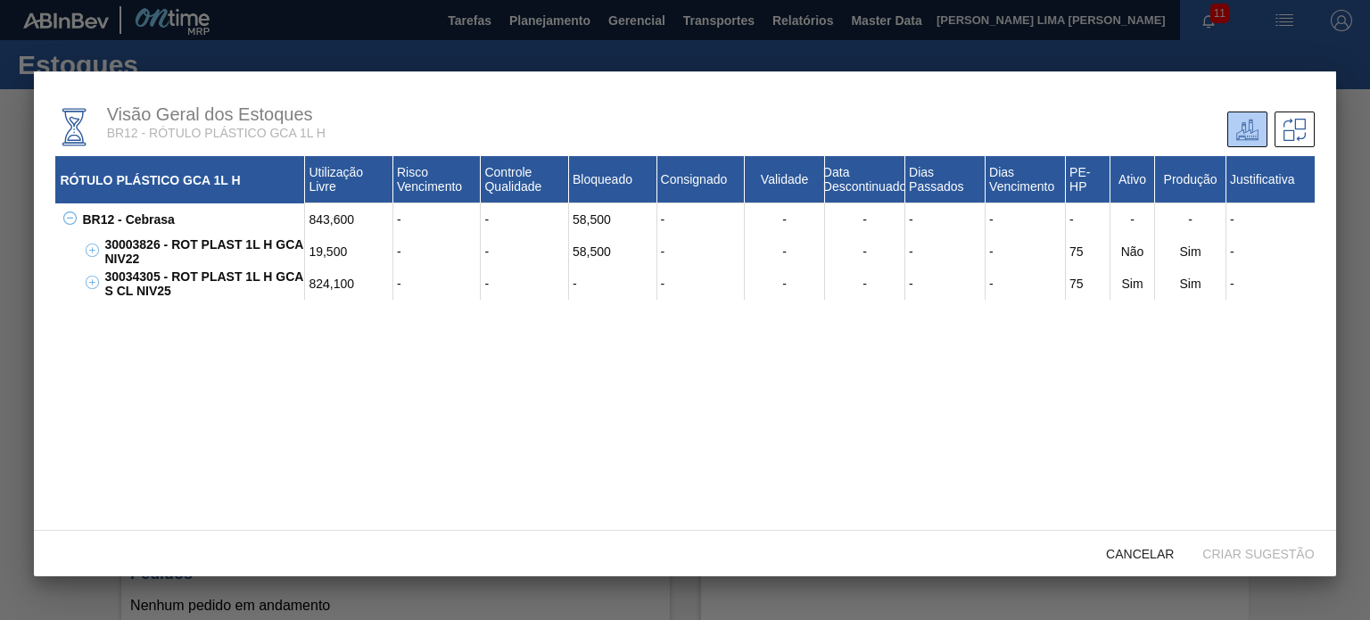
click at [107, 276] on div "30034305 - ROT PLAST 1L H GCA S CL NIV25" at bounding box center [202, 284] width 205 height 32
click at [110, 277] on div "30034305 - ROT PLAST 1L H GCA S CL NIV25" at bounding box center [202, 284] width 205 height 32
drag, startPoint x: 105, startPoint y: 276, endPoint x: 193, endPoint y: 288, distance: 88.3
click at [193, 288] on div "30034305 - ROT PLAST 1L H GCA S CL NIV25" at bounding box center [202, 284] width 205 height 32
copy div "30034305 - ROT PLAST 1L H GCA S CL NIV25"
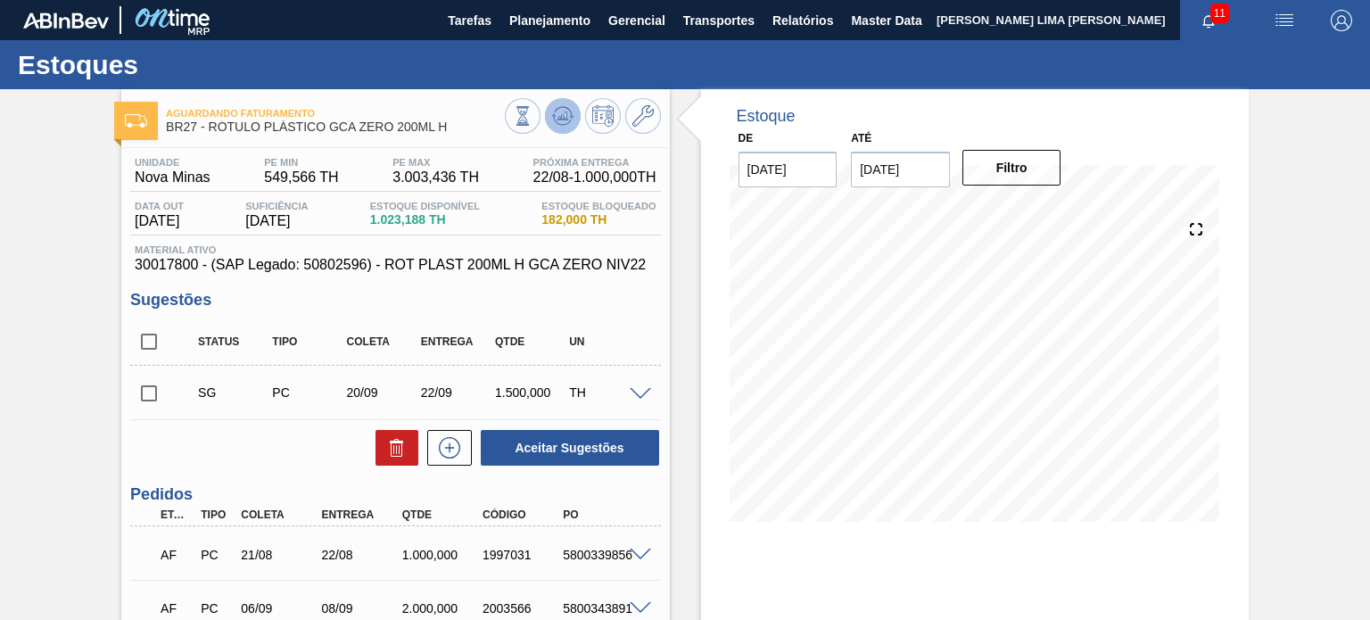
click at [532, 120] on icon at bounding box center [523, 116] width 20 height 20
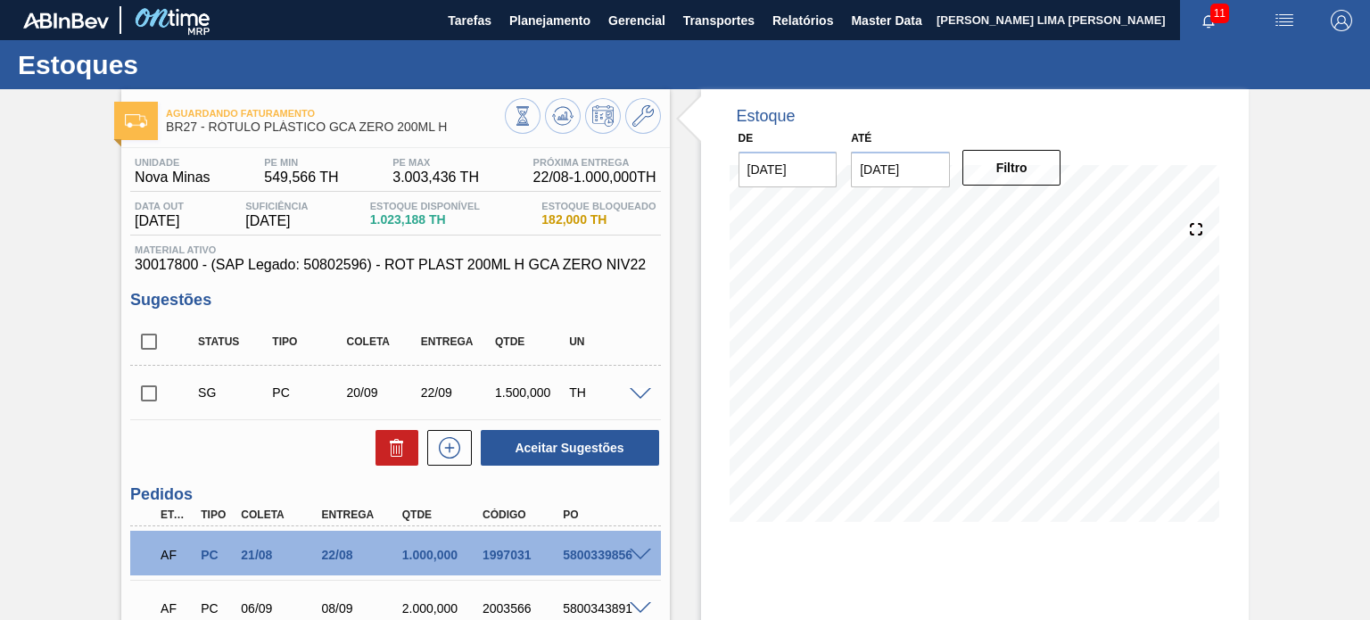
scroll to position [89, 0]
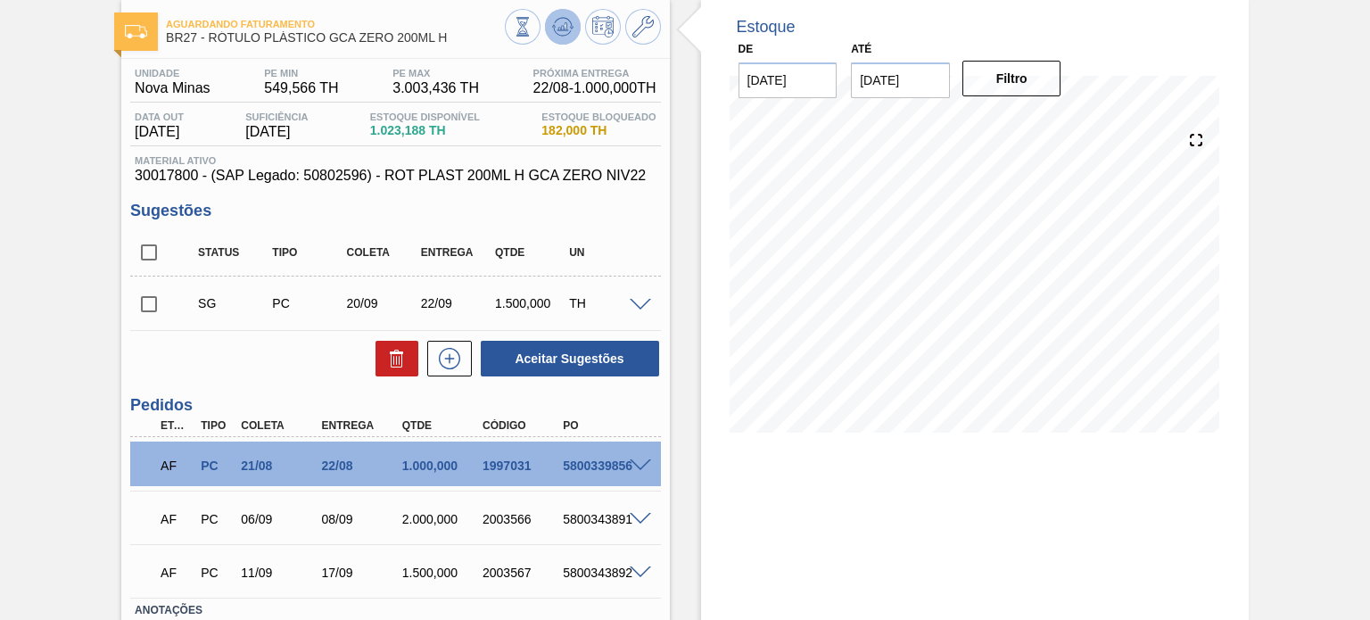
click at [564, 27] on g at bounding box center [562, 27] width 21 height 19
click at [638, 460] on span at bounding box center [640, 465] width 21 height 13
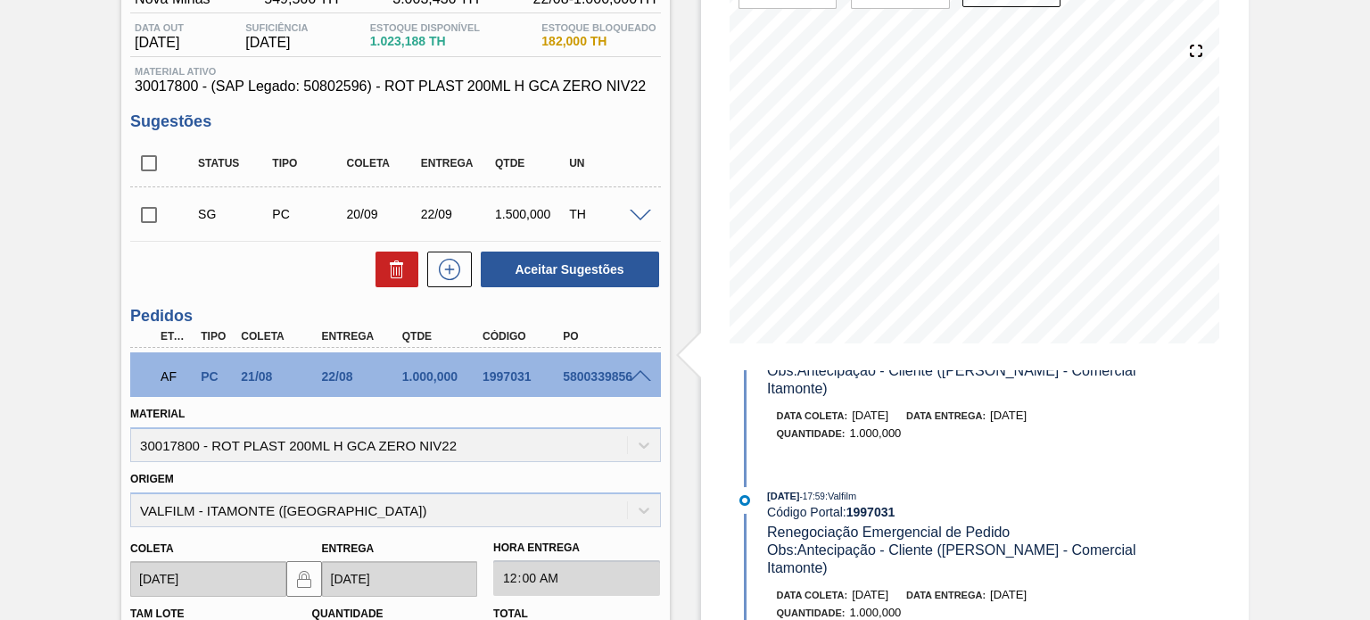
click at [637, 370] on span at bounding box center [640, 376] width 21 height 13
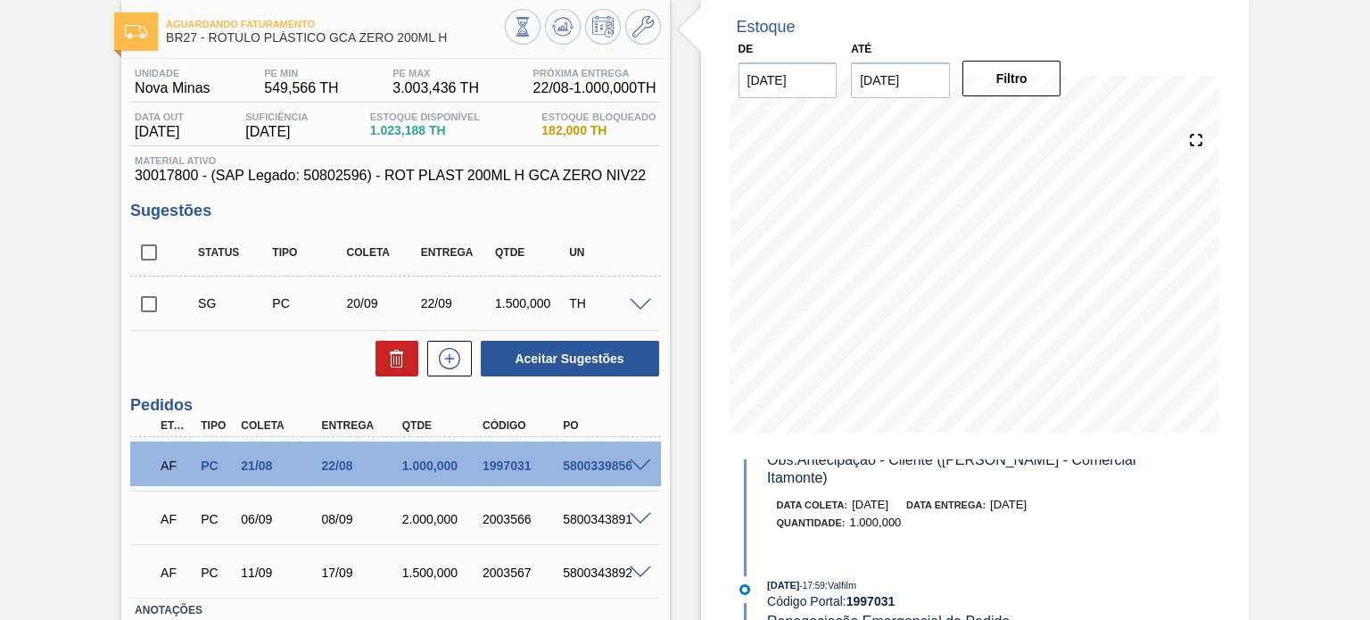
click at [492, 463] on div "1997031" at bounding box center [522, 465] width 88 height 14
copy div "1997031"
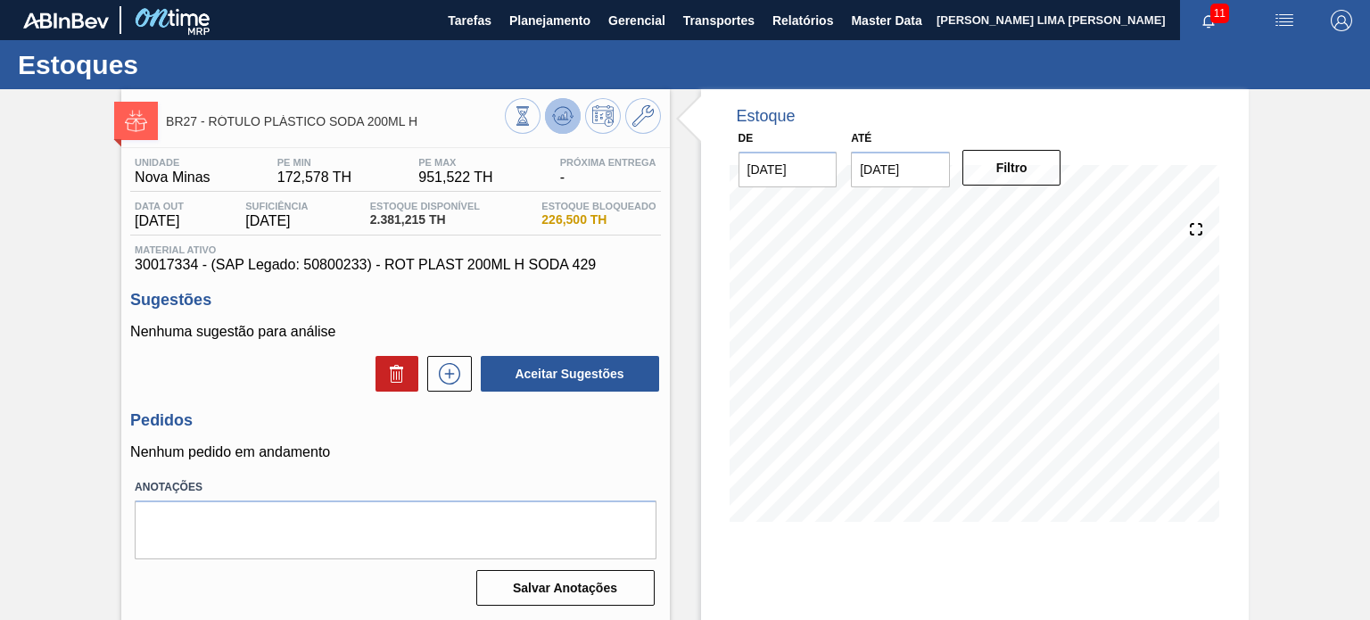
click at [532, 113] on icon at bounding box center [523, 116] width 20 height 20
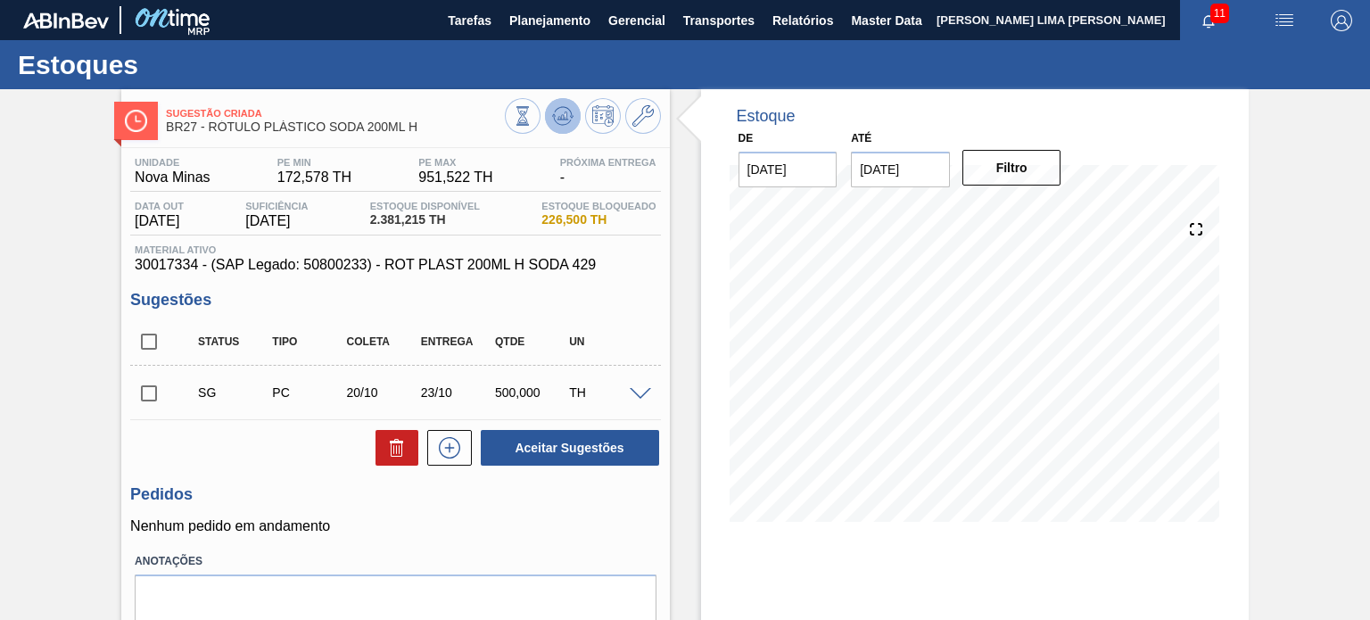
click at [532, 121] on icon at bounding box center [523, 116] width 20 height 20
drag, startPoint x: 380, startPoint y: 223, endPoint x: 439, endPoint y: 224, distance: 58.9
click at [439, 224] on span "2.381,215 TH" at bounding box center [425, 219] width 110 height 13
copy span "2.381,215"
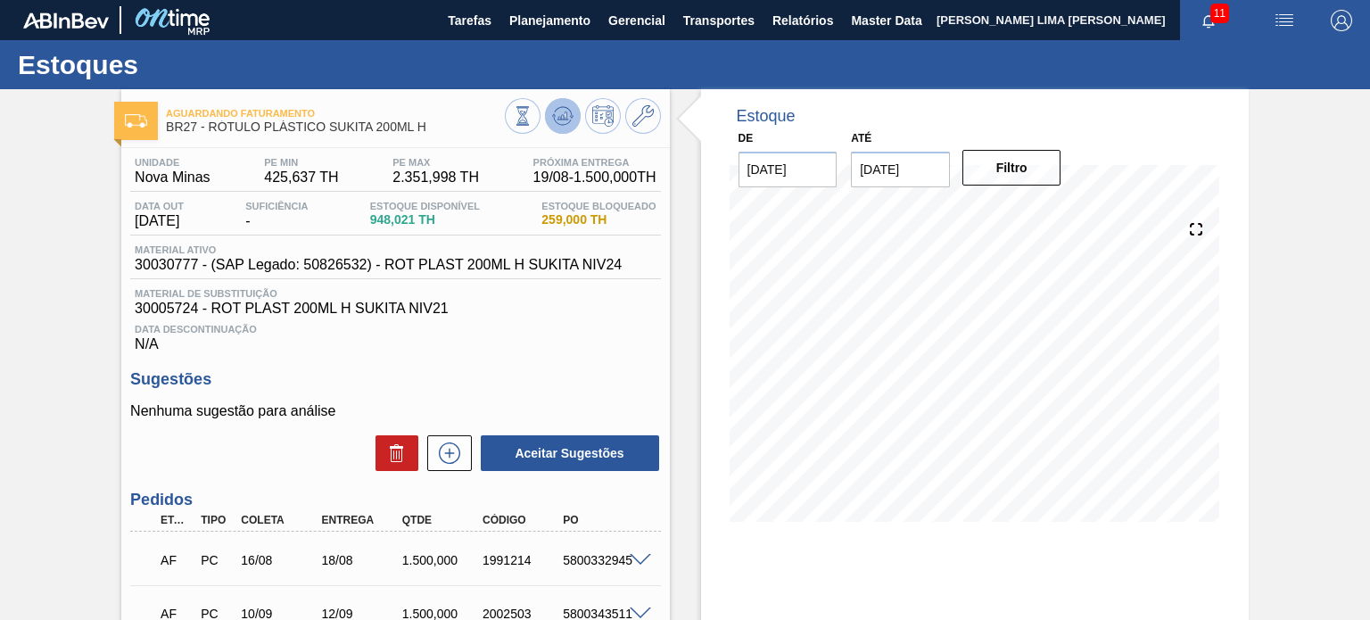
click at [532, 120] on icon at bounding box center [523, 116] width 20 height 20
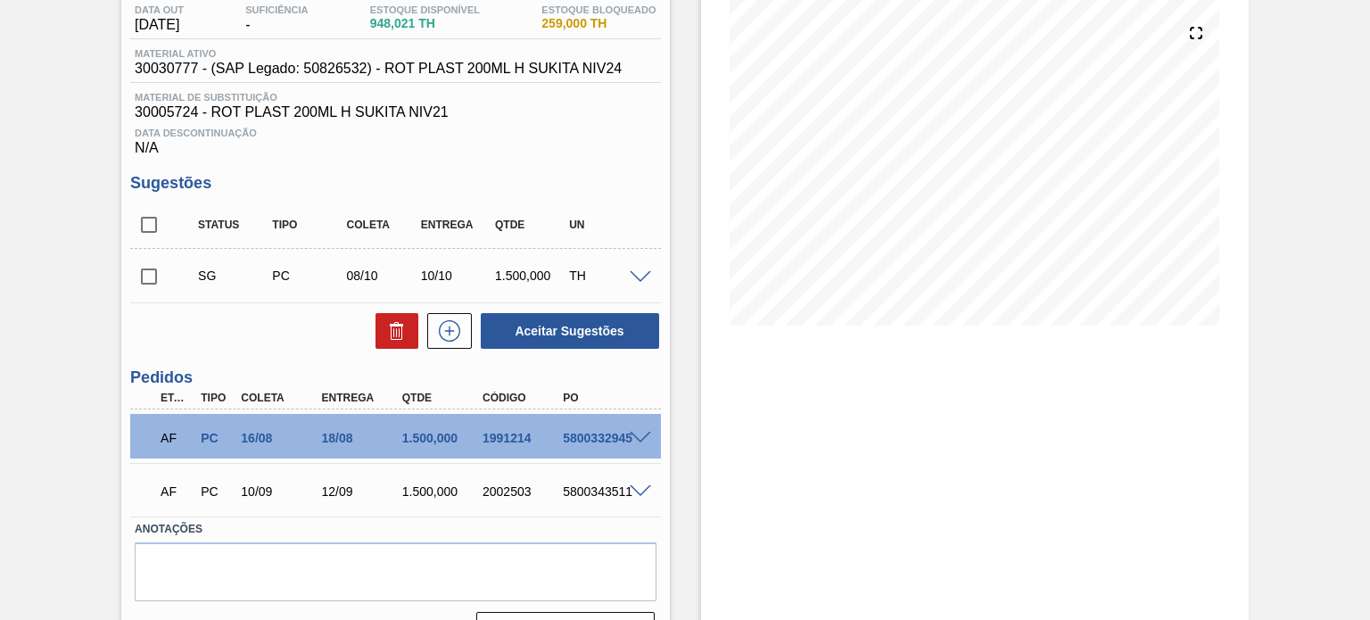
scroll to position [239, 0]
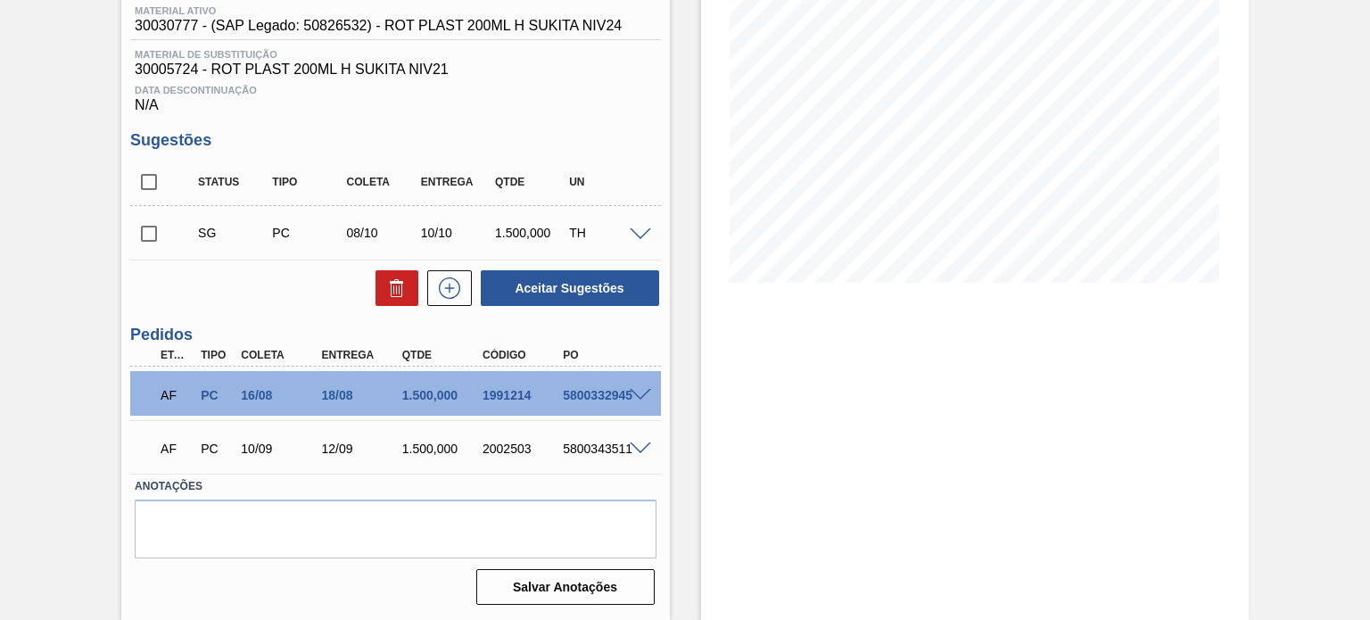
click at [638, 389] on span at bounding box center [640, 395] width 21 height 13
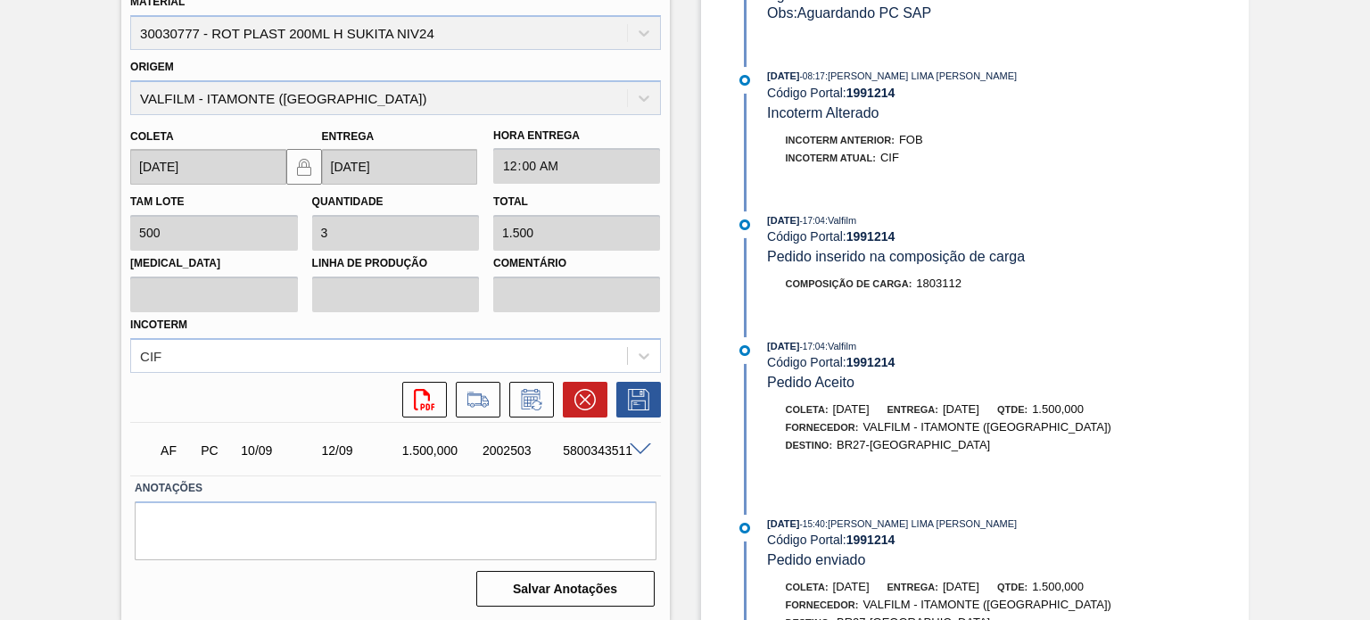
scroll to position [203, 0]
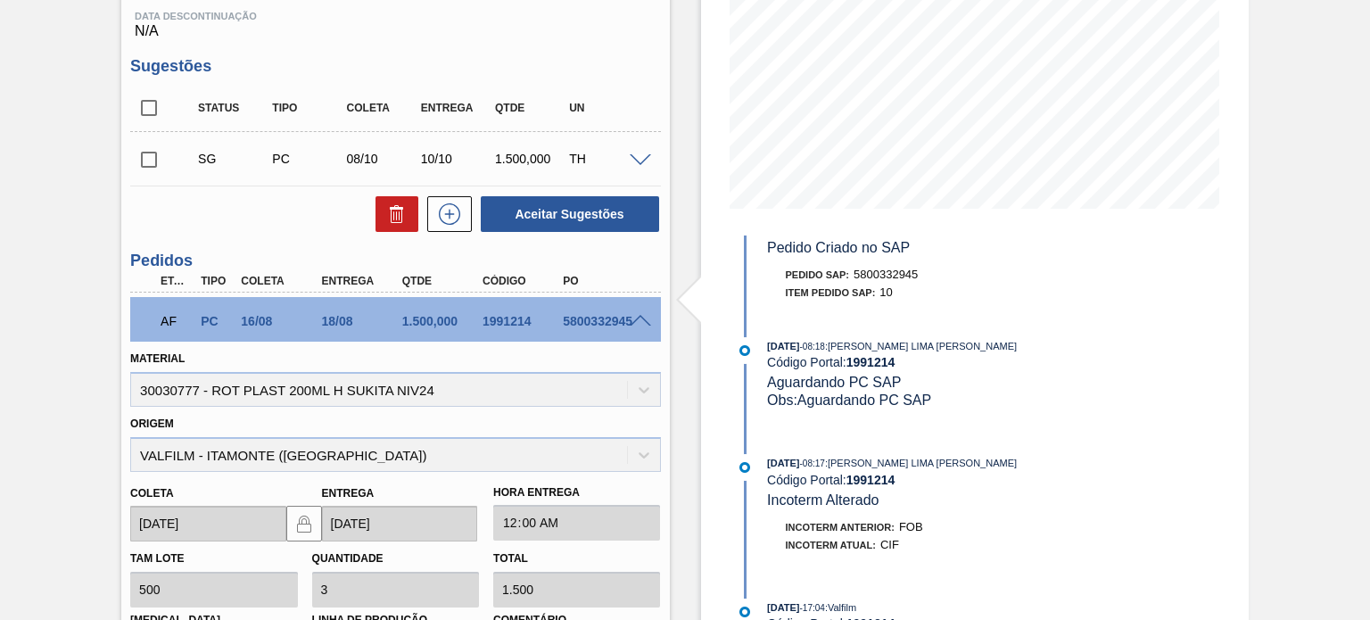
click at [637, 325] on span at bounding box center [640, 321] width 21 height 13
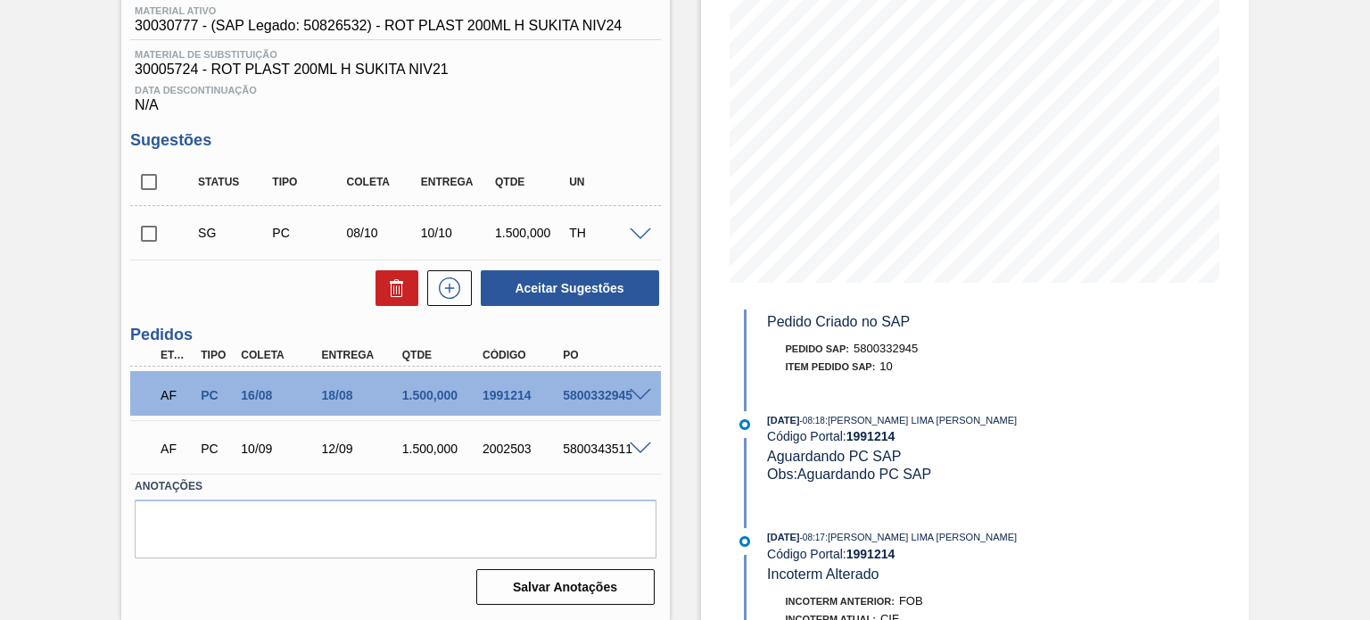
click at [638, 446] on span at bounding box center [640, 448] width 21 height 13
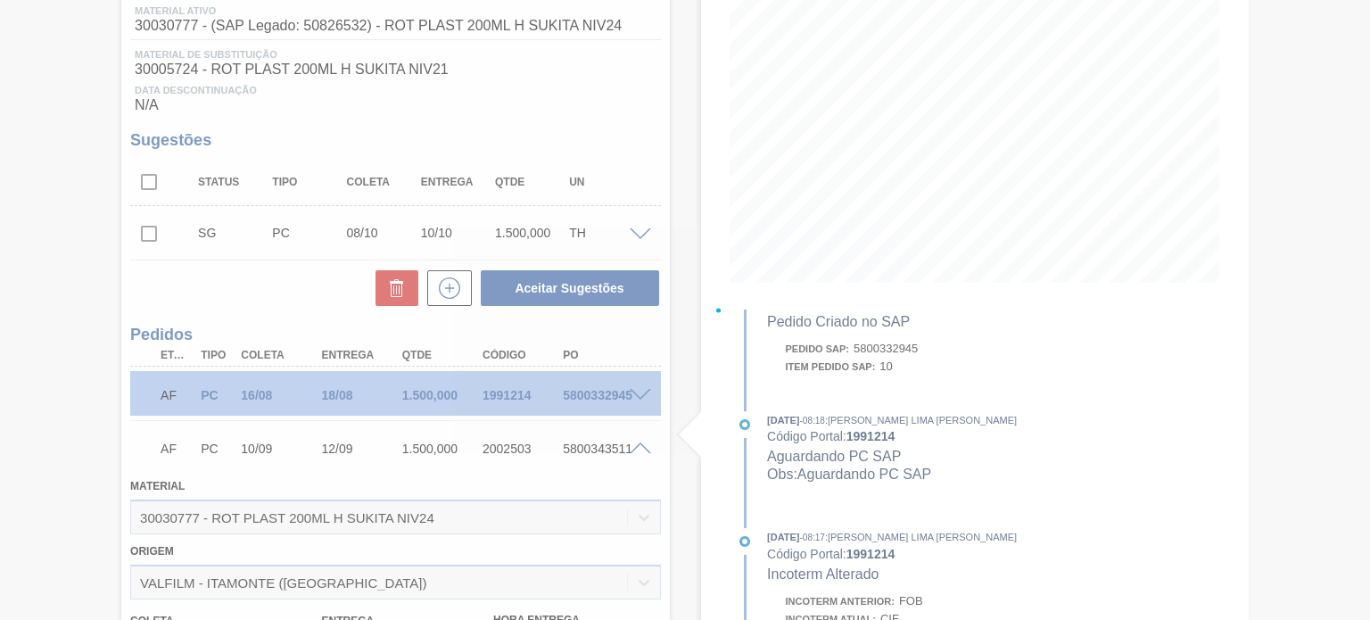
scroll to position [313, 0]
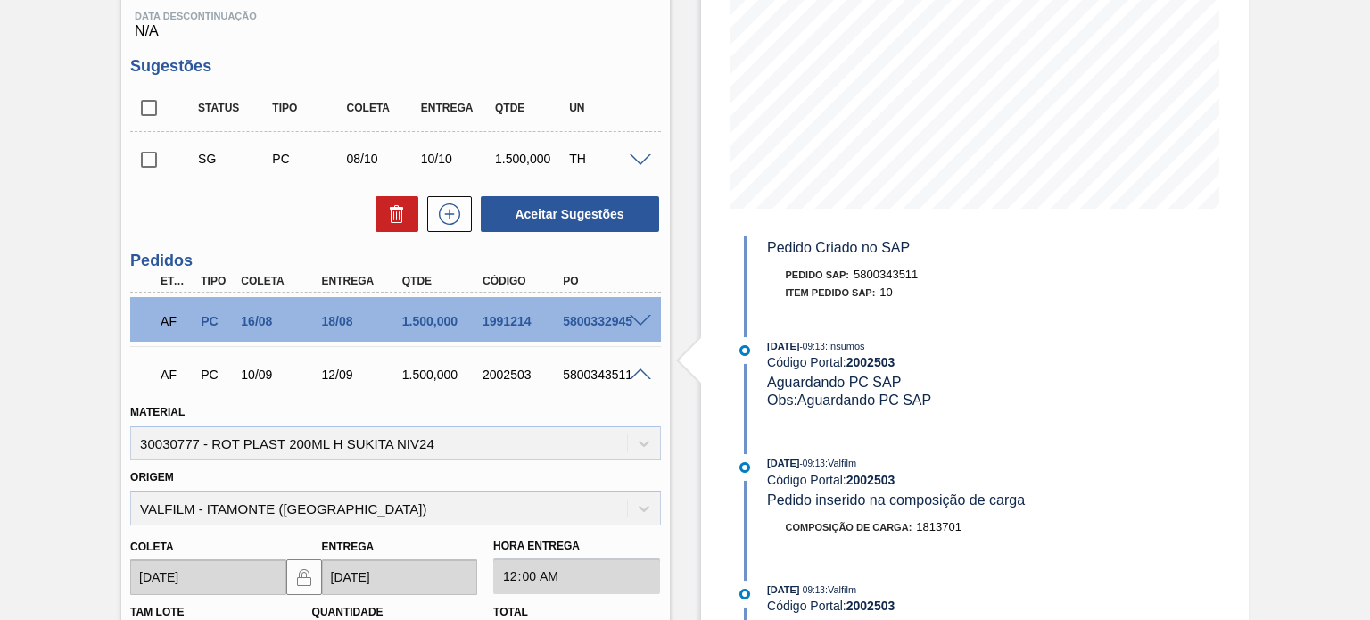
click at [639, 369] on span at bounding box center [640, 374] width 21 height 13
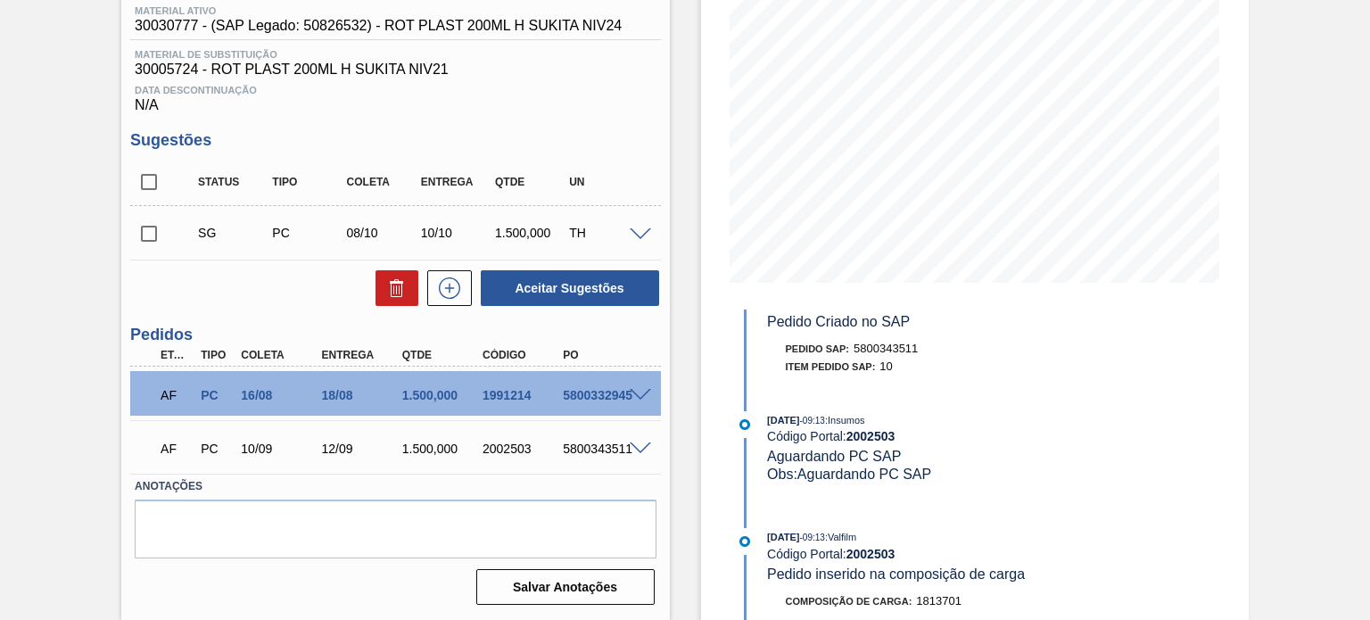
scroll to position [239, 0]
click at [514, 393] on div "1991214" at bounding box center [522, 395] width 88 height 14
copy div "1991214"
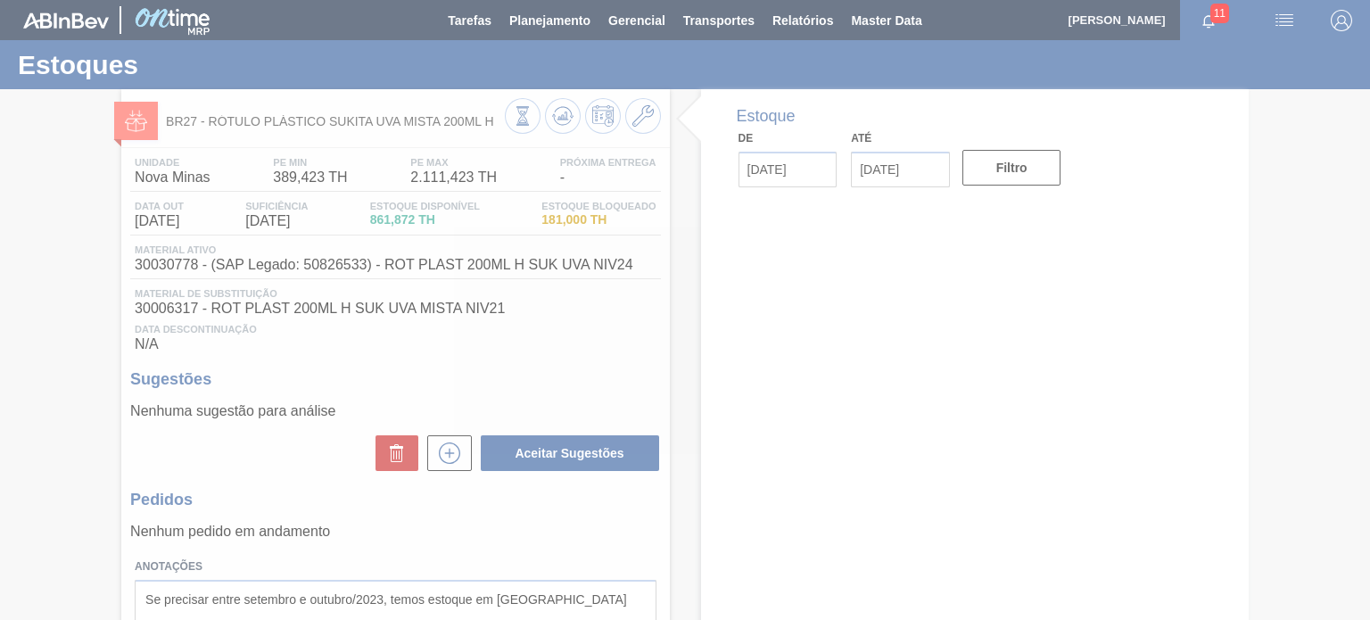
click at [556, 121] on div at bounding box center [685, 310] width 1370 height 620
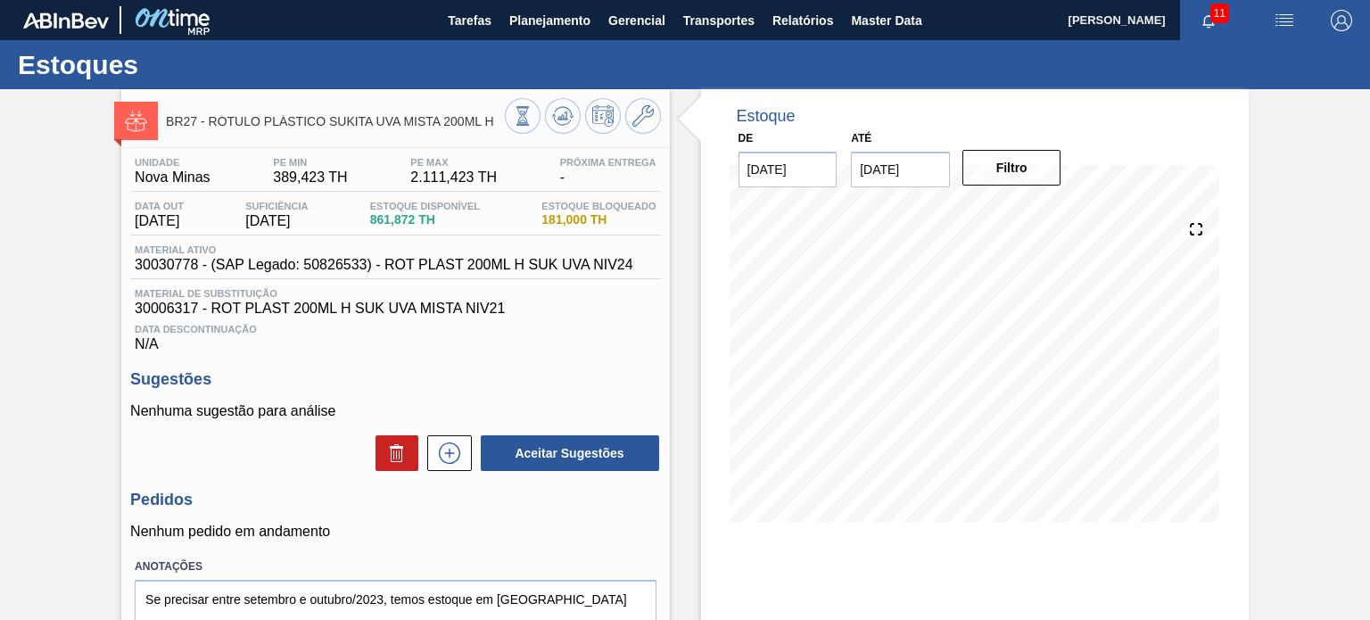
click at [532, 121] on icon at bounding box center [523, 116] width 20 height 20
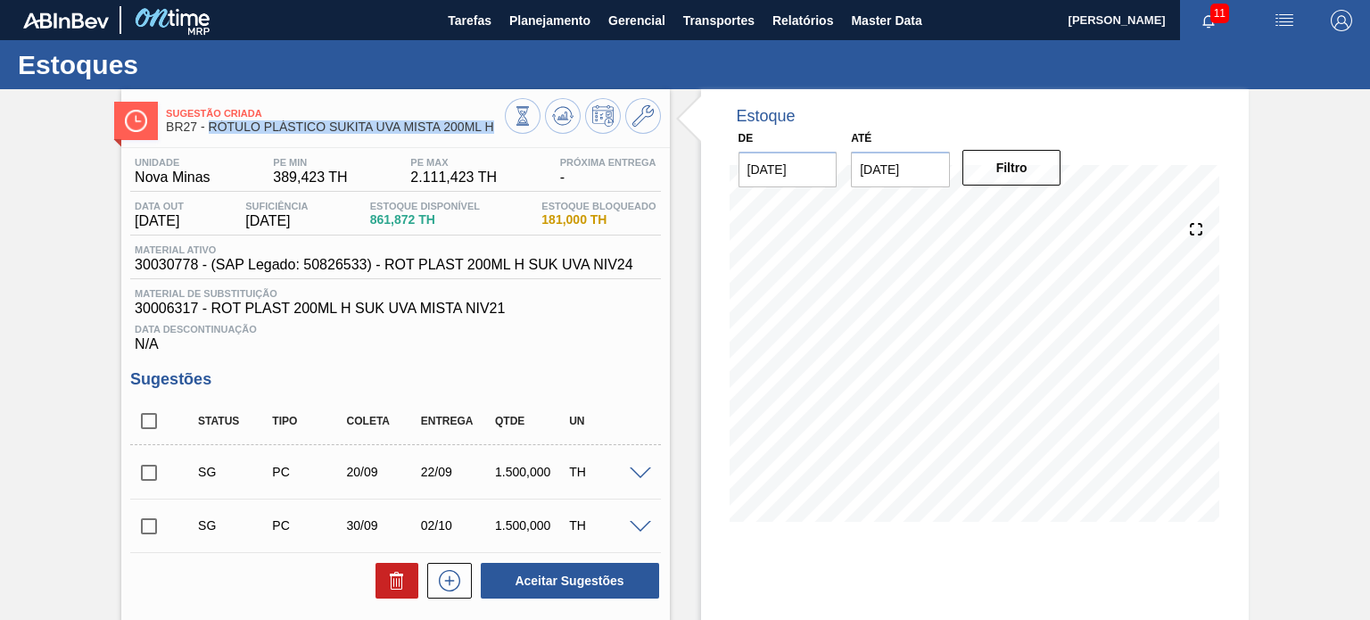
drag, startPoint x: 494, startPoint y: 132, endPoint x: 207, endPoint y: 133, distance: 287.1
click at [207, 133] on span "BR27 - RÓTULO PLÁSTICO SUKITA UVA MISTA 200ML H" at bounding box center [335, 126] width 338 height 13
copy span "RÓTULO PLÁSTICO SUKITA UVA MISTA 200ML H"
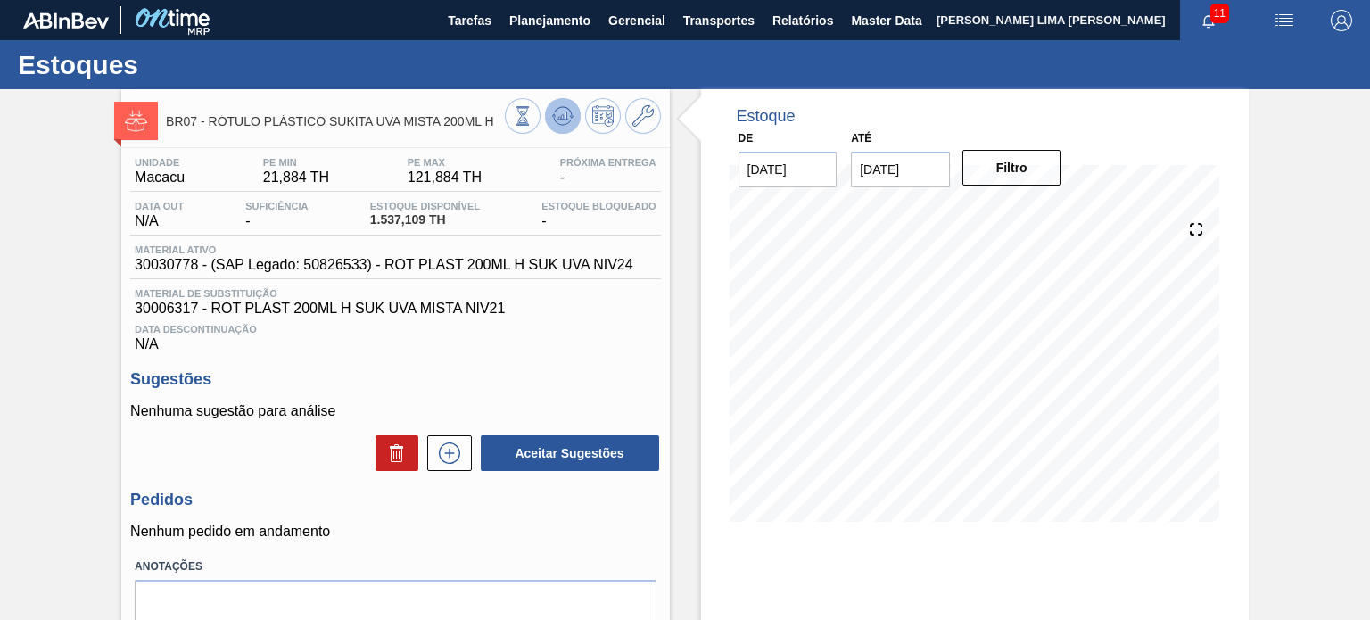
click at [560, 124] on icon at bounding box center [562, 120] width 18 height 9
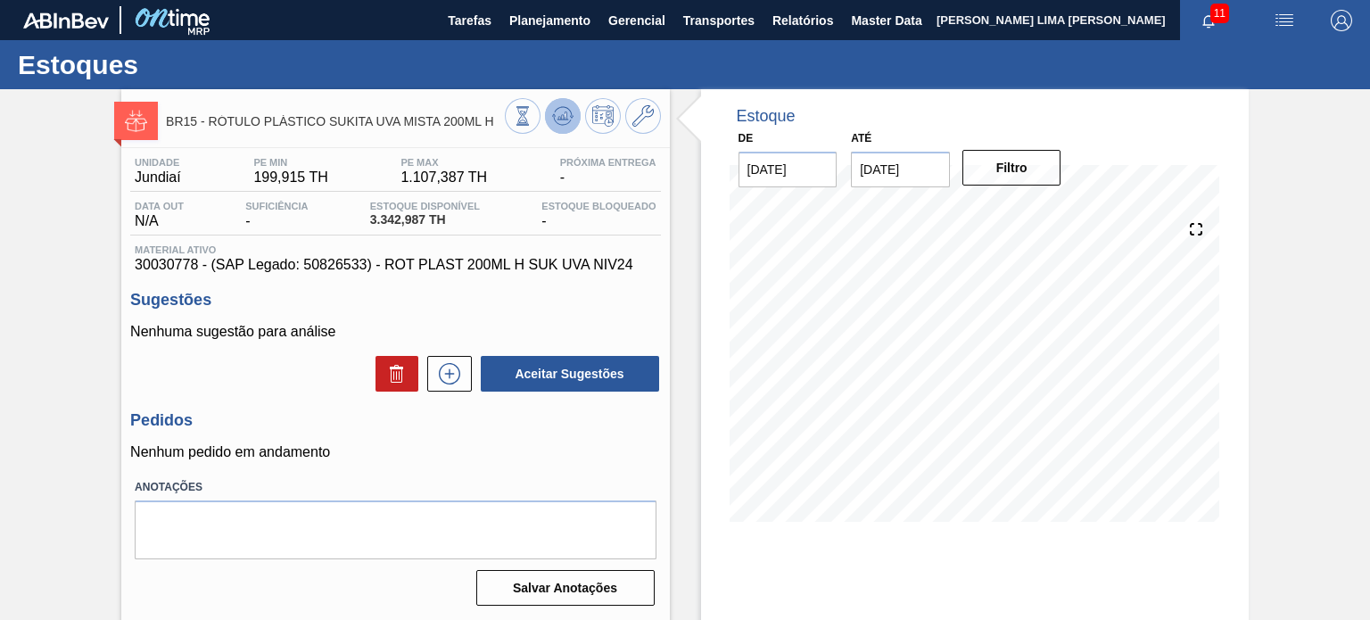
click at [532, 113] on icon at bounding box center [523, 116] width 20 height 20
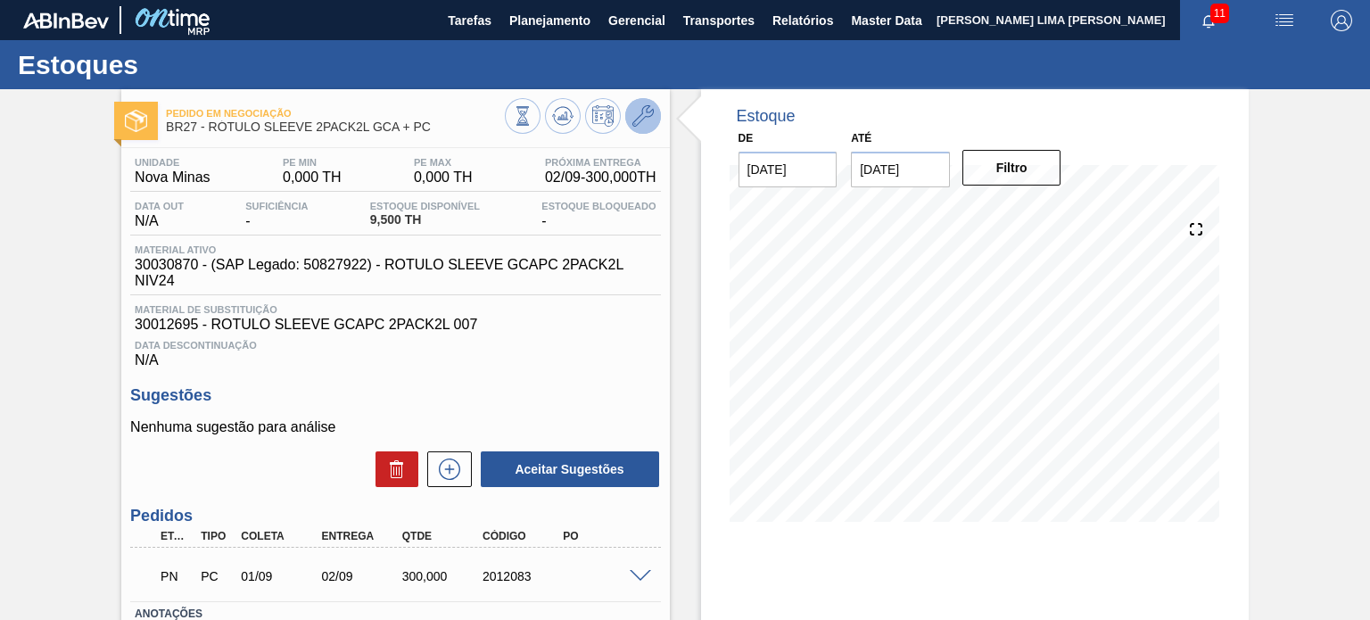
click at [638, 118] on icon at bounding box center [642, 115] width 21 height 21
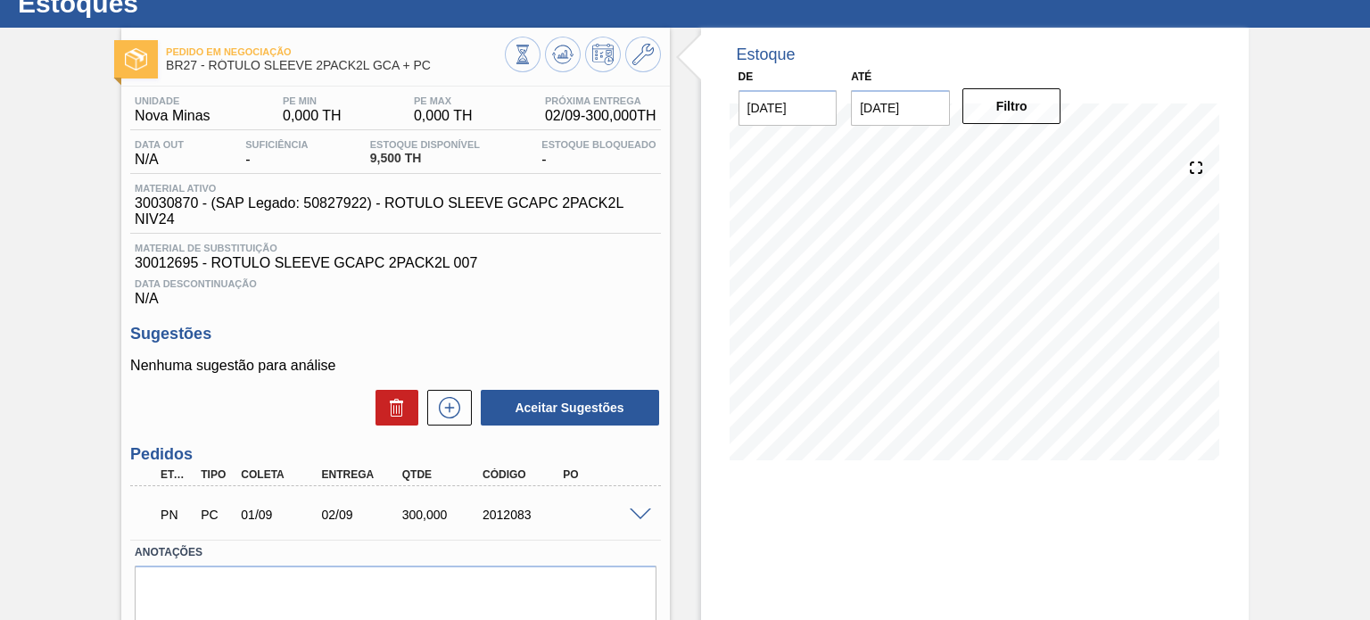
scroll to position [89, 0]
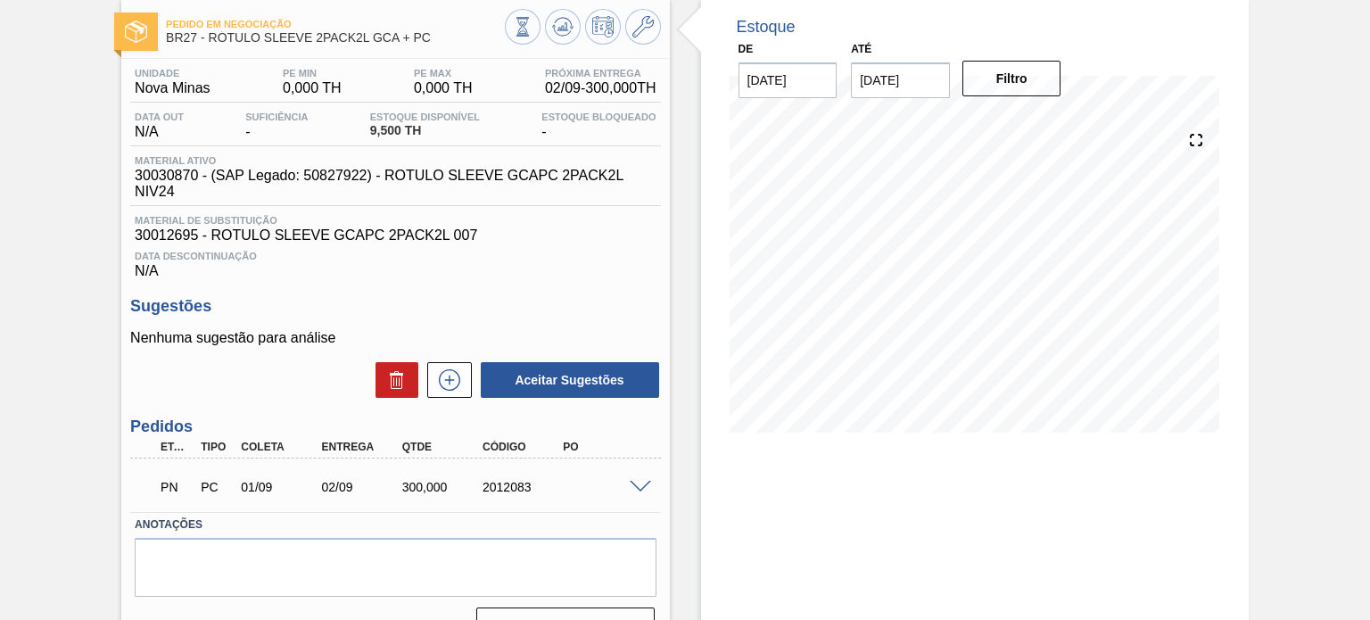
click at [646, 474] on div "PN PC 01/09 02/09 300,000 2012083" at bounding box center [395, 485] width 530 height 45
click at [645, 478] on div "PN PC 01/09 02/09 300,000 2012083" at bounding box center [395, 485] width 530 height 45
click at [641, 482] on span at bounding box center [640, 487] width 21 height 13
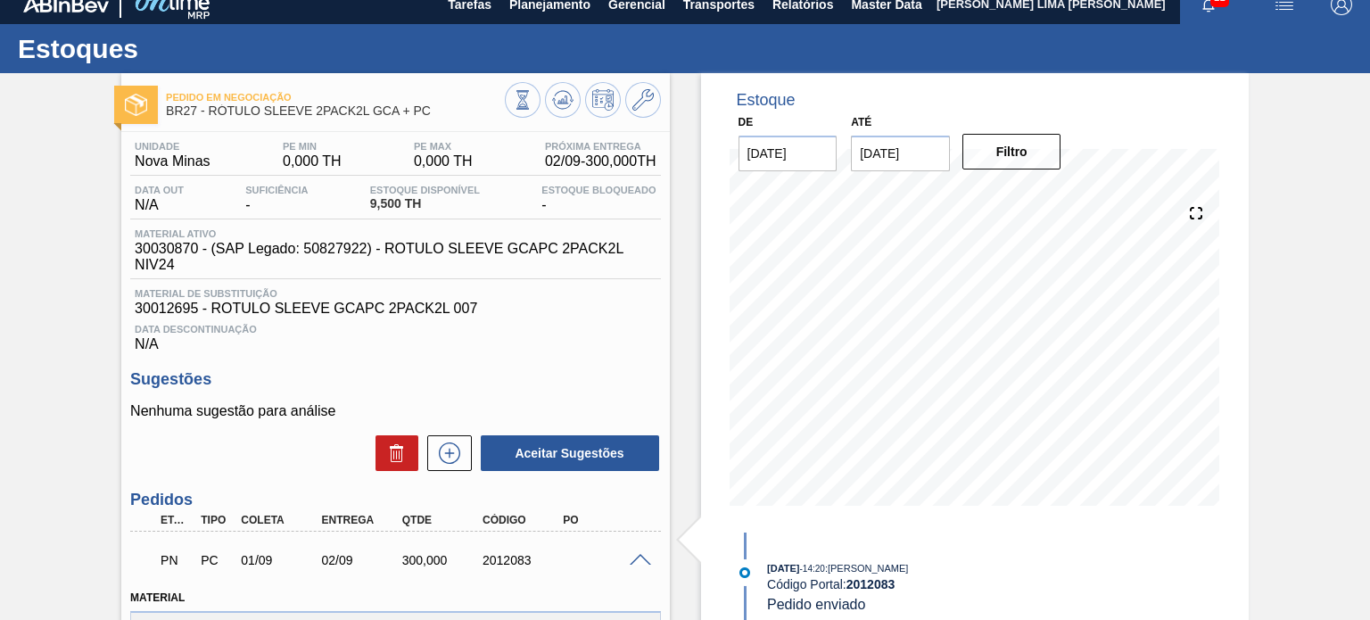
scroll to position [0, 0]
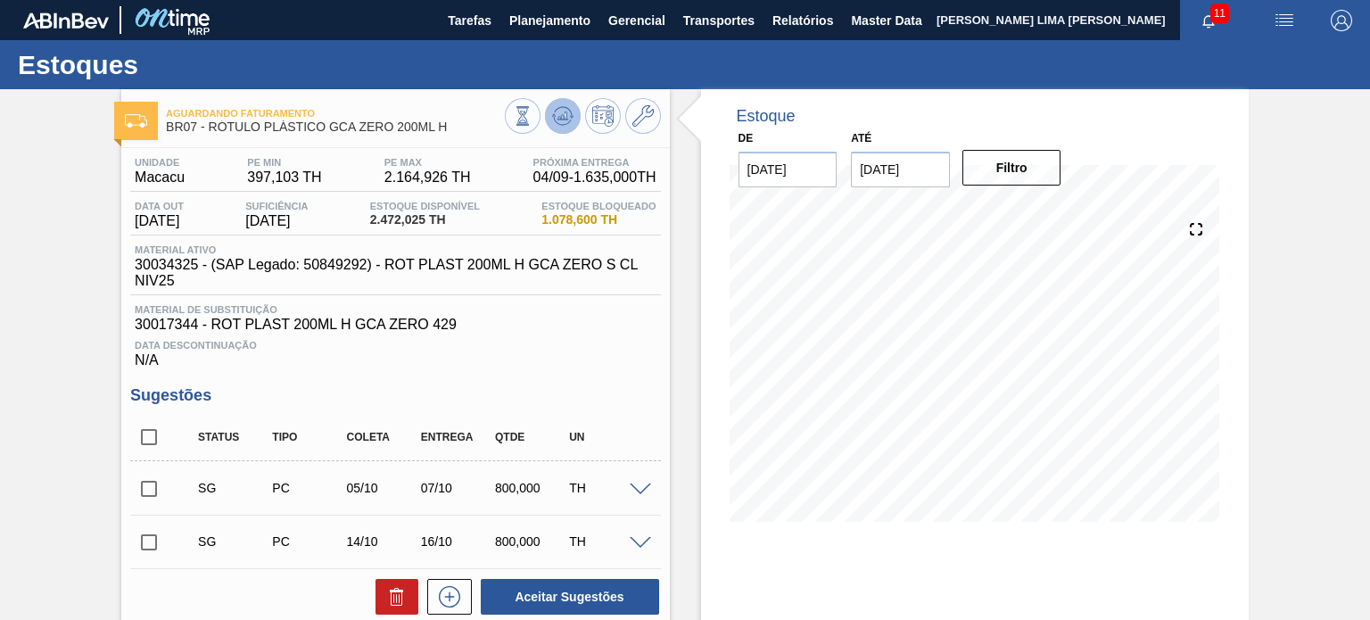
click at [532, 114] on icon at bounding box center [523, 116] width 20 height 20
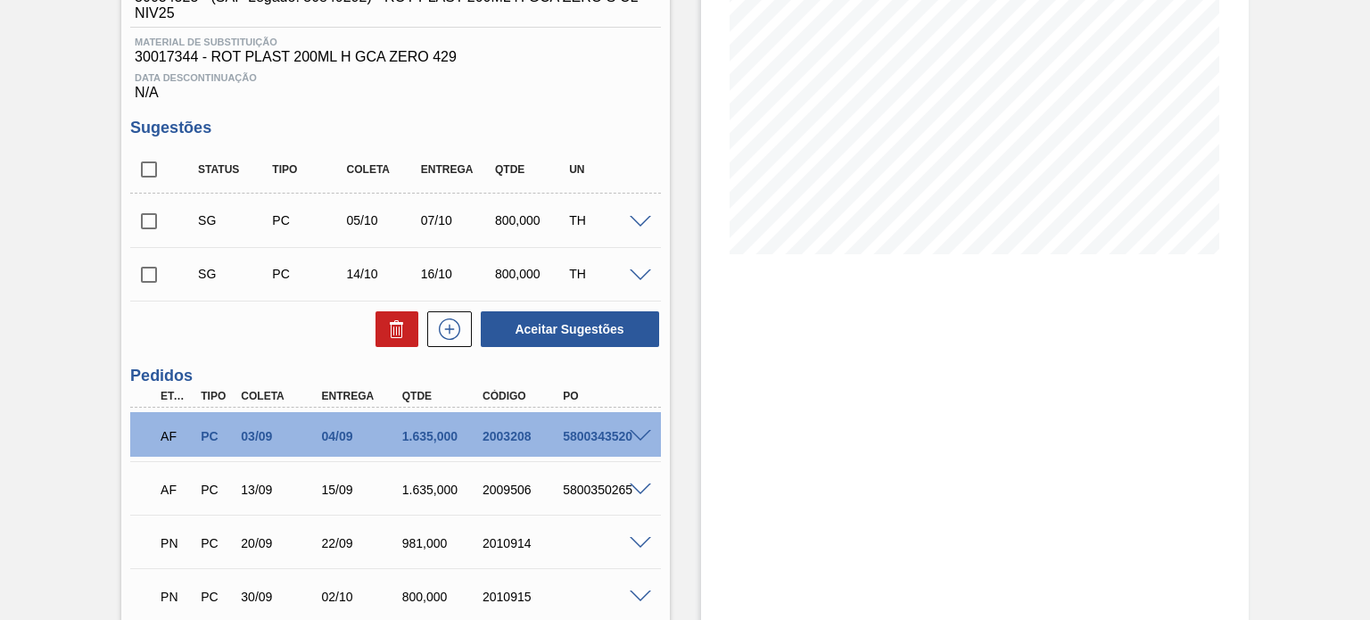
scroll to position [357, 0]
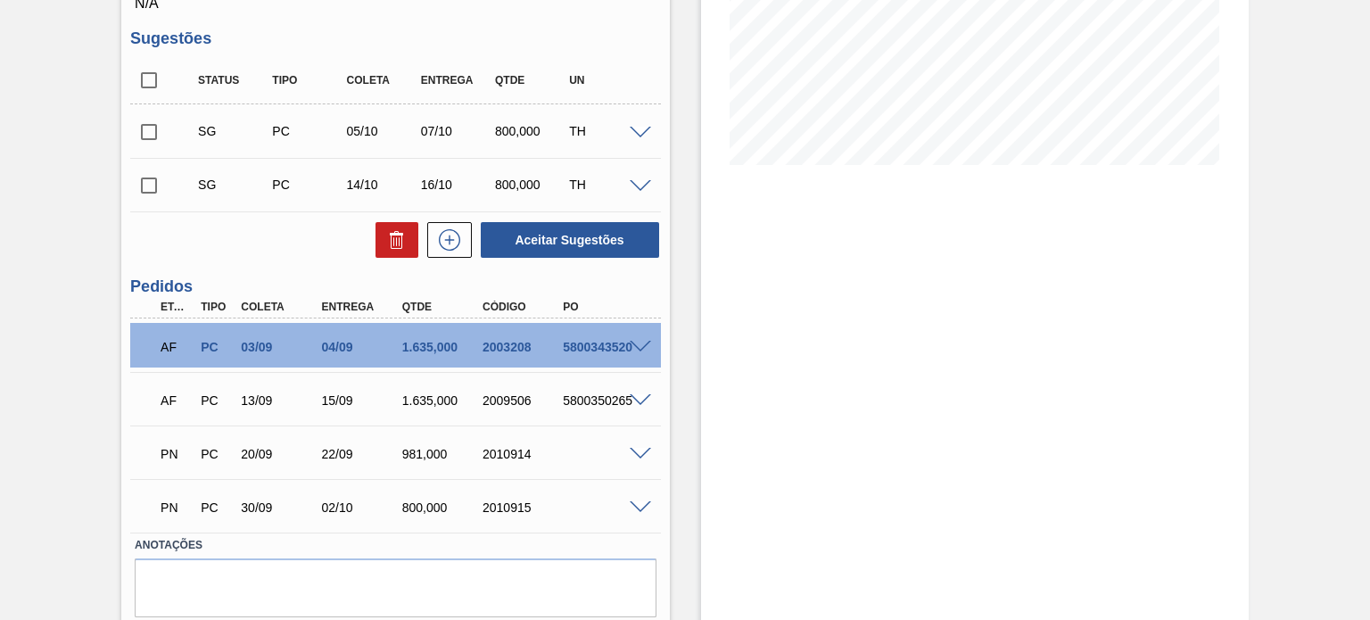
click at [632, 449] on span at bounding box center [640, 454] width 21 height 13
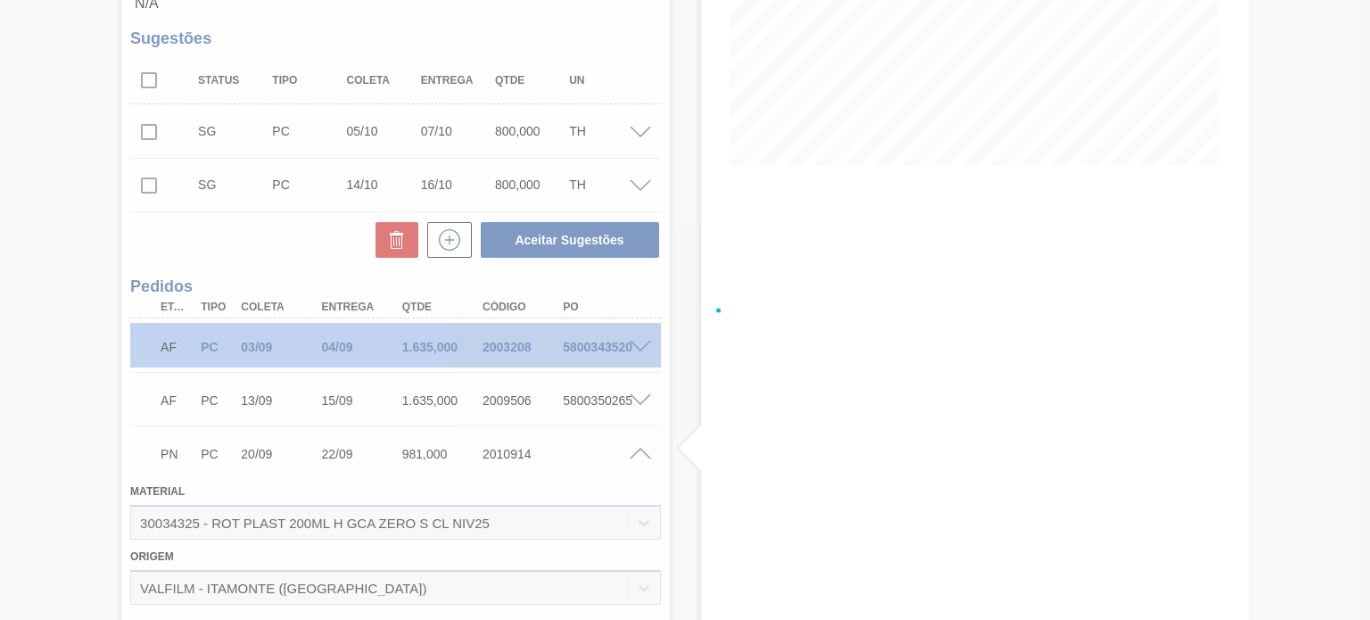
click at [638, 452] on div at bounding box center [685, 310] width 1370 height 620
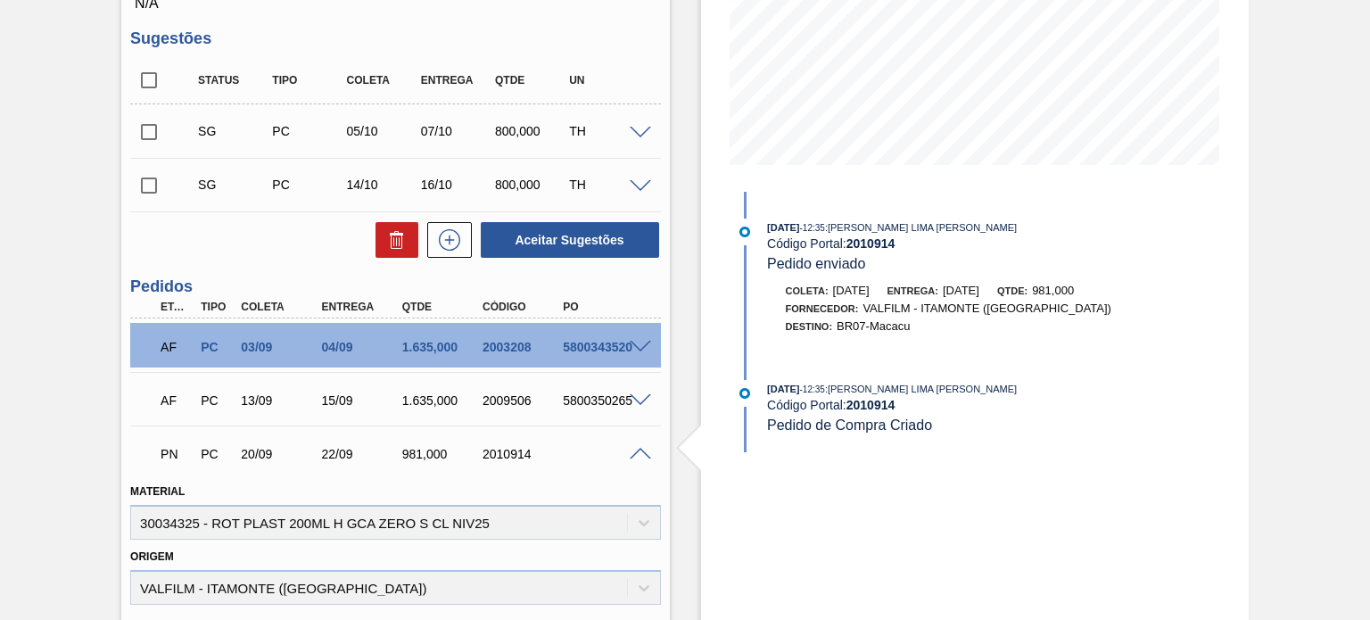
click at [640, 452] on span at bounding box center [640, 454] width 21 height 13
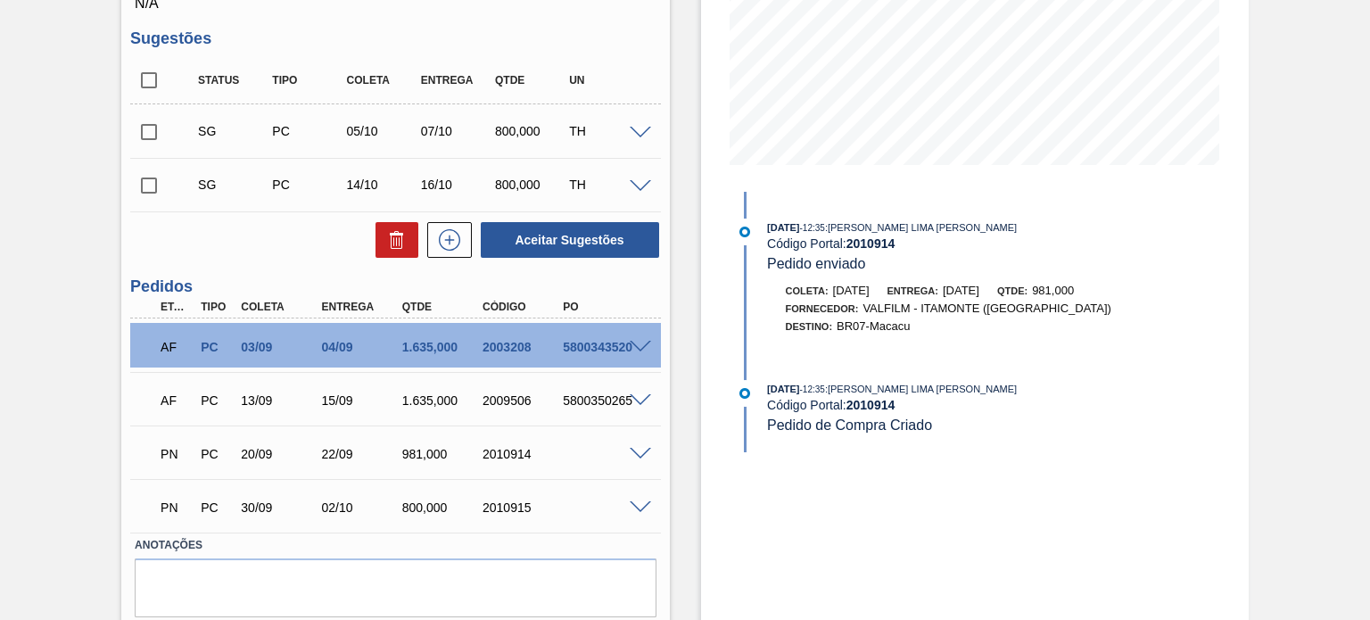
click at [640, 452] on span at bounding box center [640, 454] width 21 height 13
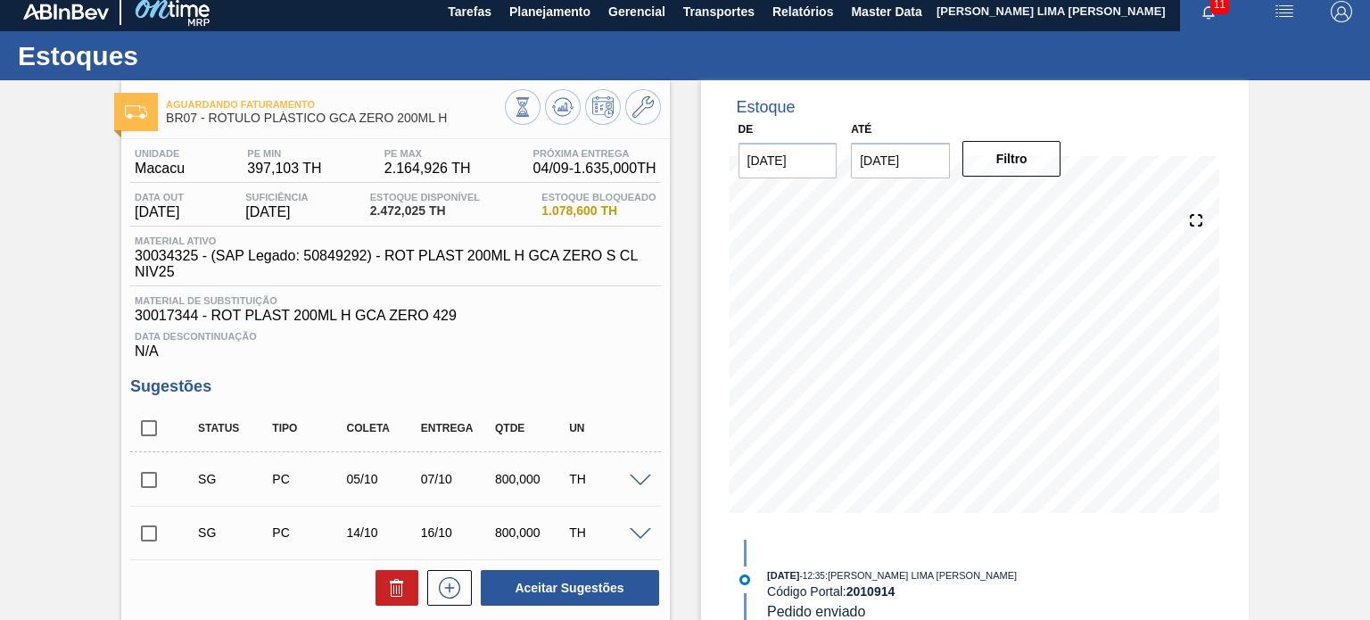
scroll to position [0, 0]
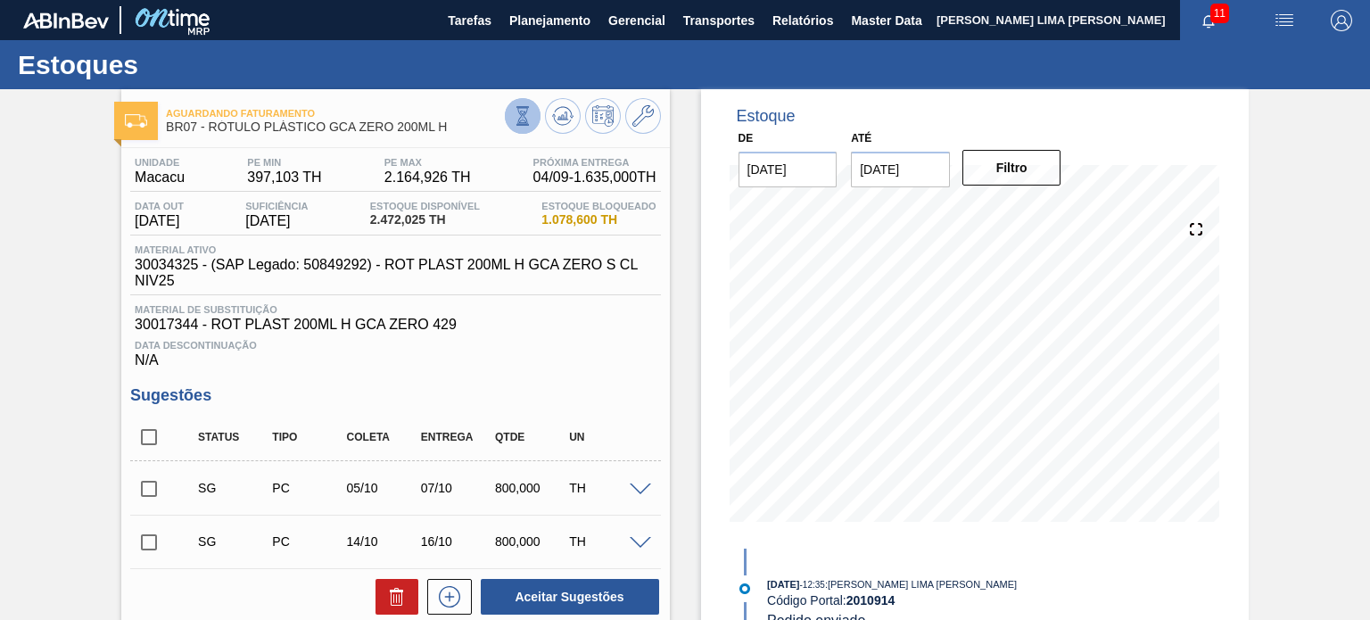
click at [513, 124] on icon at bounding box center [523, 116] width 20 height 20
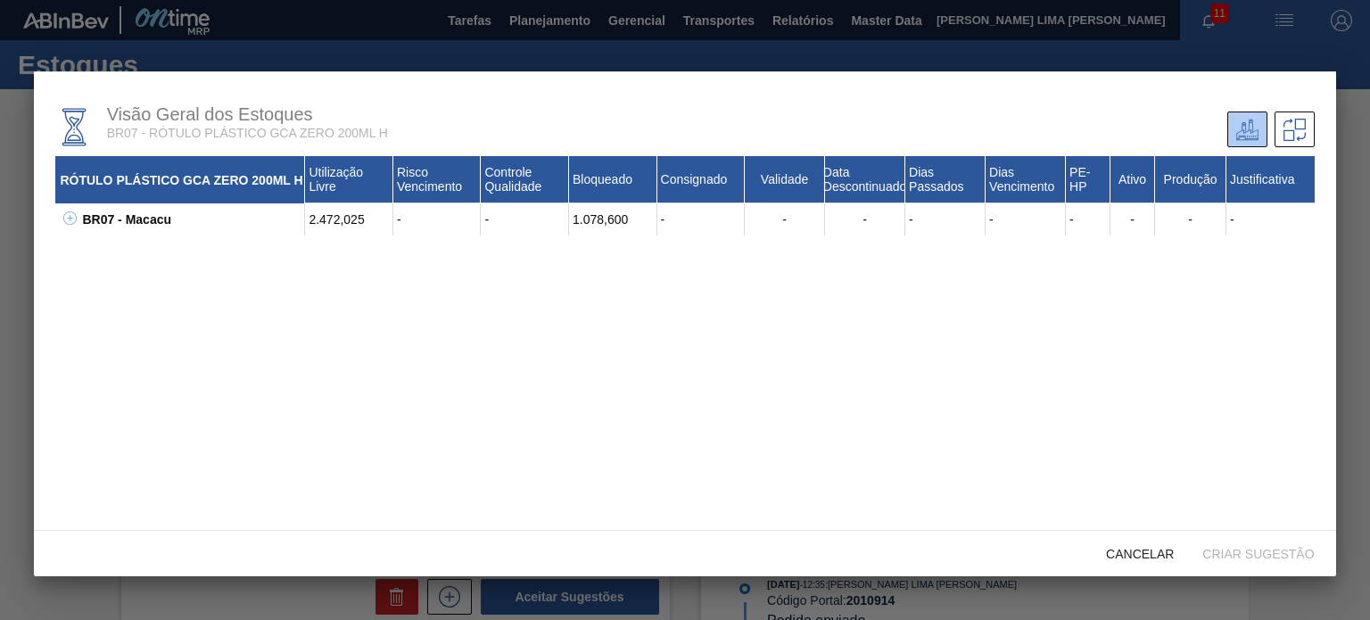
click at [65, 223] on icon at bounding box center [69, 217] width 13 height 13
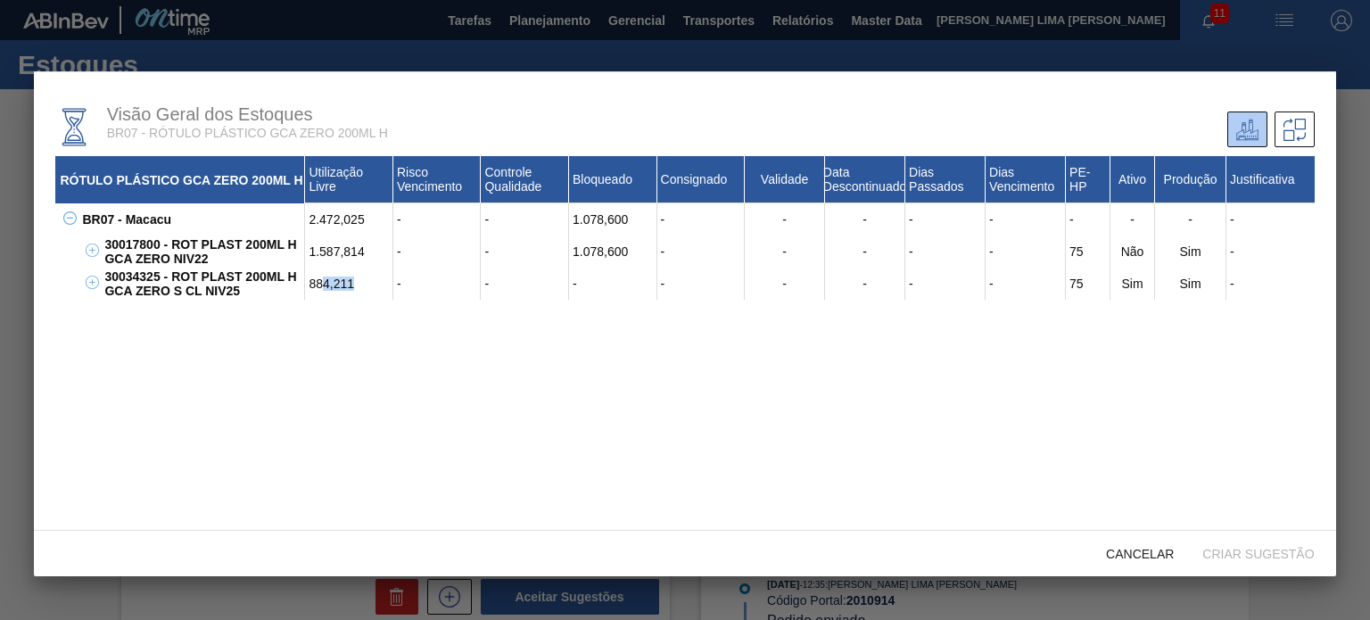
drag, startPoint x: 353, startPoint y: 292, endPoint x: 311, endPoint y: 279, distance: 43.7
click at [312, 281] on div "884,211" at bounding box center [349, 284] width 88 height 32
drag, startPoint x: 350, startPoint y: 258, endPoint x: 313, endPoint y: 252, distance: 36.9
click at [314, 252] on div "1.587,814" at bounding box center [349, 251] width 88 height 32
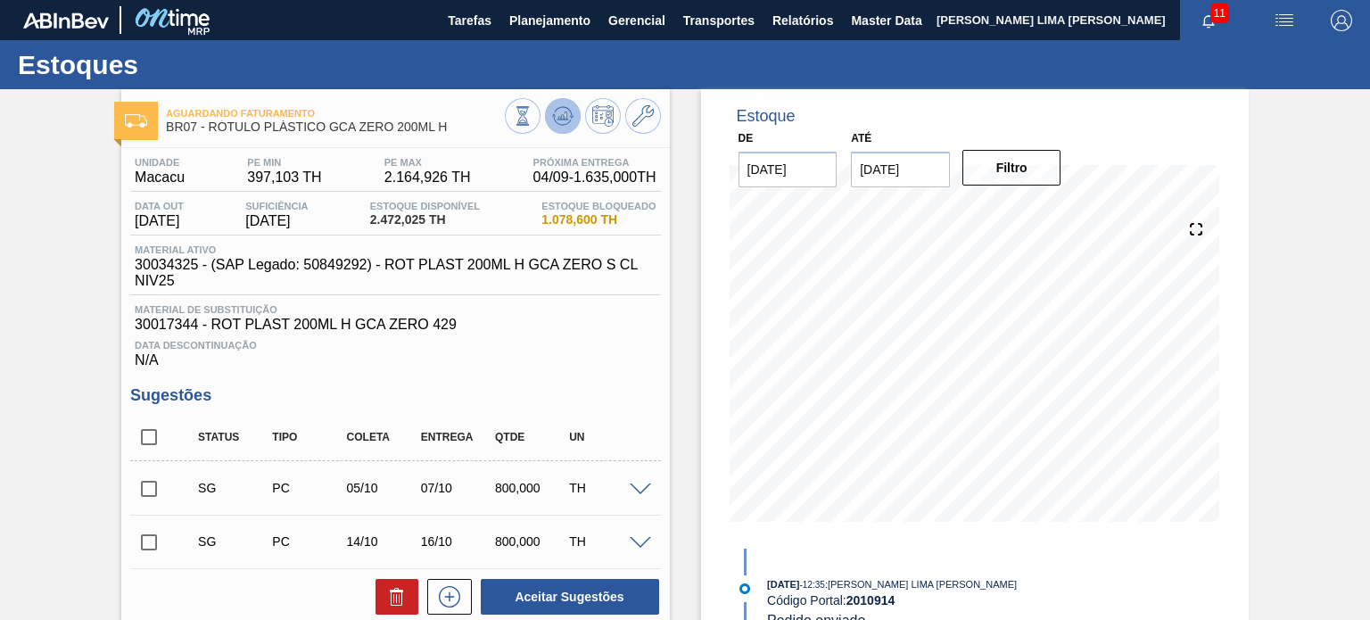
click at [553, 119] on icon at bounding box center [562, 120] width 18 height 9
drag, startPoint x: 434, startPoint y: 226, endPoint x: 370, endPoint y: 227, distance: 64.2
click at [370, 232] on div "Data out 14/09/2025 Suficiência 18/10/2025 Estoque Disponível 2.472,025 TH Esto…" at bounding box center [395, 218] width 530 height 35
copy span "2.472,025"
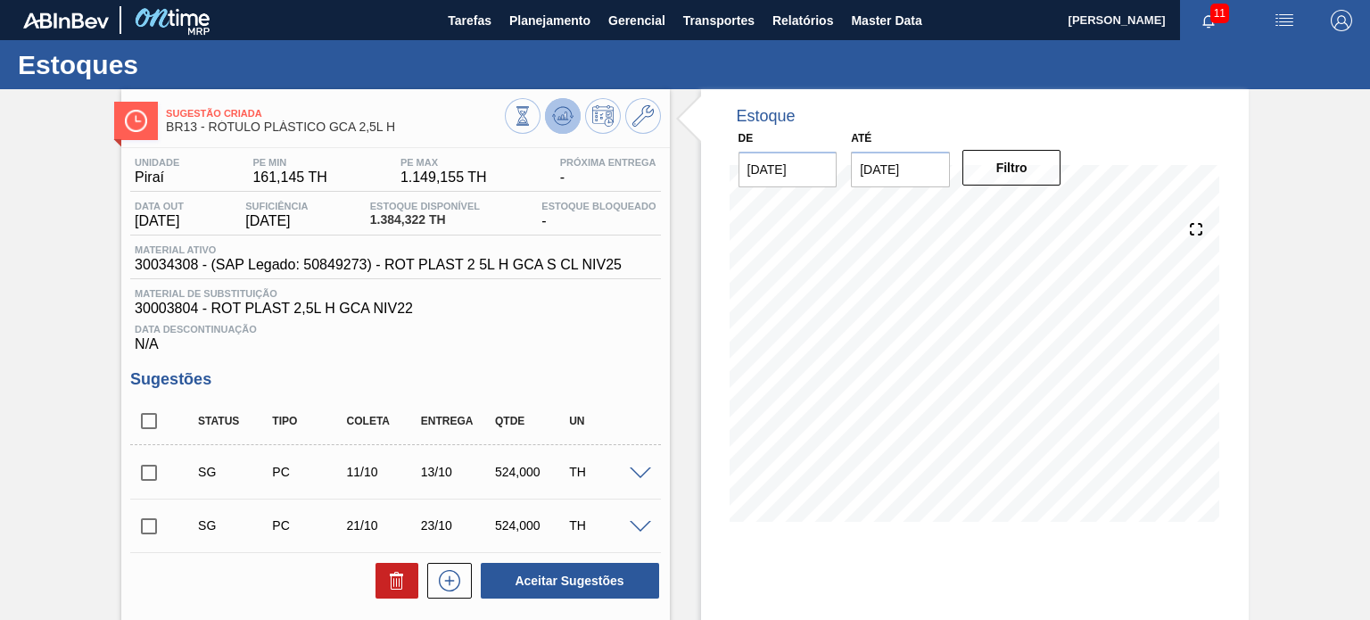
click at [532, 113] on icon at bounding box center [523, 116] width 20 height 20
click at [517, 119] on icon at bounding box center [522, 115] width 10 height 17
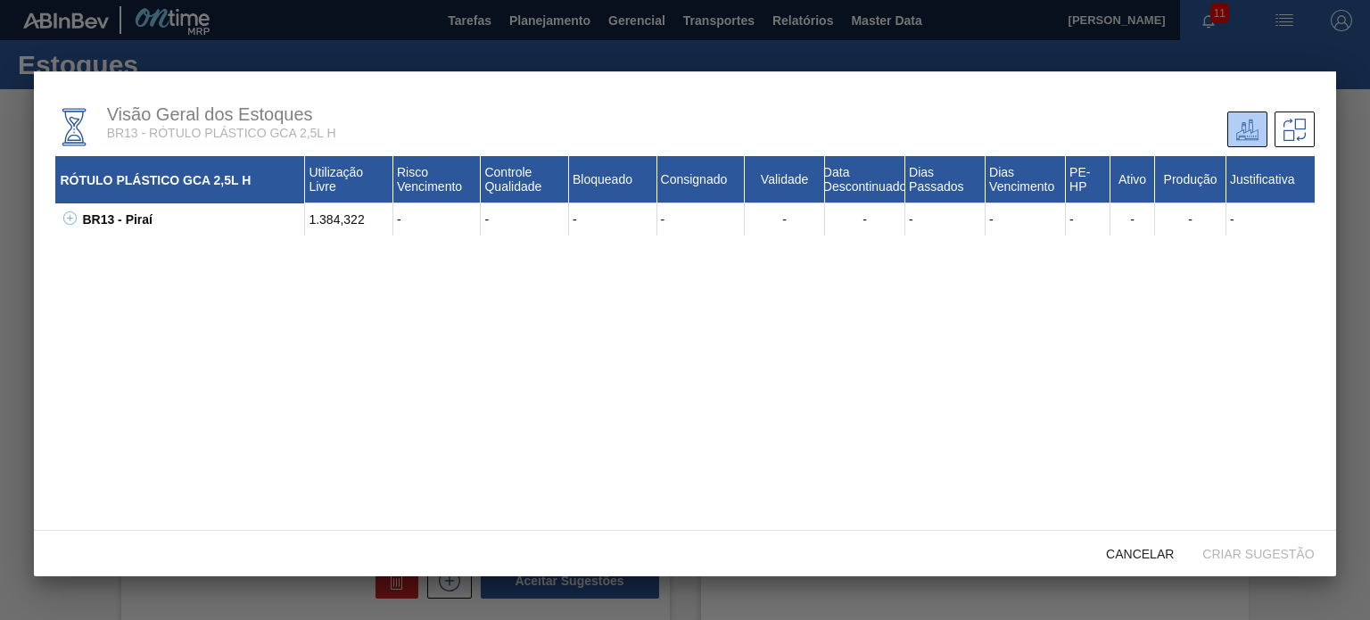
click at [68, 218] on icon at bounding box center [69, 217] width 13 height 13
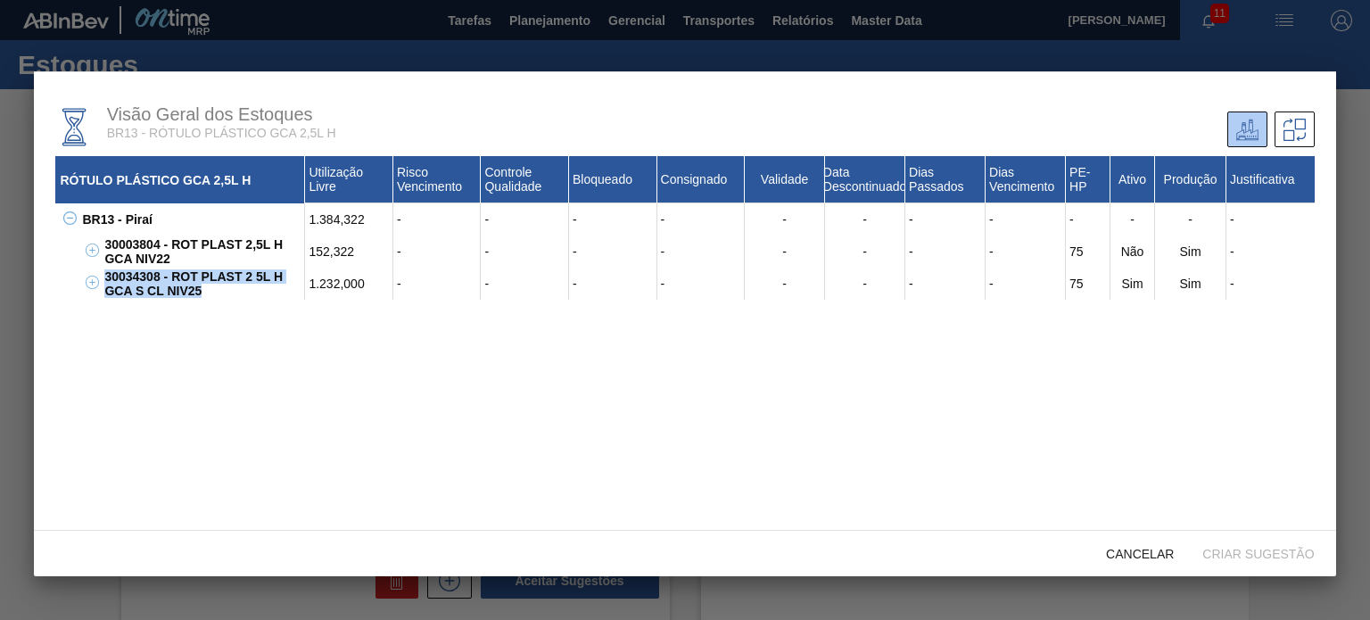
drag, startPoint x: 190, startPoint y: 299, endPoint x: 87, endPoint y: 275, distance: 105.3
click at [87, 275] on div "30034308 - ROT PLAST 2 5L H GCA S CL NIV25 1.232,000 - - - - - - - - 75 Sim Sim…" at bounding box center [696, 284] width 1236 height 32
copy div "30034308 - ROT PLAST 2 5L H GCA S CL NIV25"
click at [332, 444] on div "RÓTULO PLÁSTICO GCA 2,5L H Utilização Livre Risco Vencimento Controle Qualidade…" at bounding box center [684, 374] width 1258 height 436
click at [1144, 567] on div "Cancelar" at bounding box center [1139, 553] width 96 height 33
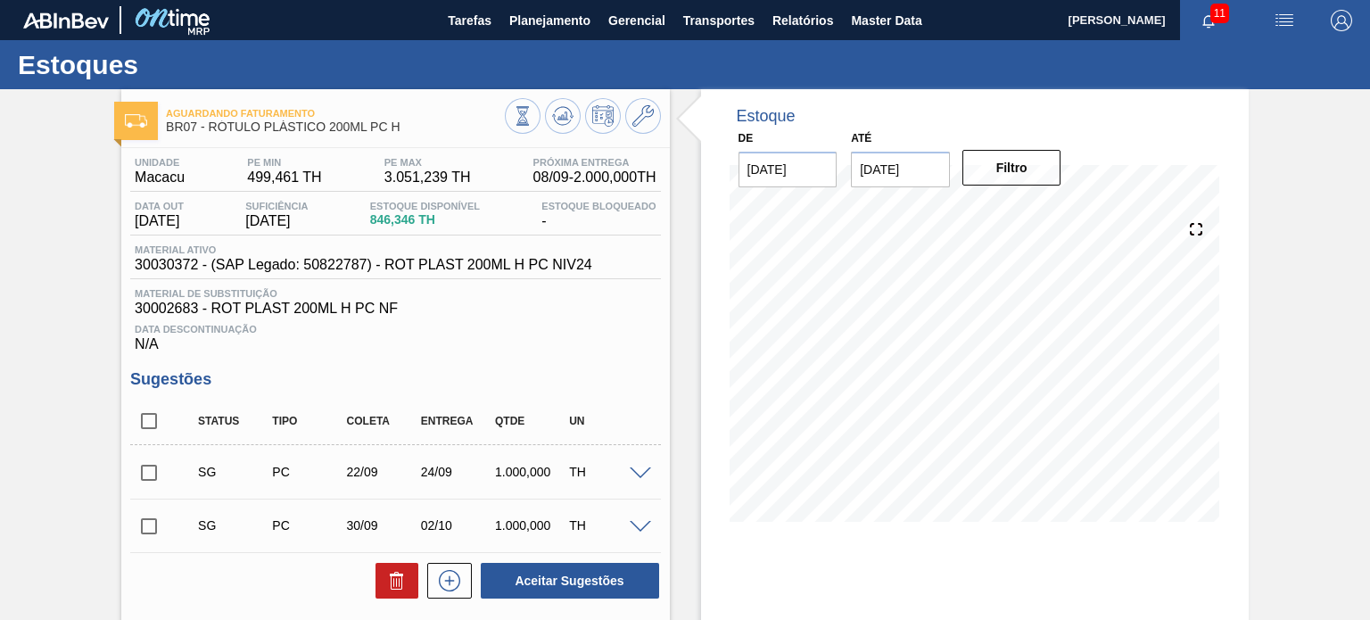
click at [6, 242] on div "Aguardando Faturamento BR07 - RÓTULO PLÁSTICO 200ML PC H Unidade Macacu PE MIN …" at bounding box center [685, 474] width 1370 height 770
drag, startPoint x: 445, startPoint y: 523, endPoint x: 435, endPoint y: 482, distance: 42.2
click at [410, 513] on div "SG PC 30/09 02/10 1.000,000 TH" at bounding box center [408, 525] width 445 height 36
click at [442, 463] on div "SG PC 22/09 24/09 1.000,000 TH" at bounding box center [408, 472] width 445 height 36
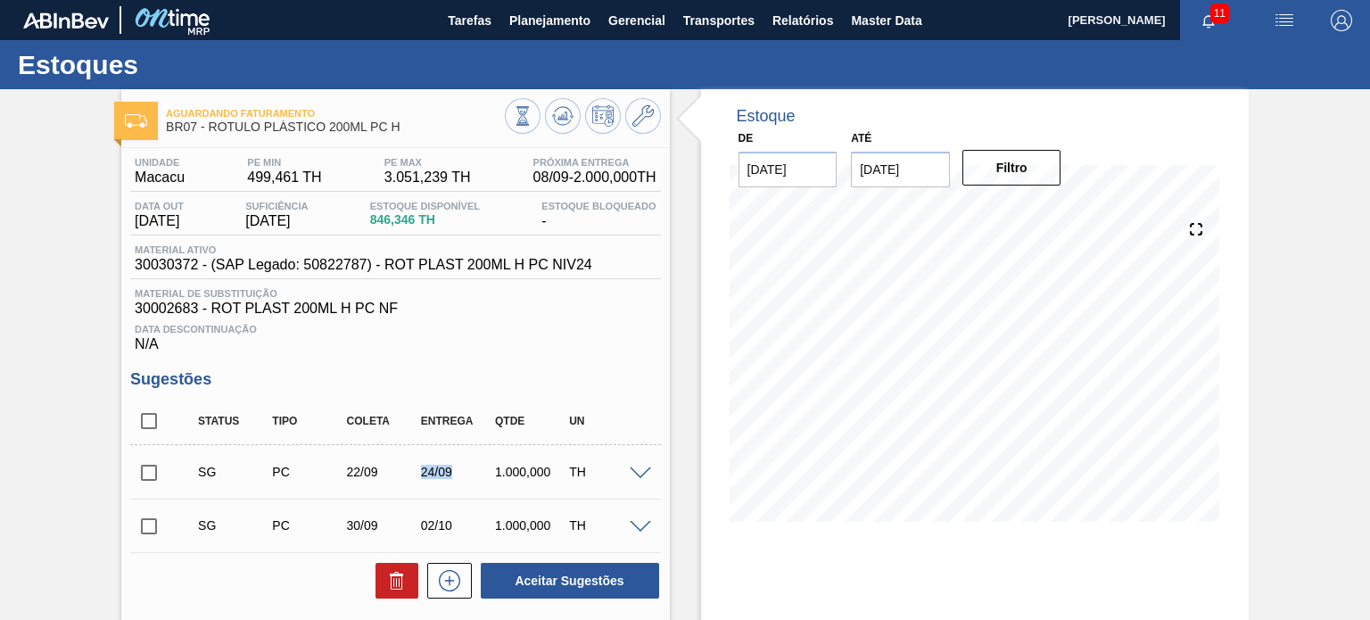
click at [442, 463] on div "SG PC 22/09 24/09 1.000,000 TH" at bounding box center [408, 472] width 445 height 36
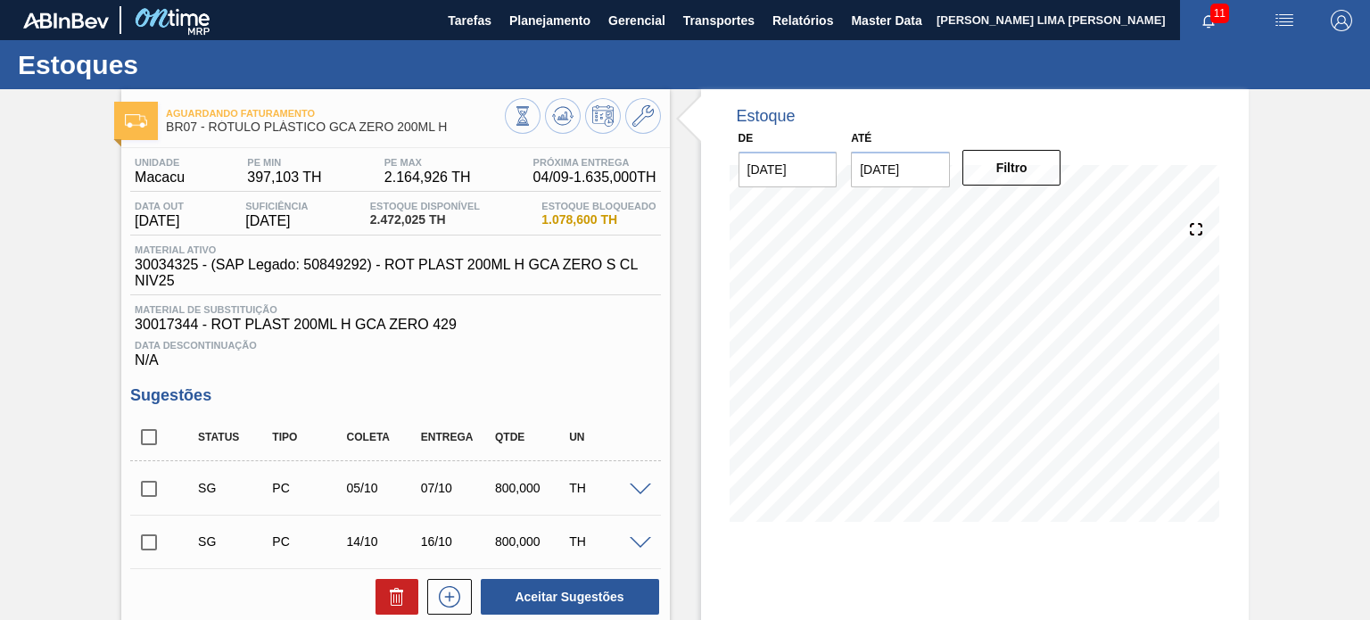
click at [480, 306] on span "Material de Substituição" at bounding box center [395, 309] width 521 height 11
drag, startPoint x: 457, startPoint y: 136, endPoint x: 214, endPoint y: 135, distance: 242.5
click at [214, 135] on div "Aguardando Faturamento BR07 - RÓTULO PLÁSTICO GCA ZERO 200ML H" at bounding box center [335, 121] width 338 height 40
click at [212, 127] on span "BR07 - RÓTULO PLÁSTICO GCA ZERO 200ML H" at bounding box center [335, 126] width 338 height 13
drag, startPoint x: 207, startPoint y: 128, endPoint x: 456, endPoint y: 131, distance: 248.8
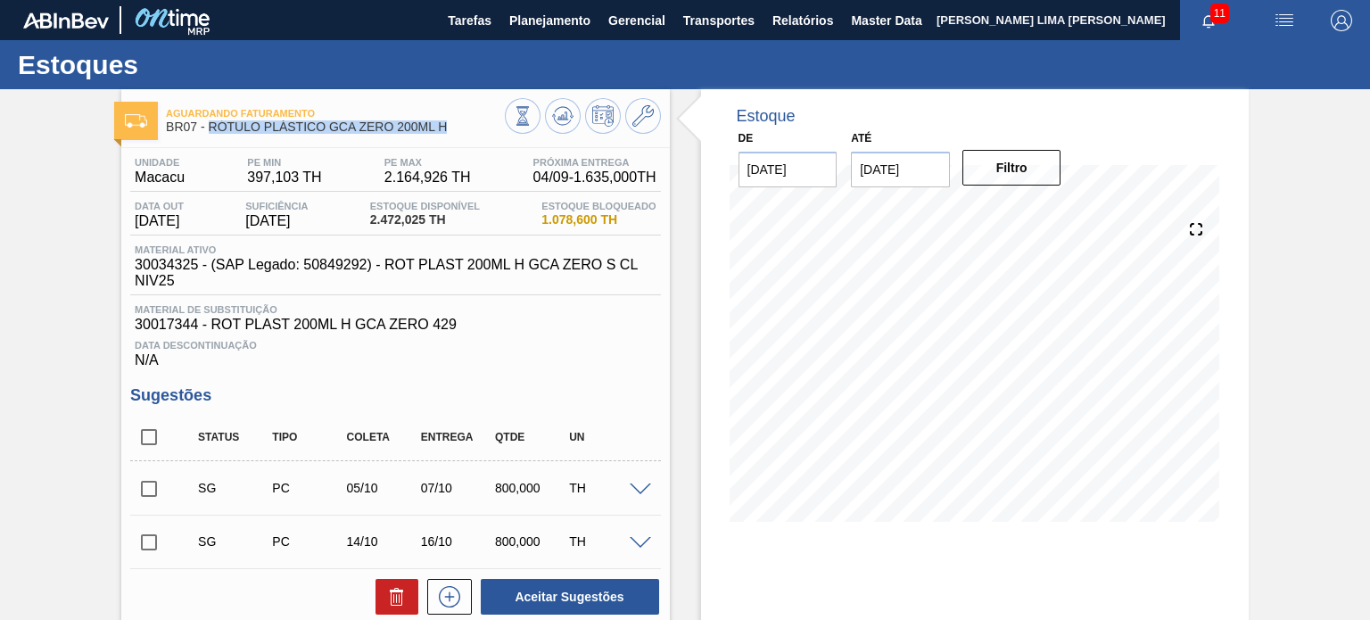
click at [458, 131] on span "BR07 - RÓTULO PLÁSTICO GCA ZERO 200ML H" at bounding box center [335, 126] width 338 height 13
copy span "RÓTULO PLÁSTICO GCA ZERO 200ML H"
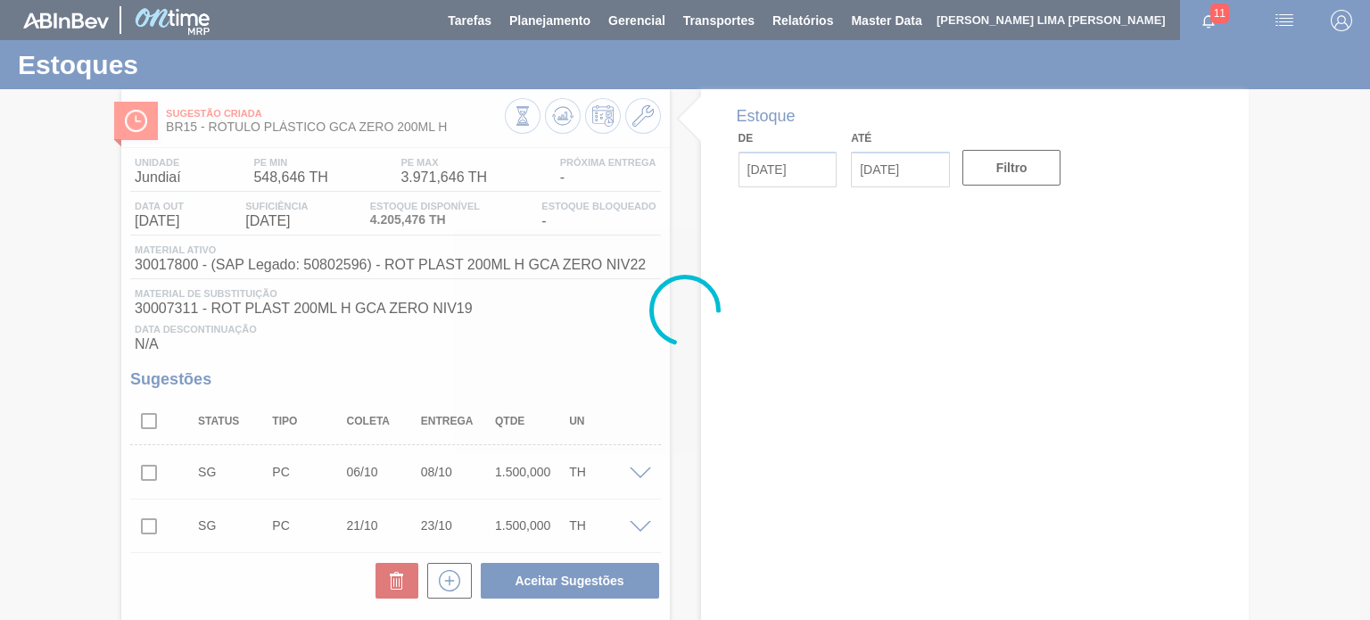
click at [571, 111] on div at bounding box center [685, 310] width 1370 height 620
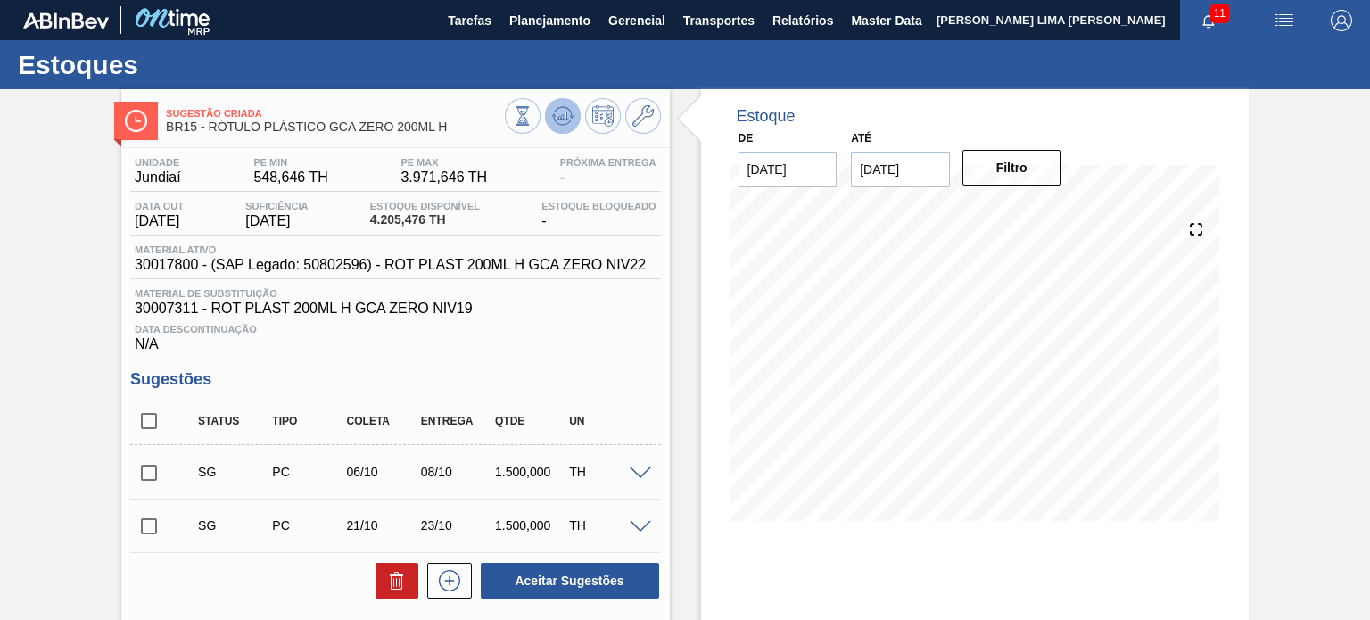
click at [570, 113] on icon at bounding box center [563, 112] width 18 height 10
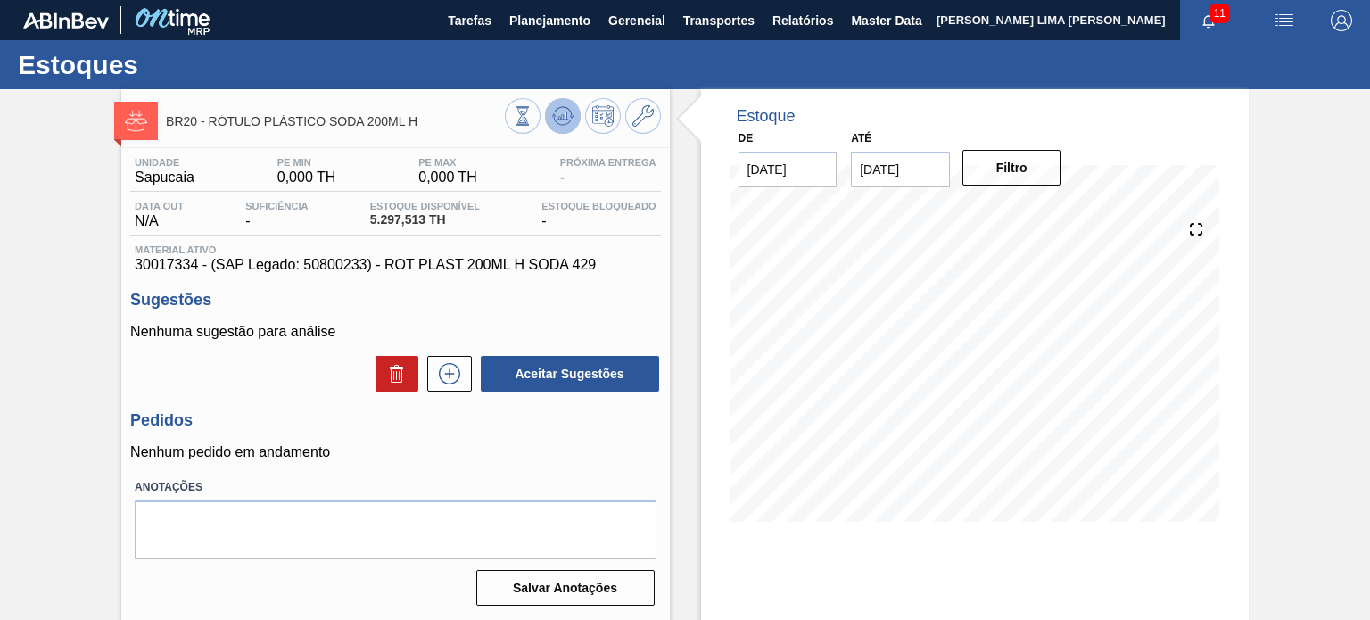
click at [532, 120] on icon at bounding box center [523, 116] width 20 height 20
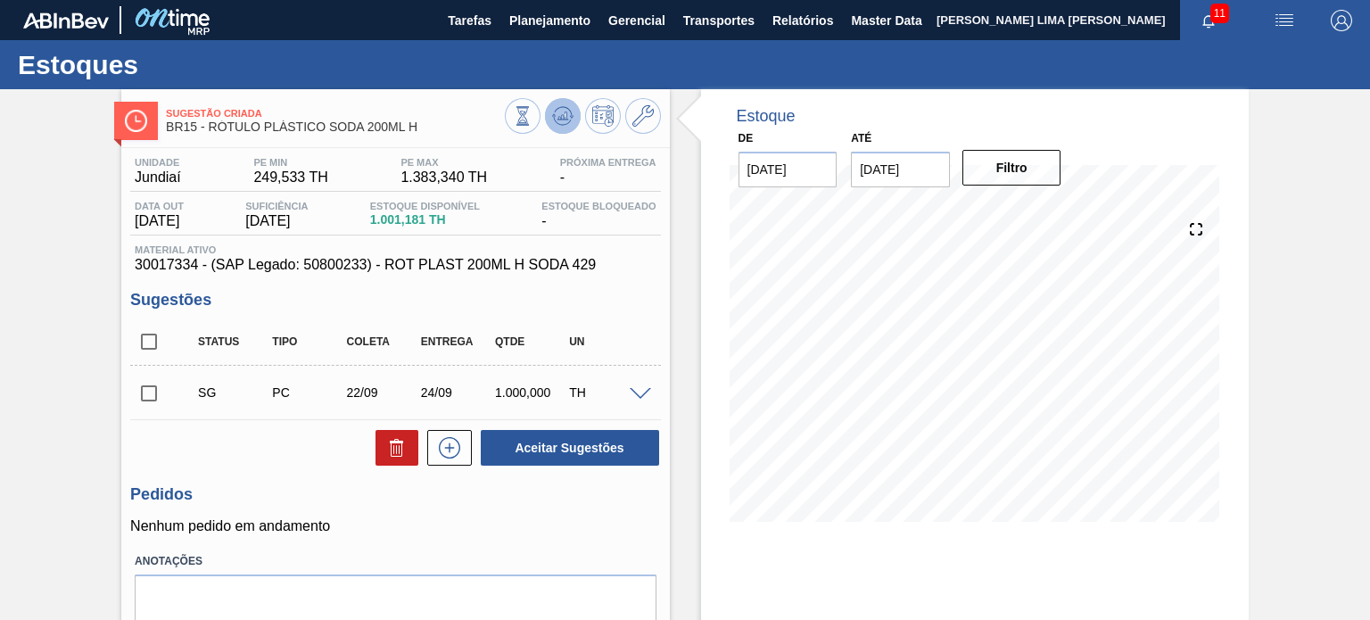
click at [532, 121] on icon at bounding box center [523, 116] width 20 height 20
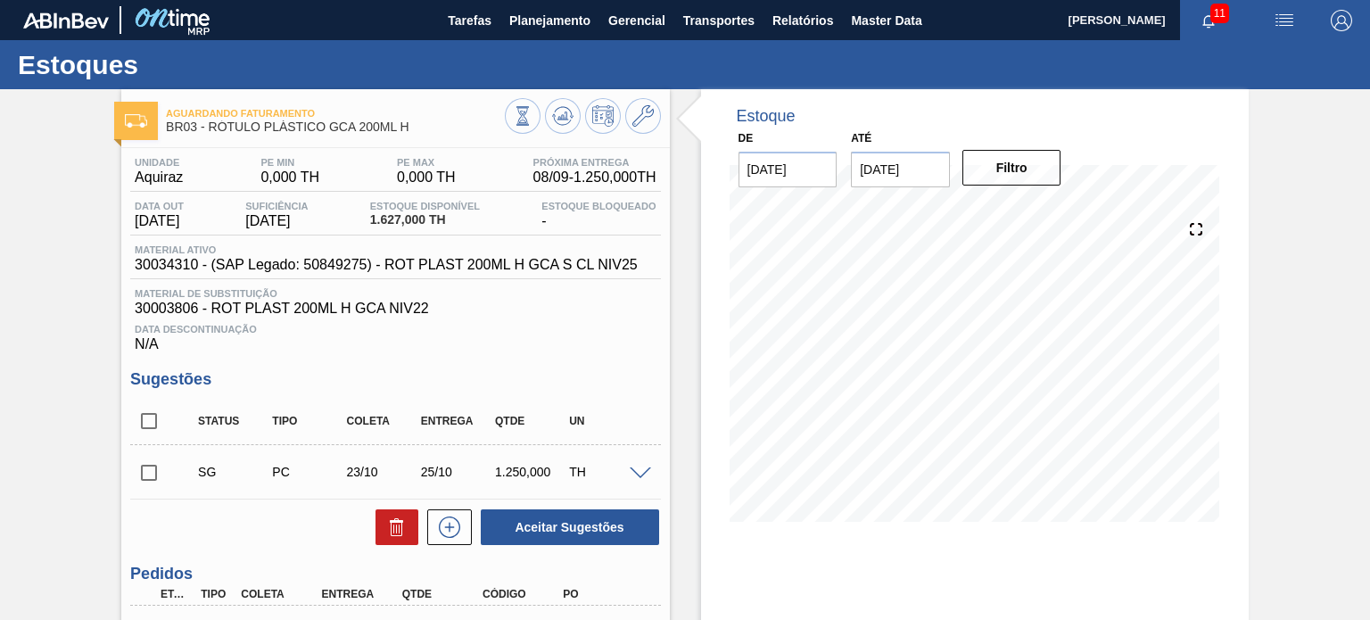
click at [498, 272] on span "30034310 - (SAP Legado: 50849275) - ROT PLAST 200ML H GCA S CL NIV25" at bounding box center [386, 265] width 503 height 16
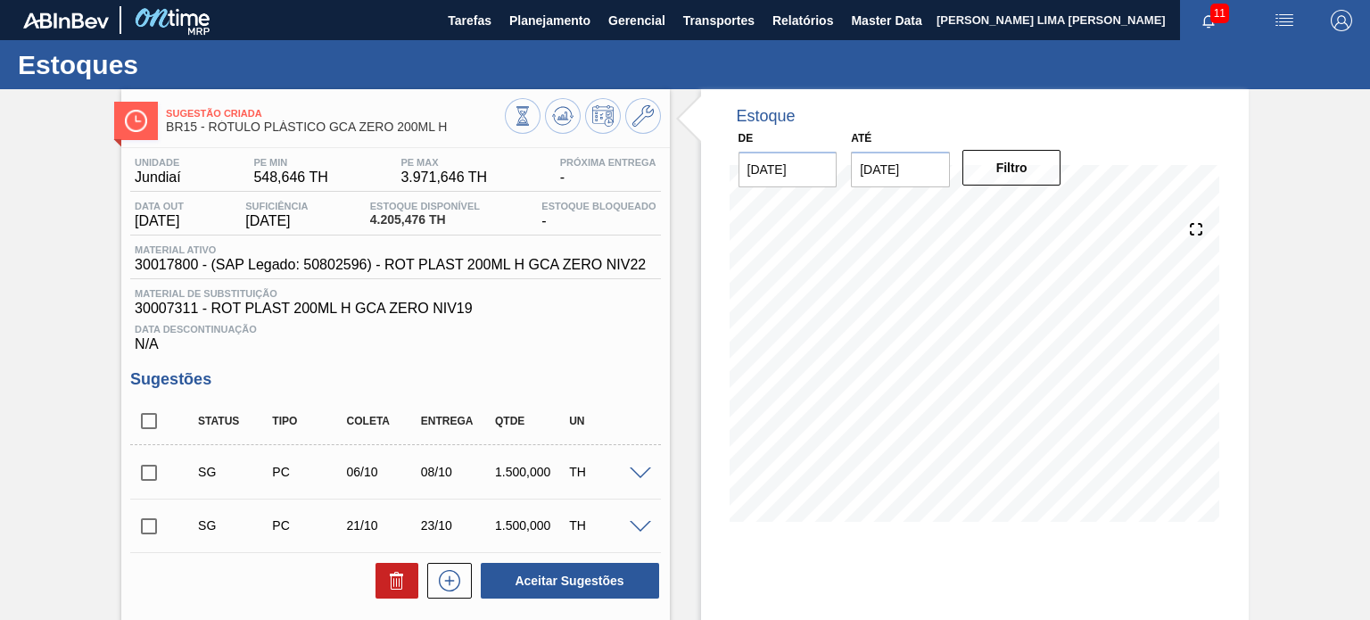
drag, startPoint x: 597, startPoint y: 300, endPoint x: 592, endPoint y: 309, distance: 10.8
click at [597, 300] on div "Material de Substituição 30007311 - ROT PLAST 200ML H GCA ZERO NIV19" at bounding box center [395, 302] width 530 height 29
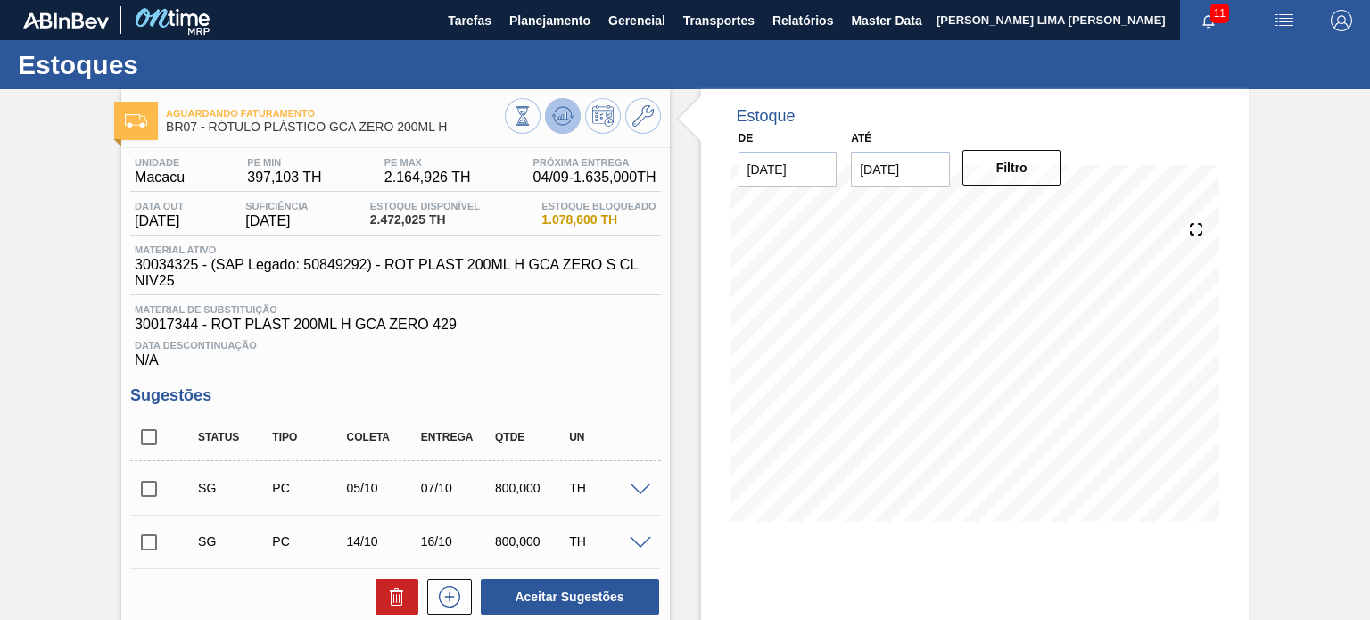
click at [552, 114] on icon at bounding box center [554, 115] width 4 height 3
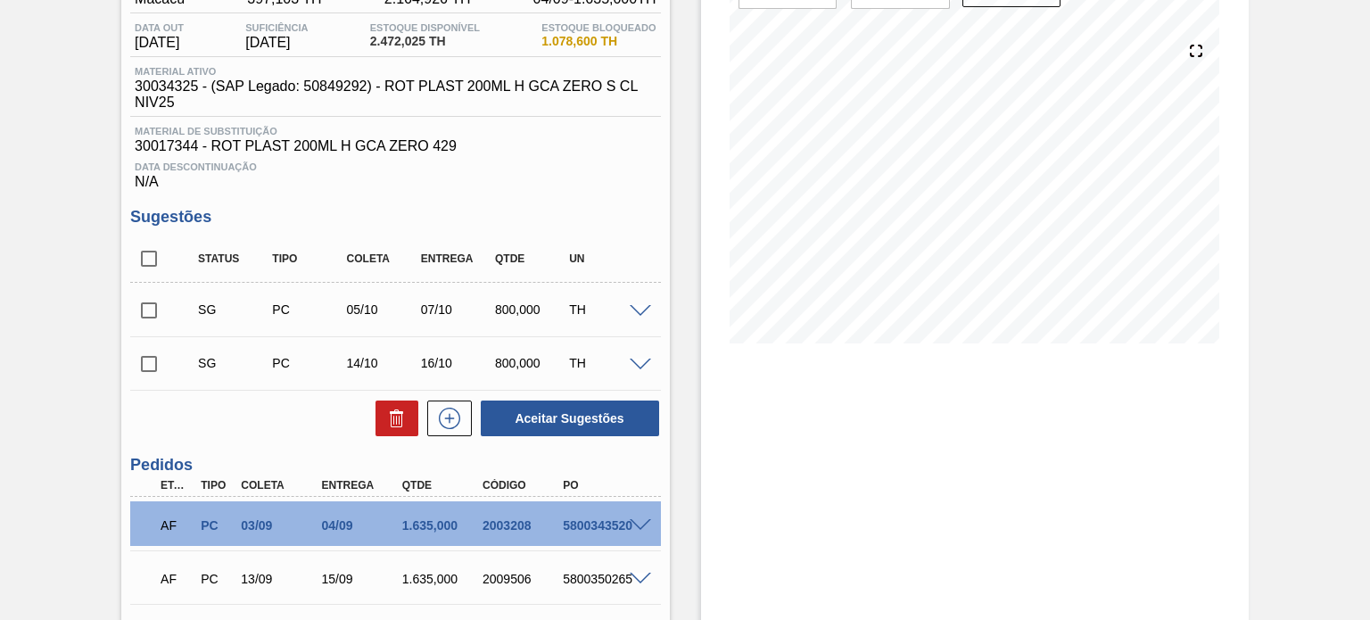
click at [688, 215] on div "Estoque De 19/08/2025 Até 28/02/2026 Filtro 19/08 Projeção de Estoque 2,472.025…" at bounding box center [959, 384] width 579 height 946
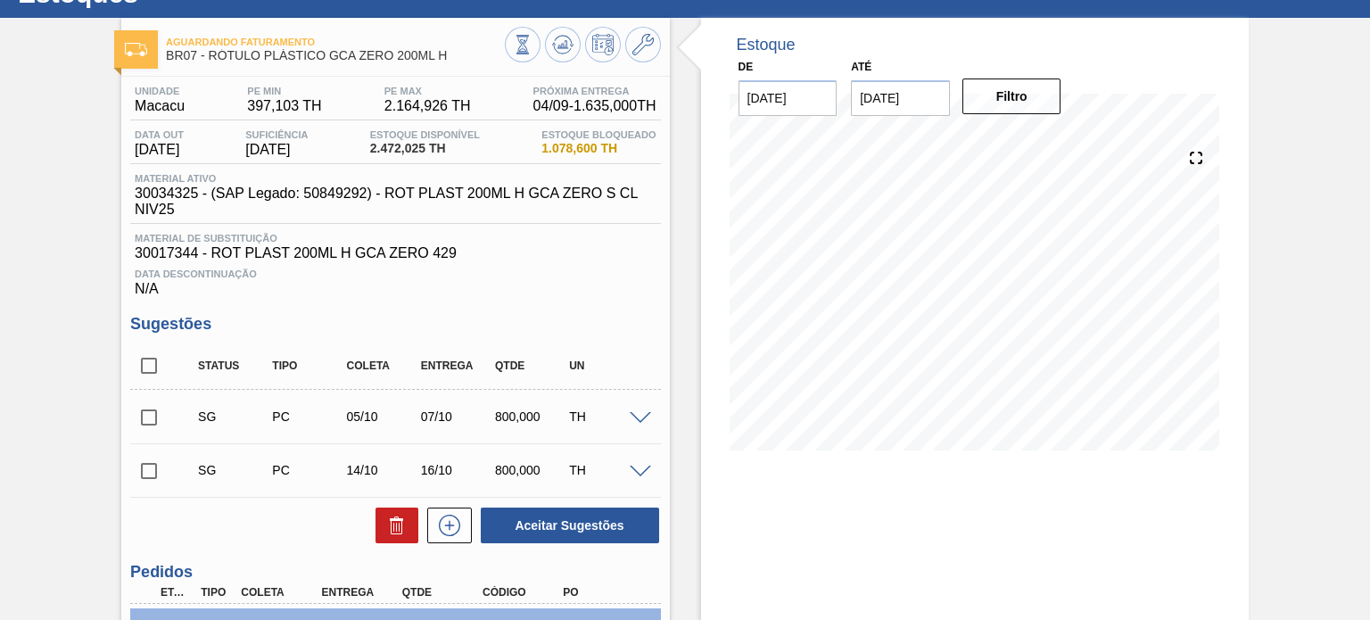
scroll to position [0, 0]
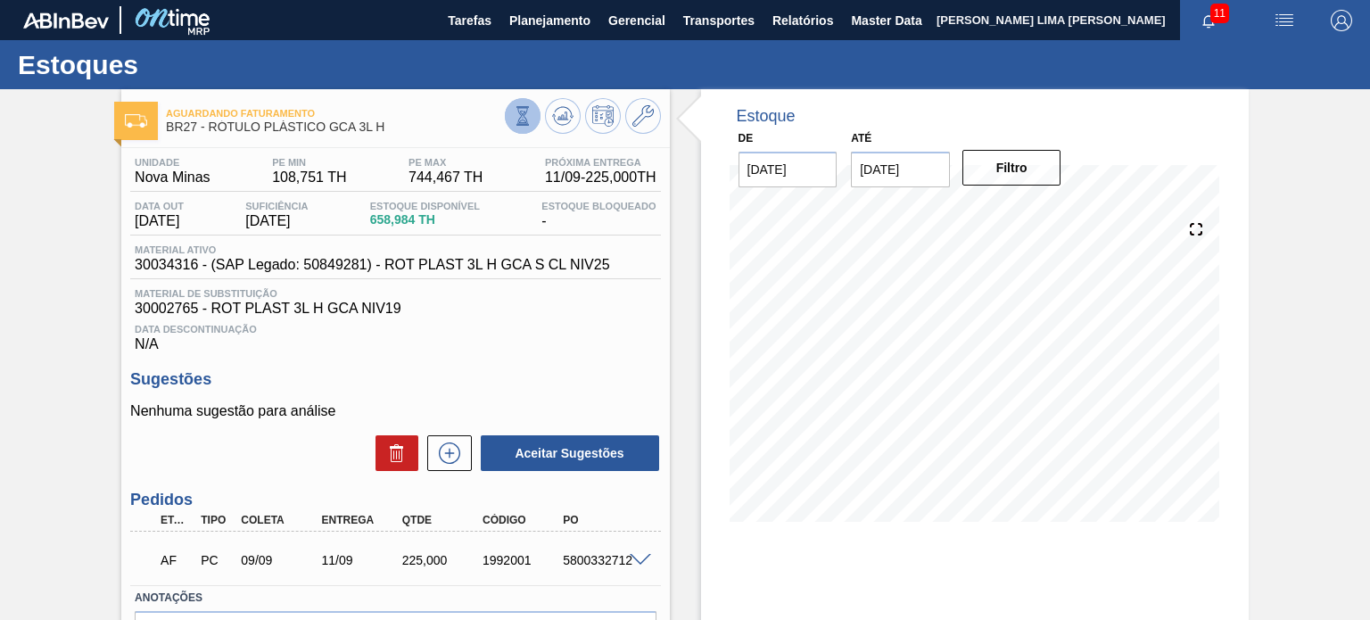
click at [523, 114] on icon at bounding box center [522, 115] width 10 height 17
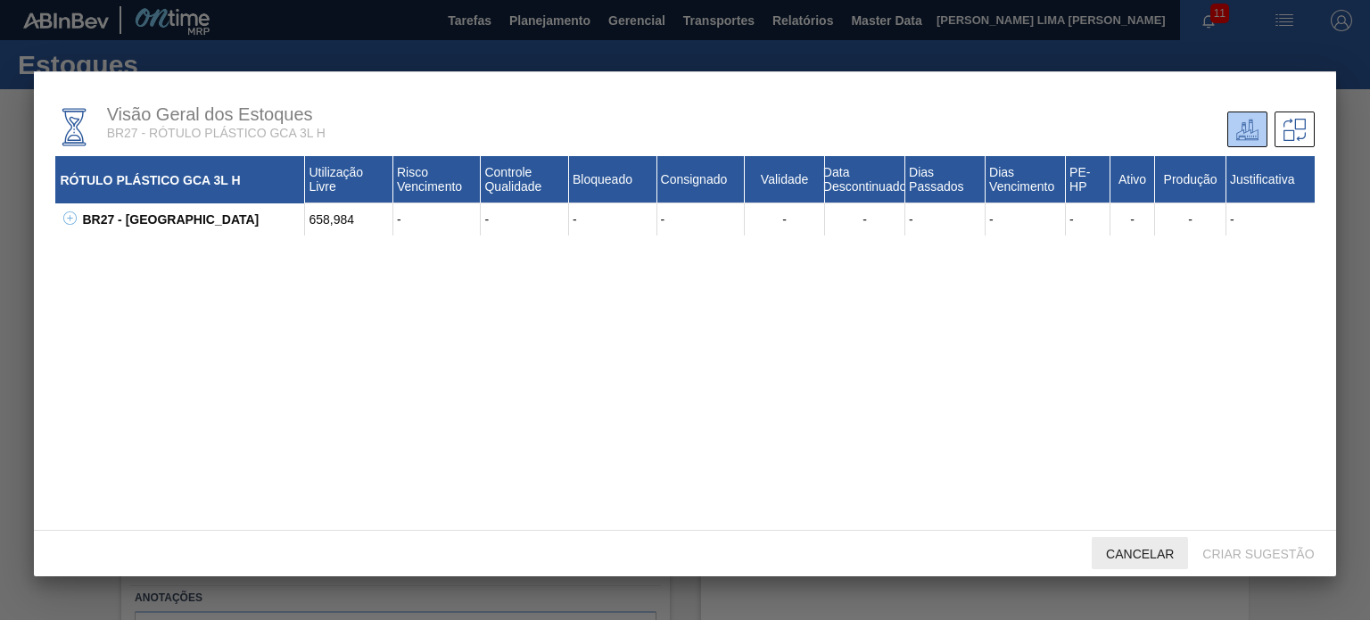
click at [1118, 548] on span "Cancelar" at bounding box center [1139, 554] width 96 height 14
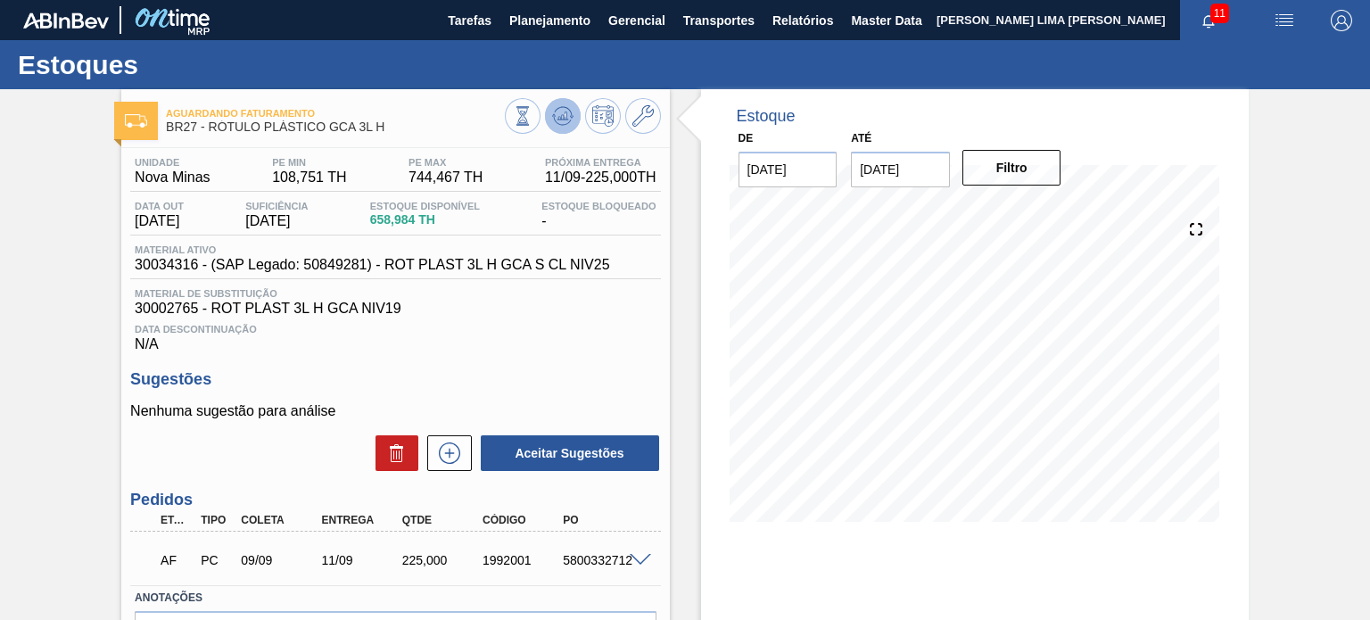
click at [532, 112] on icon at bounding box center [523, 116] width 20 height 20
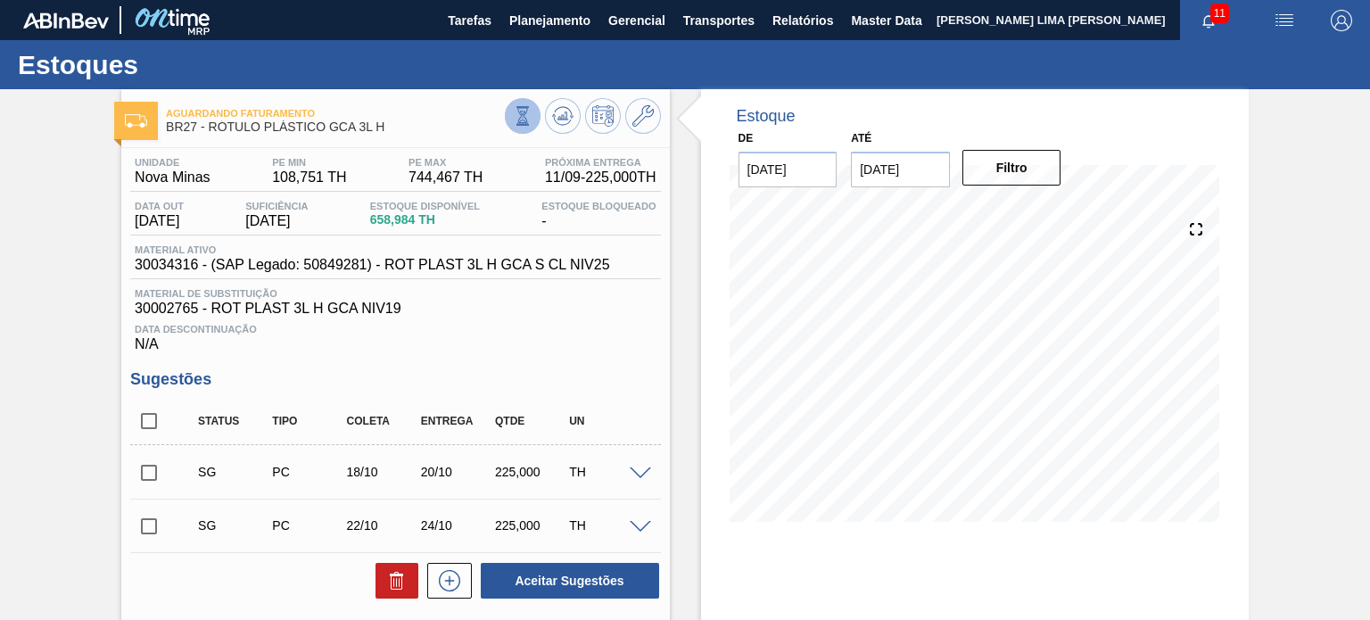
click at [513, 110] on icon at bounding box center [523, 116] width 20 height 20
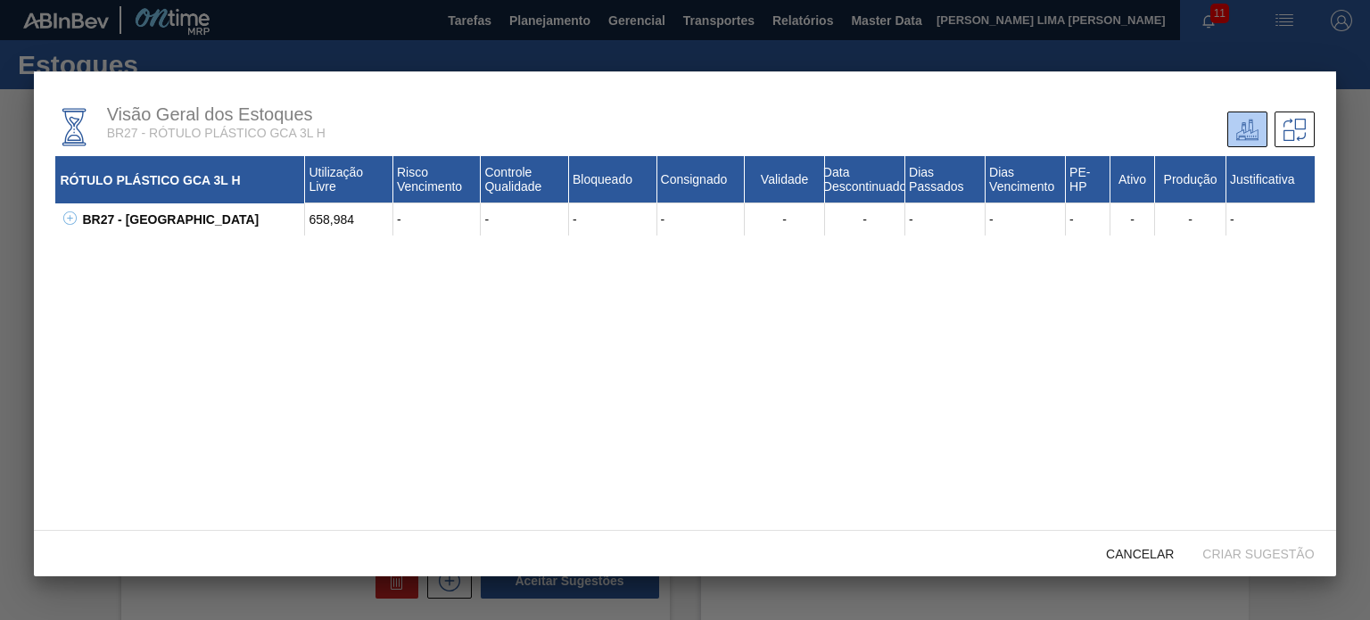
click at [72, 223] on icon at bounding box center [69, 217] width 13 height 13
click at [93, 245] on icon at bounding box center [92, 249] width 13 height 13
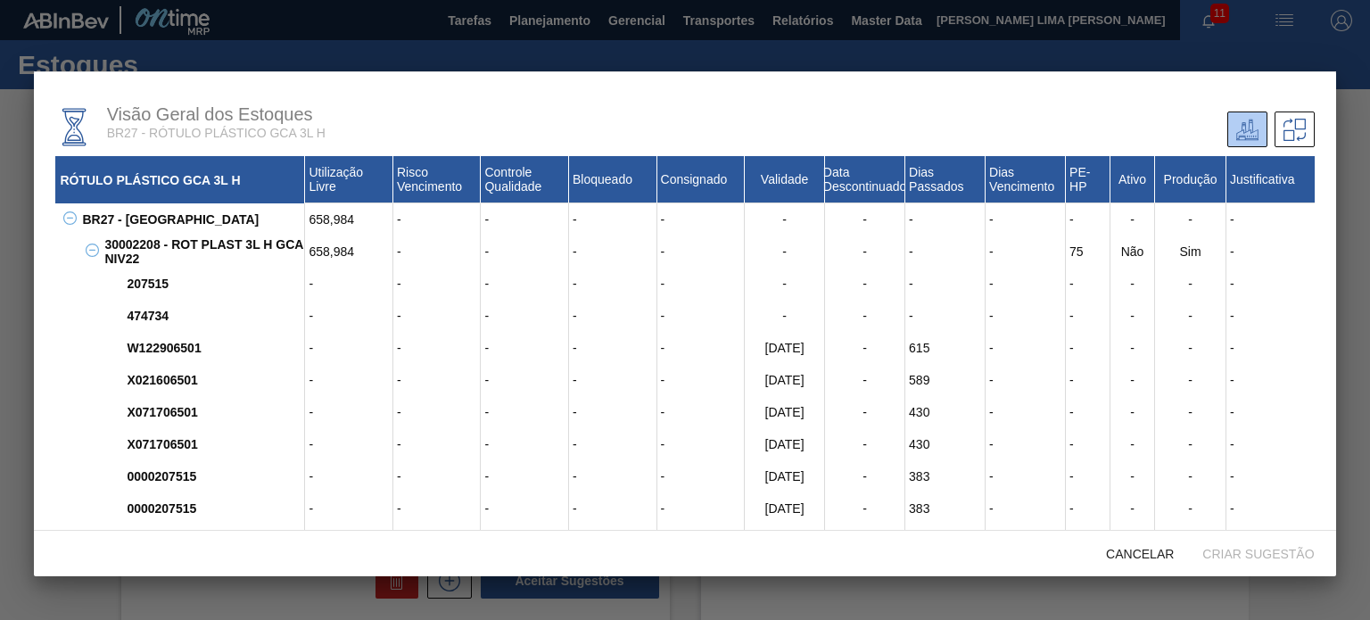
click at [93, 249] on icon at bounding box center [92, 249] width 13 height 13
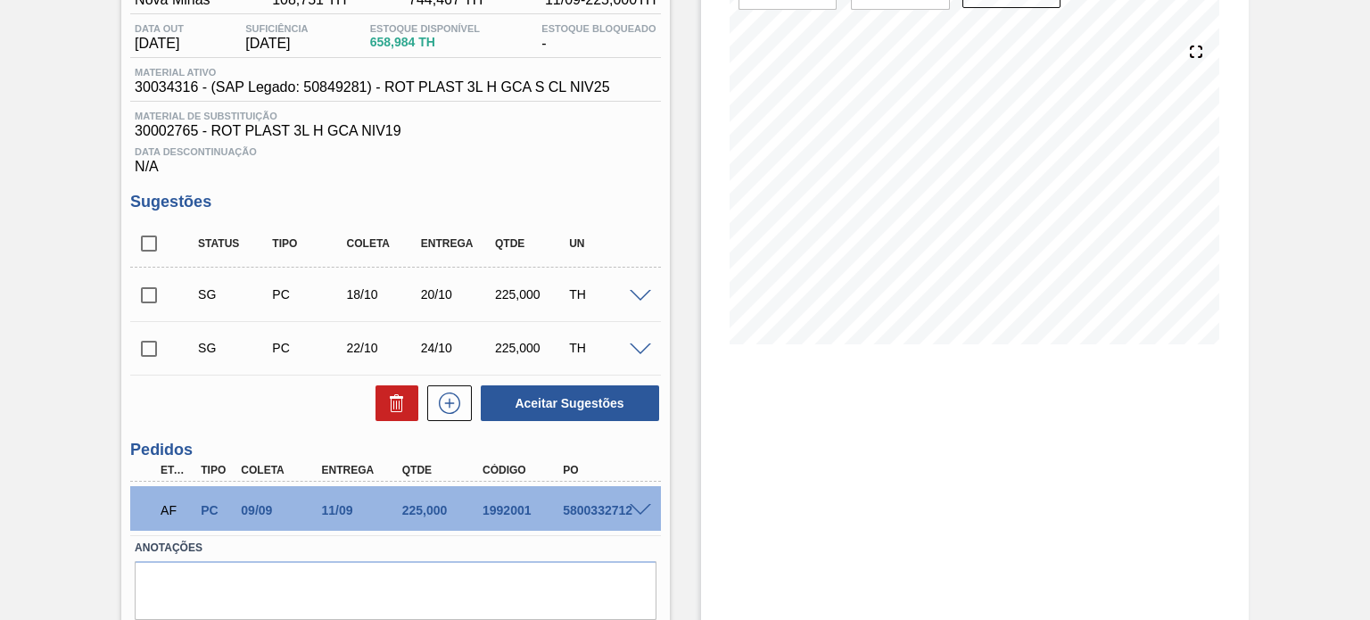
scroll to position [178, 0]
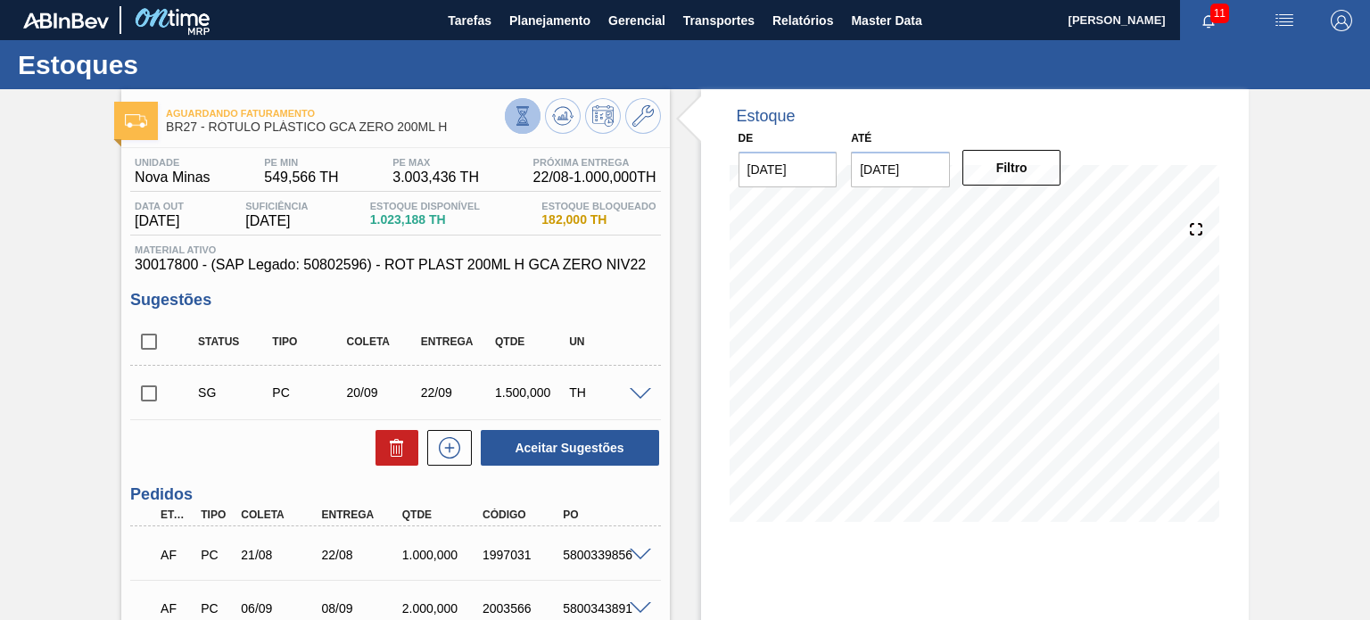
click at [530, 122] on icon at bounding box center [523, 116] width 20 height 20
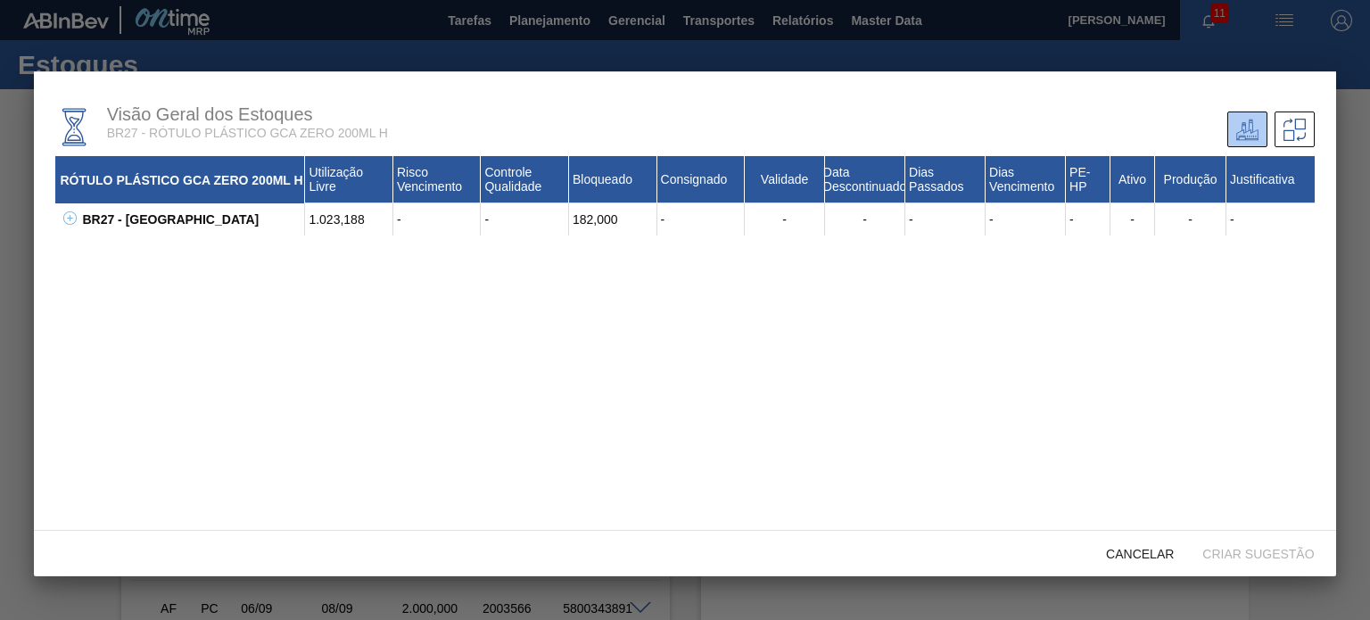
click at [74, 218] on icon at bounding box center [69, 217] width 13 height 13
drag, startPoint x: 210, startPoint y: 268, endPoint x: 98, endPoint y: 244, distance: 114.9
click at [98, 244] on div "30017800 - ROT PLAST 200ML H GCA ZERO NIV22 1.023,188 - - 182,000 - - - - - 75 …" at bounding box center [696, 251] width 1236 height 32
click at [123, 247] on div "30017800 - ROT PLAST 200ML H GCA ZERO NIV22" at bounding box center [202, 251] width 205 height 32
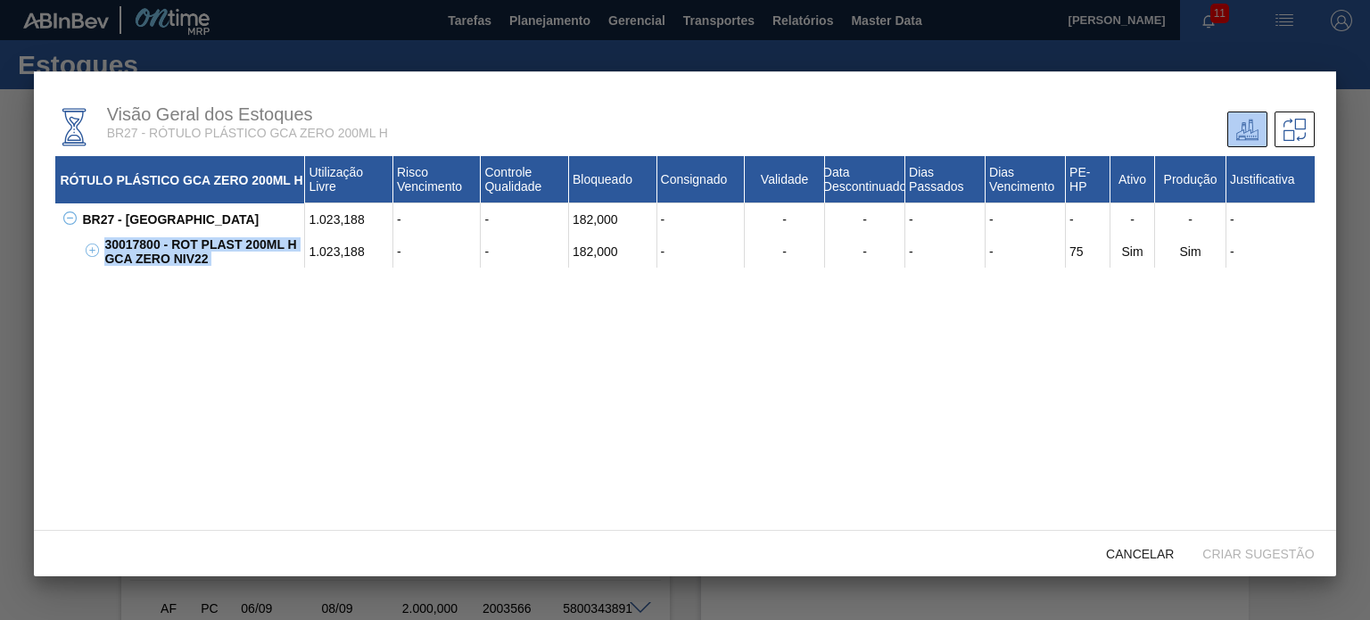
click at [123, 247] on div "30017800 - ROT PLAST 200ML H GCA ZERO NIV22" at bounding box center [202, 251] width 205 height 32
click at [186, 266] on div "30017800 - ROT PLAST 200ML H GCA ZERO NIV22" at bounding box center [202, 251] width 205 height 32
click at [134, 244] on div "30017800 - ROT PLAST 200ML H GCA ZERO NIV22" at bounding box center [202, 251] width 205 height 32
click at [362, 259] on div "1.023,188" at bounding box center [349, 251] width 88 height 32
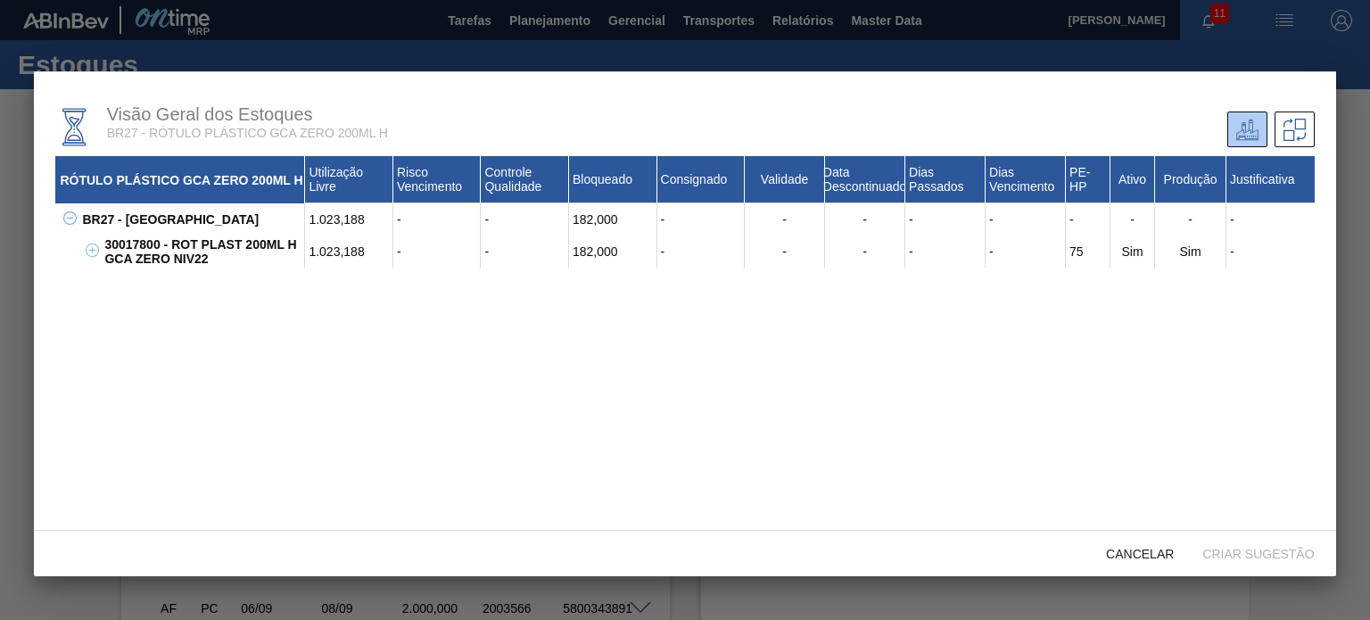
click at [362, 259] on div "1.023,188" at bounding box center [349, 251] width 88 height 32
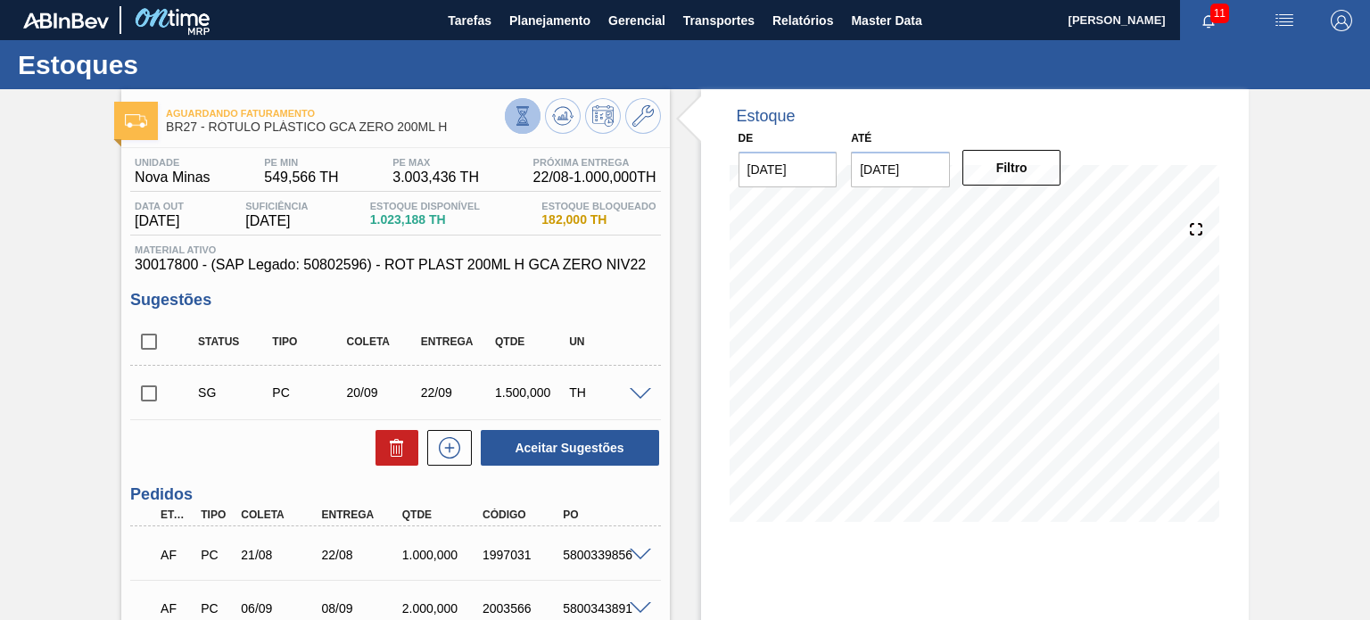
click at [526, 103] on button at bounding box center [523, 116] width 36 height 36
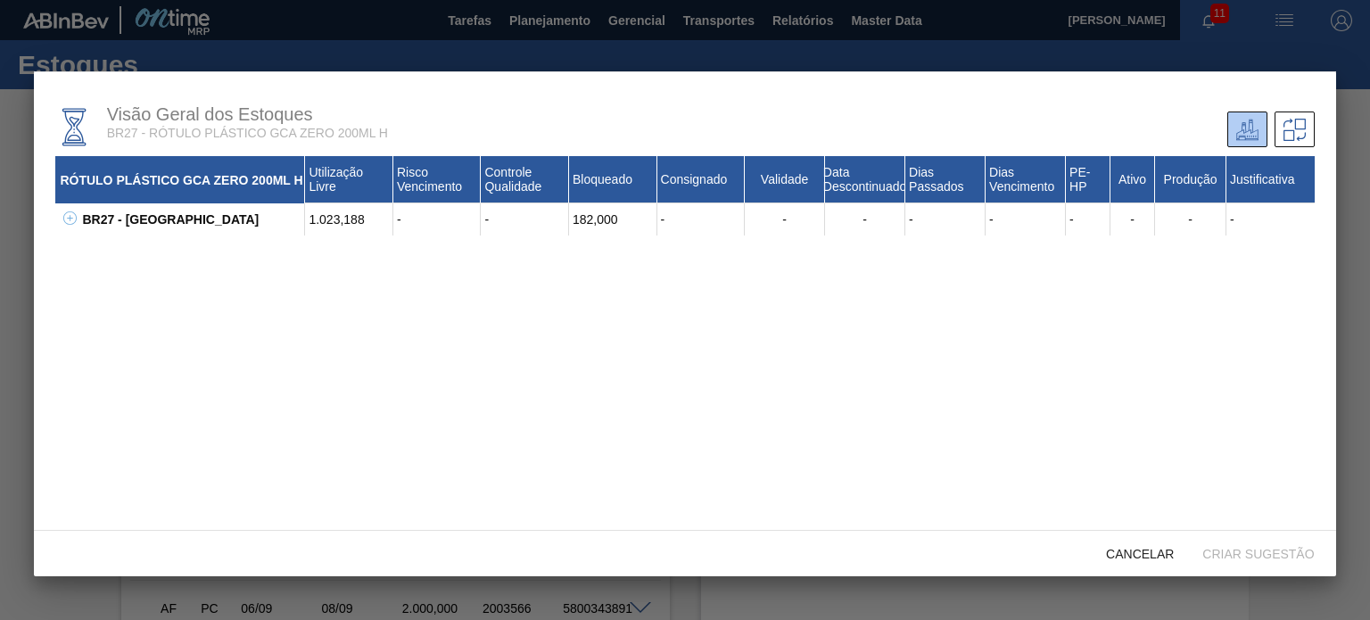
click at [83, 213] on div "BR27 - Nova Minas" at bounding box center [191, 219] width 227 height 32
click at [78, 214] on div "BR27 - Nova Minas" at bounding box center [191, 219] width 227 height 32
click at [74, 214] on icon at bounding box center [69, 217] width 13 height 13
click at [147, 242] on div "30017800 - ROT PLAST 200ML H GCA ZERO NIV22" at bounding box center [202, 251] width 205 height 32
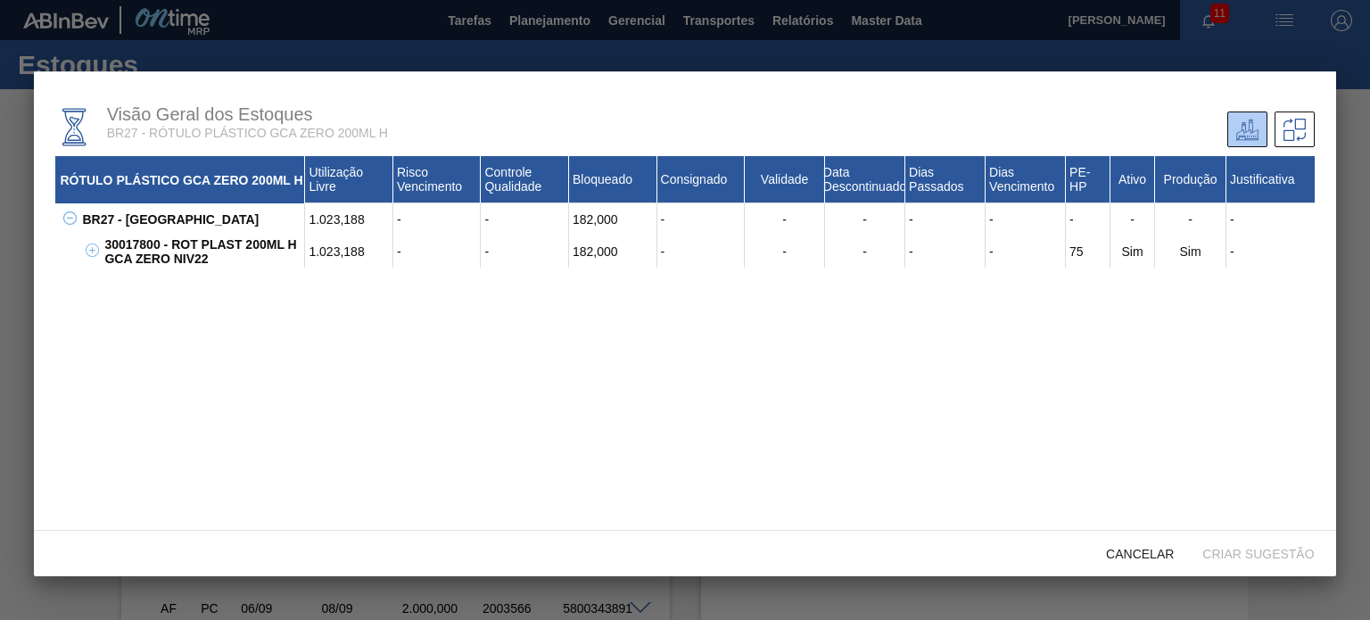
click at [599, 370] on div "RÓTULO PLÁSTICO GCA ZERO 200ML H Utilização Livre Risco Vencimento Controle Qua…" at bounding box center [684, 374] width 1258 height 436
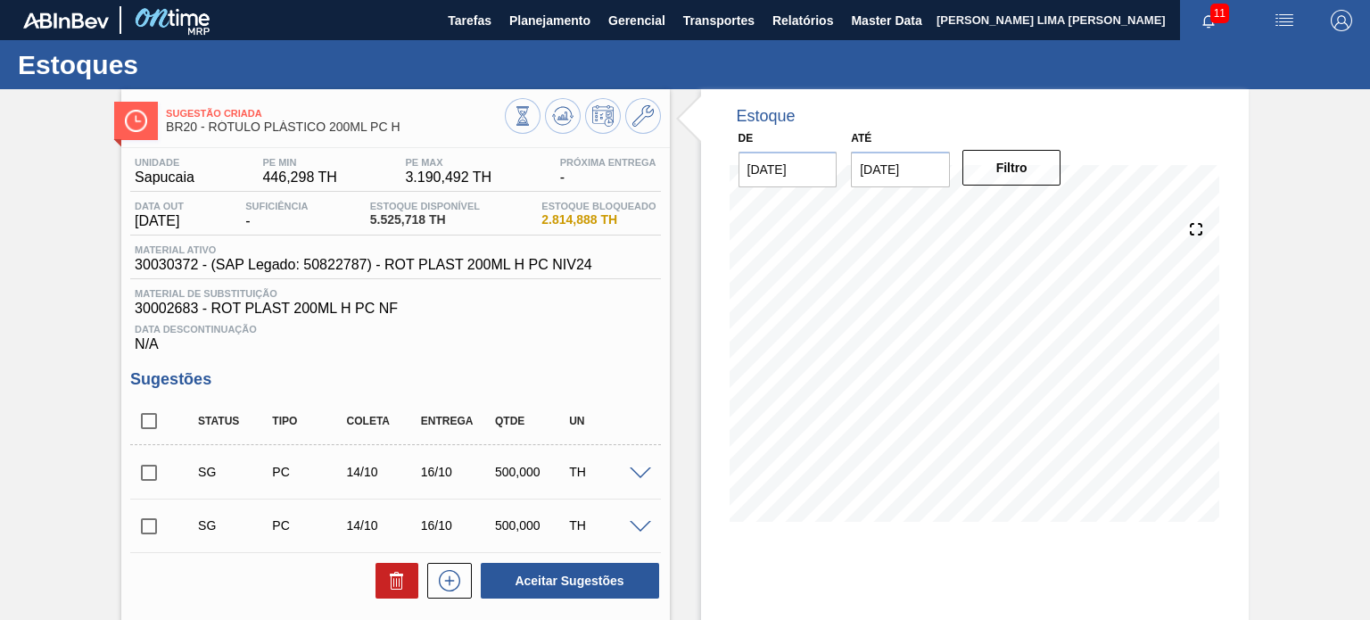
click at [534, 268] on span "30030372 - (SAP Legado: 50822787) - ROT PLAST 200ML H PC NIV24" at bounding box center [363, 265] width 457 height 16
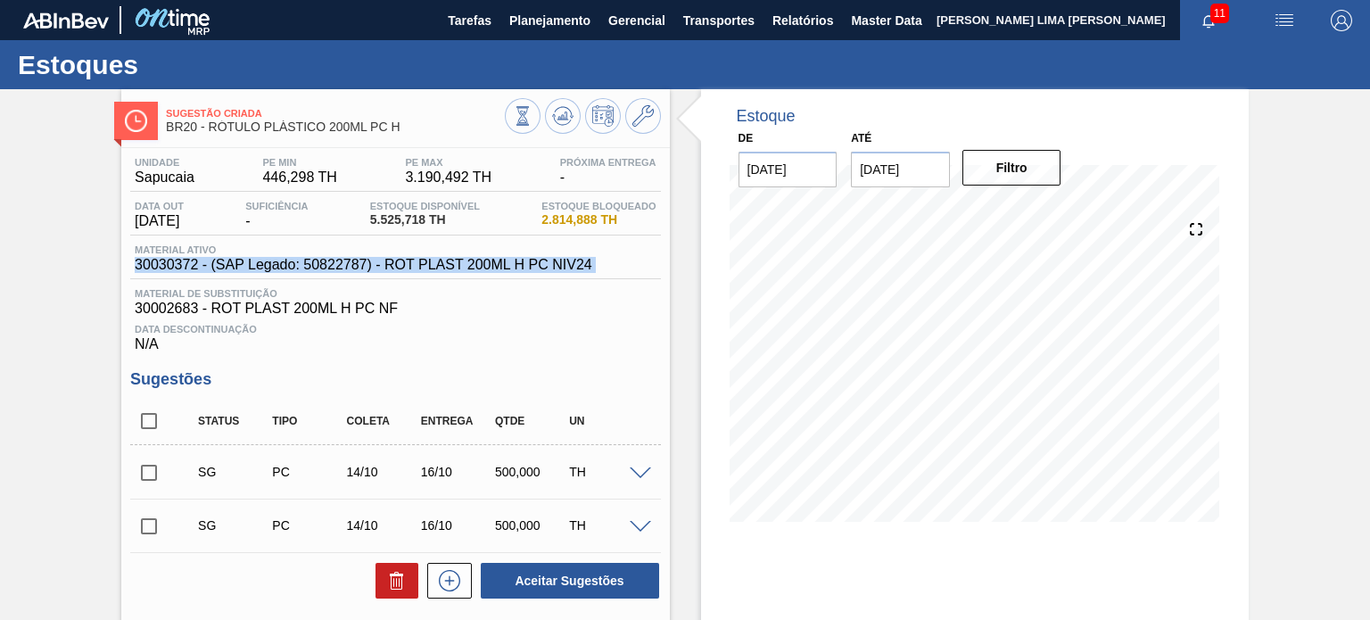
click at [534, 268] on span "30030372 - (SAP Legado: 50822787) - ROT PLAST 200ML H PC NIV24" at bounding box center [363, 265] width 457 height 16
click at [518, 108] on icon at bounding box center [523, 116] width 20 height 20
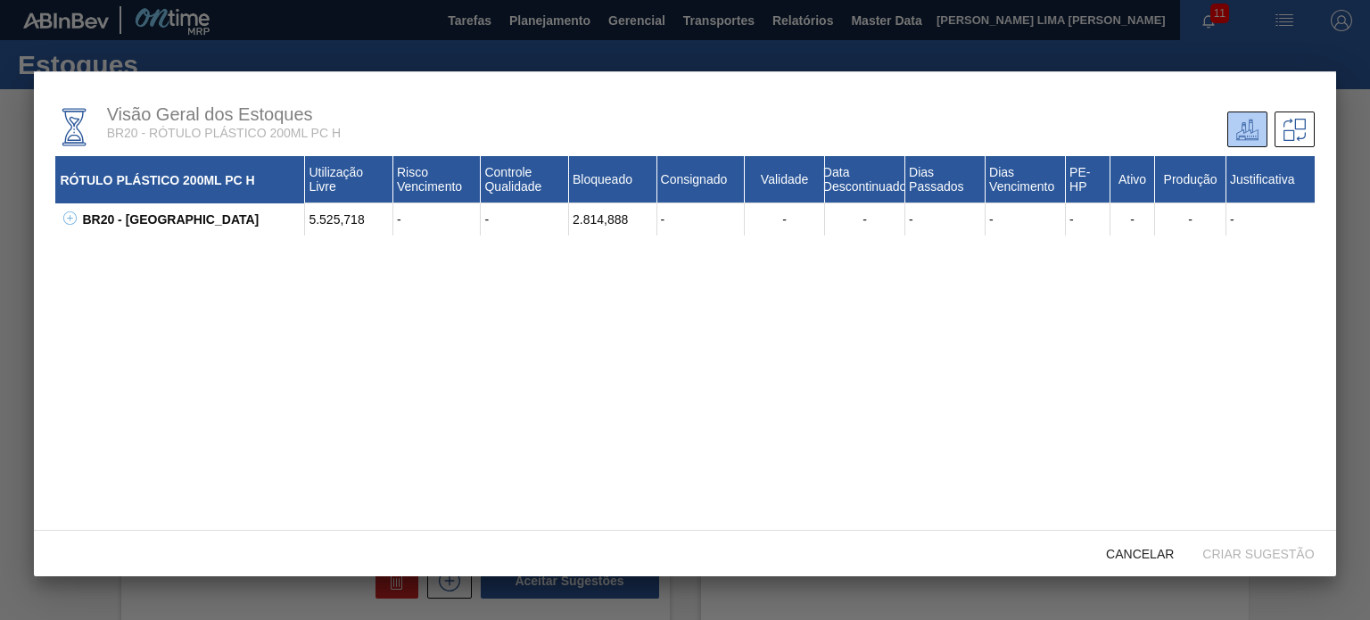
click at [71, 225] on icon at bounding box center [69, 217] width 13 height 13
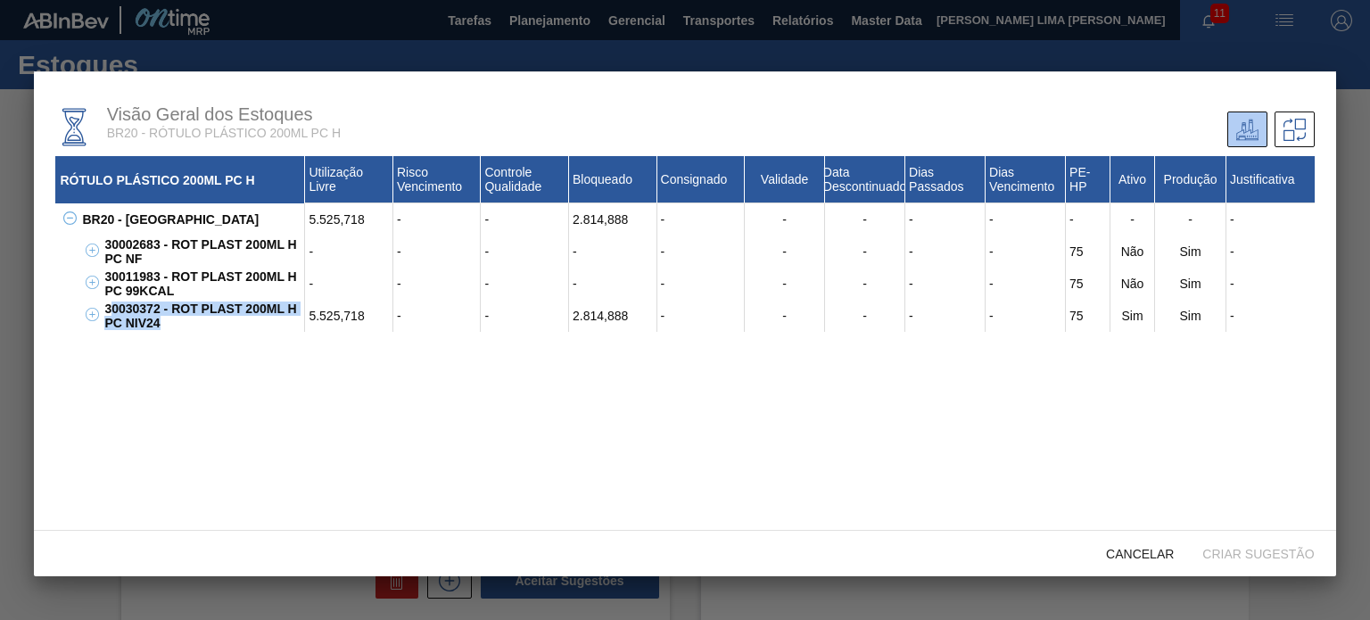
drag, startPoint x: 143, startPoint y: 324, endPoint x: 110, endPoint y: 306, distance: 37.5
click at [111, 306] on div "30030372 - ROT PLAST 200ML H PC NIV24" at bounding box center [202, 316] width 205 height 32
click at [110, 306] on div "30030372 - ROT PLAST 200ML H PC NIV24" at bounding box center [202, 316] width 205 height 32
click at [1135, 550] on span "Cancelar" at bounding box center [1139, 554] width 96 height 14
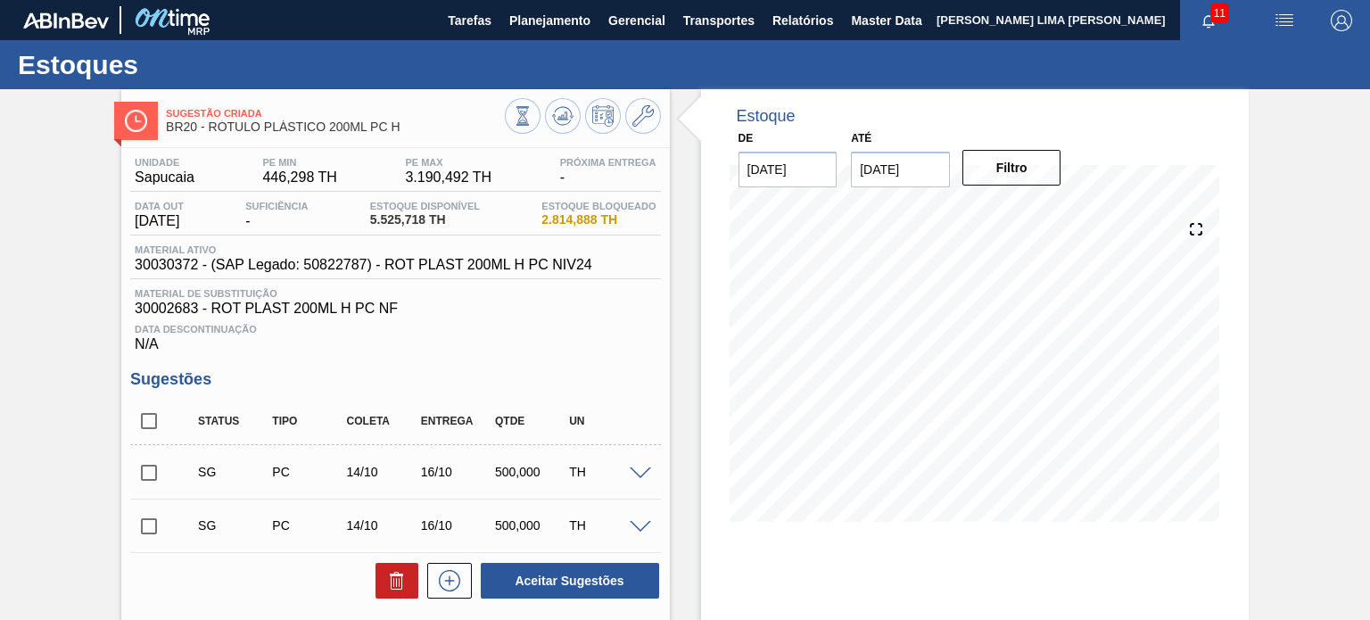
click at [158, 261] on span "30030372 - (SAP Legado: 50822787) - ROT PLAST 200ML H PC NIV24" at bounding box center [363, 265] width 457 height 16
copy span "30030372"
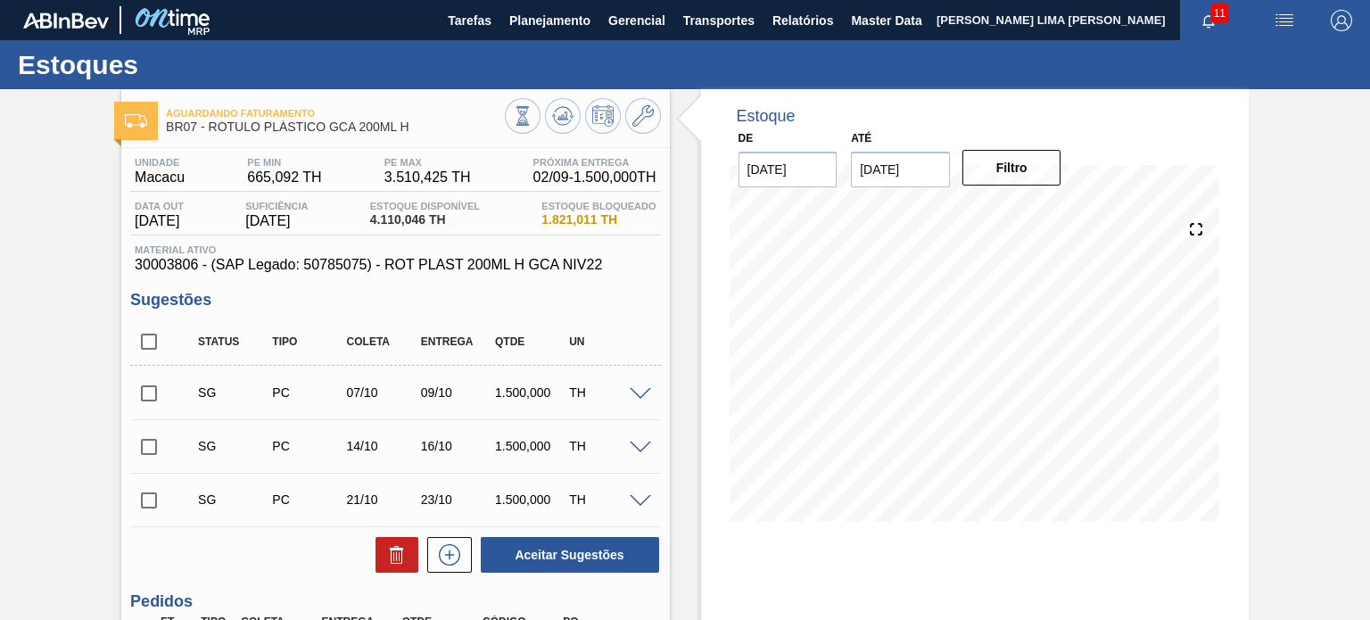
click at [176, 259] on span "30003806 - (SAP Legado: 50785075) - ROT PLAST 200ML H GCA NIV22" at bounding box center [395, 265] width 521 height 16
copy span "30003806"
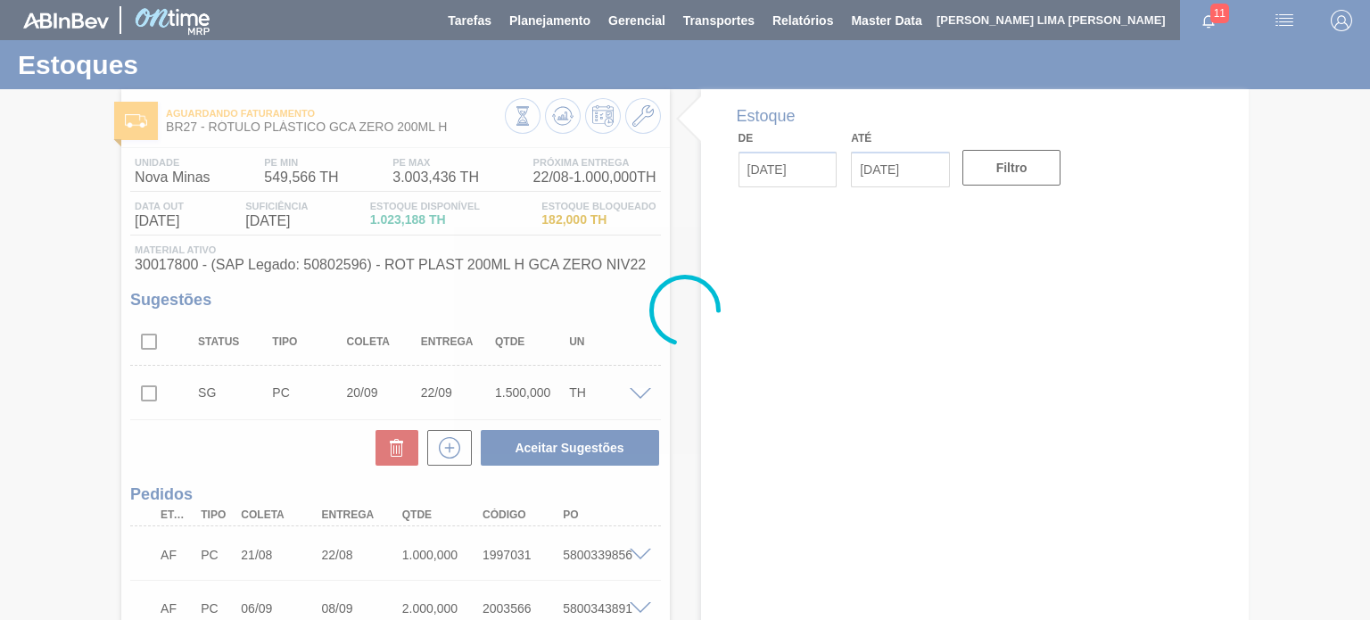
click at [169, 273] on div at bounding box center [685, 310] width 1370 height 620
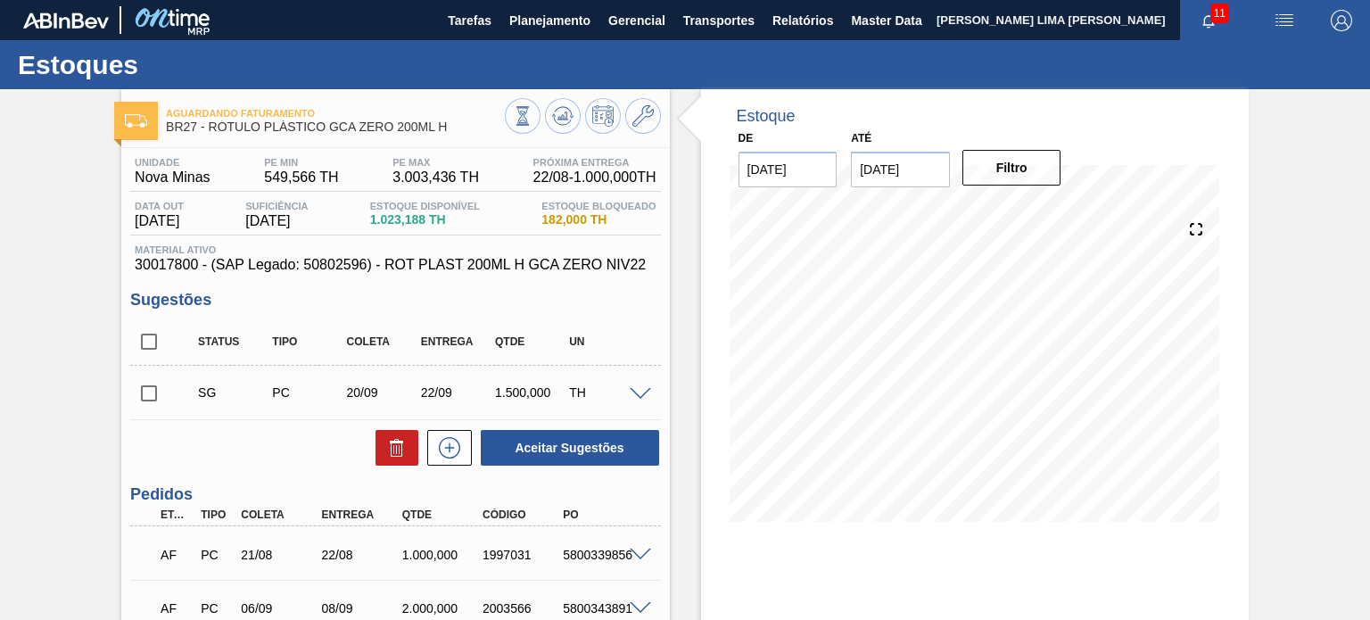
click at [170, 262] on span "30017800 - (SAP Legado: 50802596) - ROT PLAST 200ML H GCA ZERO NIV22" at bounding box center [395, 265] width 521 height 16
copy span "30017800"
